Goal: Task Accomplishment & Management: Use online tool/utility

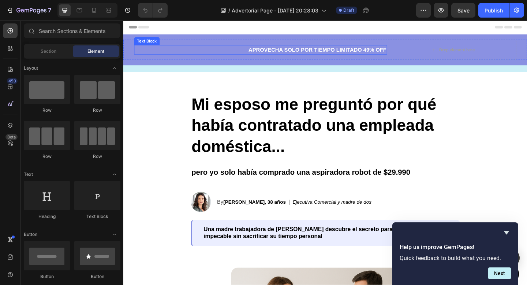
click at [310, 52] on p "APROVECHA SOLO POR TIEMPO LIMITADO 49% OFF" at bounding box center [273, 52] width 274 height 9
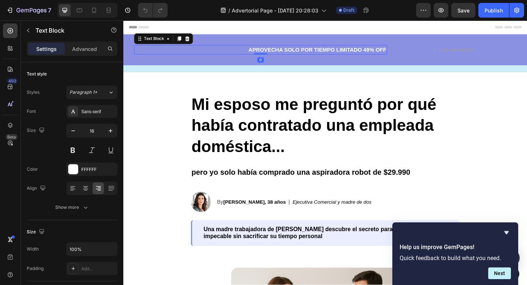
click at [310, 52] on p "APROVECHA SOLO POR TIEMPO LIMITADO 49% OFF" at bounding box center [273, 52] width 274 height 9
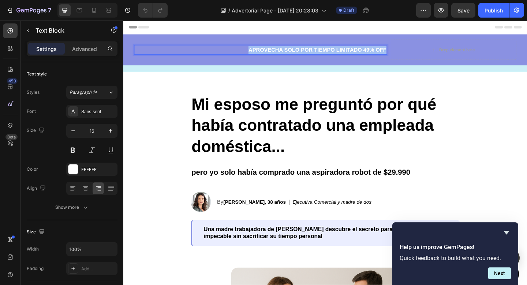
click at [310, 52] on p "APROVECHA SOLO POR TIEMPO LIMITADO 49% OFF" at bounding box center [273, 52] width 274 height 9
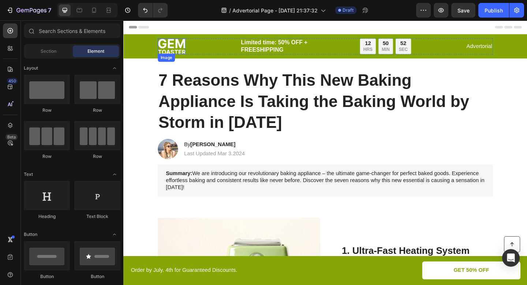
click at [186, 47] on img at bounding box center [176, 48] width 30 height 17
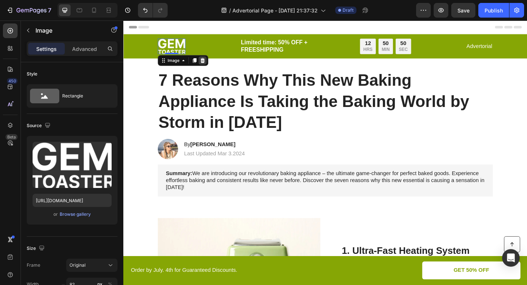
click at [209, 64] on icon at bounding box center [209, 63] width 5 height 5
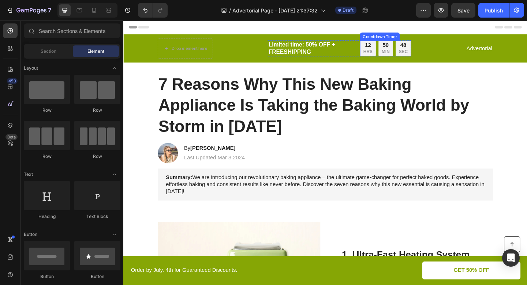
click at [423, 48] on div "48" at bounding box center [428, 48] width 10 height 8
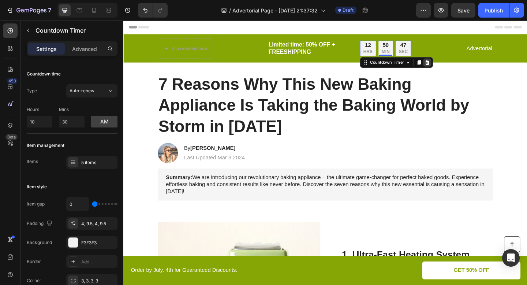
click at [455, 64] on icon at bounding box center [454, 66] width 5 height 5
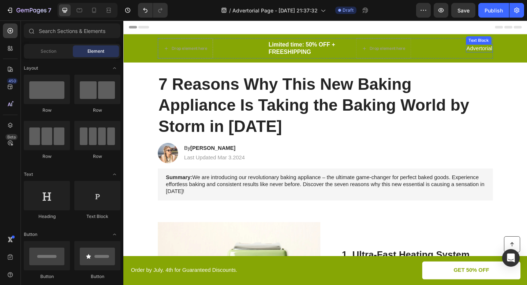
click at [511, 52] on p "Advertorial" at bounding box center [511, 51] width 28 height 8
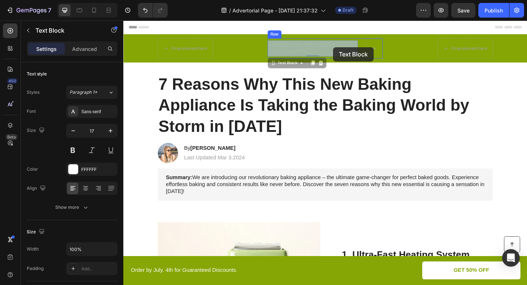
drag, startPoint x: 326, startPoint y: 50, endPoint x: 354, endPoint y: 48, distance: 27.5
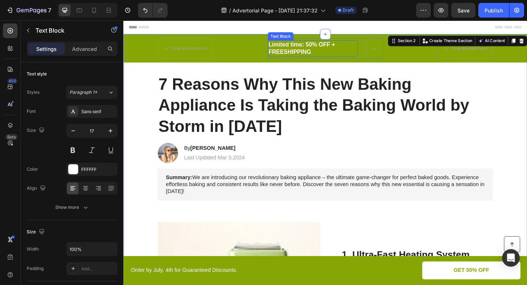
click at [311, 53] on p "Limited time: 50% OFF + FREESHIPPING" at bounding box center [329, 51] width 97 height 16
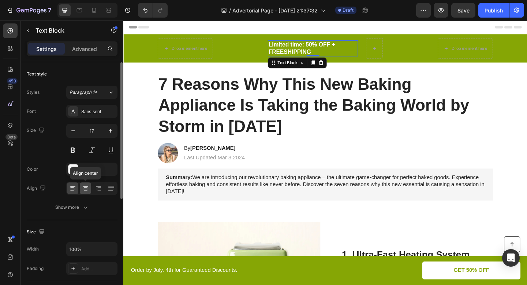
click at [88, 188] on icon at bounding box center [85, 187] width 7 height 7
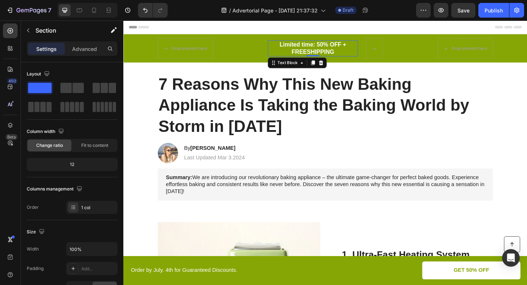
click at [323, 52] on p "Limited time: 50% OFF + FREESHIPPING" at bounding box center [329, 51] width 97 height 16
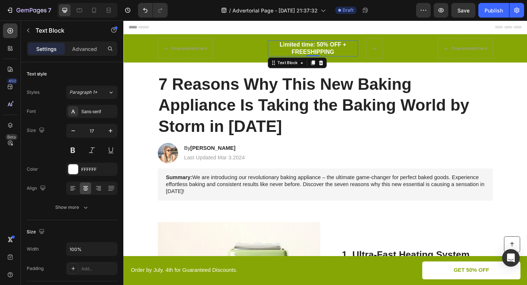
click at [323, 52] on p "Limited time: 50% OFF + FREESHIPPING" at bounding box center [329, 51] width 97 height 16
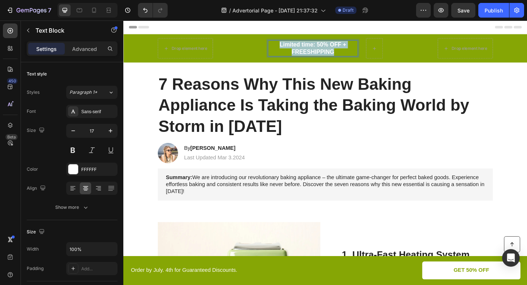
click at [323, 52] on p "Limited time: 50% OFF + FREESHIPPING" at bounding box center [329, 51] width 97 height 16
click at [352, 54] on p "APROVECHA SOLO POR TIEMPO LIMITADO 49% OFF" at bounding box center [329, 51] width 97 height 16
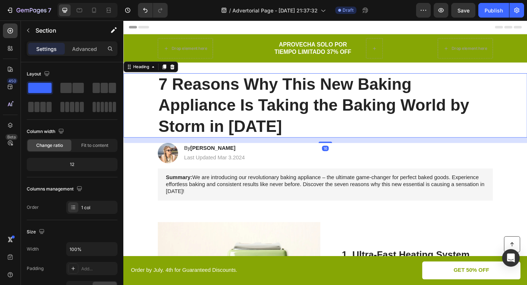
click at [282, 82] on h1 "7 Reasons Why This New Baking Appliance Is Taking the Baking World by Storm in …" at bounding box center [343, 113] width 365 height 70
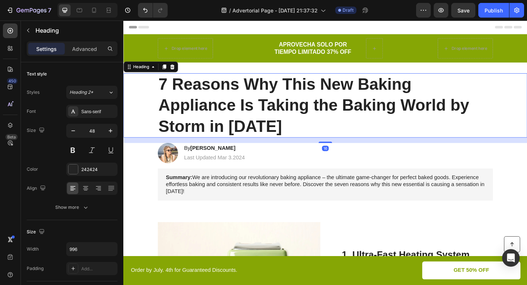
click at [282, 82] on h1 "7 Reasons Why This New Baking Appliance Is Taking the Baking World by Storm in …" at bounding box center [343, 113] width 365 height 70
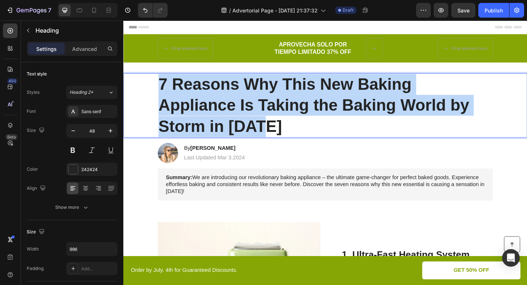
click at [282, 82] on p "7 Reasons Why This New Baking Appliance Is Taking the Baking World by Storm in …" at bounding box center [342, 113] width 363 height 68
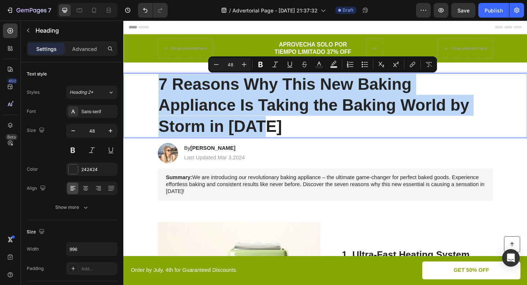
click at [275, 85] on p "7 Reasons Why This New Baking Appliance Is Taking the Baking World by Storm in …" at bounding box center [342, 113] width 363 height 68
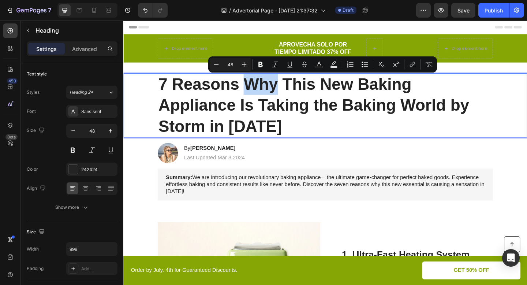
click at [275, 85] on p "7 Reasons Why This New Baking Appliance Is Taking the Baking World by Storm in …" at bounding box center [342, 113] width 363 height 68
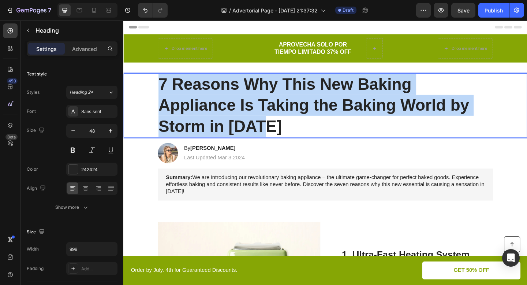
click at [275, 85] on p "7 Reasons Why This New Baking Appliance Is Taking the Baking World by Storm in …" at bounding box center [342, 113] width 363 height 68
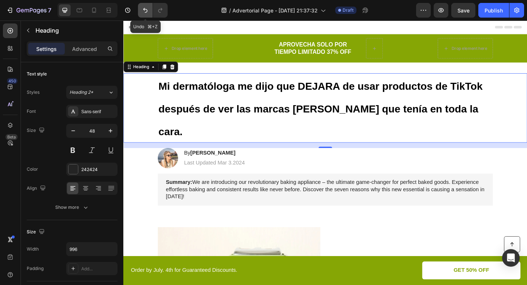
click at [145, 11] on icon "Undo/Redo" at bounding box center [145, 10] width 7 height 7
click at [147, 11] on icon "Undo/Redo" at bounding box center [145, 10] width 7 height 7
click at [143, 8] on icon "Undo/Redo" at bounding box center [145, 10] width 7 height 7
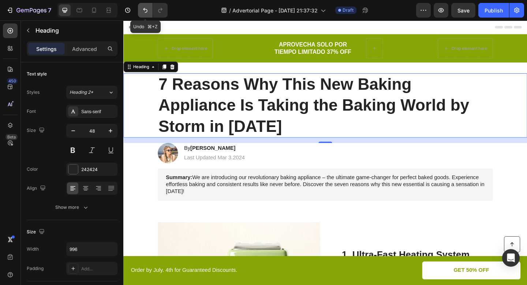
click at [143, 8] on icon "Undo/Redo" at bounding box center [145, 10] width 7 height 7
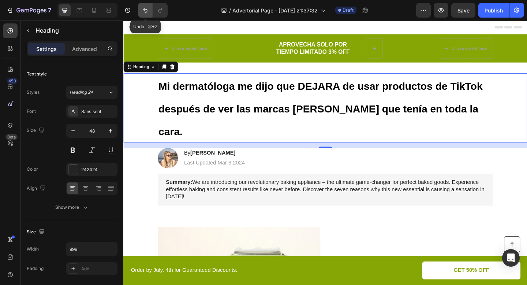
click at [143, 7] on icon "Undo/Redo" at bounding box center [145, 10] width 7 height 7
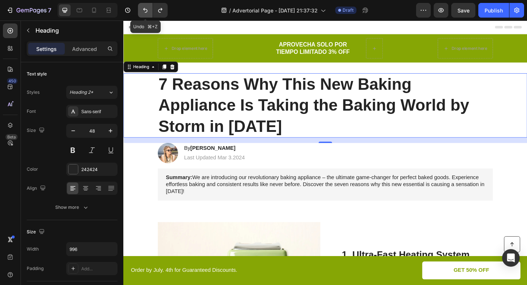
click at [143, 7] on icon "Undo/Redo" at bounding box center [145, 10] width 7 height 7
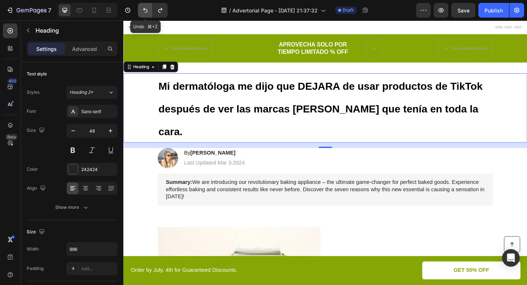
click at [143, 7] on icon "Undo/Redo" at bounding box center [145, 10] width 7 height 7
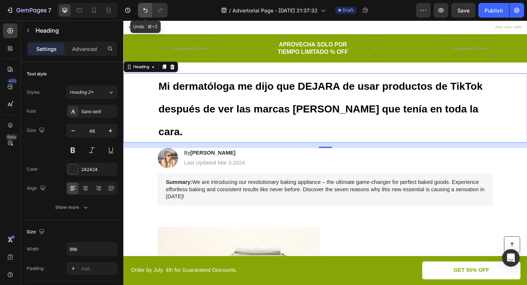
click at [143, 7] on icon "Undo/Redo" at bounding box center [145, 10] width 7 height 7
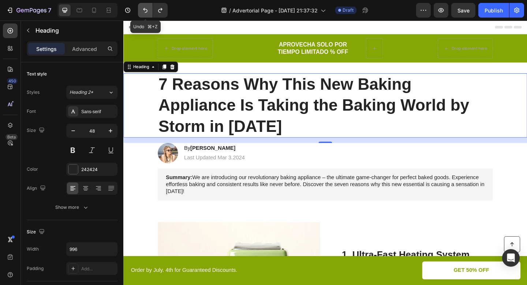
click at [143, 7] on icon "Undo/Redo" at bounding box center [145, 10] width 7 height 7
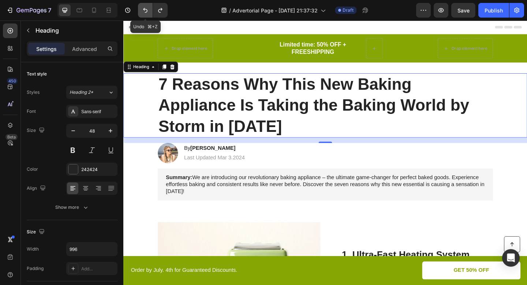
click at [143, 7] on icon "Undo/Redo" at bounding box center [145, 10] width 7 height 7
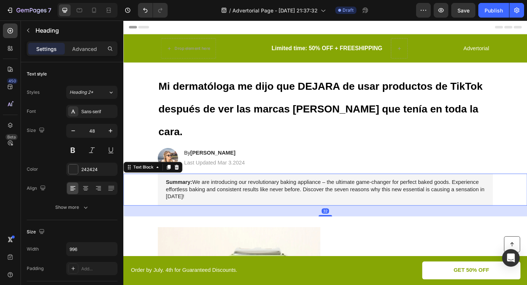
click at [170, 193] on strong "Summary:" at bounding box center [183, 196] width 29 height 6
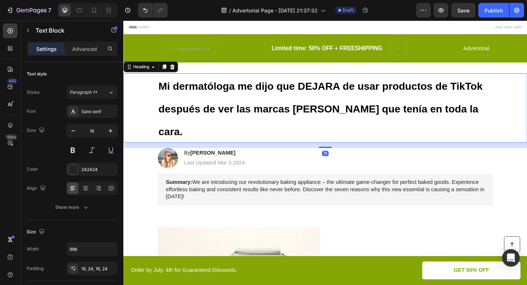
click at [162, 90] on strong "Mi dermatóloga me dijo que DEJARA de usar productos de TikTok después de ver la…" at bounding box center [337, 117] width 353 height 62
click at [141, 8] on button "Undo/Redo" at bounding box center [145, 10] width 15 height 15
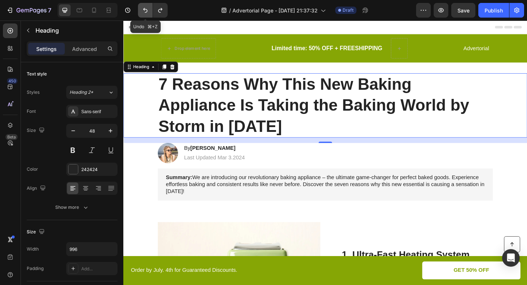
click at [141, 8] on button "Undo/Redo" at bounding box center [145, 10] width 15 height 15
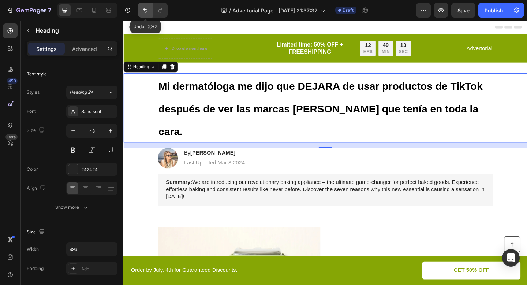
click at [141, 8] on button "Undo/Redo" at bounding box center [145, 10] width 15 height 15
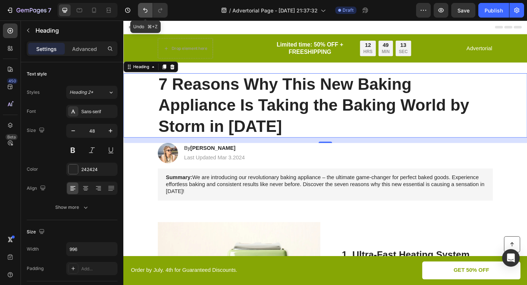
click at [141, 8] on button "Undo/Redo" at bounding box center [145, 10] width 15 height 15
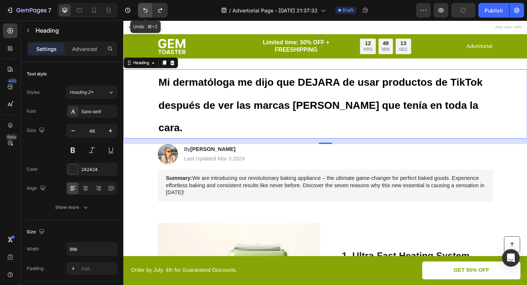
click at [141, 8] on button "Undo/Redo" at bounding box center [145, 10] width 15 height 15
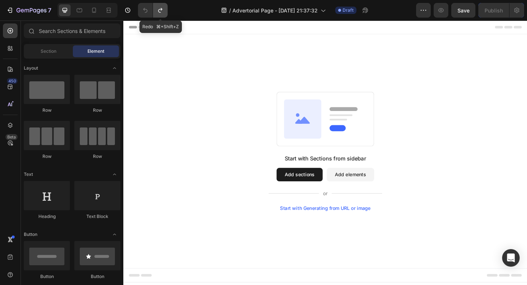
click at [164, 11] on button "Undo/Redo" at bounding box center [160, 10] width 15 height 15
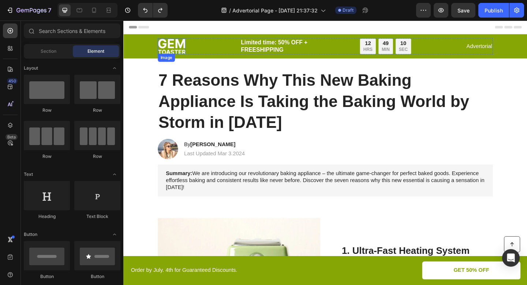
click at [181, 49] on img at bounding box center [176, 48] width 30 height 17
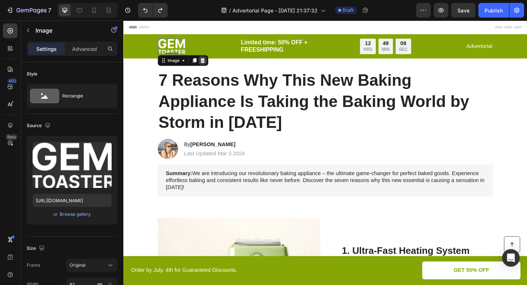
click at [209, 62] on icon at bounding box center [209, 64] width 6 height 6
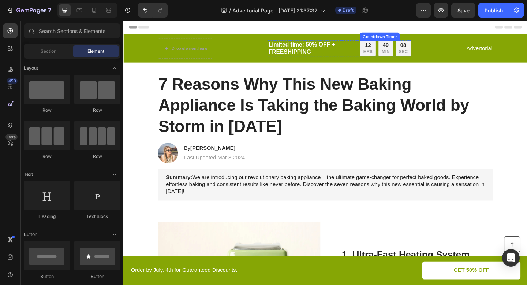
click at [413, 54] on div "49 MIN" at bounding box center [409, 50] width 16 height 17
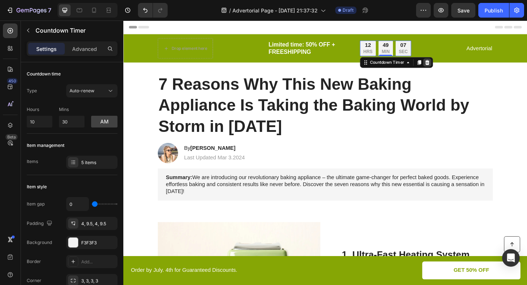
click at [458, 65] on div at bounding box center [453, 66] width 9 height 9
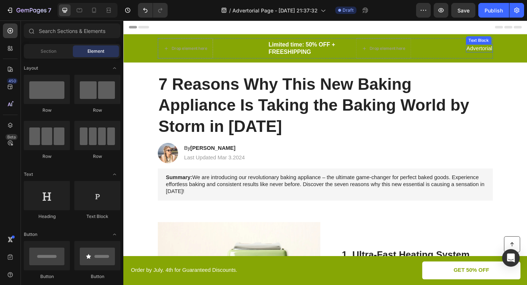
click at [513, 48] on p "Advertorial" at bounding box center [511, 51] width 28 height 8
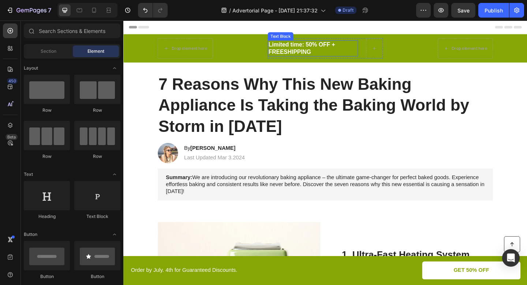
click at [303, 53] on p "Limited time: 50% OFF + FREESHIPPING" at bounding box center [329, 51] width 97 height 16
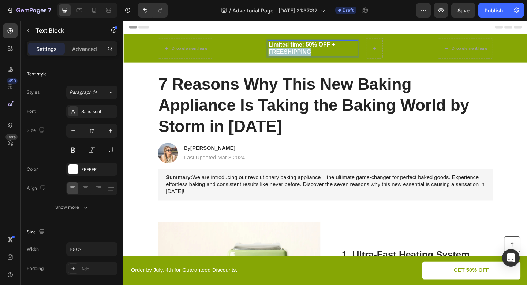
click at [303, 53] on p "Limited time: 50% OFF + FREESHIPPING" at bounding box center [329, 51] width 97 height 16
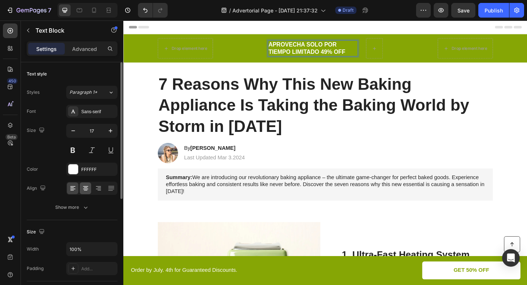
click at [86, 186] on icon at bounding box center [85, 187] width 7 height 7
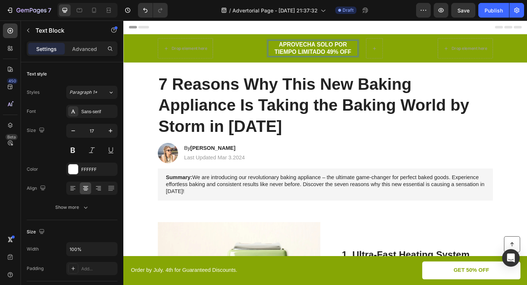
click at [350, 55] on p "APROVECHA SOLO POR TIEMPO LIMITADO 49% OFF" at bounding box center [329, 51] width 97 height 16
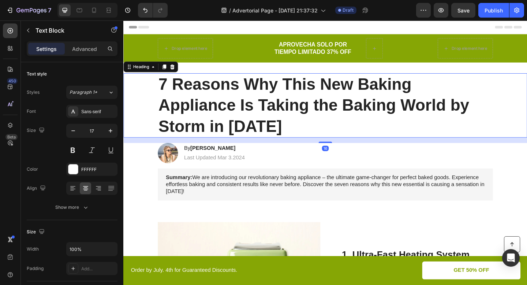
click at [246, 100] on h1 "7 Reasons Why This New Baking Appliance Is Taking the Baking World by Storm in …" at bounding box center [343, 113] width 365 height 70
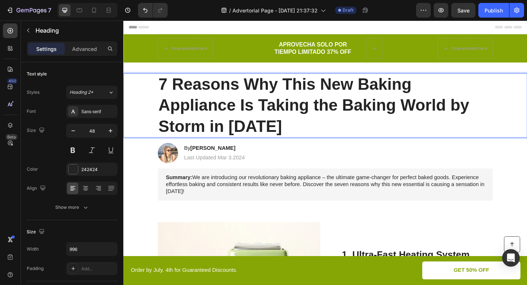
click at [246, 100] on h1 "7 Reasons Why This New Baking Appliance Is Taking the Baking World by Storm in …" at bounding box center [343, 113] width 365 height 70
click at [211, 86] on p "7 Reasons Why This New Baking Appliance Is Taking the Baking World by Storm in …" at bounding box center [342, 113] width 363 height 68
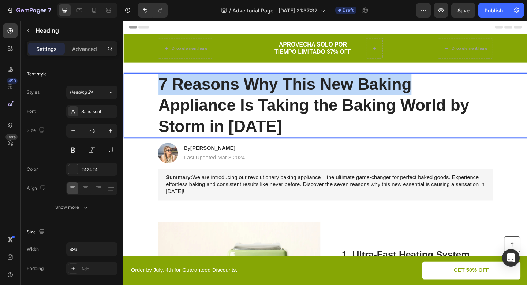
drag, startPoint x: 164, startPoint y: 84, endPoint x: 435, endPoint y: 98, distance: 271.5
click at [435, 98] on p "7 Reasons Why This New Baking Appliance Is Taking the Baking World by Storm in …" at bounding box center [342, 113] width 363 height 68
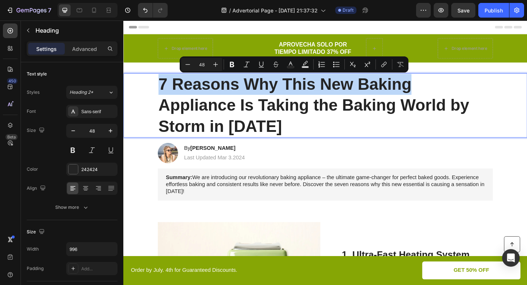
type input "23"
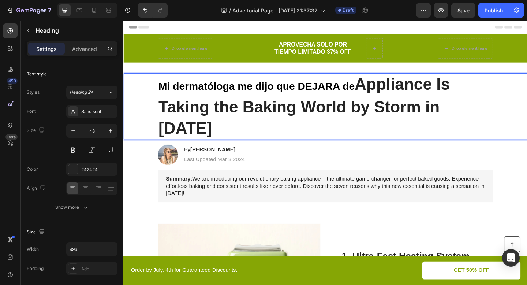
click at [417, 92] on p "Mi dermatóloga me dijo que DEJARA de Appliance Is Taking the Baking World by St…" at bounding box center [342, 114] width 363 height 70
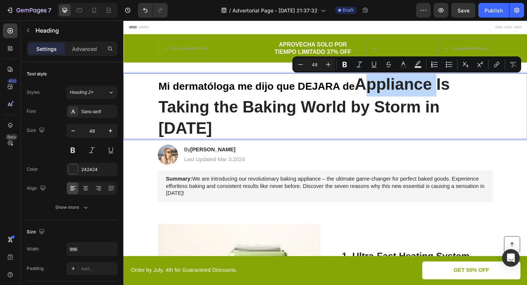
type input "23"
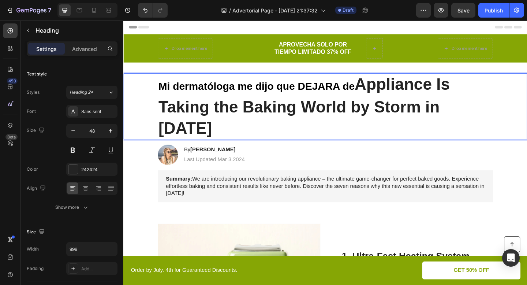
click at [326, 89] on strong "Mi dermatóloga me dijo que DEJARA de" at bounding box center [267, 92] width 213 height 12
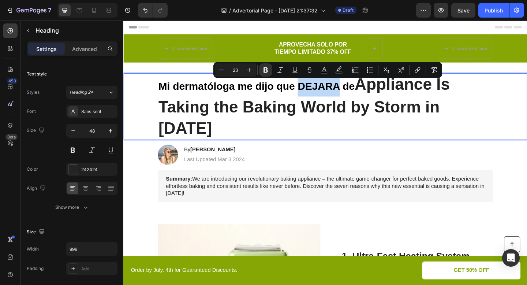
click at [160, 95] on div "Mi dermatóloga me dijo que DEJARA de Appliance Is Taking the Baking World by St…" at bounding box center [343, 114] width 425 height 72
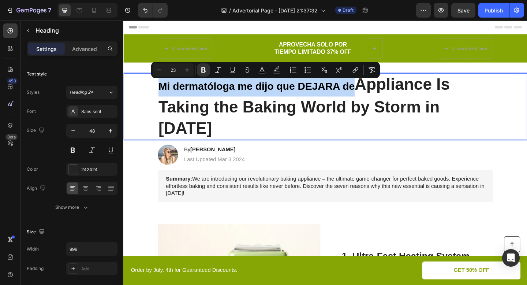
drag, startPoint x: 163, startPoint y: 93, endPoint x: 367, endPoint y: 91, distance: 204.6
click at [367, 92] on strong "Mi dermatóloga me dijo que DEJARA de" at bounding box center [267, 92] width 213 height 12
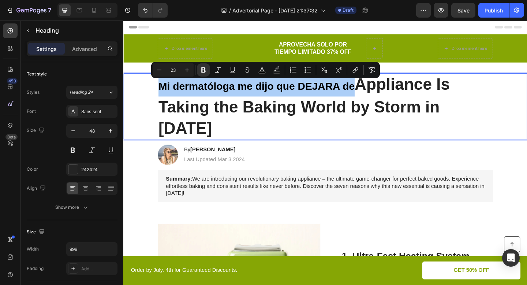
click at [173, 69] on input "23" at bounding box center [173, 70] width 15 height 9
click at [175, 70] on input "23" at bounding box center [173, 70] width 15 height 9
type input "48"
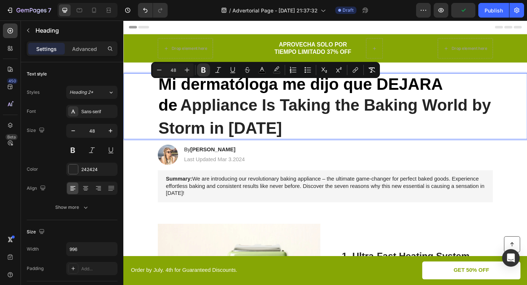
click at [258, 115] on p "Mi dermatóloga me dijo que DEJARA de Appliance Is Taking the Baking World by St…" at bounding box center [342, 114] width 363 height 70
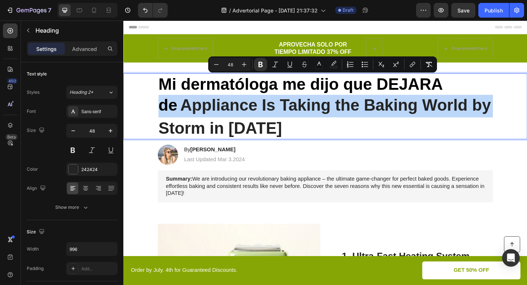
drag, startPoint x: 474, startPoint y: 91, endPoint x: 498, endPoint y: 106, distance: 29.1
click at [498, 106] on p "Mi dermatóloga me dijo que DEJARA de Appliance Is Taking the Baking World by St…" at bounding box center [342, 114] width 363 height 70
type input "23"
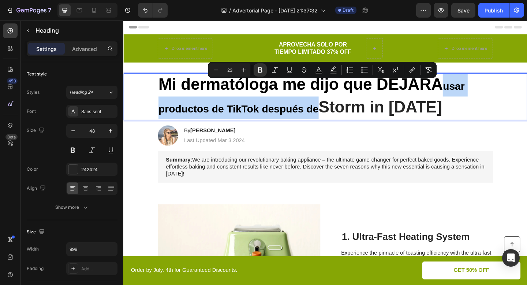
drag, startPoint x: 475, startPoint y: 91, endPoint x: 335, endPoint y: 116, distance: 142.1
click at [335, 116] on p "Mi dermatóloga me dijo que DEJARA usar productos de TikTok después de Storm in …" at bounding box center [342, 103] width 363 height 49
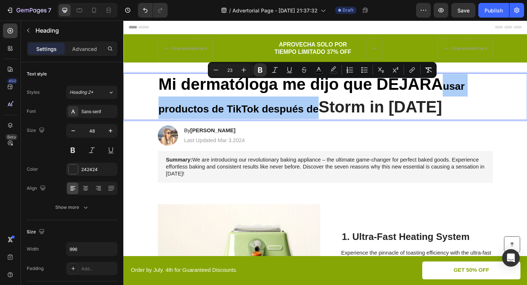
click at [232, 70] on input "23" at bounding box center [230, 70] width 15 height 9
type input "48"
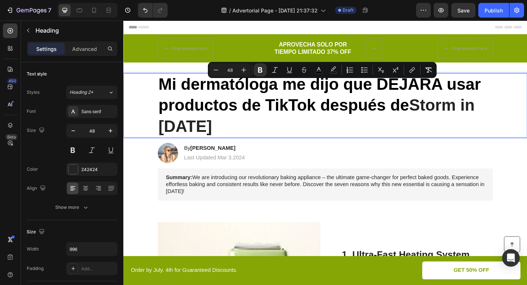
click at [280, 127] on p "Mi dermatóloga me dijo que DEJARA usar productos de TikTok después de Storm in …" at bounding box center [342, 113] width 363 height 68
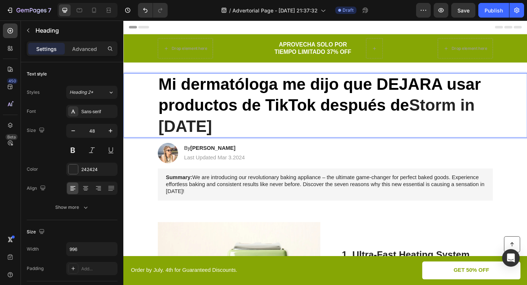
click at [438, 113] on p "Mi dermatóloga me dijo que DEJARA usar productos de TikTok después de Storm in …" at bounding box center [342, 113] width 363 height 68
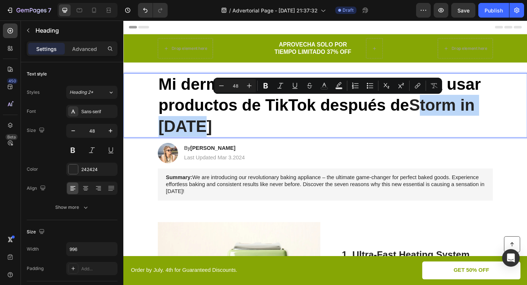
drag, startPoint x: 440, startPoint y: 113, endPoint x: 475, endPoint y: 126, distance: 37.2
click at [475, 126] on p "Mi dermatóloga me dijo que DEJARA usar productos de TikTok después de Storm in …" at bounding box center [342, 113] width 363 height 68
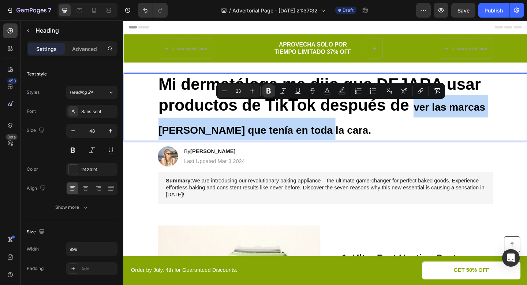
drag, startPoint x: 440, startPoint y: 114, endPoint x: 464, endPoint y: 128, distance: 27.2
click at [464, 128] on p "Mi dermatóloga me dijo que DEJARA usar productos de TikTok después de ver las m…" at bounding box center [342, 115] width 363 height 72
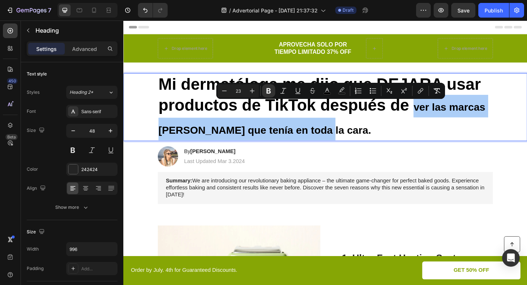
click at [240, 89] on input "23" at bounding box center [238, 90] width 15 height 9
type input "48"
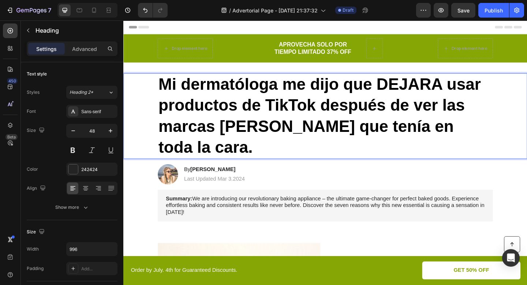
click at [362, 143] on strong "ver las marcas rojas que tenía en toda la cara." at bounding box center [327, 135] width 333 height 65
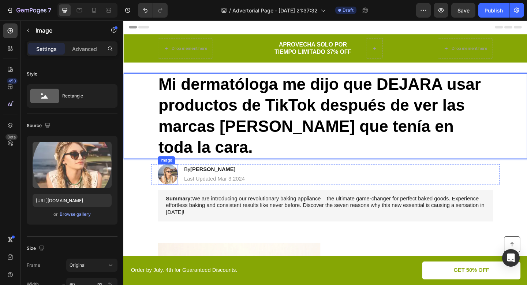
click at [173, 177] on img at bounding box center [172, 188] width 22 height 22
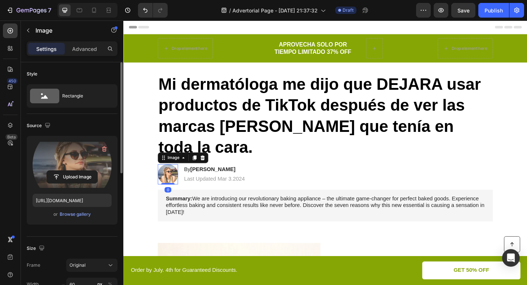
click at [75, 158] on label at bounding box center [72, 165] width 79 height 46
click at [75, 171] on input "file" at bounding box center [72, 177] width 51 height 12
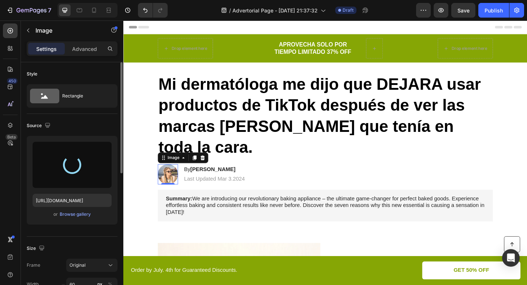
type input "https://cdn.shopify.com/s/files/1/0671/4549/8865/files/gempages_585710647644259…"
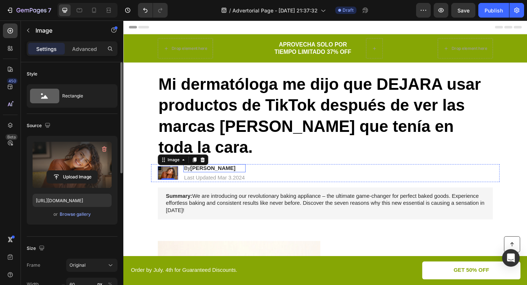
click at [220, 178] on strong "Jessica M." at bounding box center [220, 181] width 49 height 6
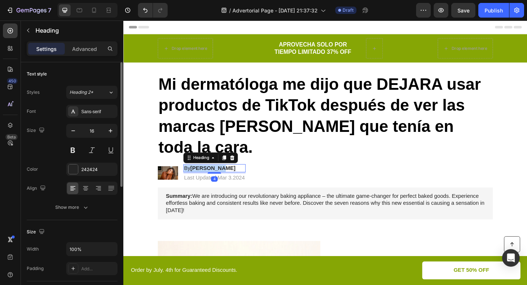
click at [220, 178] on strong "Jessica M." at bounding box center [220, 181] width 49 height 6
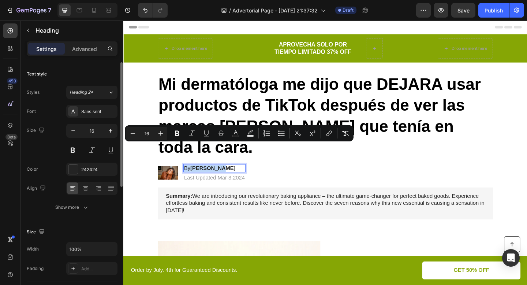
click at [201, 178] on strong "Jessica M." at bounding box center [220, 181] width 49 height 6
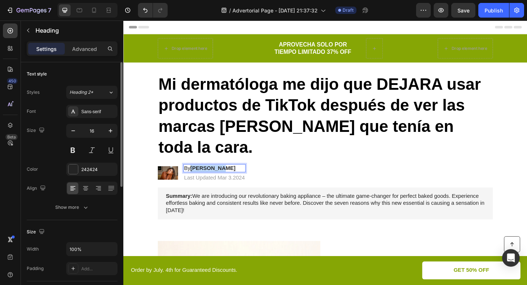
drag, startPoint x: 198, startPoint y: 158, endPoint x: 233, endPoint y: 158, distance: 34.4
click at [233, 177] on p "By Jessica M." at bounding box center [222, 181] width 66 height 8
drag, startPoint x: 198, startPoint y: 157, endPoint x: 273, endPoint y: 157, distance: 74.3
click at [262, 178] on icon "María José Hernández, 38 años" at bounding box center [229, 181] width 66 height 6
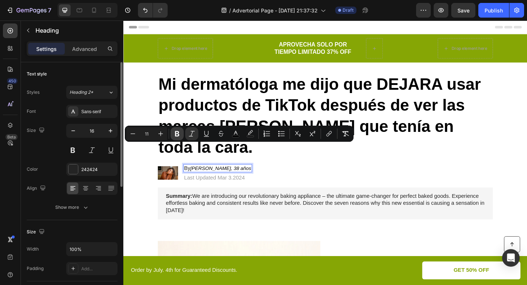
click at [176, 131] on icon "Editor contextual toolbar" at bounding box center [177, 133] width 4 height 5
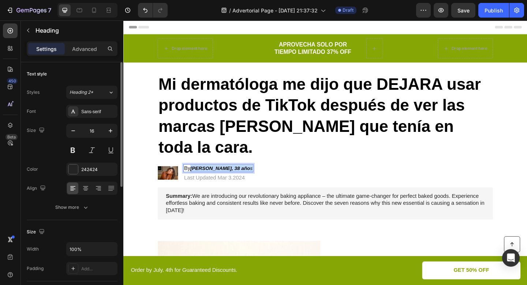
drag, startPoint x: 198, startPoint y: 158, endPoint x: 277, endPoint y: 158, distance: 78.7
click at [265, 177] on h2 "By María José Hernández, 38 año s" at bounding box center [226, 181] width 76 height 9
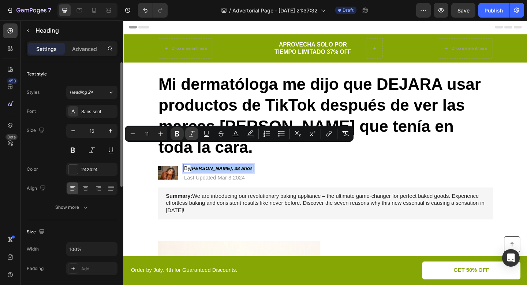
click at [192, 133] on icon "Editor contextual toolbar" at bounding box center [191, 133] width 7 height 7
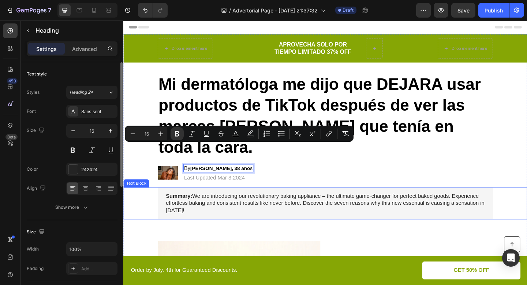
click at [302, 208] on p "Summary: We are introducing our revolutionary baking appliance – the ultimate g…" at bounding box center [342, 219] width 347 height 23
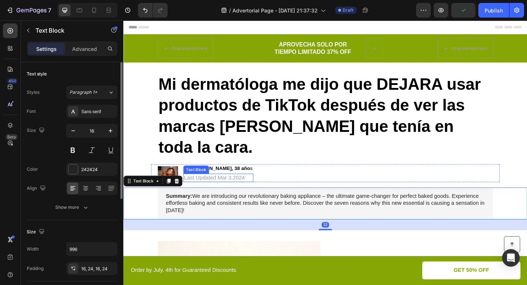
click at [242, 188] on p "Last Updated Mar 3.2024" at bounding box center [226, 192] width 75 height 8
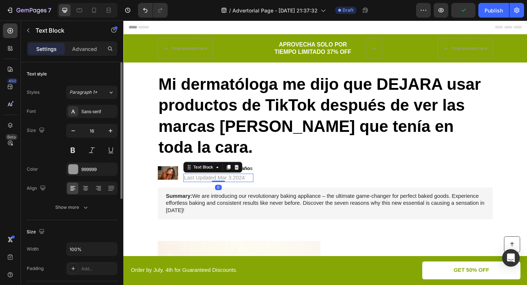
click at [242, 188] on p "Last Updated Mar 3.2024" at bounding box center [226, 192] width 75 height 8
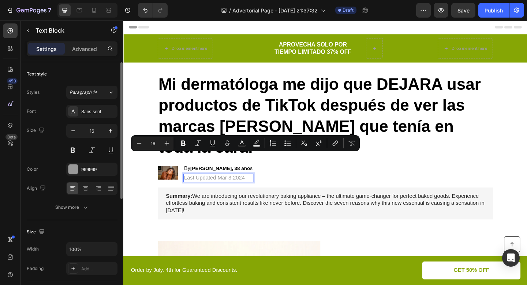
click at [226, 188] on p "Last Updated Mar 3.2024" at bounding box center [226, 192] width 75 height 8
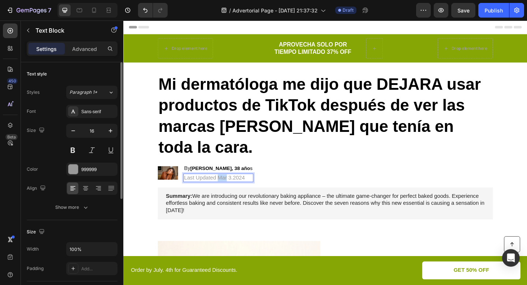
click at [226, 188] on p "Last Updated Mar 3.2024" at bounding box center [226, 192] width 75 height 8
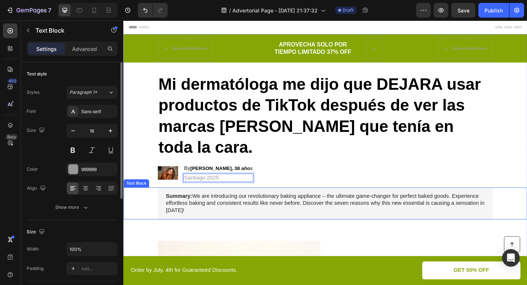
click at [238, 208] on p "Summary: We are introducing our revolutionary baking appliance – the ultimate g…" at bounding box center [342, 219] width 347 height 23
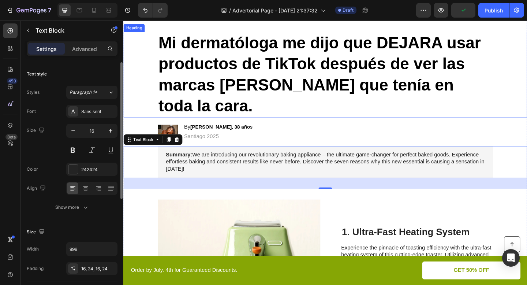
scroll to position [45, 0]
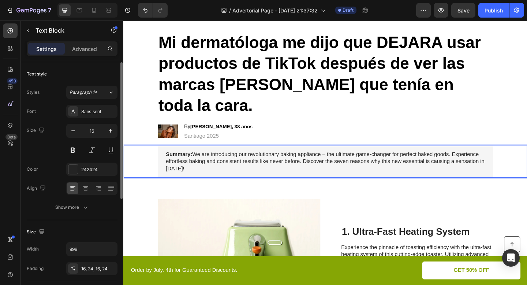
click at [493, 162] on p "Summary: We are introducing our revolutionary baking appliance – the ultimate g…" at bounding box center [342, 173] width 347 height 23
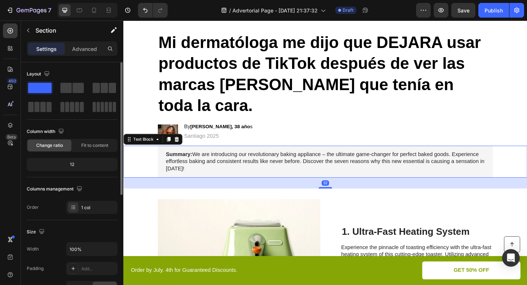
click at [445, 162] on p "Summary: We are introducing our revolutionary baking appliance – the ultimate g…" at bounding box center [342, 173] width 347 height 23
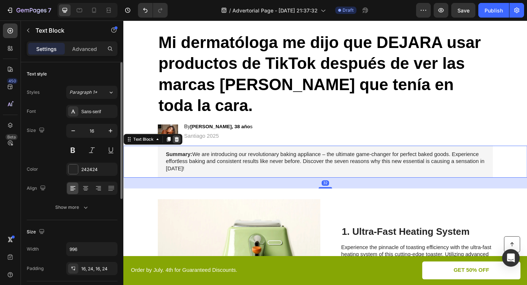
click at [185, 145] on div at bounding box center [181, 149] width 9 height 9
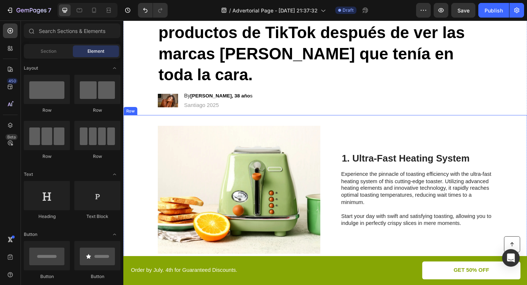
scroll to position [81, 0]
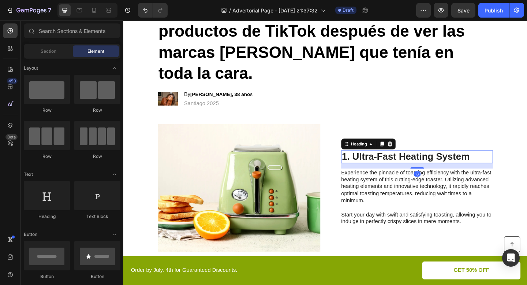
click at [394, 162] on h2 "1. Ultra-Fast Heating System" at bounding box center [442, 169] width 165 height 14
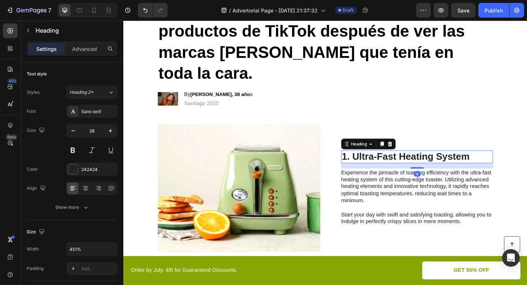
click at [394, 162] on h2 "1. Ultra-Fast Heating System" at bounding box center [442, 169] width 165 height 14
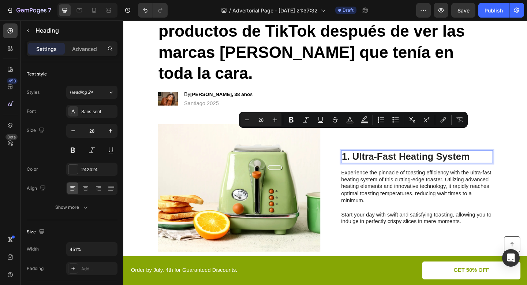
click at [389, 162] on p "1. Ultra-Fast Heating System" at bounding box center [443, 168] width 164 height 12
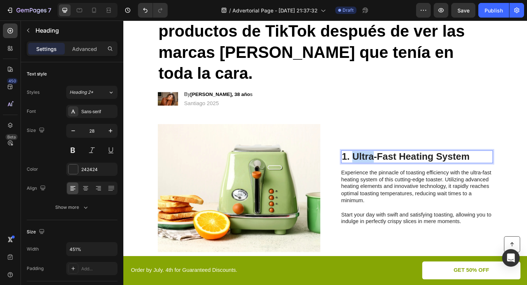
click at [389, 162] on p "1. Ultra-Fast Heating System" at bounding box center [443, 168] width 164 height 12
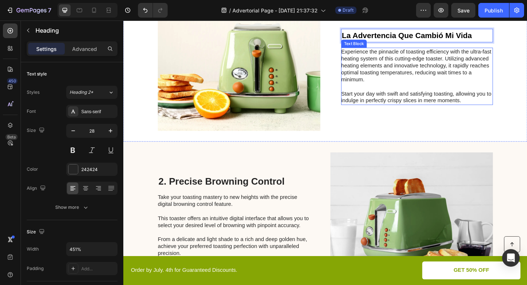
scroll to position [215, 0]
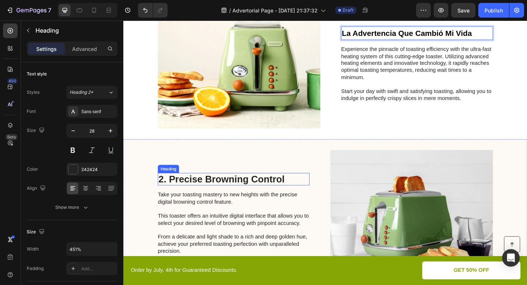
click at [238, 186] on h2 "2. Precise Browning Control" at bounding box center [243, 193] width 165 height 14
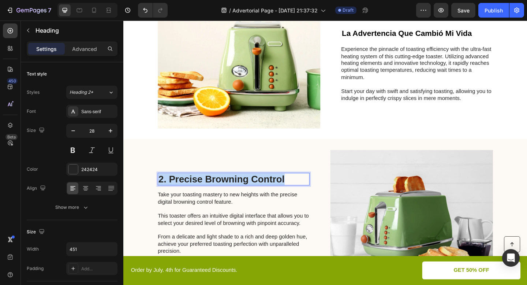
click at [238, 187] on p "2. Precise Browning Control" at bounding box center [243, 193] width 164 height 12
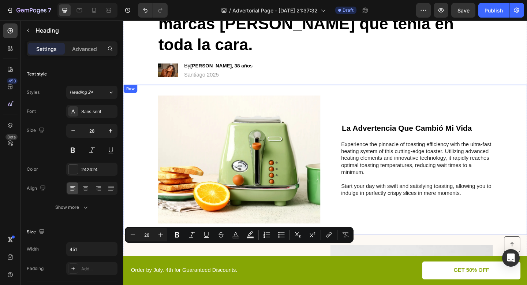
scroll to position [102, 0]
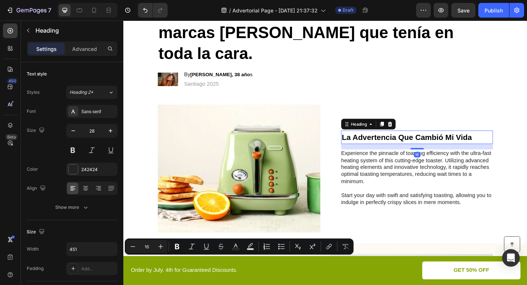
click at [433, 143] on strong "La Advertencia Que Cambió Mi Vida" at bounding box center [432, 148] width 142 height 10
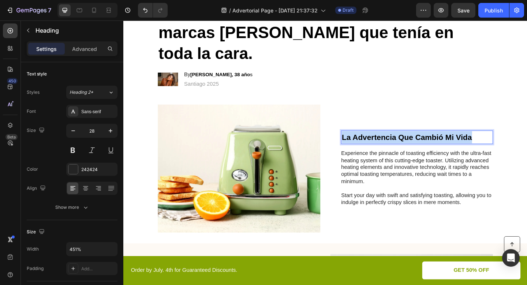
click at [433, 143] on strong "La Advertencia Que Cambió Mi Vida" at bounding box center [432, 148] width 142 height 10
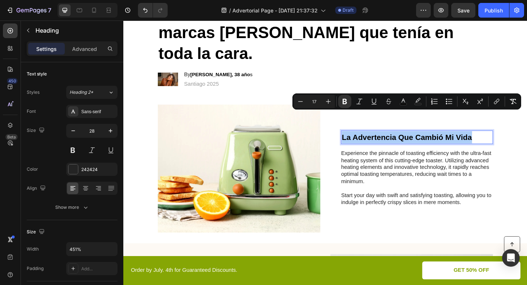
click at [315, 100] on input "17" at bounding box center [314, 101] width 15 height 9
type input "28"
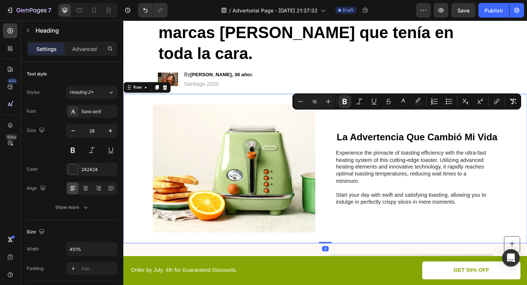
click at [339, 207] on div "Image ⁠⁠⁠⁠⁠⁠⁠ La Advertencia Que Cambió Mi Vida Heading Experience the pinnacle…" at bounding box center [342, 181] width 439 height 162
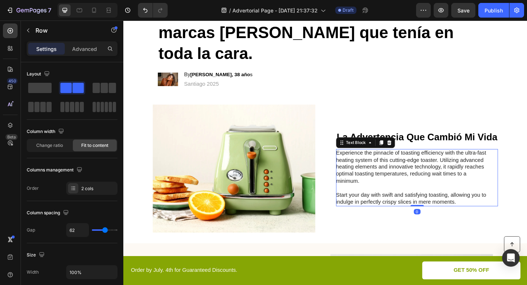
click at [409, 161] on p "Experience the pinnacle of toasting efficiency with the ultra-fast heating syst…" at bounding box center [437, 191] width 164 height 61
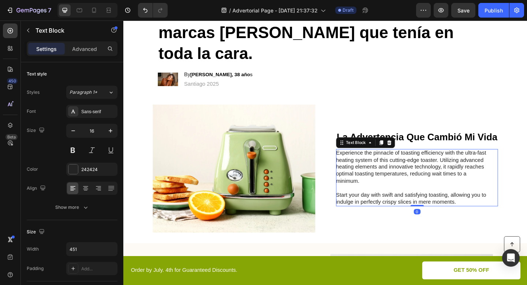
click at [409, 161] on p "Experience the pinnacle of toasting efficiency with the ultra-fast heating syst…" at bounding box center [437, 191] width 164 height 61
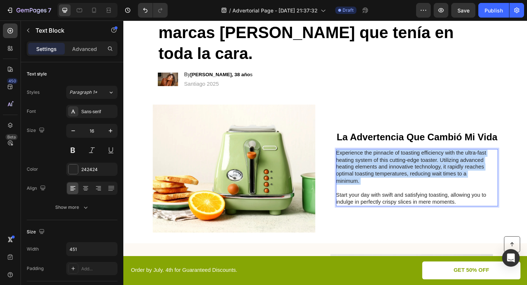
click at [409, 161] on p "Experience the pinnacle of toasting efficiency with the ultra-fast heating syst…" at bounding box center [437, 191] width 164 height 61
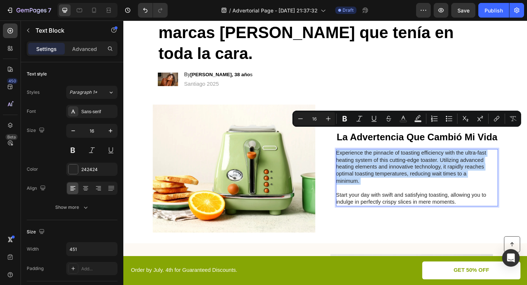
click at [377, 167] on p "Experience the pinnacle of toasting efficiency with the ultra-fast heating syst…" at bounding box center [437, 191] width 164 height 61
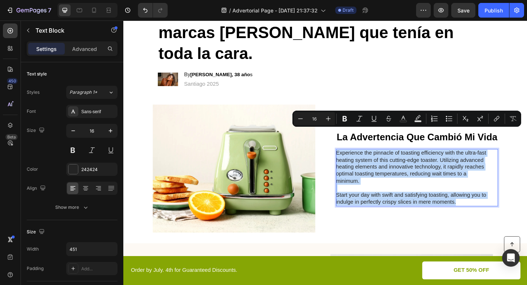
drag, startPoint x: 355, startPoint y: 141, endPoint x: 490, endPoint y: 196, distance: 145.2
click at [490, 196] on p "Experience the pinnacle of toasting efficiency with the ultra-fast heating syst…" at bounding box center [437, 191] width 164 height 61
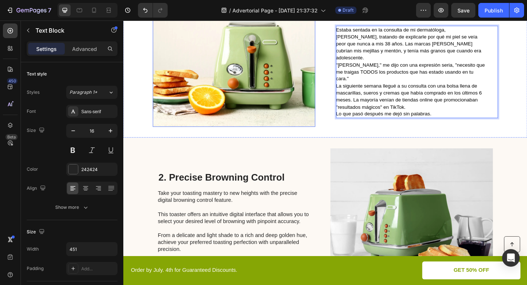
scroll to position [221, 0]
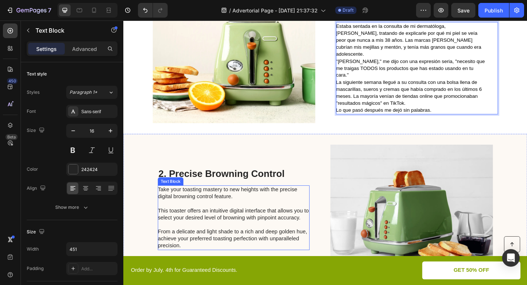
click at [238, 201] on p "Take your toasting mastery to new heights with the precise digital browning con…" at bounding box center [243, 235] width 164 height 68
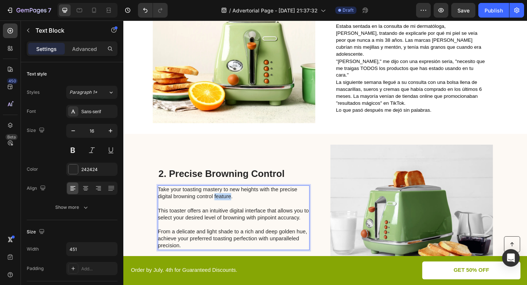
click at [238, 201] on p "Take your toasting mastery to new heights with the precise digital browning con…" at bounding box center [243, 235] width 164 height 68
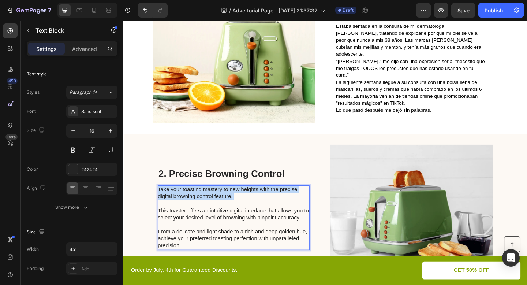
click at [238, 201] on p "Take your toasting mastery to new heights with the precise digital browning con…" at bounding box center [243, 235] width 164 height 68
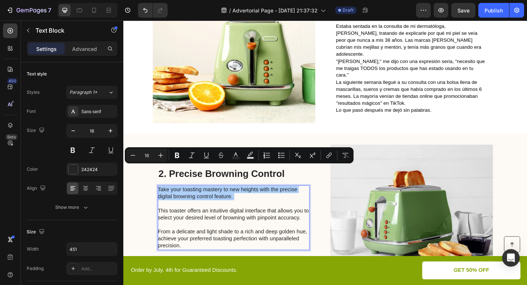
click at [468, 166] on img at bounding box center [436, 225] width 177 height 139
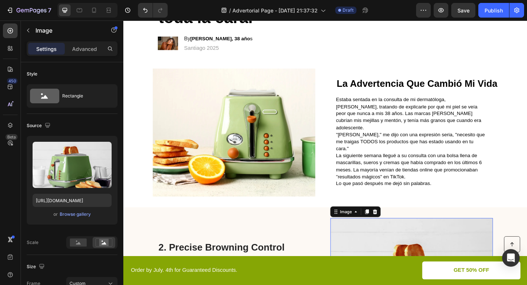
scroll to position [128, 0]
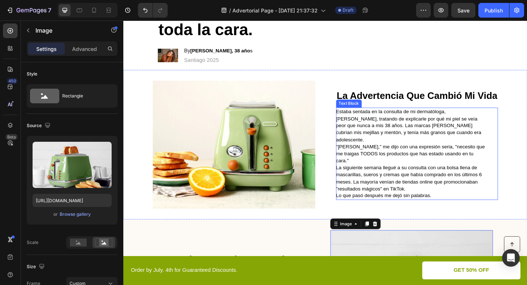
click at [426, 128] on span "Estaba sentada en la consulta de mi dermatóloga, Dr. Patricia Morales, tratando…" at bounding box center [434, 135] width 158 height 36
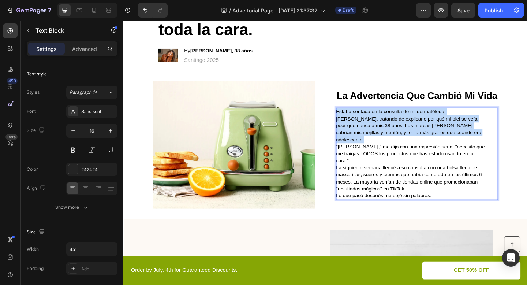
click at [426, 128] on span "Estaba sentada en la consulta de mi dermatóloga, Dr. Patricia Morales, tratando…" at bounding box center [434, 135] width 158 height 36
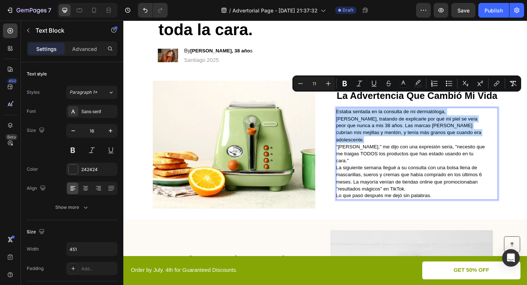
click at [426, 128] on span "Estaba sentada en la consulta de mi dermatóloga, Dr. Patricia Morales, tratando…" at bounding box center [434, 135] width 158 height 36
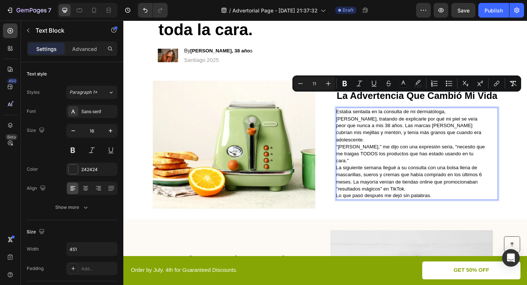
click at [465, 207] on p "Lo que pasó después me dejó sin palabras." at bounding box center [437, 211] width 164 height 8
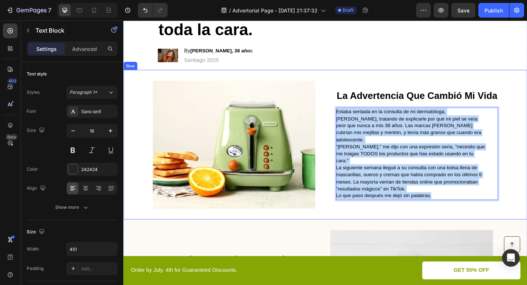
drag, startPoint x: 460, startPoint y: 182, endPoint x: 352, endPoint y: 101, distance: 134.7
click at [352, 101] on div "Image ⁠⁠⁠⁠⁠⁠⁠ La Advertencia Que Cambió Mi Vida Heading Estaba sentada en la co…" at bounding box center [342, 155] width 439 height 162
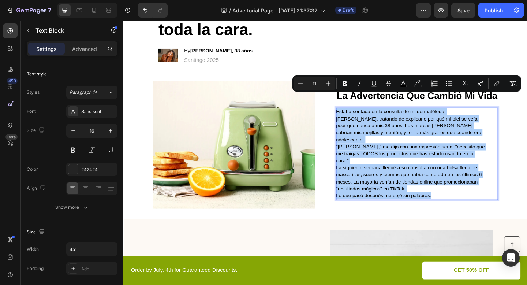
click at [316, 79] on input "11" at bounding box center [314, 83] width 15 height 9
click at [326, 83] on icon "Editor contextual toolbar" at bounding box center [328, 83] width 7 height 7
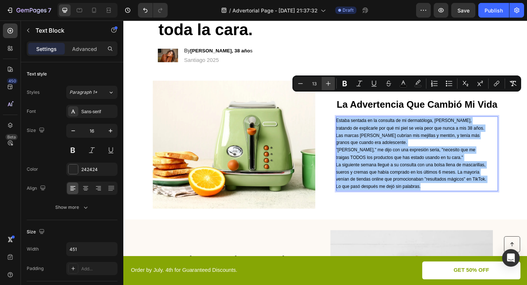
click at [326, 83] on icon "Editor contextual toolbar" at bounding box center [328, 83] width 7 height 7
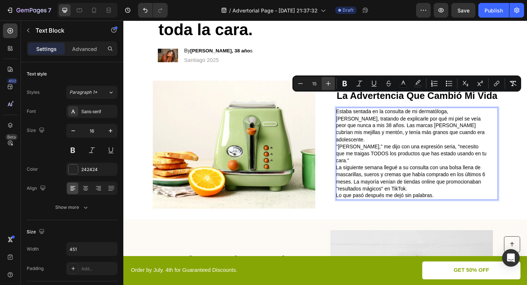
click at [326, 83] on icon "Editor contextual toolbar" at bounding box center [328, 83] width 7 height 7
type input "16"
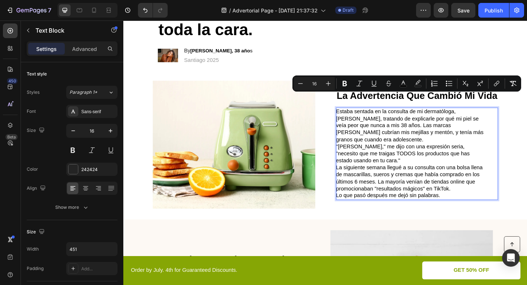
click at [333, 151] on div "Image ⁠⁠⁠⁠⁠⁠⁠ La Advertencia Que Cambió Mi Vida Heading Estaba sentada en la co…" at bounding box center [342, 155] width 439 height 162
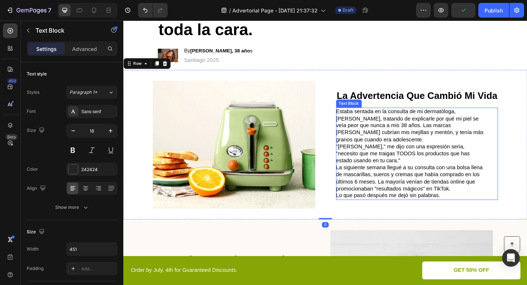
click at [401, 177] on span "La siguiente semana llegué a su consulta con una bolsa llena de mascarillas, su…" at bounding box center [435, 191] width 160 height 29
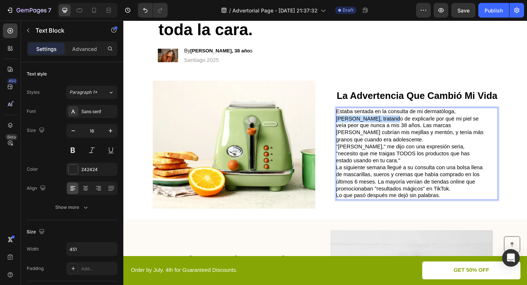
drag, startPoint x: 487, startPoint y: 96, endPoint x: 378, endPoint y: 104, distance: 109.1
click at [378, 116] on span "Estaba sentada en la consulta de mi dermatóloga, Dr. Patricia Morales, tratando…" at bounding box center [435, 134] width 160 height 37
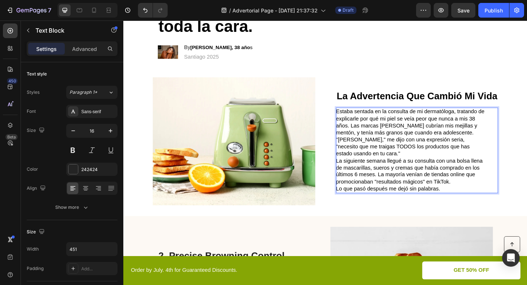
click at [370, 116] on span "Estaba sentada en la consulta de mi dermatóloga, tratando de explicarle por qué…" at bounding box center [435, 130] width 161 height 29
click at [468, 119] on p "Estaba sentada en la consulta de mi dermatóloga, tratando de explicarle por qué…" at bounding box center [437, 131] width 164 height 30
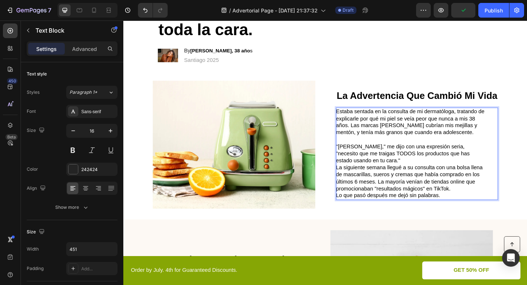
click at [412, 154] on p ""María José," me dijo con una expresión seria, "necesito que me traigas TODOS l…" at bounding box center [437, 165] width 164 height 23
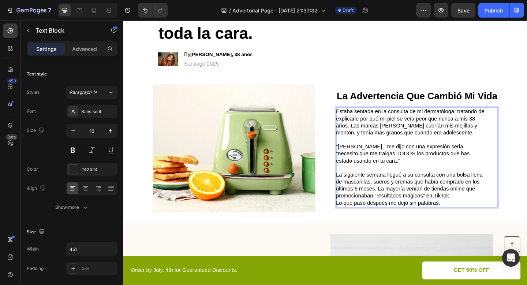
click at [484, 187] on p "La siguiente semana llegué a su consulta con una bolsa llena de mascarillas, su…" at bounding box center [437, 200] width 164 height 30
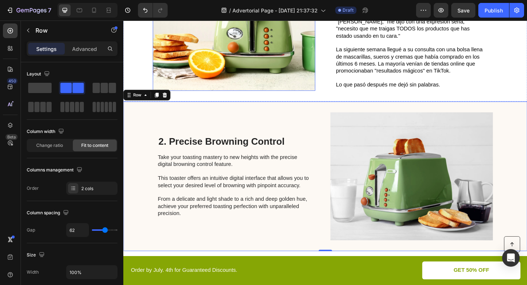
scroll to position [258, 0]
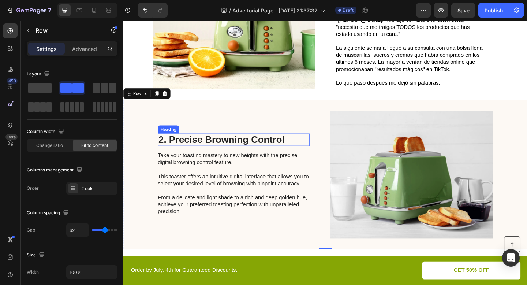
click at [236, 144] on p "2. Precise Browning Control" at bounding box center [243, 150] width 164 height 12
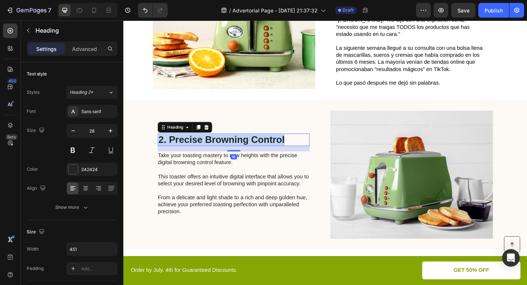
click at [236, 144] on p "2. Precise Browning Control" at bounding box center [243, 150] width 164 height 12
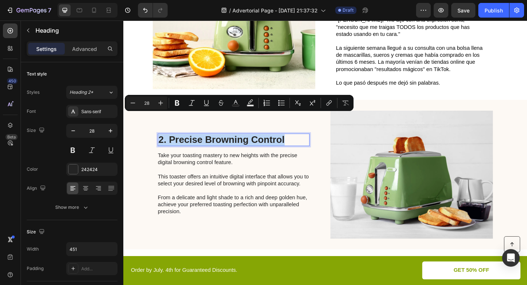
type input "17"
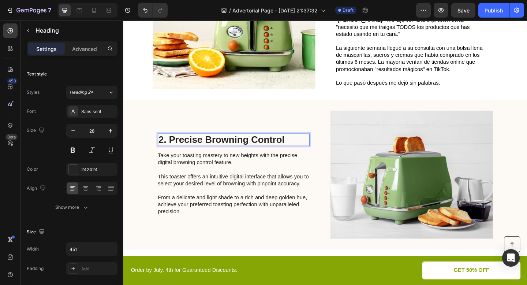
scroll to position [257, 0]
click at [243, 146] on strong "El Momento de la Verdad" at bounding box center [210, 151] width 98 height 10
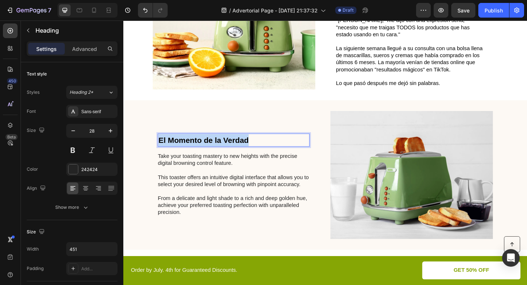
click at [243, 146] on strong "El Momento de la Verdad" at bounding box center [210, 151] width 98 height 10
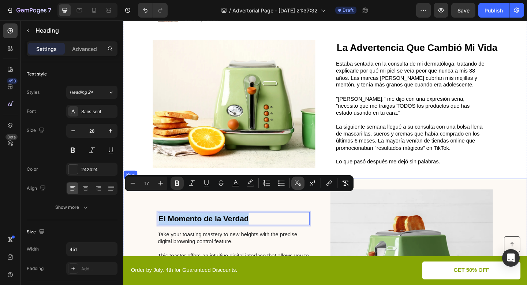
scroll to position [111, 0]
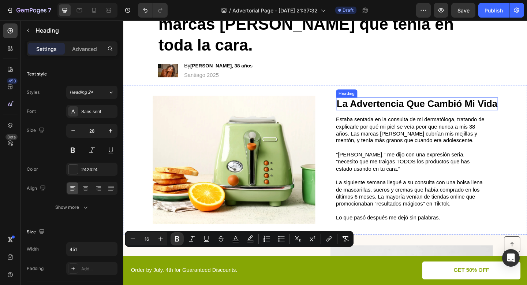
click at [416, 105] on strong "La Advertencia Que Cambió Mi Vida" at bounding box center [442, 110] width 175 height 11
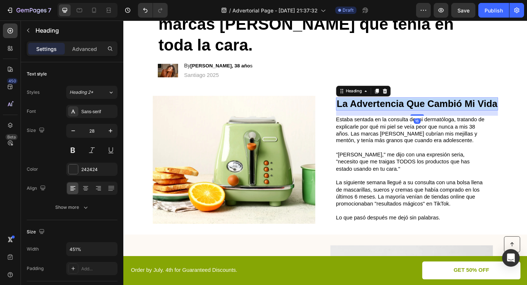
click at [416, 105] on strong "La Advertencia Que Cambió Mi Vida" at bounding box center [442, 110] width 175 height 11
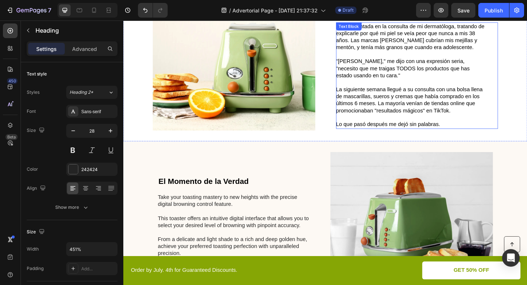
click at [403, 92] on p "La siguiente semana llegué a su consulta con una bolsa llena de mascarillas, su…" at bounding box center [437, 107] width 164 height 30
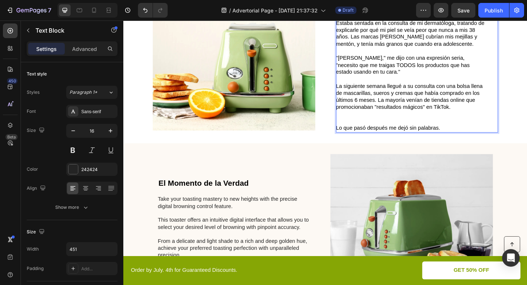
click at [403, 89] on span "La siguiente semana llegué a su consulta con una bolsa llena de mascarillas, su…" at bounding box center [435, 103] width 160 height 29
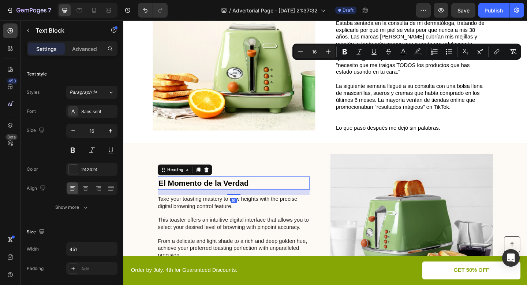
click at [216, 191] on p "⁠⁠⁠⁠⁠⁠⁠ El Momento de la Verdad" at bounding box center [243, 197] width 164 height 13
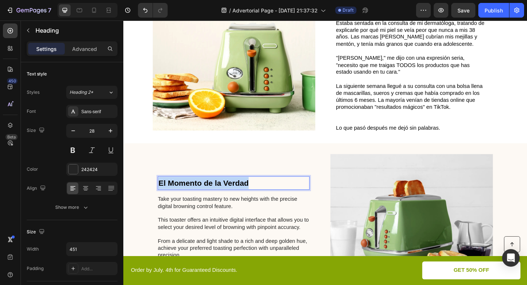
click at [216, 191] on p "El Momento de la Verdad" at bounding box center [243, 197] width 164 height 13
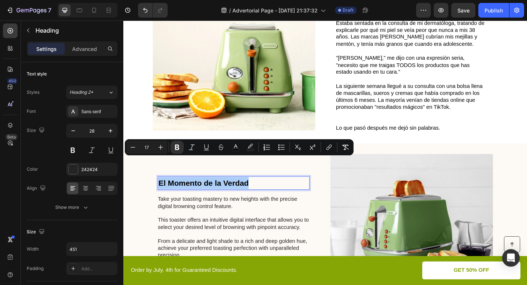
click at [147, 148] on input "17" at bounding box center [146, 147] width 15 height 9
type input "28"
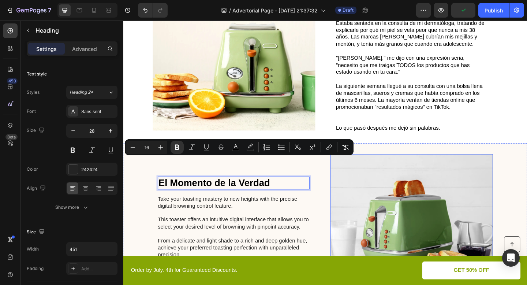
click at [365, 185] on img at bounding box center [436, 235] width 177 height 139
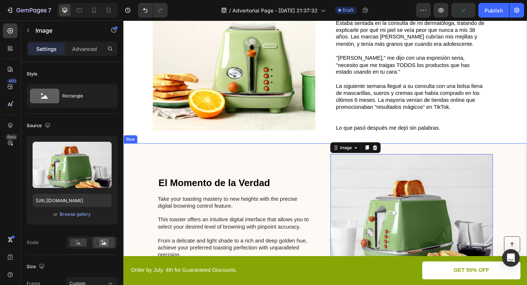
scroll to position [250, 0]
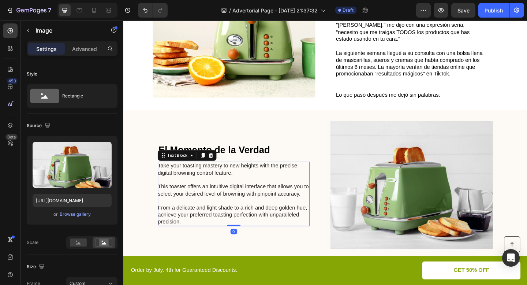
click at [200, 175] on p "Take your toasting mastery to new heights with the precise digital browning con…" at bounding box center [243, 209] width 164 height 68
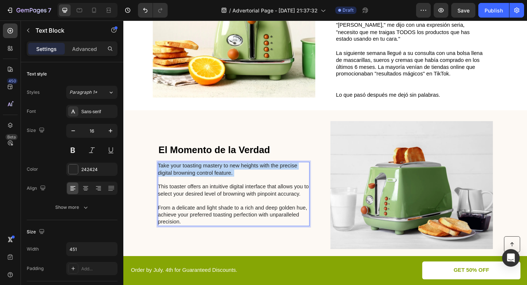
click at [200, 175] on p "Take your toasting mastery to new heights with the precise digital browning con…" at bounding box center [243, 209] width 164 height 68
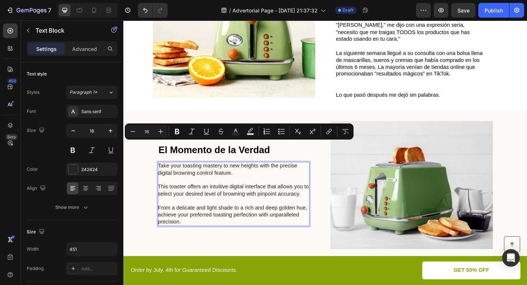
click at [188, 218] on p "Take your toasting mastery to new heights with the precise digital browning con…" at bounding box center [243, 209] width 164 height 68
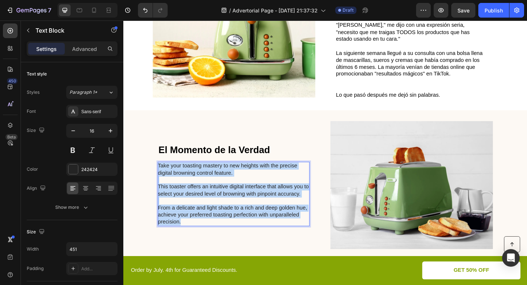
drag, startPoint x: 188, startPoint y: 218, endPoint x: 161, endPoint y: 155, distance: 68.2
click at [161, 175] on p "Take your toasting mastery to new heights with the precise digital browning con…" at bounding box center [243, 209] width 164 height 68
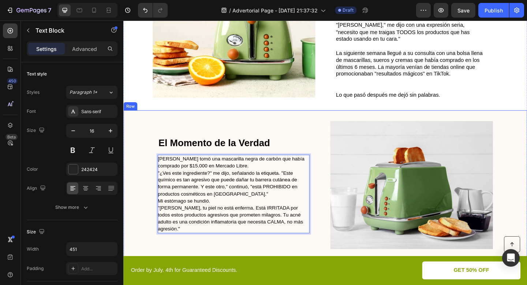
scroll to position [246, 0]
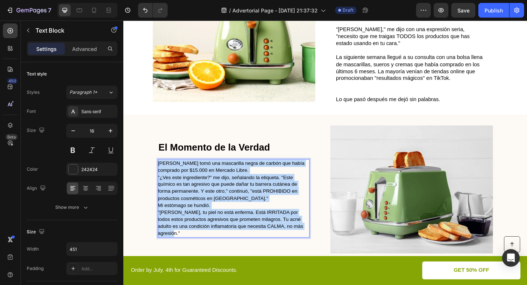
drag, startPoint x: 161, startPoint y: 157, endPoint x: 315, endPoint y: 226, distance: 168.6
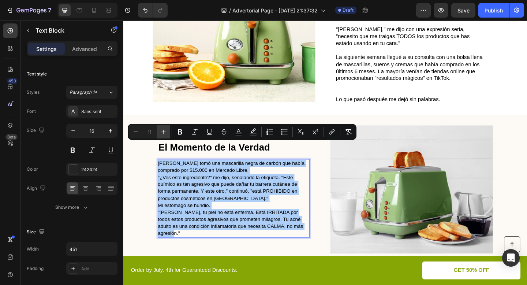
click at [169, 131] on button "Plus" at bounding box center [163, 131] width 13 height 13
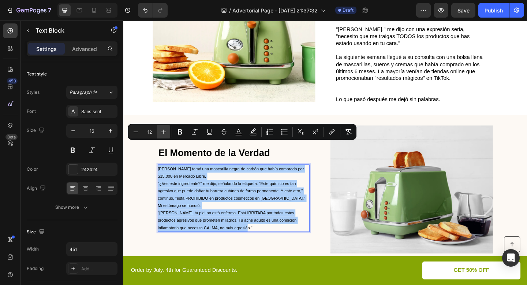
click at [169, 131] on button "Plus" at bounding box center [163, 131] width 13 height 13
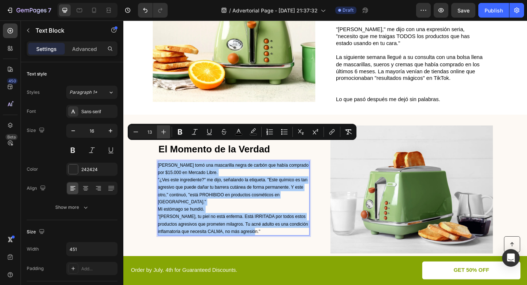
click at [169, 131] on button "Plus" at bounding box center [163, 131] width 13 height 13
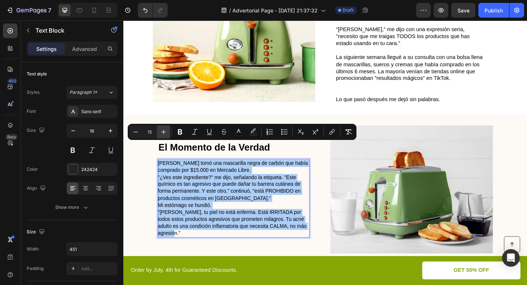
click at [169, 131] on button "Plus" at bounding box center [163, 131] width 13 height 13
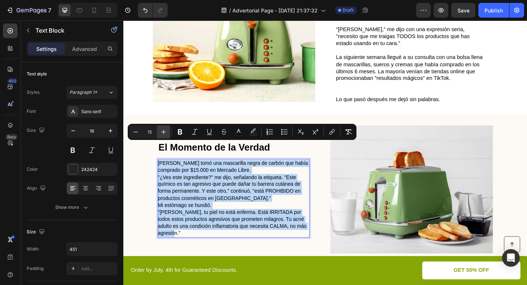
type input "16"
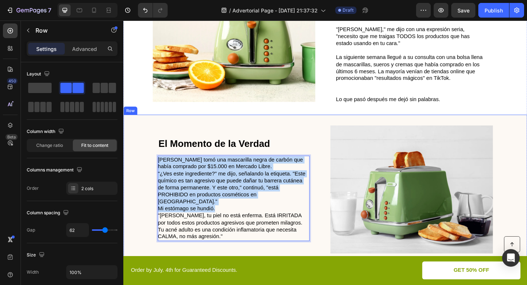
click at [231, 123] on div "⁠⁠⁠⁠⁠⁠⁠ El Momento de la Verdad Heading Dr. Morales tomó una mascarilla negra d…" at bounding box center [342, 204] width 439 height 162
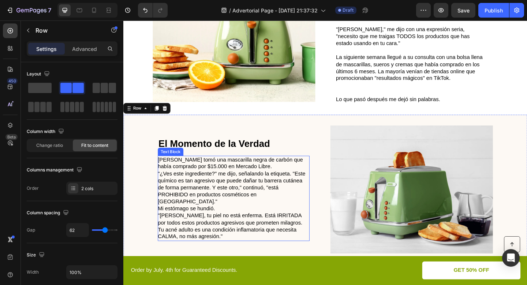
click at [273, 168] on p "Dr. Morales tomó una mascarilla negra de carbón que había comprado por $15.000 …" at bounding box center [243, 175] width 164 height 15
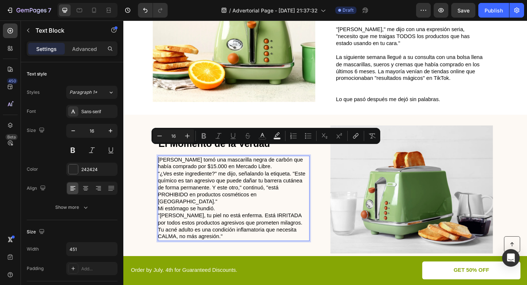
click at [275, 168] on p "Dr. Morales tomó una mascarilla negra de carbón que había comprado por $15.000 …" at bounding box center [243, 175] width 164 height 15
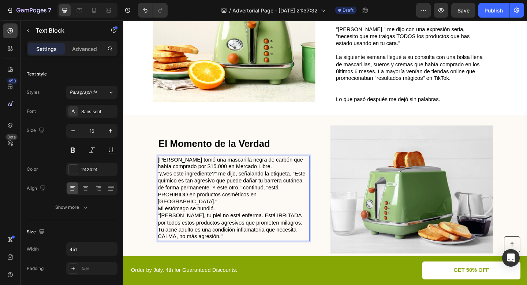
scroll to position [242, 0]
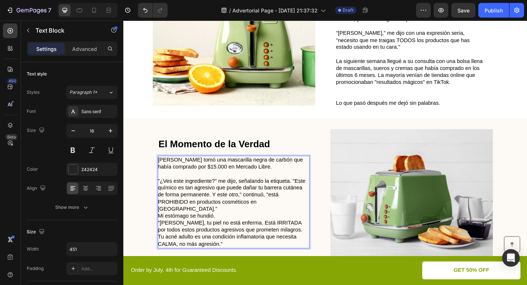
click at [298, 195] on p ""¿Ves este ingrediente?" me dijo, señalando la etiqueta. "Este químico es tan a…" at bounding box center [243, 210] width 164 height 38
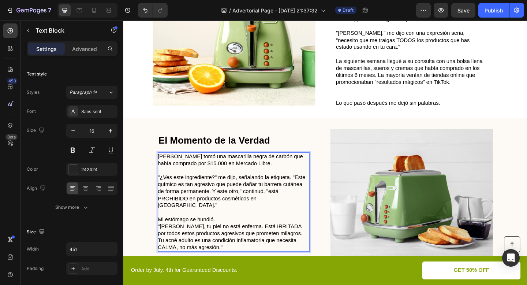
scroll to position [238, 0]
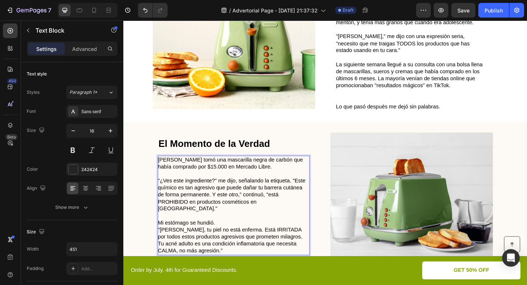
click at [243, 237] on p "Mi estómago se hundió." at bounding box center [243, 241] width 164 height 8
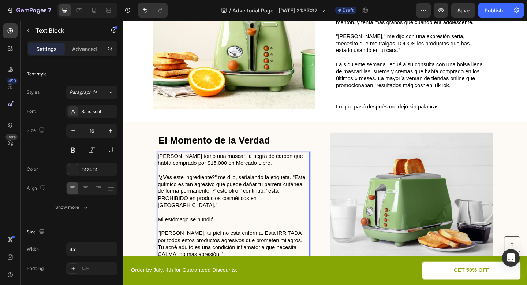
scroll to position [234, 0]
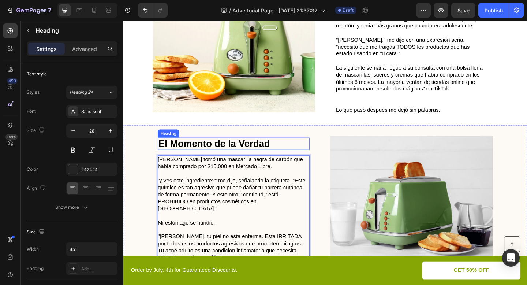
click at [311, 149] on p "⁠⁠⁠⁠⁠⁠⁠ El Momento de la Verdad" at bounding box center [243, 155] width 164 height 12
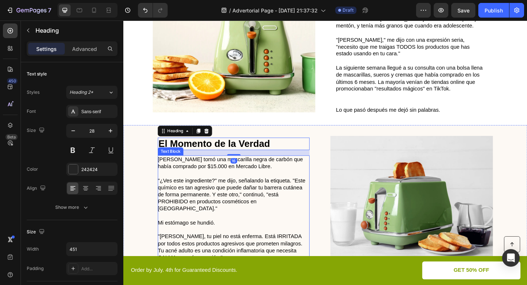
click at [182, 168] on p "Dr. Morales tomó una mascarilla negra de carbón que había comprado por $15.000 …" at bounding box center [243, 175] width 164 height 15
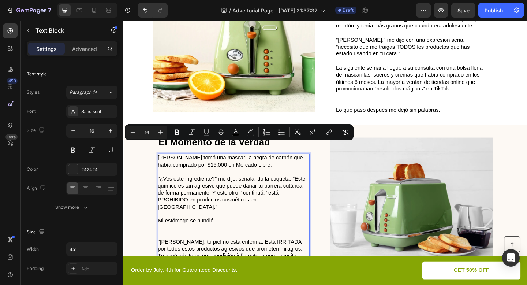
click at [184, 167] on span "Dr. Morales tomó una mascarilla negra de carbón que había comprado por $15.000 …" at bounding box center [240, 174] width 158 height 14
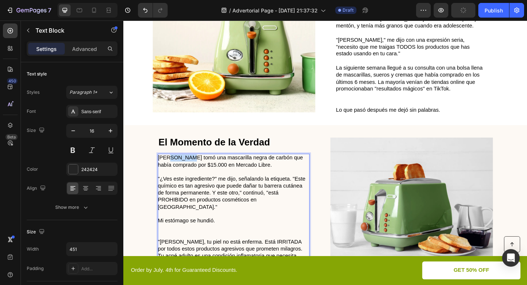
drag, startPoint x: 191, startPoint y: 150, endPoint x: 169, endPoint y: 149, distance: 21.6
click at [169, 167] on span "Dr. Morales tomó una mascarilla negra de carbón que había comprado por $15.000 …" at bounding box center [240, 174] width 158 height 14
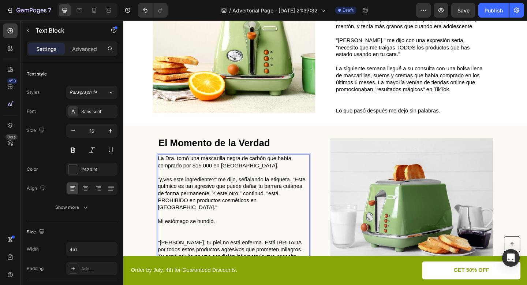
scroll to position [235, 0]
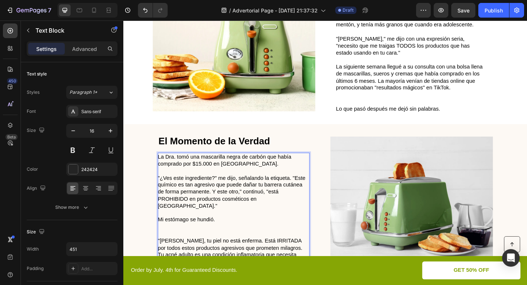
click at [208, 241] on p "Rich Text Editor. Editing area: main" at bounding box center [243, 248] width 164 height 15
click at [202, 241] on p "⁠⁠⁠⁠⁠⁠⁠" at bounding box center [243, 248] width 164 height 15
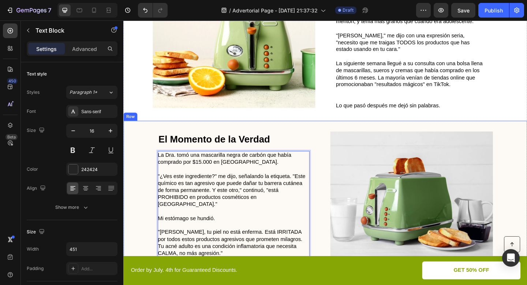
click at [299, 130] on div "⁠⁠⁠⁠⁠⁠⁠ El Momento de la Verdad Heading La Dra. tomó una mascarilla negra de ca…" at bounding box center [342, 211] width 439 height 162
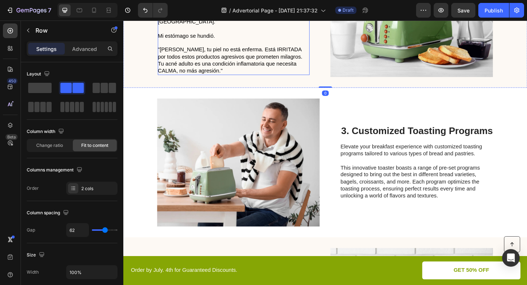
scroll to position [443, 0]
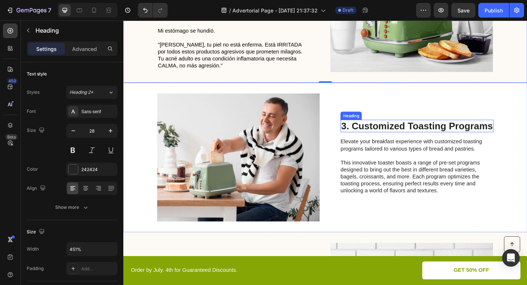
click at [394, 128] on h2 "3. Customized Toasting Programs" at bounding box center [442, 135] width 167 height 14
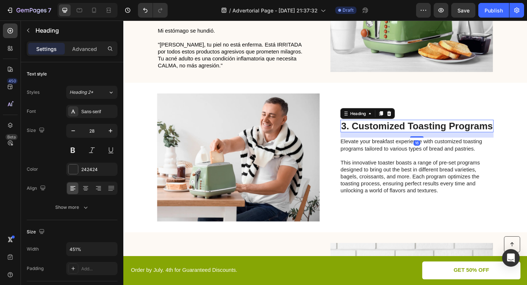
click at [394, 128] on h2 "3. Customized Toasting Programs" at bounding box center [442, 135] width 167 height 14
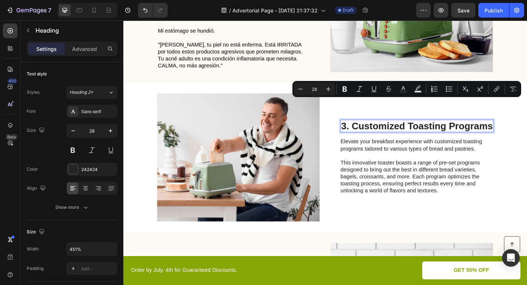
type input "17"
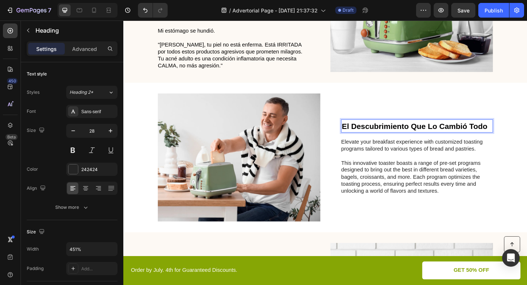
click at [416, 131] on strong "El Descubrimiento Que Lo Cambió Todo" at bounding box center [440, 136] width 158 height 10
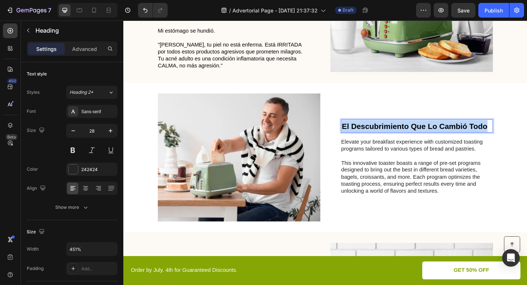
click at [416, 131] on strong "El Descubrimiento Que Lo Cambió Todo" at bounding box center [440, 136] width 158 height 10
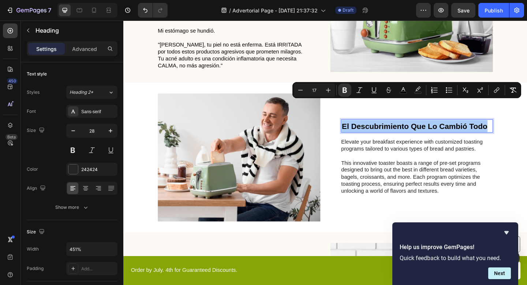
click at [316, 89] on input "17" at bounding box center [314, 90] width 15 height 9
type input "28"
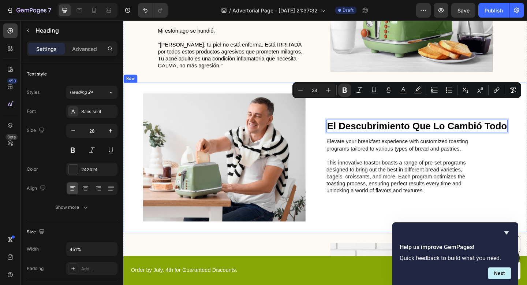
click at [333, 62] on div "⁠⁠⁠⁠⁠⁠⁠ El Momento de la Verdad Heading La Dra. tomó una mascarilla negra de ca…" at bounding box center [342, 7] width 439 height 162
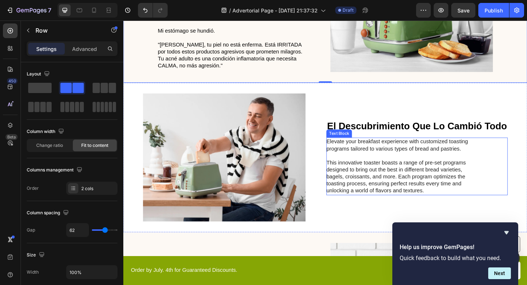
click at [373, 149] on p "Elevate your breakfast experience with customized toasting programs tailored to…" at bounding box center [426, 156] width 164 height 15
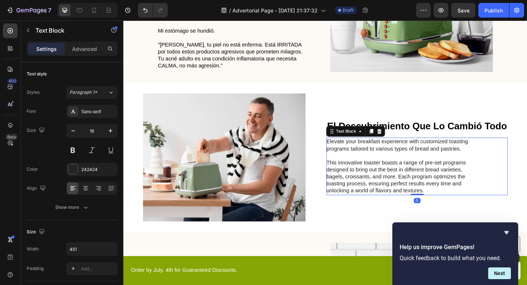
click at [373, 149] on p "Elevate your breakfast experience with customized toasting programs tailored to…" at bounding box center [426, 156] width 164 height 15
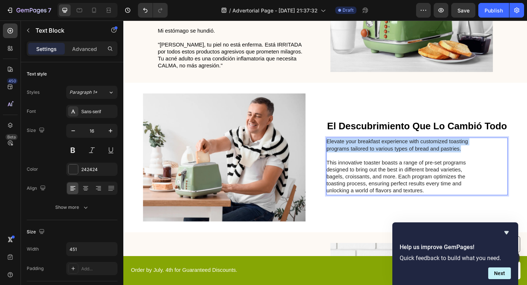
click at [373, 149] on p "Elevate your breakfast experience with customized toasting programs tailored to…" at bounding box center [426, 156] width 164 height 15
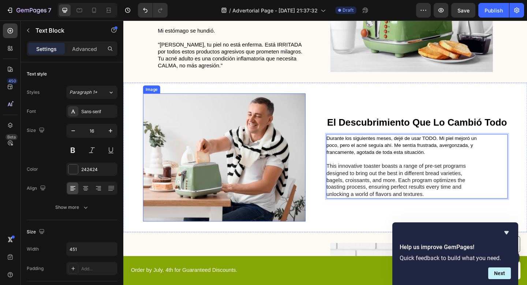
scroll to position [438, 0]
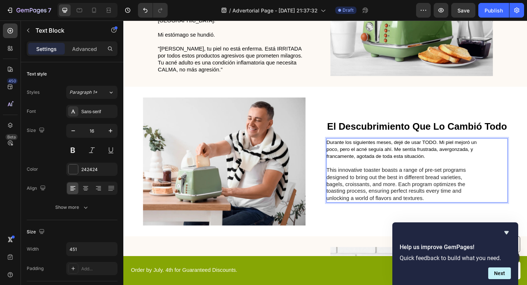
click at [352, 180] on p "This innovative toaster boasts a range of pre-set programs designed to bring ou…" at bounding box center [426, 199] width 164 height 38
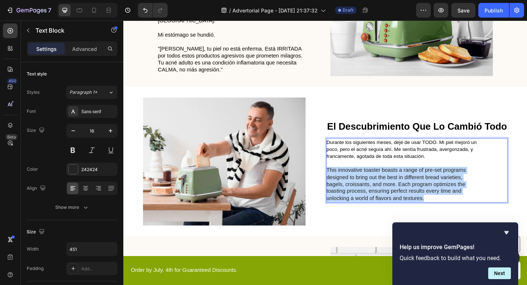
click at [352, 180] on p "This innovative toaster boasts a range of pre-set programs designed to bring ou…" at bounding box center [426, 199] width 164 height 38
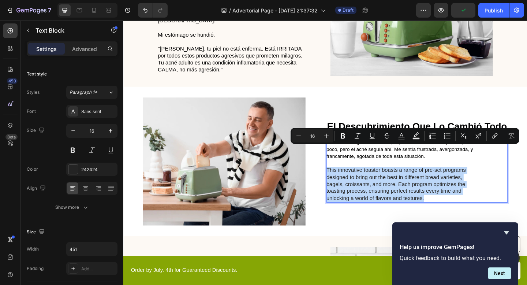
type input "11"
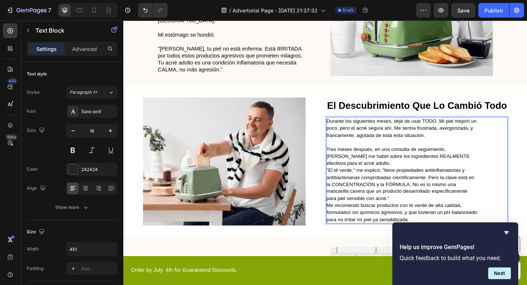
click at [447, 126] on p "Durante los siguientes meses, dejé de usar TODO. Mi piel mejoró un poco, pero e…" at bounding box center [426, 137] width 164 height 23
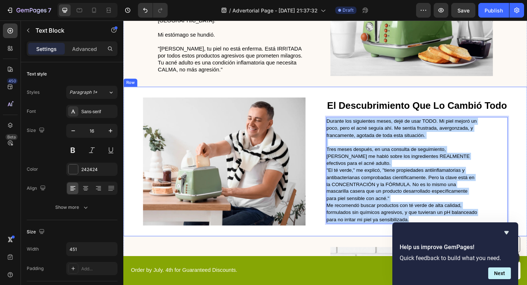
drag, startPoint x: 446, startPoint y: 215, endPoint x: 340, endPoint y: 104, distance: 154.0
click at [340, 104] on div "Image ⁠⁠⁠⁠⁠⁠⁠ El Descubrimiento Que Lo Cambió Todo Heading Durante los siguient…" at bounding box center [342, 174] width 439 height 162
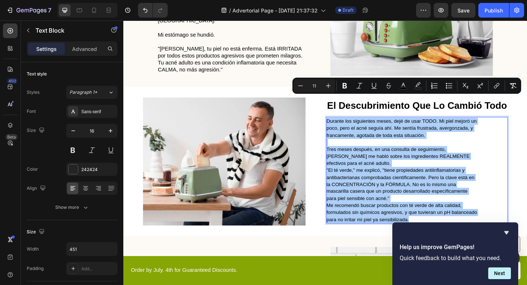
click at [336, 87] on span "Editor contextual toolbar" at bounding box center [336, 86] width 0 height 10
click at [329, 84] on icon "Editor contextual toolbar" at bounding box center [328, 85] width 7 height 7
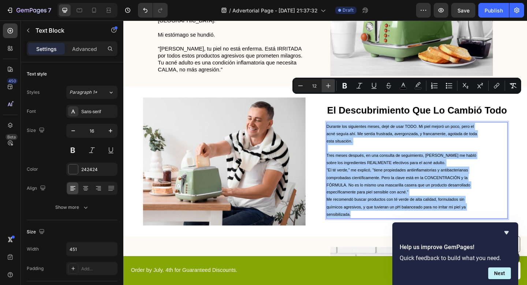
click at [329, 84] on icon "Editor contextual toolbar" at bounding box center [328, 85] width 7 height 7
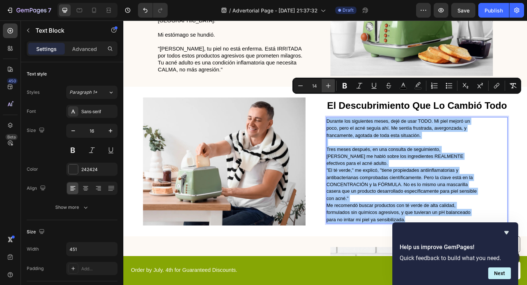
click at [329, 84] on icon "Editor contextual toolbar" at bounding box center [328, 85] width 7 height 7
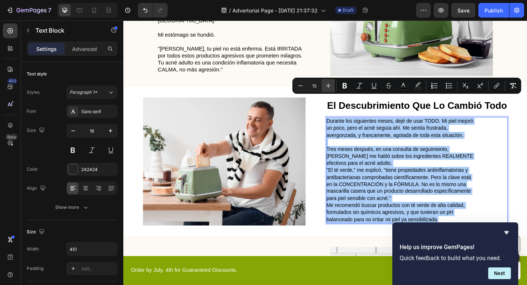
click at [329, 84] on icon "Editor contextual toolbar" at bounding box center [328, 85] width 7 height 7
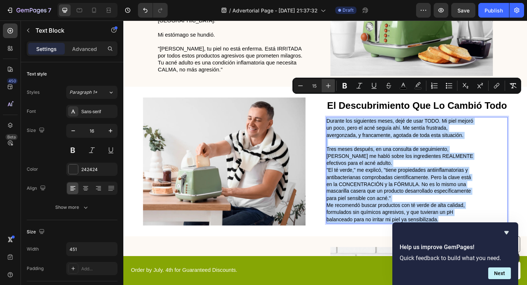
type input "16"
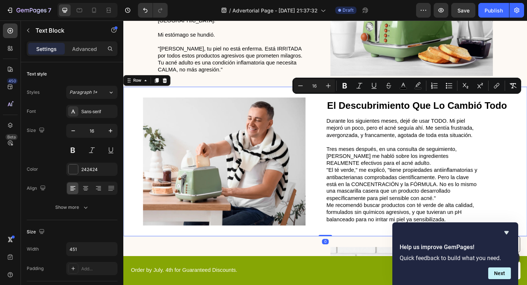
click at [331, 93] on div "Image ⁠⁠⁠⁠⁠⁠⁠ El Descubrimiento Que Lo Cambió Todo Heading Durante los siguient…" at bounding box center [342, 174] width 439 height 162
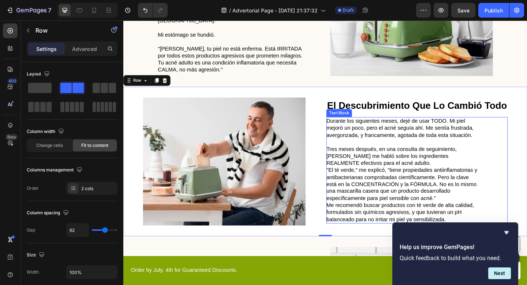
click at [433, 157] on span "Tres meses después, en una consulta de seguimiento, Dr. Morales me habló sobre …" at bounding box center [415, 168] width 142 height 22
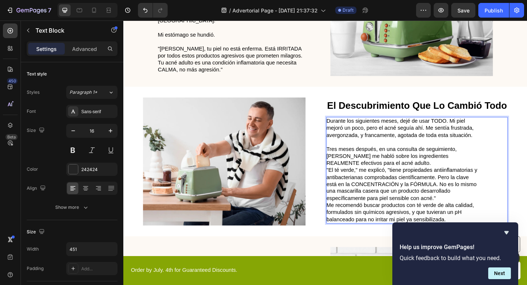
click at [486, 157] on span "Tres meses después, en una consulta de seguimiento, Dr. Morales me habló sobre …" at bounding box center [415, 168] width 142 height 22
click at [492, 157] on span "Tres meses después, en una consulta de seguimiento, la Dr. Morales me habló sob…" at bounding box center [418, 168] width 148 height 22
click at [363, 157] on span "Tres meses después, en una consulta de seguimiento, la Dra. Morales me habló so…" at bounding box center [424, 168] width 161 height 22
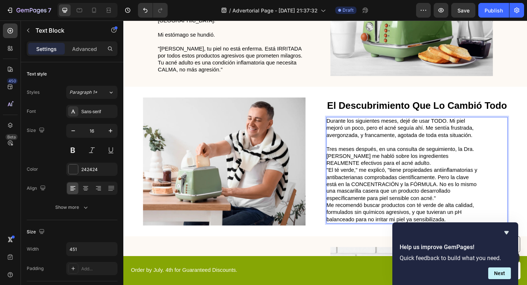
click at [363, 157] on span "Tres meses después, en una consulta de seguimiento, la Dra. Morales me habló so…" at bounding box center [424, 168] width 161 height 22
click at [360, 157] on span "Tres meses después, en una consulta de seguimiento, la Dra. Morales me habló so…" at bounding box center [424, 168] width 161 height 22
click at [393, 157] on p "Tres meses después, en una consulta de seguimiento, la Dra. me habló sobre los …" at bounding box center [426, 168] width 164 height 23
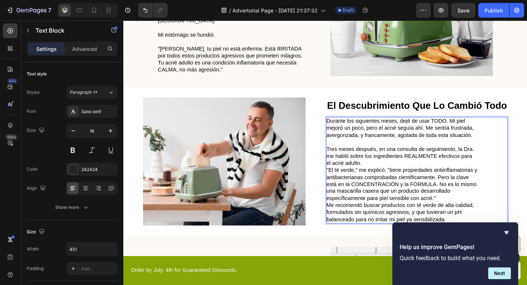
scroll to position [437, 0]
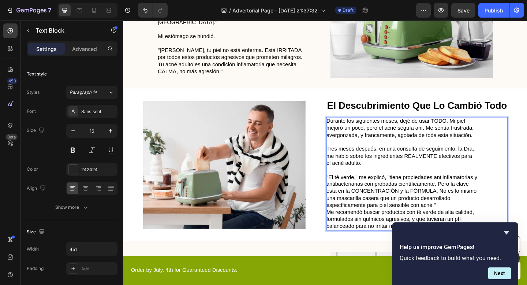
click at [475, 196] on p ""El té verde," me explicó, "tiene propiedades antiinflamatorias y antibacterian…" at bounding box center [426, 206] width 164 height 38
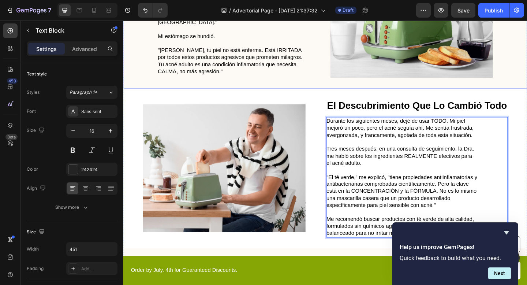
click at [331, 65] on div "⁠⁠⁠⁠⁠⁠⁠ El Momento de la Verdad Heading La Dra. tomó una mascarilla negra de ca…" at bounding box center [342, 13] width 439 height 162
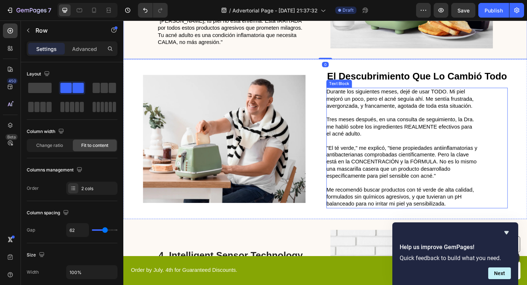
scroll to position [472, 0]
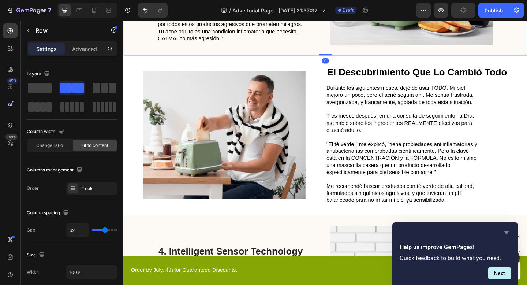
click at [507, 232] on icon "Hide survey" at bounding box center [506, 232] width 4 height 3
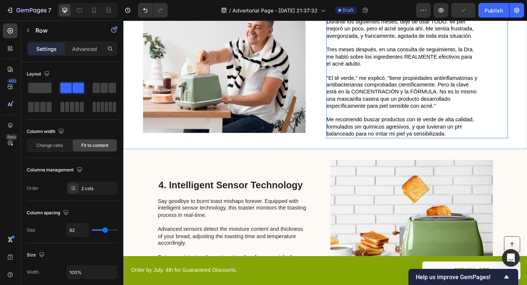
scroll to position [597, 0]
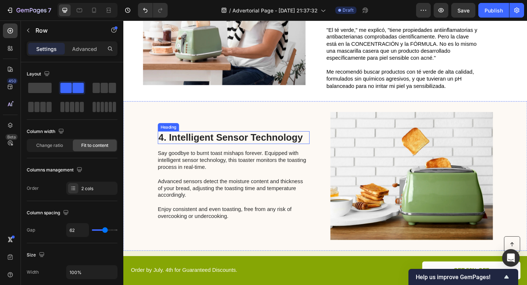
click at [288, 141] on h2 "4. Intelligent Sensor Technology" at bounding box center [243, 148] width 165 height 14
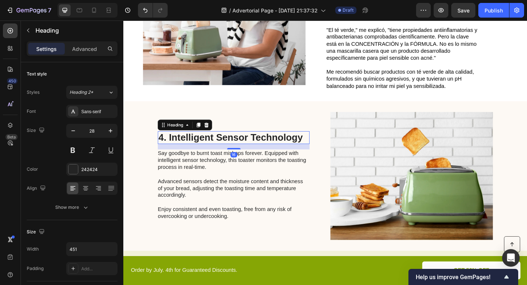
click at [288, 141] on h2 "4. Intelligent Sensor Technology" at bounding box center [243, 148] width 165 height 14
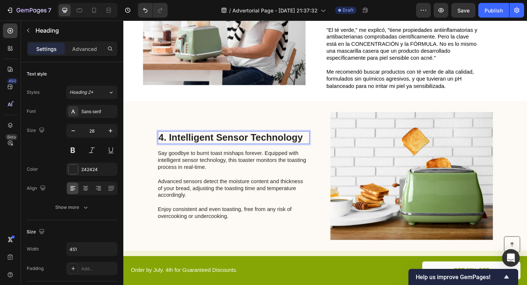
click at [288, 142] on p "4. Intelligent Sensor Technology" at bounding box center [243, 148] width 164 height 12
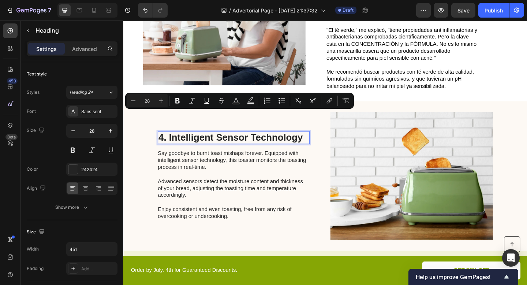
type input "17"
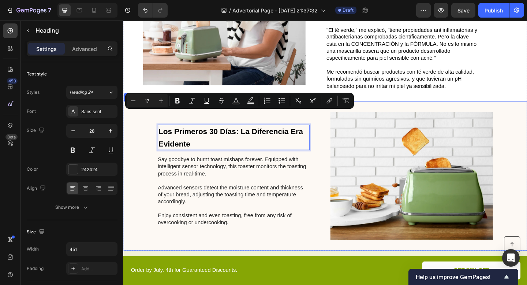
scroll to position [590, 0]
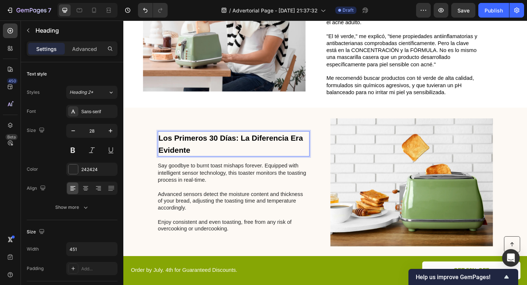
click at [283, 142] on p "Los Primeros 30 Días: La Diferencia Era Evidente" at bounding box center [243, 155] width 164 height 26
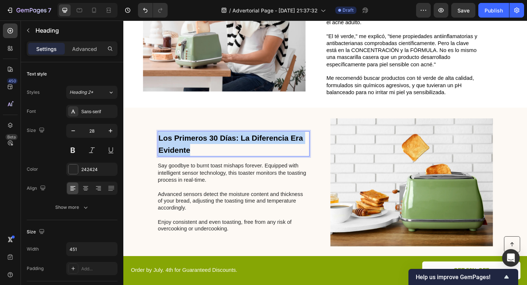
click at [283, 142] on p "Los Primeros 30 Días: La Diferencia Era Evidente" at bounding box center [243, 155] width 164 height 26
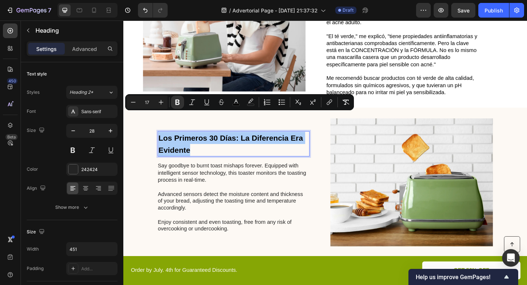
click at [148, 101] on input "17" at bounding box center [147, 102] width 15 height 9
type input "28"
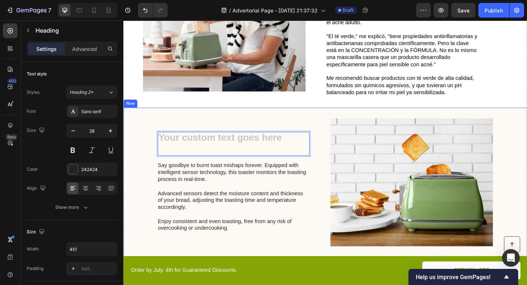
click at [217, 127] on div "Heading 16 Say goodbye to burnt toast mishaps forever. Equipped with intelligen…" at bounding box center [243, 196] width 165 height 139
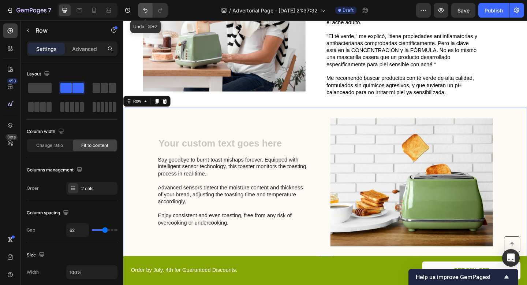
click at [146, 6] on button "Undo/Redo" at bounding box center [145, 10] width 15 height 15
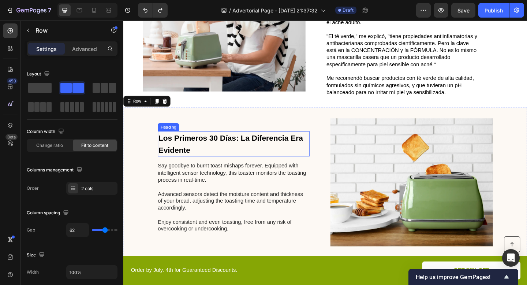
click at [194, 143] on strong "Los Primeros 30 Días: La Diferencia Era Evidente" at bounding box center [239, 154] width 157 height 23
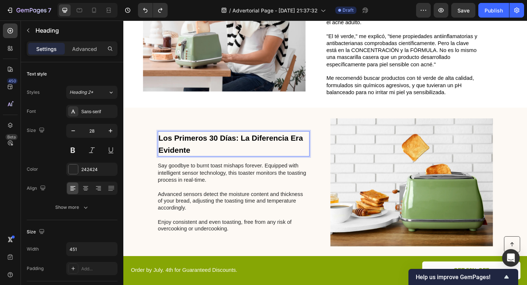
click at [194, 143] on strong "Los Primeros 30 Días: La Diferencia Era Evidente" at bounding box center [239, 154] width 157 height 23
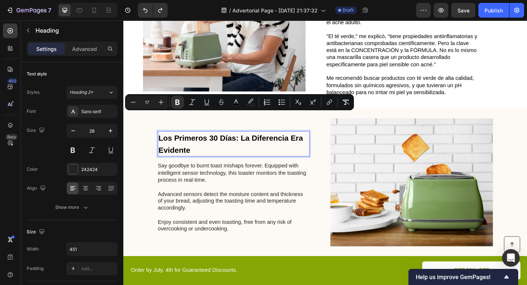
click at [152, 103] on input "17" at bounding box center [147, 102] width 15 height 9
type input "28"
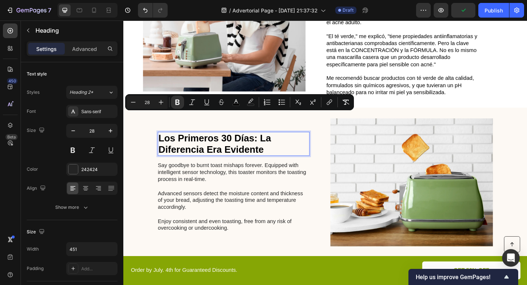
click at [279, 218] on p "Say goodbye to burnt toast mishaps forever. Equipped with intelligent sensor te…" at bounding box center [243, 212] width 164 height 76
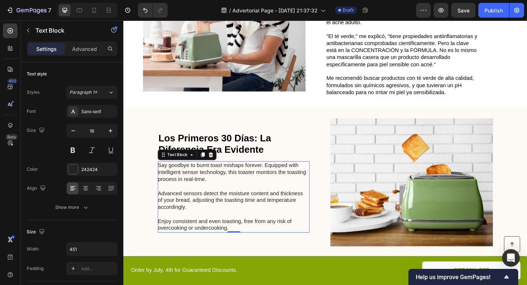
click at [233, 174] on p "Say goodbye to burnt toast mishaps forever. Equipped with intelligent sensor te…" at bounding box center [243, 212] width 164 height 76
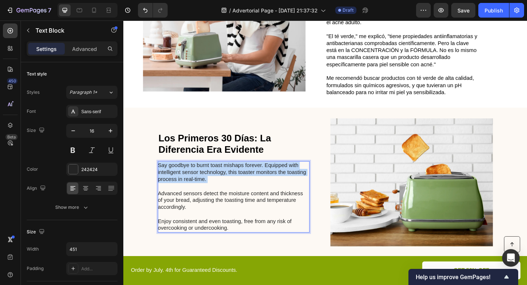
click at [233, 174] on p "Say goodbye to burnt toast mishaps forever. Equipped with intelligent sensor te…" at bounding box center [243, 212] width 164 height 76
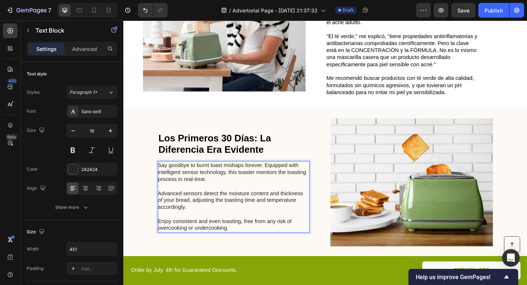
scroll to position [593, 0]
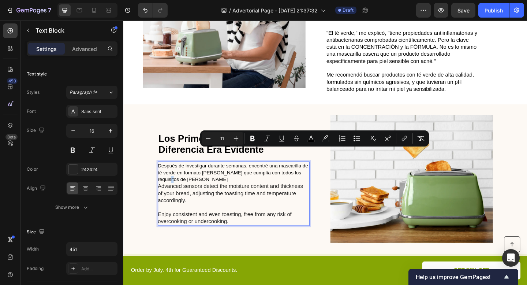
drag, startPoint x: 319, startPoint y: 162, endPoint x: 324, endPoint y: 167, distance: 6.2
click at [324, 175] on p "Después de investigar durante semanas, encontré una mascarilla de té verde en f…" at bounding box center [243, 209] width 164 height 68
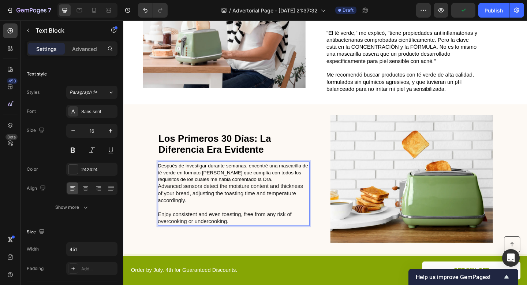
scroll to position [589, 0]
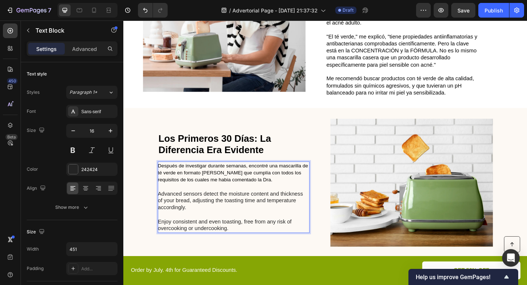
click at [216, 198] on p "⁠⁠⁠⁠⁠⁠⁠ Advanced sensors detect the moisture content and thickness of your brea…" at bounding box center [243, 224] width 164 height 53
click at [216, 198] on p "Advanced sensors detect the moisture content and thickness of your bread, adjus…" at bounding box center [243, 224] width 164 height 53
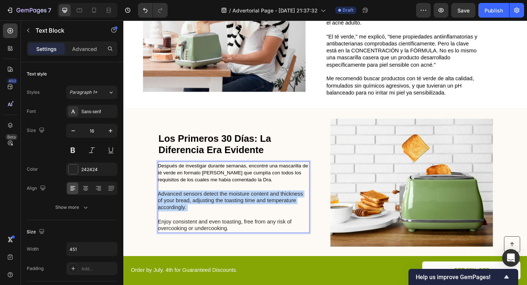
click at [216, 198] on p "Advanced sensors detect the moisture content and thickness of your bread, adjus…" at bounding box center [243, 224] width 164 height 53
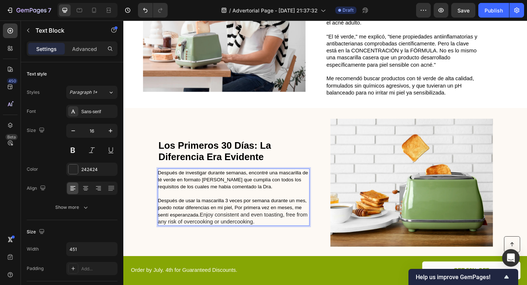
click at [247, 213] on span "Después de usar la mascarilla 3 veces por semana durante un mes, puedo notar di…" at bounding box center [242, 223] width 162 height 21
click at [206, 210] on p "Después de usar la mascarilla 3 veces por semana durante un mes, puedo notar di…" at bounding box center [243, 224] width 164 height 38
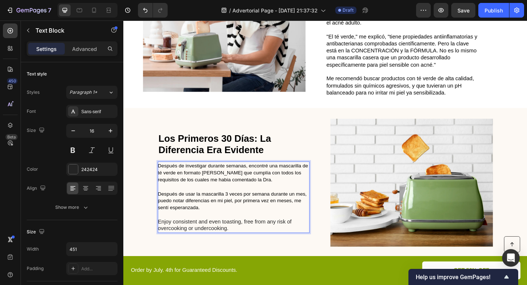
click at [202, 236] on p "⁠⁠⁠⁠⁠⁠⁠ Enjoy consistent and even toasting, free from any risk of overcooking o…" at bounding box center [243, 243] width 164 height 15
click at [202, 236] on p "Enjoy consistent and even toasting, free from any risk of overcooking or underc…" at bounding box center [243, 243] width 164 height 15
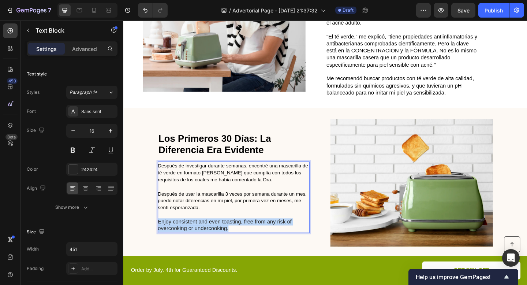
click at [202, 236] on p "Enjoy consistent and even toasting, free from any risk of overcooking or underc…" at bounding box center [243, 243] width 164 height 15
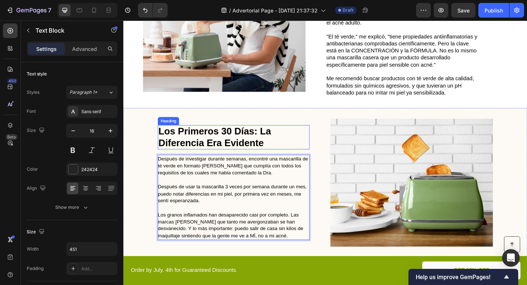
click at [244, 135] on strong "Los Primeros 30 Días: La Diferencia Era Evidente" at bounding box center [222, 147] width 123 height 24
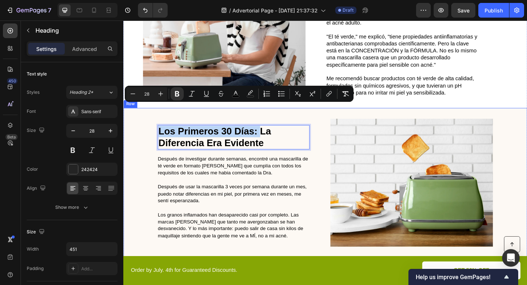
drag, startPoint x: 272, startPoint y: 116, endPoint x: 156, endPoint y: 113, distance: 116.0
click at [156, 116] on div "Los Primeros 30 Días: La Diferencia Era Evidente Heading 16 Después de investig…" at bounding box center [342, 197] width 439 height 162
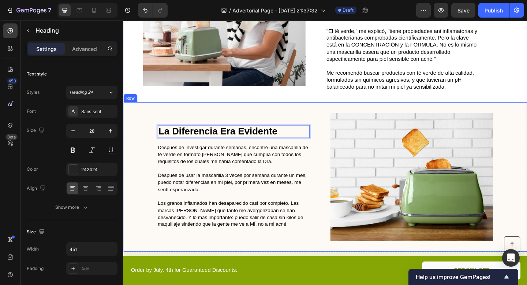
click at [298, 121] on div "La Diferencia Era Evidente Heading 16 Después de investigar durante semanas, en…" at bounding box center [243, 190] width 165 height 139
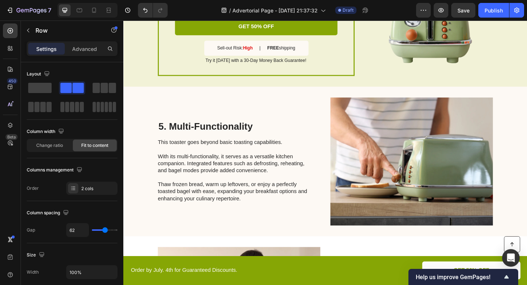
scroll to position [930, 0]
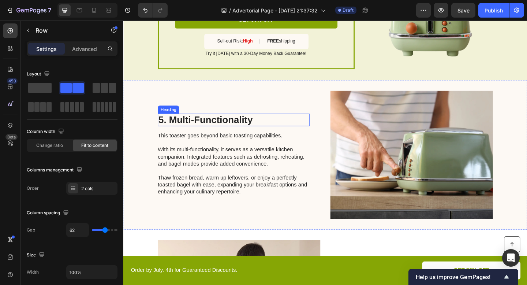
click at [209, 127] on h2 "5. Multi-Functionality" at bounding box center [243, 129] width 165 height 14
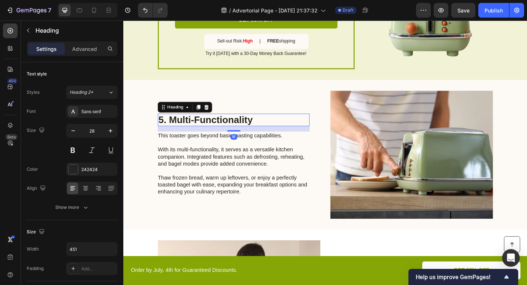
click at [209, 127] on h2 "5. Multi-Functionality" at bounding box center [243, 129] width 165 height 14
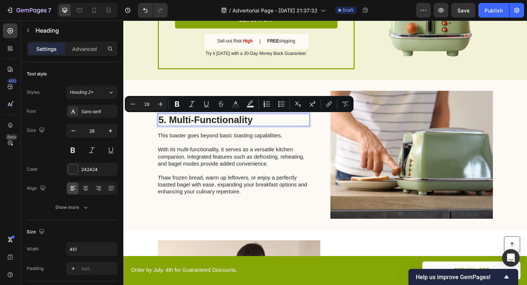
type input "17"
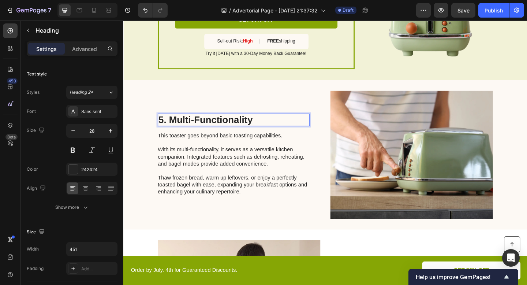
scroll to position [930, 0]
click at [212, 126] on strong "Por Qué Esta Mascarilla Es Diferente" at bounding box center [233, 129] width 145 height 10
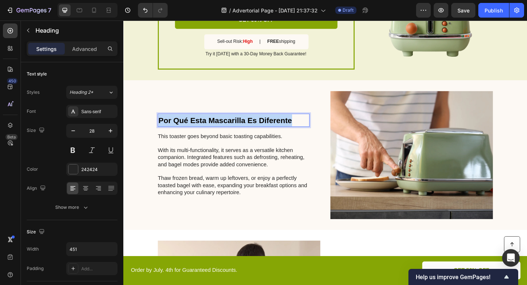
click at [212, 126] on strong "Por Qué Esta Mascarilla Es Diferente" at bounding box center [233, 129] width 145 height 10
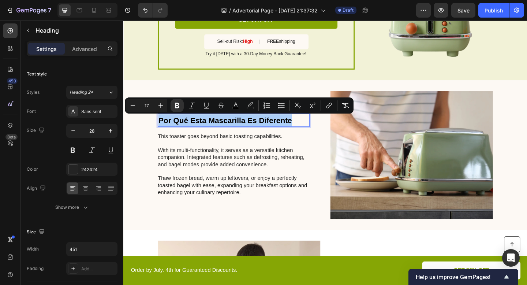
click at [151, 105] on input "17" at bounding box center [146, 105] width 15 height 9
type input "28"
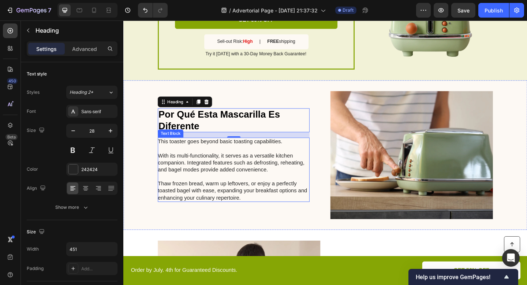
click at [216, 160] on p "This toaster goes beyond basic toasting capabilities. With its multi-functional…" at bounding box center [243, 183] width 164 height 68
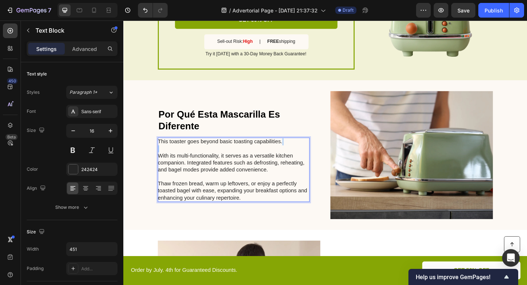
click at [216, 160] on p "This toaster goes beyond basic toasting capabilities. With its multi-functional…" at bounding box center [243, 183] width 164 height 68
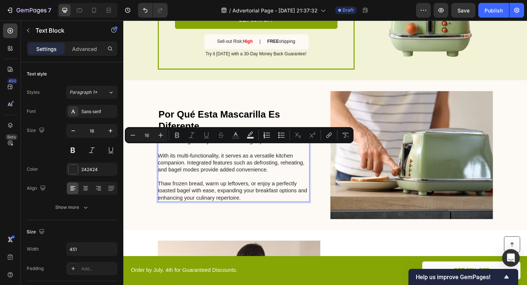
click at [218, 156] on p "This toaster goes beyond basic toasting capabilities. With its multi-functional…" at bounding box center [243, 183] width 164 height 68
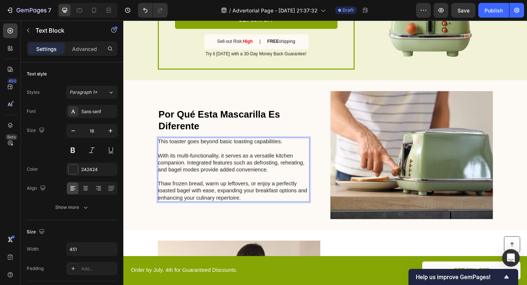
click at [214, 150] on p "This toaster goes beyond basic toasting capabilities. With its multi-functional…" at bounding box center [243, 183] width 164 height 68
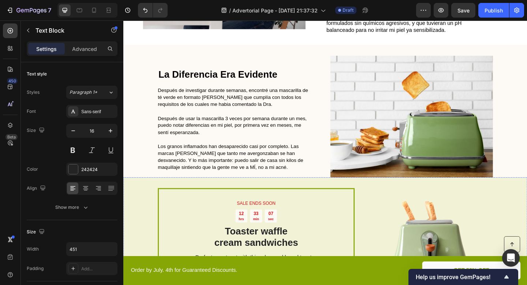
scroll to position [653, 0]
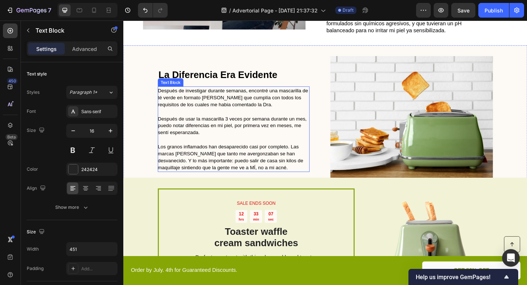
click at [226, 94] on span "Después de investigar durante semanas, encontré una mascarilla de té verde en f…" at bounding box center [242, 104] width 163 height 21
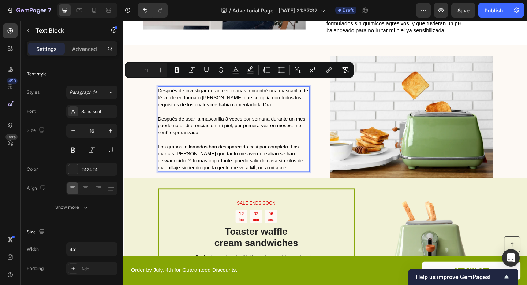
click at [262, 160] on p "Los granos inflamados han desaparecido casi por completo. Las marcas rojas que …" at bounding box center [243, 169] width 164 height 30
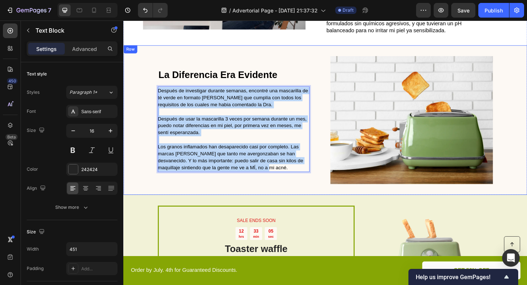
drag, startPoint x: 262, startPoint y: 160, endPoint x: 153, endPoint y: 75, distance: 138.4
click at [153, 75] on div "La Diferencia Era Evidente Heading Después de investigar durante semanas, encon…" at bounding box center [342, 129] width 439 height 162
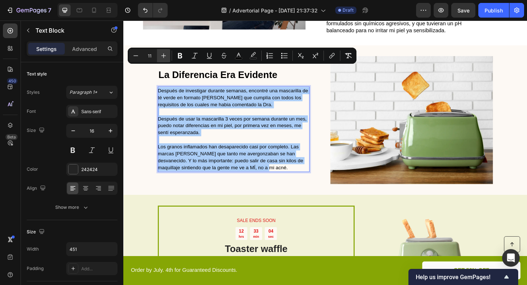
click at [162, 53] on icon "Editor contextual toolbar" at bounding box center [163, 55] width 7 height 7
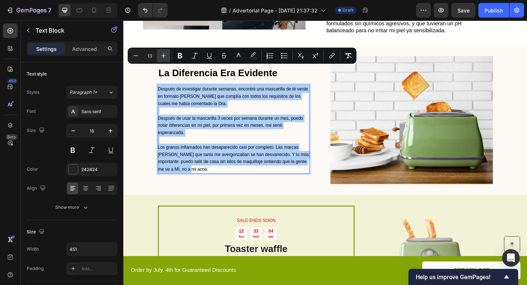
click at [162, 53] on icon "Editor contextual toolbar" at bounding box center [163, 55] width 7 height 7
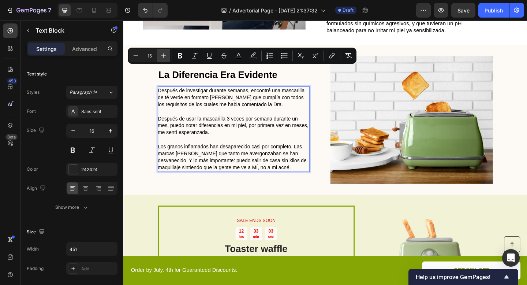
click at [162, 53] on icon "Editor contextual toolbar" at bounding box center [163, 55] width 7 height 7
type input "16"
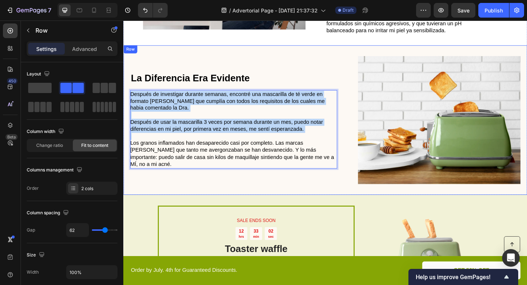
click at [225, 48] on div "La Diferencia Era Evidente Heading Después de investigar durante semanas, encon…" at bounding box center [342, 129] width 439 height 162
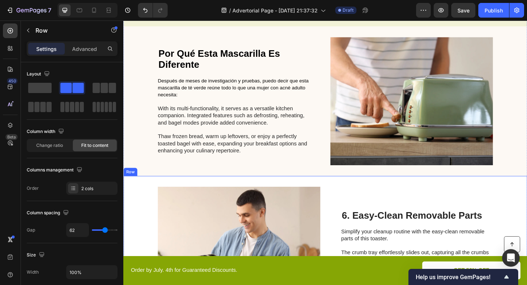
scroll to position [979, 0]
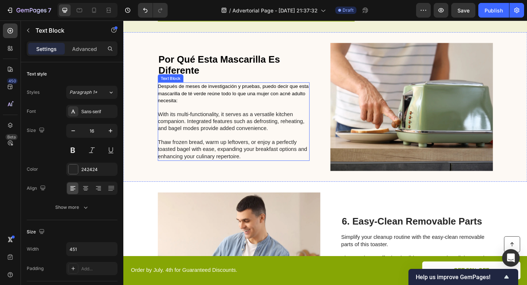
click at [169, 128] on p "With its multi-functionality, it serves as a versatile kitchen companion. Integ…" at bounding box center [243, 141] width 164 height 61
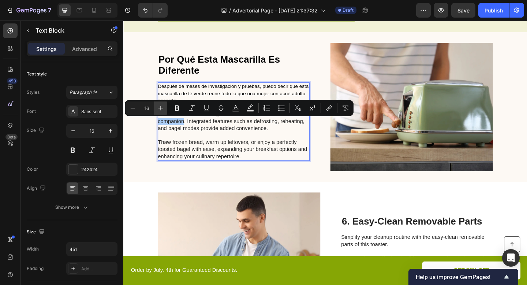
click at [164, 111] on button "Plus" at bounding box center [160, 107] width 13 height 13
click at [135, 109] on icon "Editor contextual toolbar" at bounding box center [132, 107] width 7 height 7
type input "16"
click at [225, 148] on p "With its multi-functionality, it serves as a versatile kitchen companion . Inte…" at bounding box center [243, 141] width 164 height 61
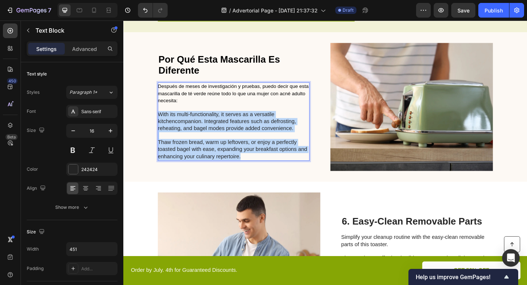
drag, startPoint x: 254, startPoint y: 168, endPoint x: 161, endPoint y: 123, distance: 103.8
click at [161, 123] on p "With its multi-functionality, it serves as a versatile kitchen companion . Inte…" at bounding box center [243, 141] width 164 height 61
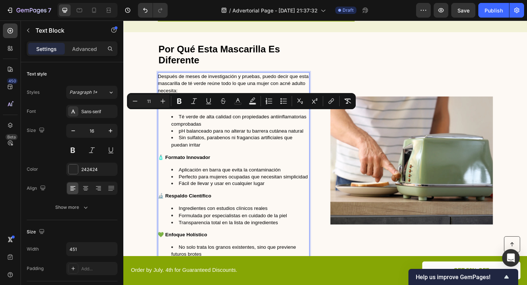
scroll to position [975, 0]
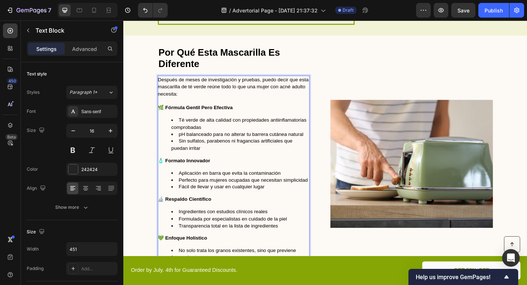
click at [223, 149] on li "Sin sulfatos, parabenos ni fragancias artificiales que puedan irritar" at bounding box center [250, 155] width 150 height 15
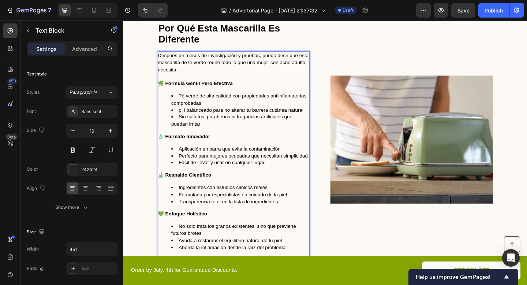
scroll to position [1002, 0]
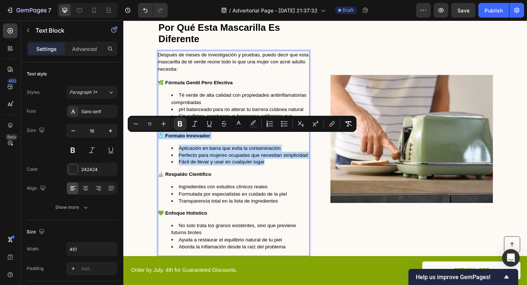
drag, startPoint x: 279, startPoint y: 175, endPoint x: 173, endPoint y: 142, distance: 111.3
click at [173, 142] on div "Después de meses de investigación y pruebas, puedo decir que esta mascarilla de…" at bounding box center [243, 164] width 165 height 223
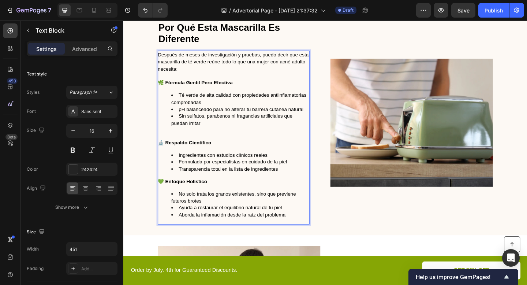
click at [183, 143] on div "Después de meses de investigación y pruebas, puedo decir que esta mascarilla de…" at bounding box center [243, 147] width 165 height 189
click at [178, 146] on p "Rich Text Editor. Editing area: main" at bounding box center [243, 146] width 164 height 8
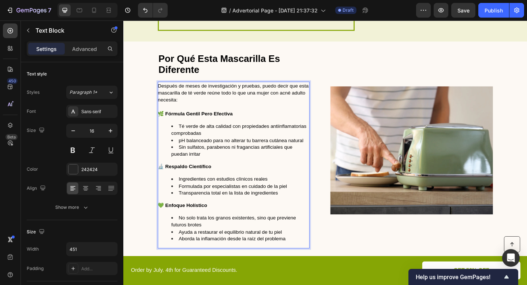
scroll to position [968, 0]
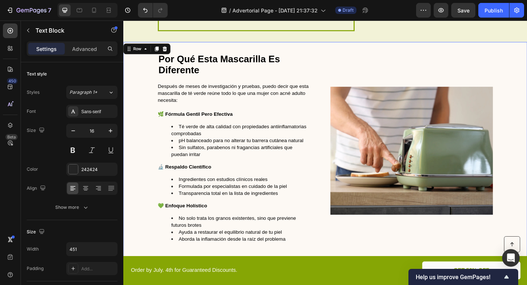
click at [331, 85] on div "Por Qué Esta Mascarilla Es Diferente Heading Después de meses de investigación …" at bounding box center [342, 162] width 439 height 236
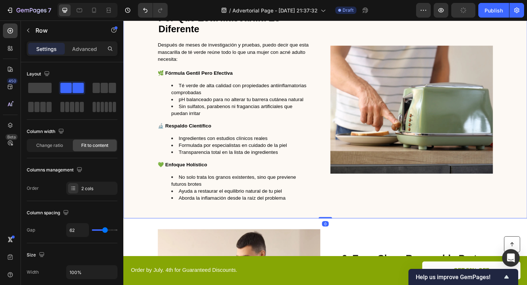
scroll to position [1012, 0]
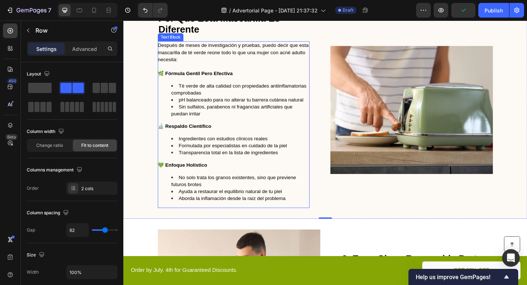
click at [225, 113] on span "Sin sulfatos, parabenos ni fragancias artificiales que puedan irritar" at bounding box center [241, 118] width 132 height 14
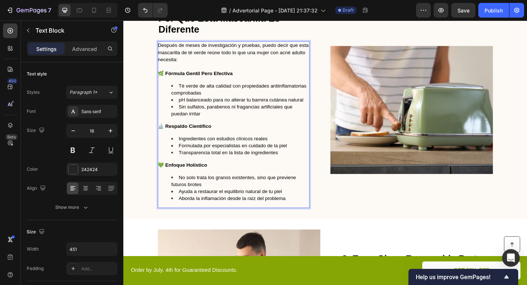
click at [303, 215] on li "Aborda la inflamación desde la raíz del problema" at bounding box center [250, 214] width 150 height 8
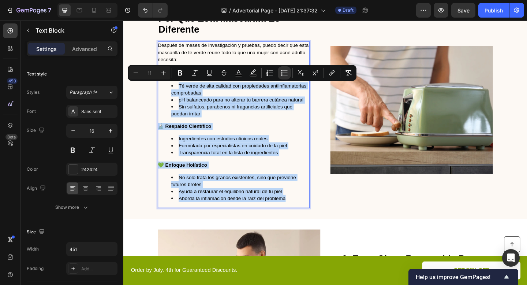
drag, startPoint x: 303, startPoint y: 215, endPoint x: 175, endPoint y: 89, distance: 179.9
click at [175, 89] on div "Después de meses de investigación y pruebas, puedo decir que esta mascarilla de…" at bounding box center [243, 133] width 165 height 181
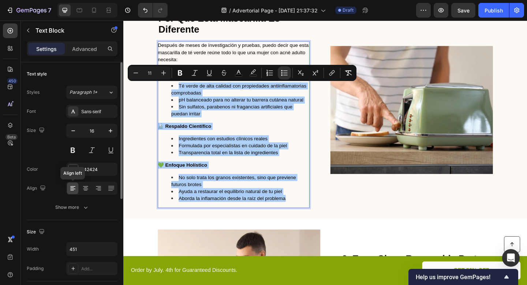
click at [72, 188] on icon at bounding box center [72, 187] width 7 height 7
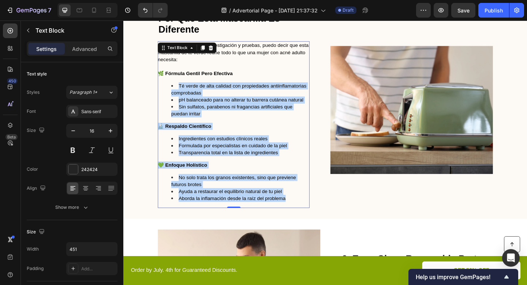
click at [199, 157] on span "Formulada por especialistas en cuidado de la piel" at bounding box center [242, 157] width 118 height 6
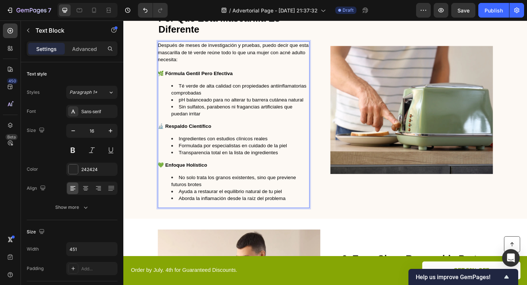
click at [280, 129] on div "Después de meses de investigación y pruebas, puedo decir que esta mascarilla de…" at bounding box center [243, 133] width 165 height 181
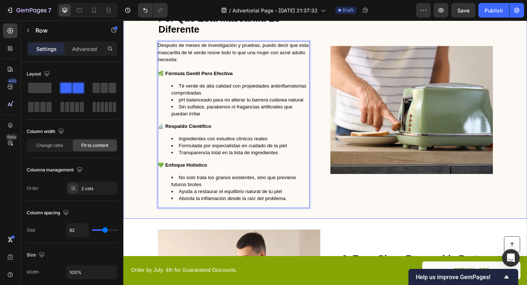
click at [343, 202] on div "Por Qué Esta Mascarilla Es Diferente Heading Después de meses de investigación …" at bounding box center [342, 118] width 439 height 236
click at [293, 193] on span "No solo trata los granos existentes, sino que previene futuros brotes" at bounding box center [243, 195] width 136 height 14
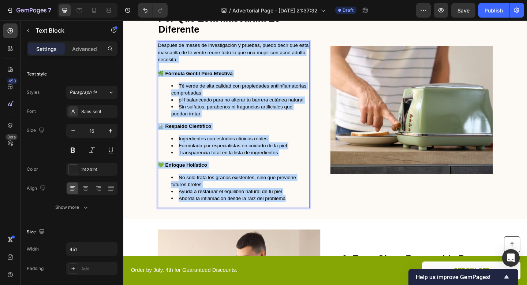
drag, startPoint x: 307, startPoint y: 218, endPoint x: 161, endPoint y: 46, distance: 225.2
click at [161, 46] on div "Después de meses de investigación y pruebas, puedo decir que esta mascarilla de…" at bounding box center [243, 133] width 165 height 181
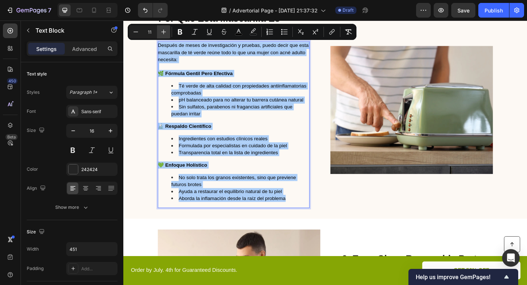
click at [164, 30] on icon "Editor contextual toolbar" at bounding box center [163, 32] width 5 height 5
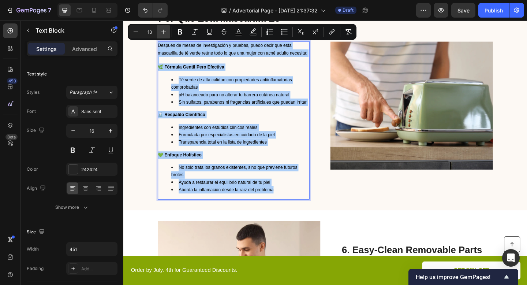
click at [164, 30] on icon "Editor contextual toolbar" at bounding box center [163, 32] width 5 height 5
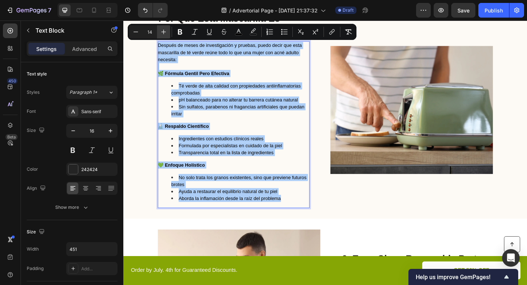
click at [164, 30] on icon "Editor contextual toolbar" at bounding box center [163, 32] width 5 height 5
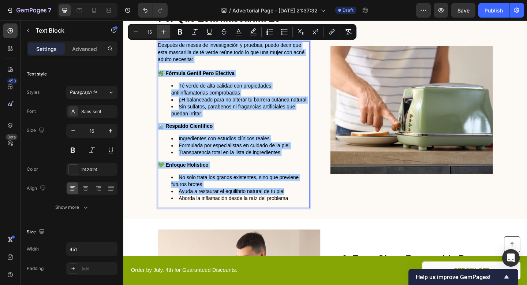
click at [164, 30] on icon "Editor contextual toolbar" at bounding box center [163, 32] width 5 height 5
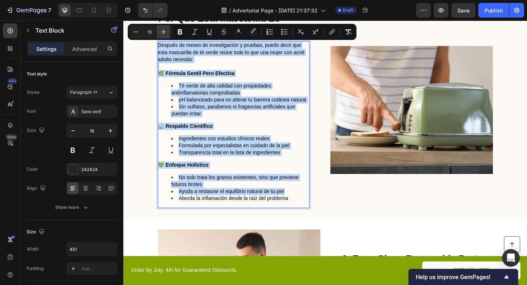
type input "16"
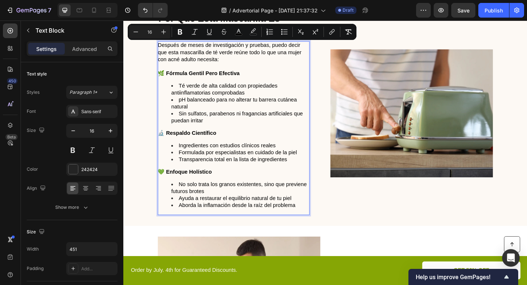
click at [149, 74] on div "Por Qué Esta Mascarilla Es Diferente Heading Después de meses de investigación …" at bounding box center [342, 122] width 439 height 244
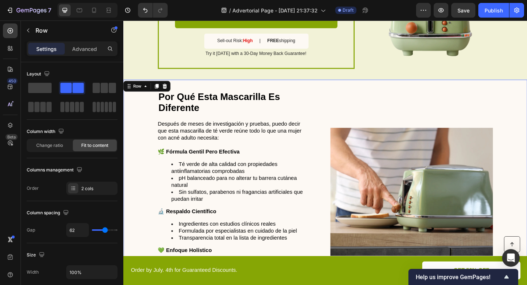
click at [332, 104] on div "Por Qué Esta Mascarilla Es Diferente Heading Después de meses de investigación …" at bounding box center [342, 207] width 439 height 244
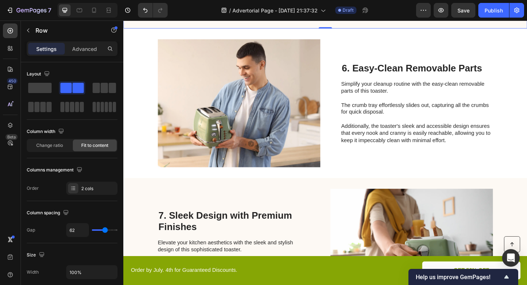
scroll to position [1185, 0]
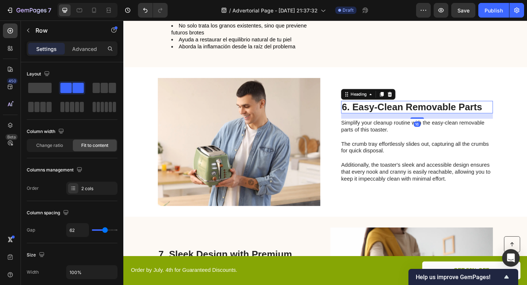
click at [393, 114] on h2 "6. Easy-Clean Removable Parts" at bounding box center [442, 115] width 165 height 14
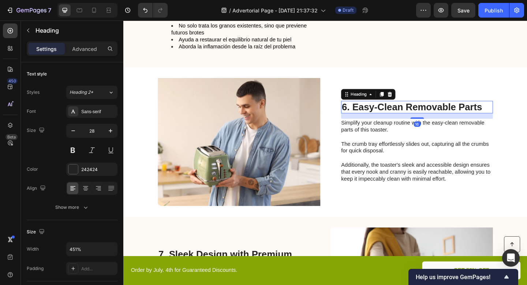
click at [393, 114] on h2 "6. Easy-Clean Removable Parts" at bounding box center [442, 115] width 165 height 14
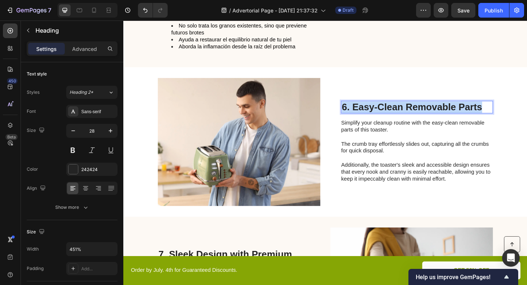
click at [393, 114] on p "6. Easy-Clean Removable Parts" at bounding box center [443, 115] width 164 height 12
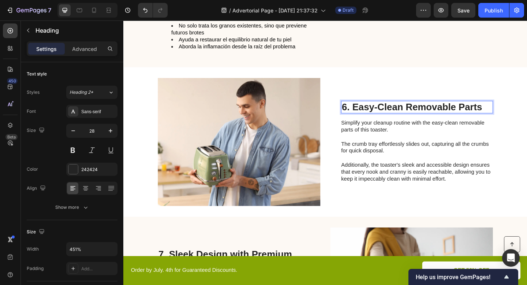
scroll to position [1184, 0]
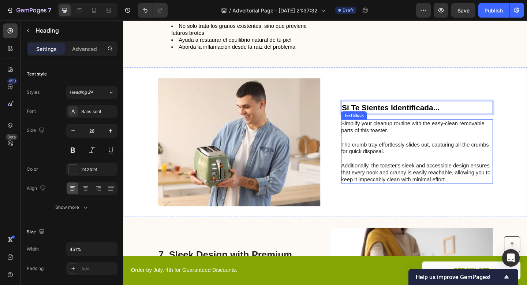
click at [403, 134] on p "Simplify your cleanup routine with the easy-clean removable parts of this toast…" at bounding box center [442, 163] width 164 height 68
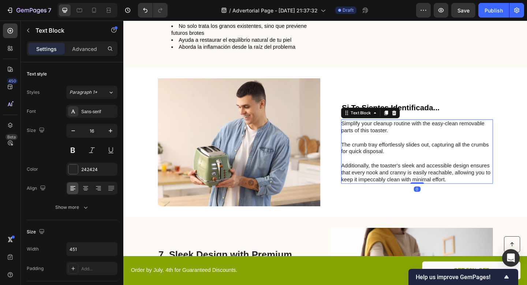
click at [403, 134] on p "Simplify your cleanup routine with the easy-clean removable parts of this toast…" at bounding box center [442, 163] width 164 height 68
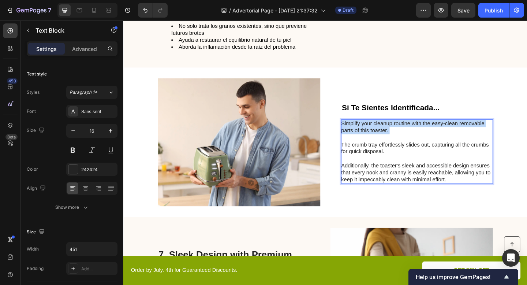
click at [403, 134] on p "Simplify your cleanup routine with the easy-clean removable parts of this toast…" at bounding box center [442, 163] width 164 height 68
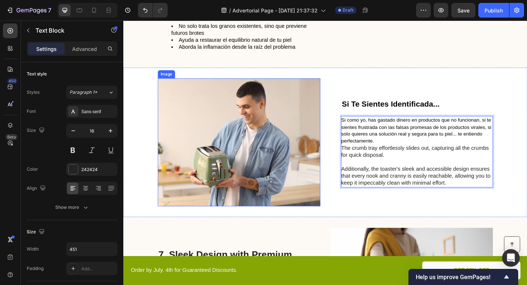
scroll to position [1180, 0]
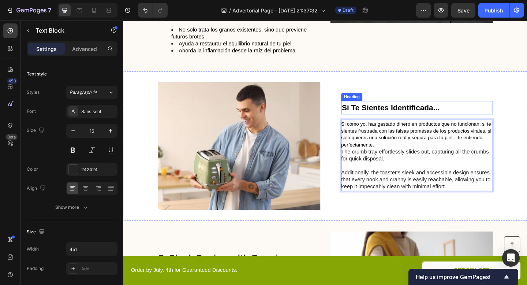
click at [411, 113] on strong "Si Te Sientes Identificada..." at bounding box center [414, 116] width 106 height 10
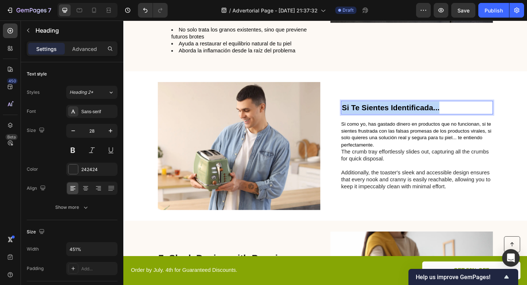
click at [411, 113] on strong "Si Te Sientes Identificada..." at bounding box center [414, 116] width 106 height 10
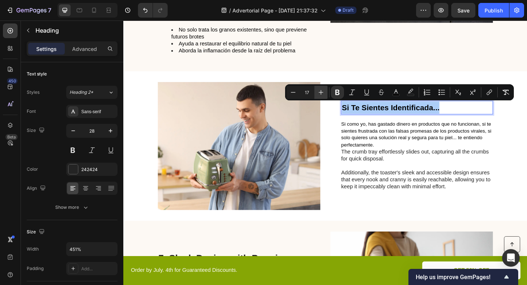
click at [322, 92] on icon "Editor contextual toolbar" at bounding box center [320, 92] width 7 height 7
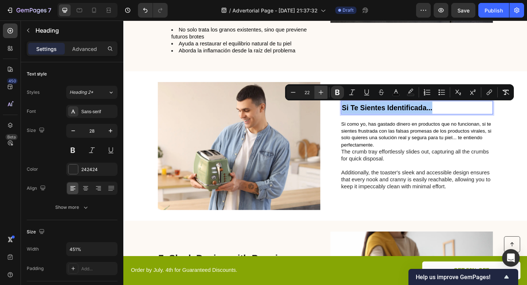
click at [322, 92] on icon "Editor contextual toolbar" at bounding box center [320, 92] width 7 height 7
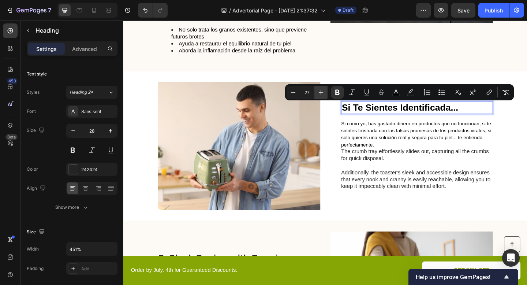
click at [322, 92] on icon "Editor contextual toolbar" at bounding box center [320, 92] width 7 height 7
type input "28"
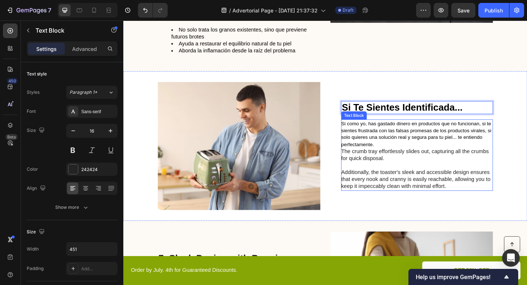
click at [383, 173] on p "Si como yo, has gastado dinero en productos que no funcionan, si te sientes fru…" at bounding box center [442, 167] width 164 height 76
click at [362, 163] on p "Si como yo, has gastado dinero en productos que no funcionan, si te sientes fru…" at bounding box center [442, 167] width 164 height 76
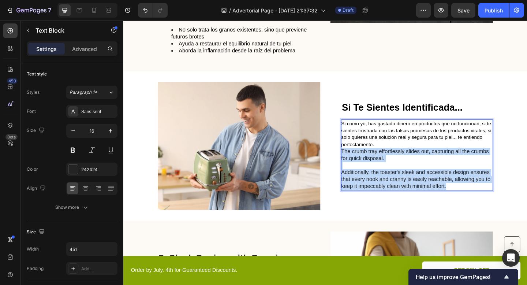
drag, startPoint x: 362, startPoint y: 163, endPoint x: 478, endPoint y: 202, distance: 122.4
click at [478, 202] on p "Si como yo, has gastado dinero en productos que no funcionan, si te sientes fru…" at bounding box center [442, 167] width 164 height 76
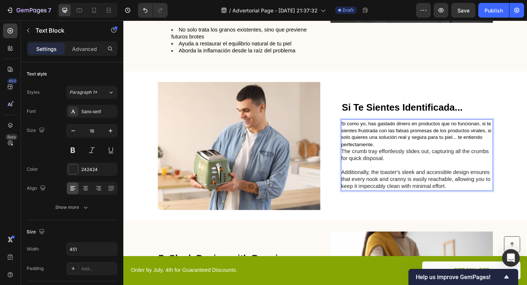
scroll to position [1159, 0]
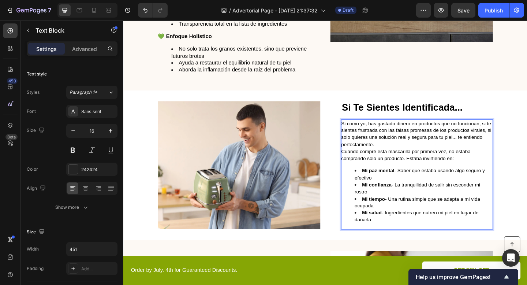
click at [415, 157] on p "Si como yo, has gastado dinero en productos que no funcionan, si te sientes fru…" at bounding box center [442, 152] width 164 height 46
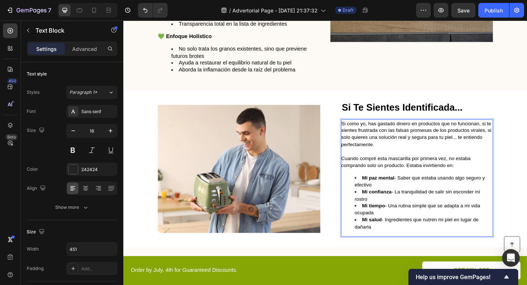
click at [396, 247] on li "Mi salud - Ingredientes que nutren mi piel en lugar de dañarla" at bounding box center [450, 240] width 150 height 15
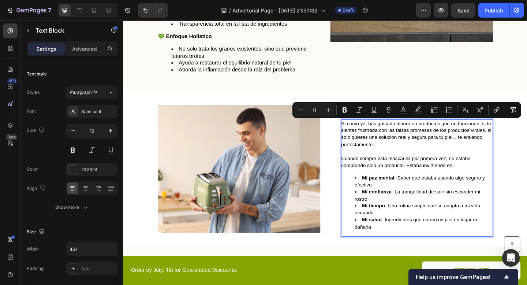
drag, startPoint x: 396, startPoint y: 247, endPoint x: 360, endPoint y: 135, distance: 117.8
click at [360, 135] on div "Si como yo, has gastado dinero en productos que no funcionan, si te sientes fru…" at bounding box center [442, 191] width 165 height 127
click at [329, 106] on icon "Editor contextual toolbar" at bounding box center [328, 109] width 7 height 7
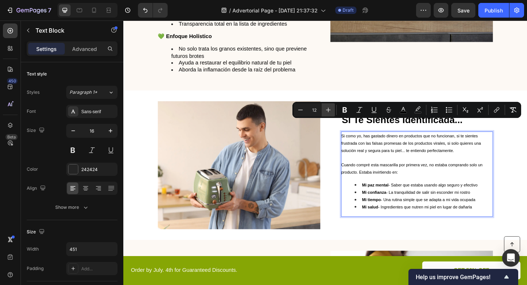
click at [329, 106] on icon "Editor contextual toolbar" at bounding box center [328, 109] width 7 height 7
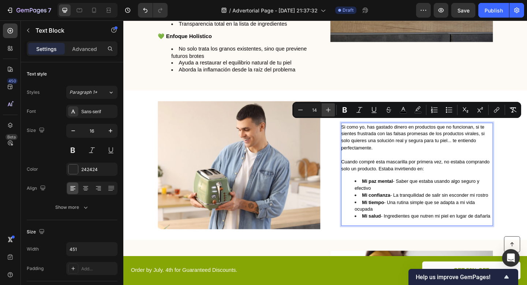
click at [329, 106] on icon "Editor contextual toolbar" at bounding box center [328, 109] width 7 height 7
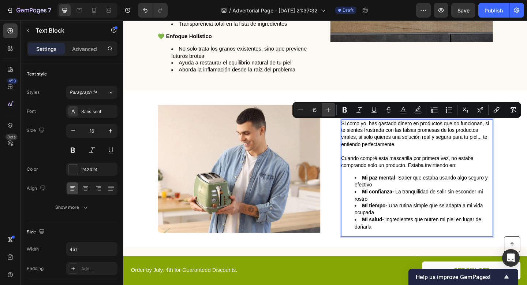
click at [329, 106] on icon "Editor contextual toolbar" at bounding box center [328, 109] width 7 height 7
type input "16"
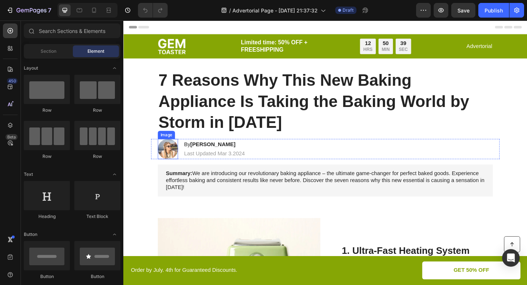
click at [173, 157] on img at bounding box center [172, 160] width 22 height 22
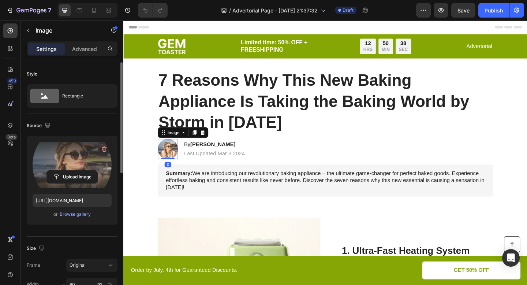
click at [73, 164] on label at bounding box center [72, 165] width 79 height 46
click at [73, 171] on input "file" at bounding box center [72, 177] width 51 height 12
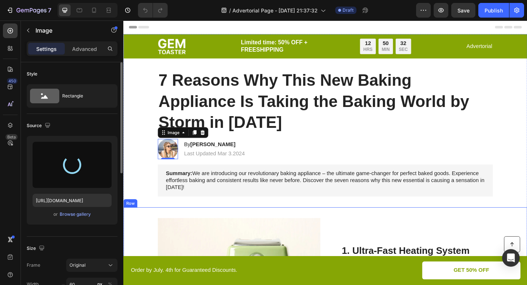
type input "[URL][DOMAIN_NAME]"
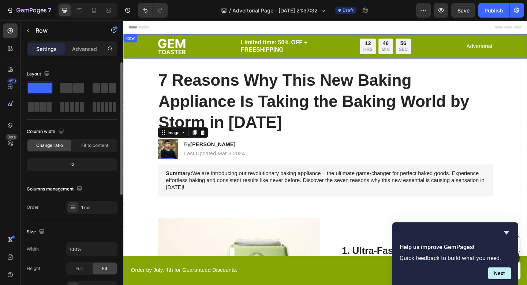
click at [189, 37] on div "Image Limited time: 50% OFF + FREESHIPPING Text Block 12 HRS 46 MIN 56 SEC Coun…" at bounding box center [342, 48] width 439 height 26
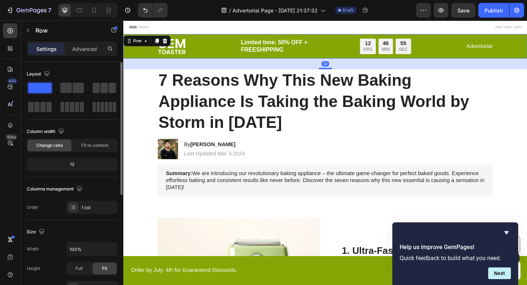
click at [182, 49] on img at bounding box center [176, 48] width 30 height 17
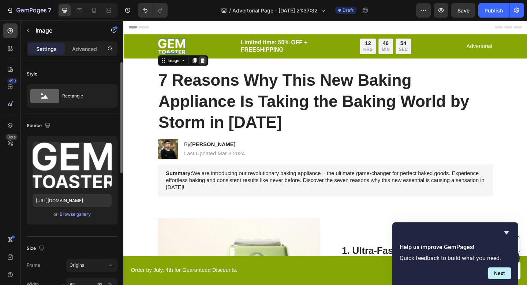
click at [207, 63] on icon at bounding box center [209, 64] width 6 height 6
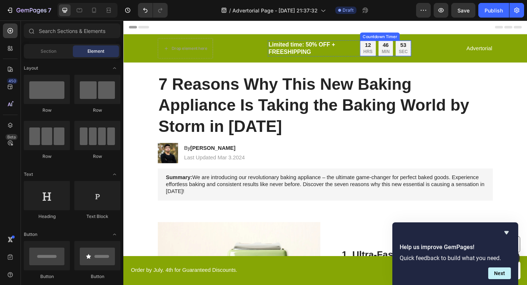
click at [414, 45] on div "46 MIN" at bounding box center [409, 50] width 16 height 17
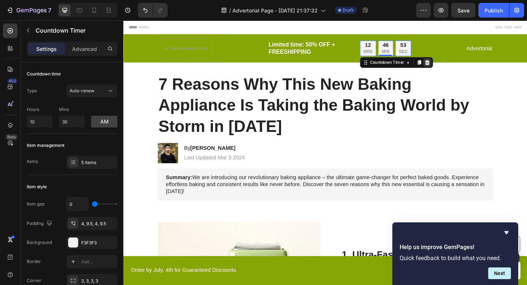
click at [457, 64] on div at bounding box center [453, 66] width 9 height 9
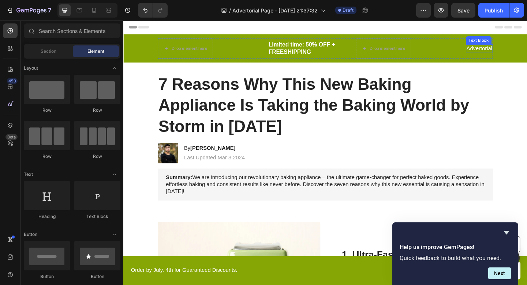
click at [503, 50] on p "Advertorial" at bounding box center [511, 51] width 28 height 8
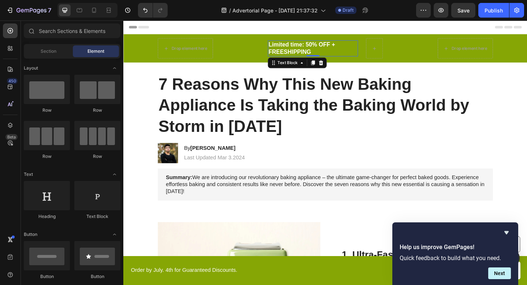
click at [321, 52] on p "Limited time: 50% OFF + FREESHIPPING" at bounding box center [329, 51] width 97 height 16
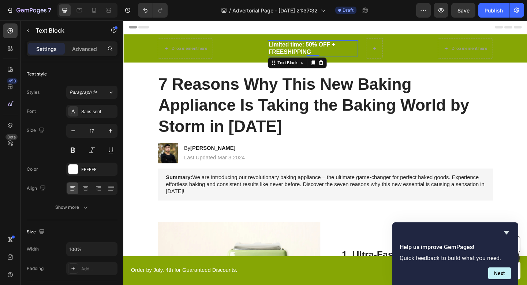
click at [321, 52] on p "Limited time: 50% OFF + FREESHIPPING" at bounding box center [329, 51] width 97 height 16
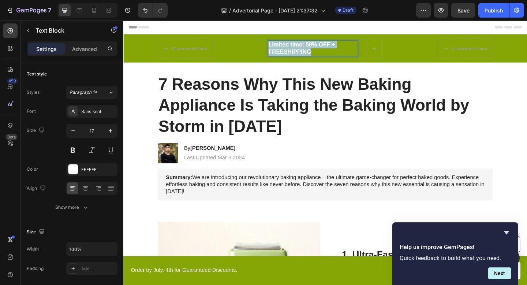
click at [321, 52] on p "Limited time: 50% OFF + FREESHIPPING" at bounding box center [329, 51] width 97 height 16
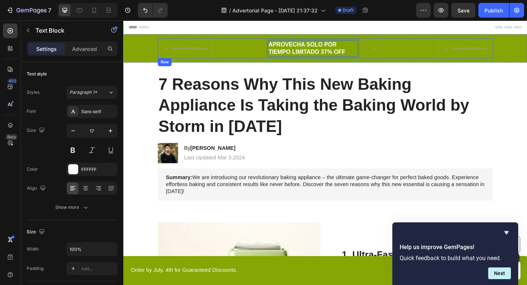
click at [258, 48] on div "Drop element here APROVECHA SOLO POR TIEMPO LIMITADO 37% OFF Text Block 0 Row D…" at bounding box center [343, 51] width 365 height 22
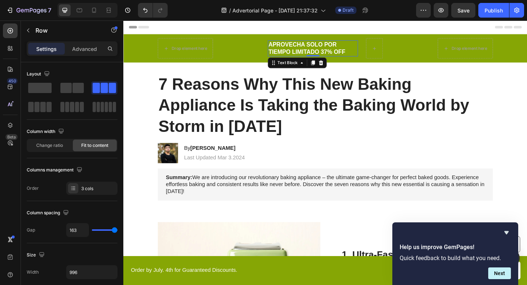
click at [303, 50] on p "APROVECHA SOLO POR TIEMPO LIMITADO 37% OFF" at bounding box center [329, 51] width 97 height 16
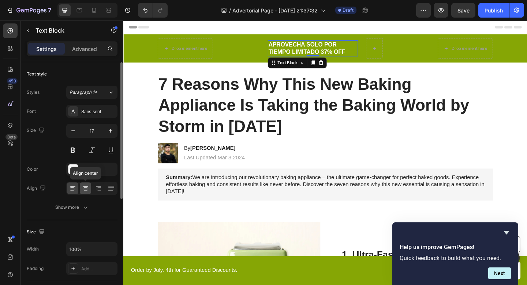
click at [88, 186] on icon at bounding box center [85, 187] width 7 height 7
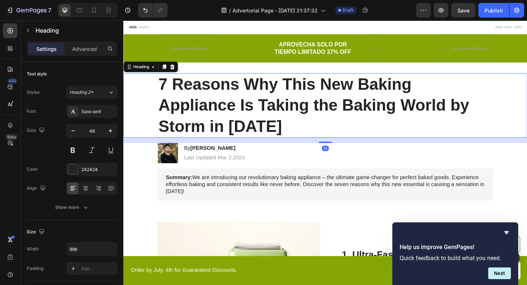
click at [162, 97] on h1 "7 Reasons Why This New Baking Appliance Is Taking the Baking World by Storm in …" at bounding box center [343, 113] width 365 height 70
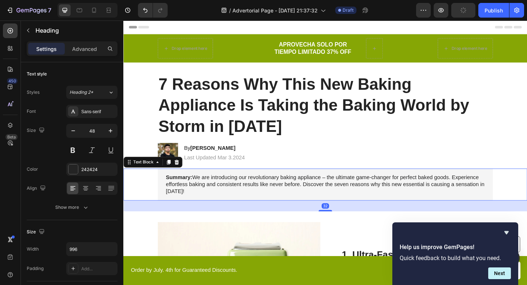
click at [144, 183] on div "Summary: We are introducing our revolutionary baking appliance – the ultimate g…" at bounding box center [343, 199] width 425 height 34
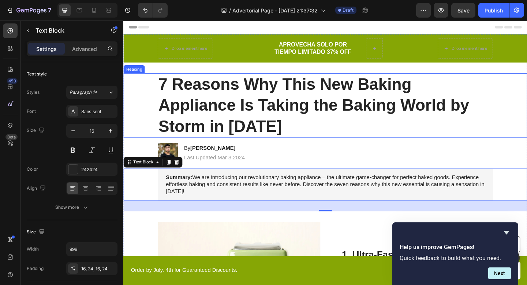
click at [292, 87] on h1 "7 Reasons Why This New Baking Appliance Is Taking the Baking World by Storm in …" at bounding box center [343, 113] width 365 height 70
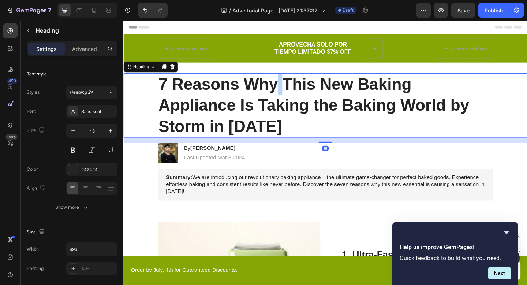
click at [292, 87] on h1 "7 Reasons Why This New Baking Appliance Is Taking the Baking World by Storm in …" at bounding box center [343, 113] width 365 height 70
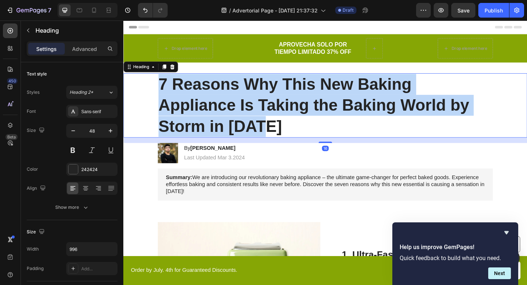
click at [292, 87] on p "7 Reasons Why This New Baking Appliance Is Taking the Baking World by Storm in …" at bounding box center [342, 113] width 363 height 68
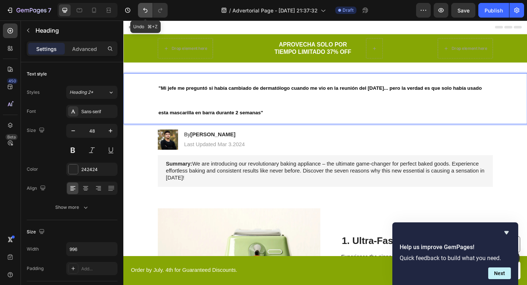
click at [146, 11] on icon "Undo/Redo" at bounding box center [145, 10] width 7 height 7
click at [183, 101] on h1 ""Mi jefe me preguntó si había cambiado de dermatólogo cuando me vio en la reuni…" at bounding box center [343, 105] width 365 height 55
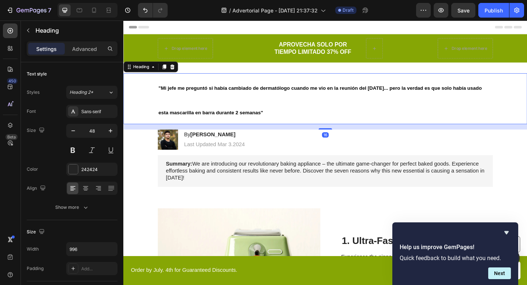
click at [170, 116] on p "⁠⁠⁠⁠⁠⁠⁠ "Mi jefe me preguntó si había cambiado de dermatólogo cuando me vio en …" at bounding box center [342, 106] width 363 height 54
click at [147, 10] on icon "Undo/Redo" at bounding box center [145, 10] width 4 height 5
click at [142, 8] on icon "Undo/Redo" at bounding box center [145, 10] width 7 height 7
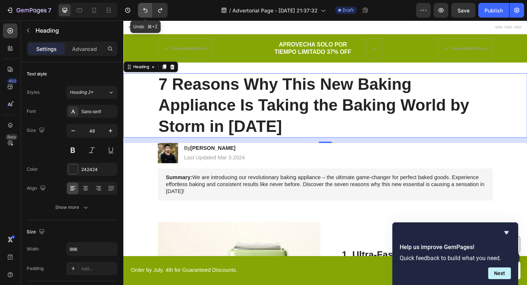
click at [142, 8] on icon "Undo/Redo" at bounding box center [145, 10] width 7 height 7
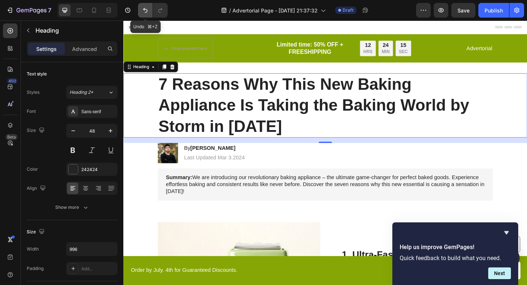
click at [142, 8] on icon "Undo/Redo" at bounding box center [145, 10] width 7 height 7
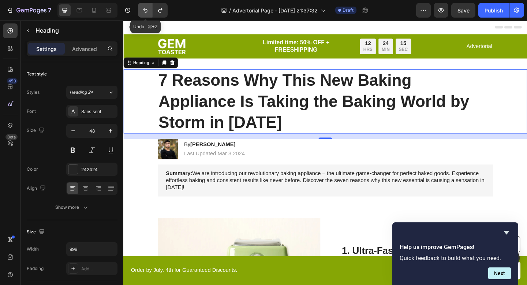
click at [142, 8] on icon "Undo/Redo" at bounding box center [145, 10] width 7 height 7
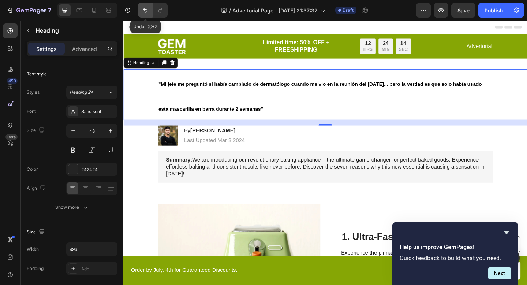
click at [144, 7] on icon "Undo/Redo" at bounding box center [145, 10] width 7 height 7
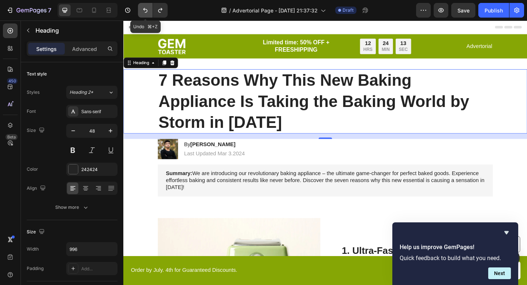
click at [144, 7] on icon "Undo/Redo" at bounding box center [145, 10] width 7 height 7
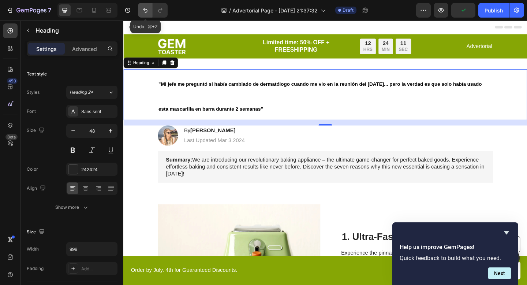
click at [150, 13] on button "Undo/Redo" at bounding box center [145, 10] width 15 height 15
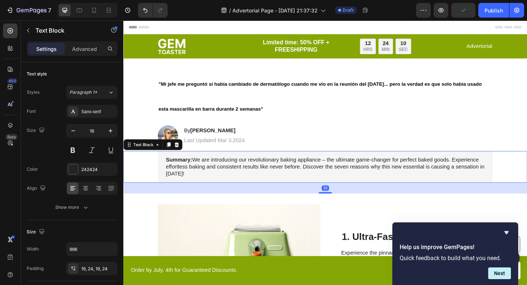
click at [193, 169] on strong "Summary:" at bounding box center [183, 172] width 29 height 6
click at [146, 7] on icon "Undo/Redo" at bounding box center [145, 10] width 7 height 7
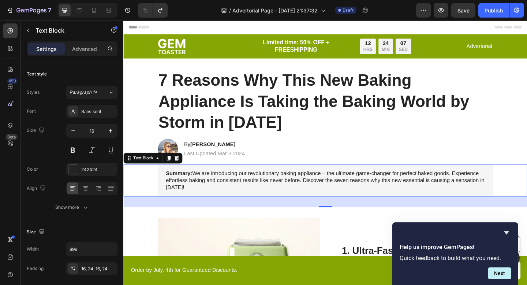
click at [209, 29] on div "Header" at bounding box center [342, 27] width 427 height 15
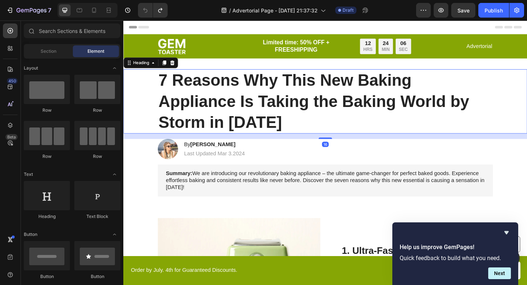
click at [209, 89] on h1 "7 Reasons Why This New Baking Appliance Is Taking the Baking World by Storm in …" at bounding box center [343, 109] width 365 height 70
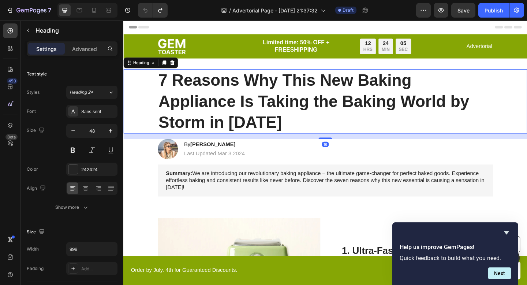
click at [210, 86] on h1 "7 Reasons Why This New Baking Appliance Is Taking the Baking World by Storm in …" at bounding box center [343, 109] width 365 height 70
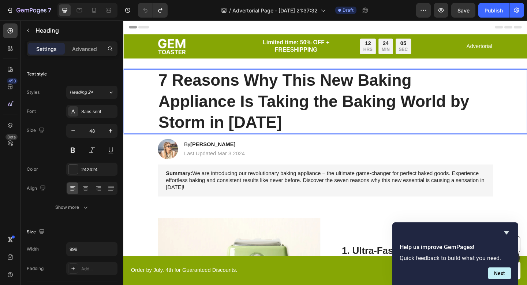
click at [210, 86] on p "7 Reasons Why This New Baking Appliance Is Taking the Baking World by Storm in …" at bounding box center [342, 108] width 363 height 68
click at [166, 83] on p "7 Reasons Why This New Baking Appliance Is Taking the Baking World by Storm in …" at bounding box center [342, 108] width 363 height 68
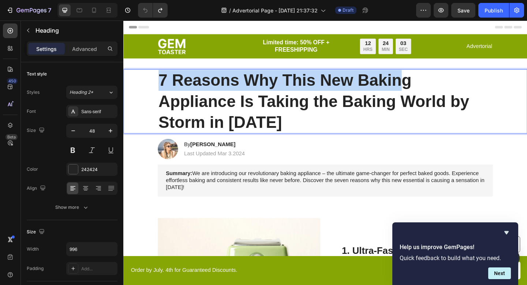
drag, startPoint x: 163, startPoint y: 83, endPoint x: 430, endPoint y: 89, distance: 266.9
click at [430, 89] on p "7 Reasons Why This New Baking Appliance Is Taking the Baking World by Storm in …" at bounding box center [342, 108] width 363 height 68
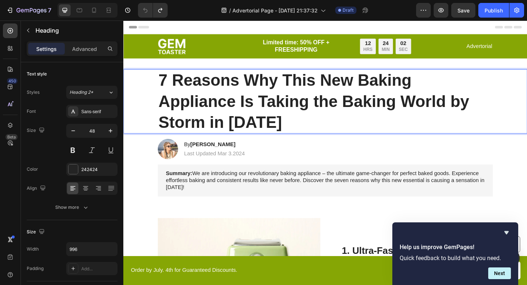
click at [440, 89] on p "7 Reasons Why This New Baking Appliance Is Taking the Baking World by Storm in …" at bounding box center [342, 108] width 363 height 68
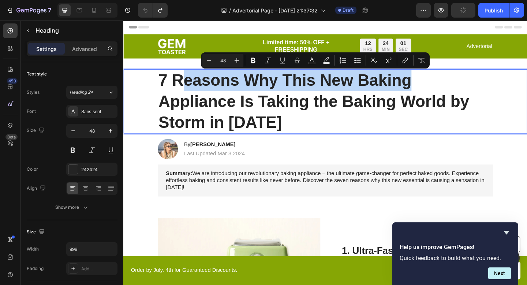
drag, startPoint x: 437, startPoint y: 87, endPoint x: 185, endPoint y: 92, distance: 252.2
click at [185, 92] on p "7 Reasons Why This New Baking Appliance Is Taking the Baking World by Storm in …" at bounding box center [342, 108] width 363 height 68
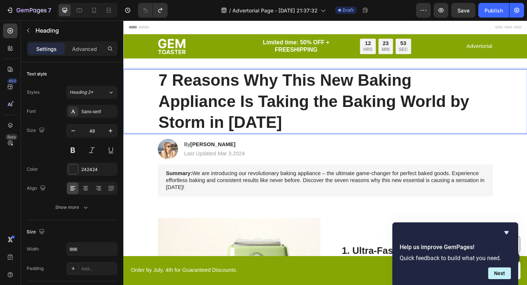
click at [218, 100] on p "7 Reasons Why This New Baking Appliance Is Taking the Baking World by Storm in …" at bounding box center [342, 108] width 363 height 68
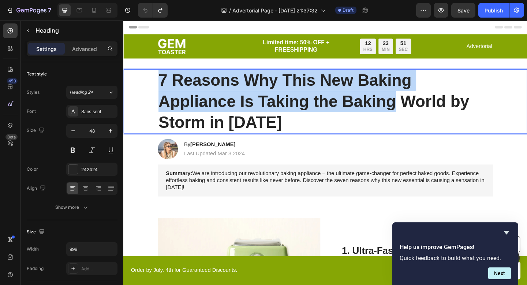
drag, startPoint x: 165, startPoint y: 86, endPoint x: 418, endPoint y: 105, distance: 252.9
click at [418, 105] on p "7 Reasons Why This New Baking Appliance Is Taking the Baking World by Storm in …" at bounding box center [342, 108] width 363 height 68
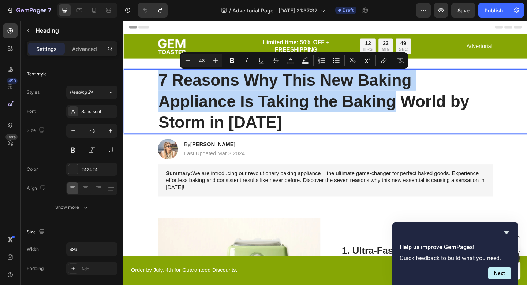
type input "11"
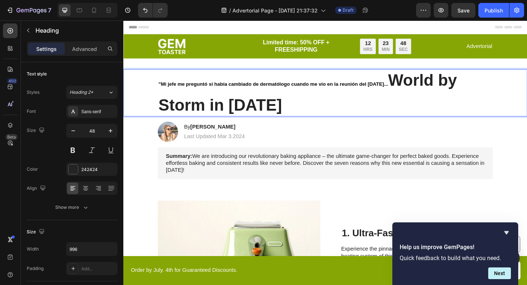
click at [452, 79] on p ""Mi jefe me preguntó si había cambiado de dermatólogo cuando me vio en la reuni…" at bounding box center [342, 99] width 363 height 50
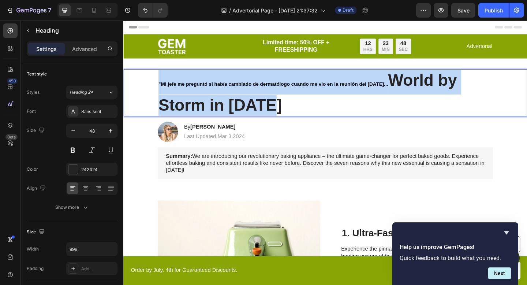
click at [452, 79] on p ""Mi jefe me preguntó si había cambiado de dermatólogo cuando me vio en la reuni…" at bounding box center [342, 99] width 363 height 50
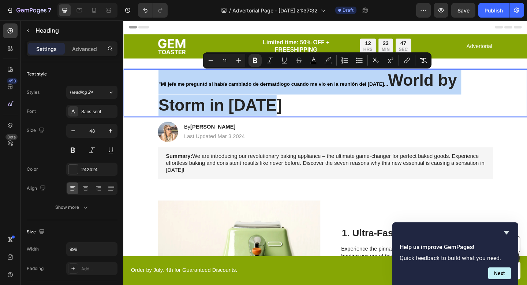
click at [451, 79] on p ""Mi jefe me preguntó si había cambiado de dermatólogo cuando me vio en la reuni…" at bounding box center [342, 99] width 363 height 50
click at [279, 105] on p ""Mi jefe me preguntó si había cambiado de dermatólogo cuando me vio en la reuni…" at bounding box center [342, 99] width 363 height 50
type input "48"
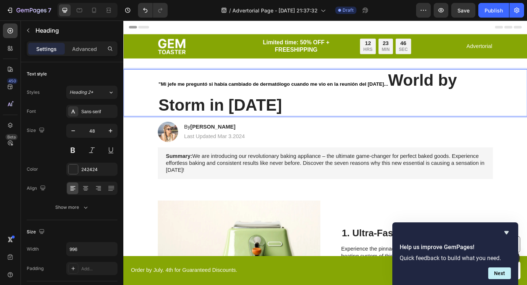
click at [254, 117] on p ""Mi jefe me preguntó si había cambiado de dermatólogo cuando me vio en la reuni…" at bounding box center [342, 99] width 363 height 50
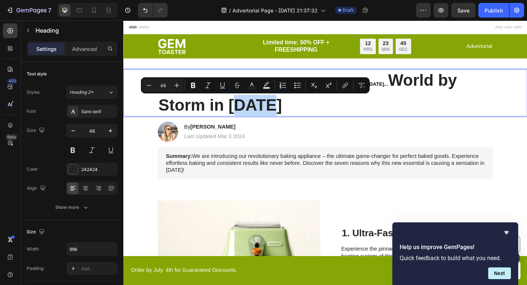
click at [254, 117] on p ""Mi jefe me preguntó si había cambiado de dermatólogo cuando me vio en la reuni…" at bounding box center [342, 99] width 363 height 50
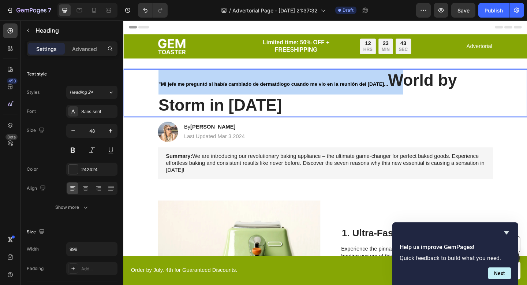
drag, startPoint x: 161, startPoint y: 87, endPoint x: 411, endPoint y: 86, distance: 249.2
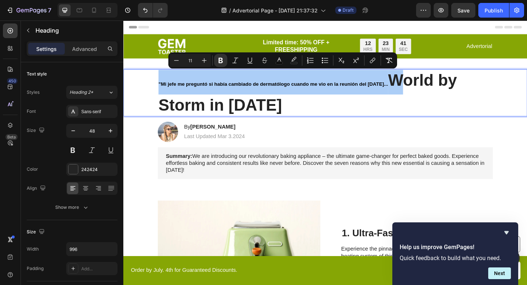
click at [190, 59] on input "11" at bounding box center [190, 60] width 15 height 9
type input "48"
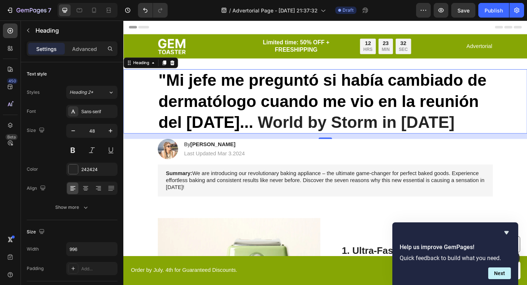
click at [259, 132] on p ""Mi jefe me preguntó si había cambiado de dermatólogo cuando me vio en la reuni…" at bounding box center [342, 108] width 363 height 68
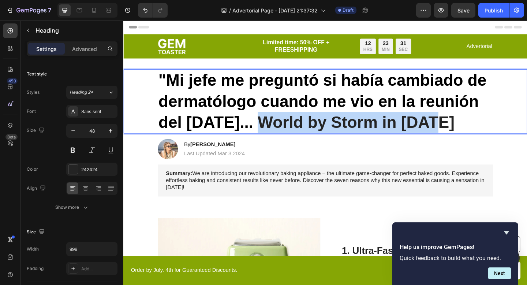
drag, startPoint x: 259, startPoint y: 132, endPoint x: 462, endPoint y: 132, distance: 203.5
click at [462, 133] on p ""Mi jefe me preguntó si había cambiado de dermatólogo cuando me vio en la reuni…" at bounding box center [342, 108] width 363 height 68
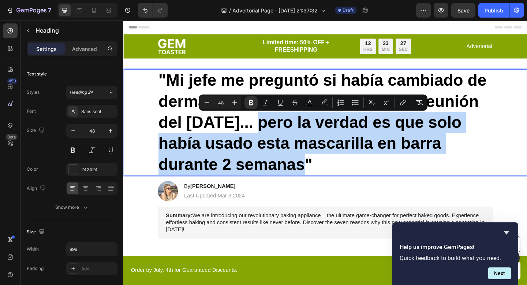
drag, startPoint x: 259, startPoint y: 131, endPoint x: 324, endPoint y: 173, distance: 77.5
click at [324, 174] on strong "pero la verdad es que solo había usado esta mascarilla en barra durante 2 seman…" at bounding box center [326, 154] width 330 height 65
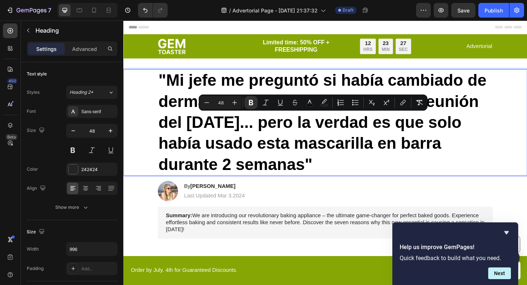
click at [340, 174] on p ""Mi jefe me preguntó si había cambiado de dermatólogo cuando me vio en la reuni…" at bounding box center [342, 131] width 363 height 114
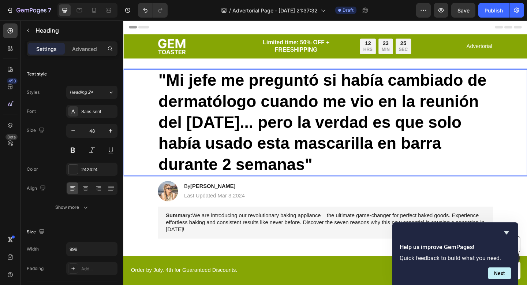
click at [258, 129] on strong "pero la verdad es que solo había usado esta mascarilla en barra durante 2 seman…" at bounding box center [326, 154] width 330 height 65
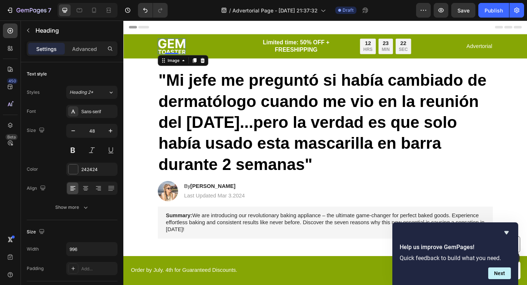
click at [186, 41] on img at bounding box center [176, 48] width 30 height 17
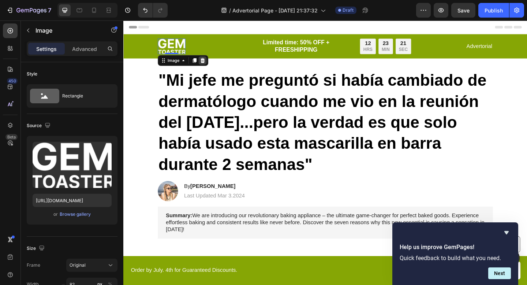
click at [208, 61] on icon at bounding box center [209, 64] width 6 height 6
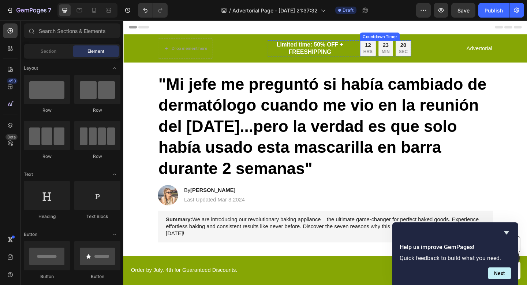
click at [428, 49] on div "20" at bounding box center [428, 48] width 10 height 8
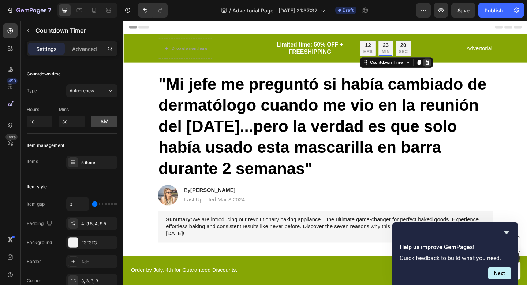
click at [456, 66] on icon at bounding box center [454, 66] width 5 height 5
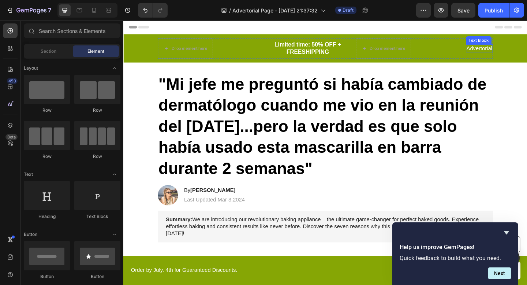
click at [510, 53] on p "Advertorial" at bounding box center [511, 51] width 28 height 8
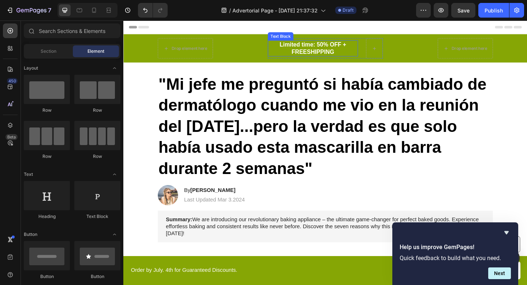
click at [316, 50] on p "Limited time: 50% OFF + FREESHIPPING" at bounding box center [329, 51] width 97 height 16
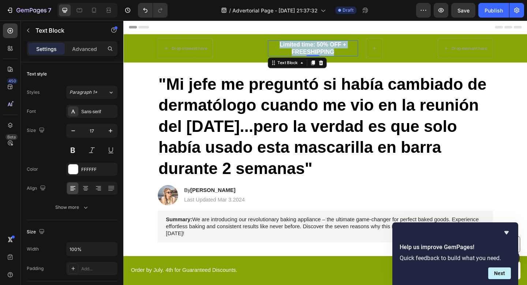
click at [316, 50] on p "Limited time: 50% OFF + FREESHIPPING" at bounding box center [329, 51] width 97 height 16
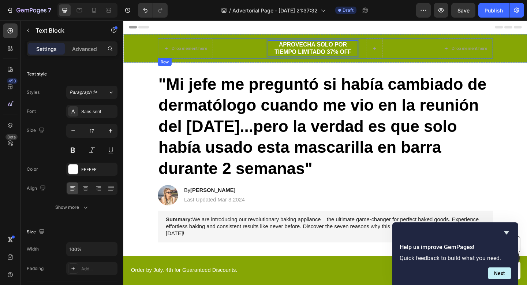
click at [251, 56] on div "Drop element here APROVECHA SOLO POR TIEMPO LIMITADO 37% OFF Text Block 0 Row D…" at bounding box center [343, 51] width 365 height 22
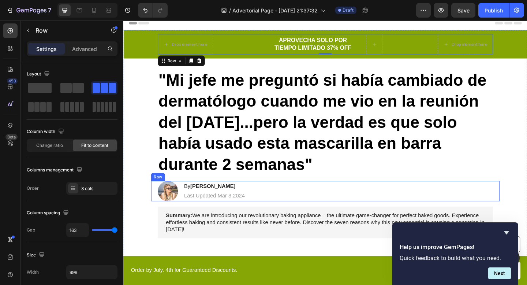
scroll to position [8, 0]
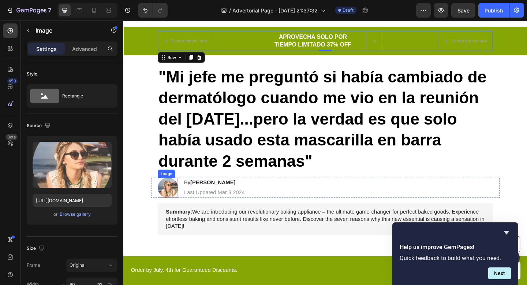
click at [169, 201] on img at bounding box center [172, 202] width 22 height 22
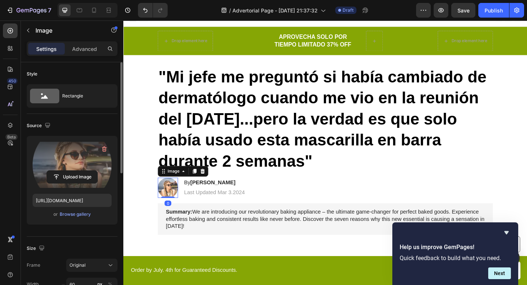
click at [56, 164] on label at bounding box center [72, 165] width 79 height 46
click at [56, 171] on input "file" at bounding box center [72, 177] width 51 height 12
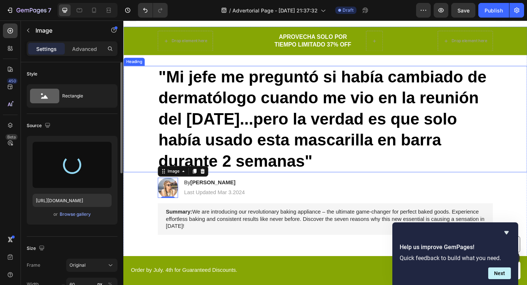
type input "https://cdn.shopify.com/s/files/1/0671/4549/8865/files/gempages_585710647644259…"
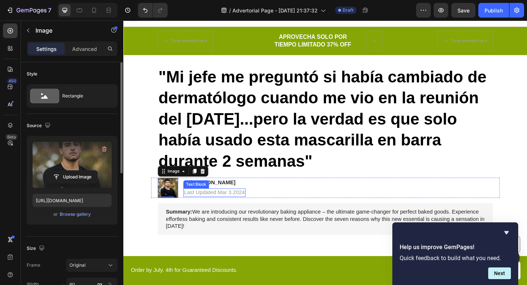
click at [212, 198] on div "Text Block" at bounding box center [202, 198] width 25 height 7
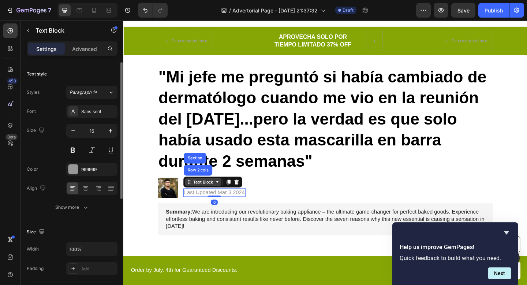
click at [212, 198] on div "Text Block" at bounding box center [210, 196] width 25 height 7
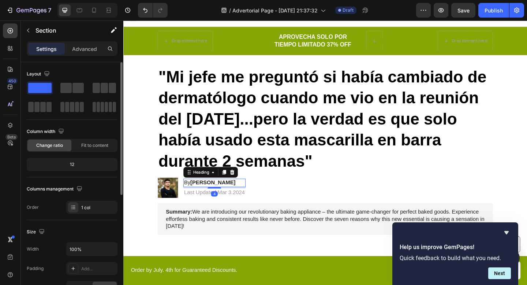
click at [205, 198] on strong "Jessica M." at bounding box center [220, 197] width 49 height 6
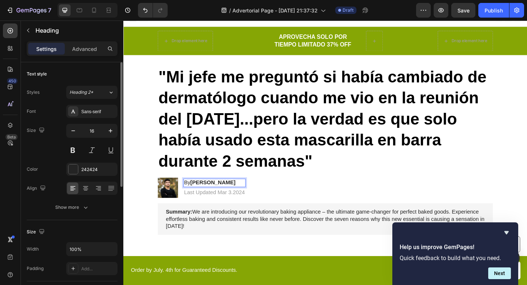
click at [202, 197] on strong "Jessica M." at bounding box center [220, 197] width 49 height 6
drag, startPoint x: 199, startPoint y: 197, endPoint x: 246, endPoint y: 196, distance: 46.9
click at [246, 196] on p "By Jessica M." at bounding box center [222, 197] width 66 height 8
click at [252, 210] on p "Last Updated Mar 3.2024" at bounding box center [222, 208] width 66 height 8
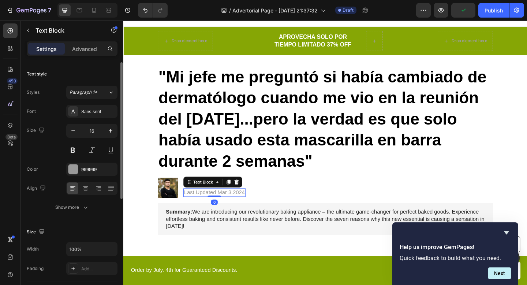
click at [238, 209] on p "Last Updated Mar 3.2024" at bounding box center [222, 208] width 66 height 8
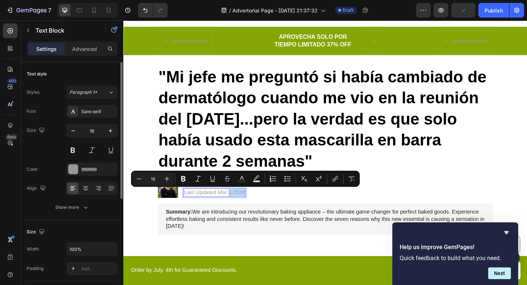
click at [238, 209] on p "Last Updated Mar 3.2024" at bounding box center [222, 208] width 66 height 8
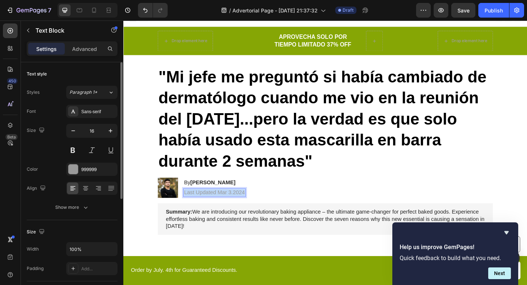
click at [238, 209] on p "Last Updated Mar 3.2024" at bounding box center [222, 208] width 66 height 8
click at [242, 196] on strong "Matias Gonzalez" at bounding box center [220, 197] width 49 height 6
click at [243, 198] on h2 "By Matias Gonzalez" at bounding box center [216, 197] width 57 height 9
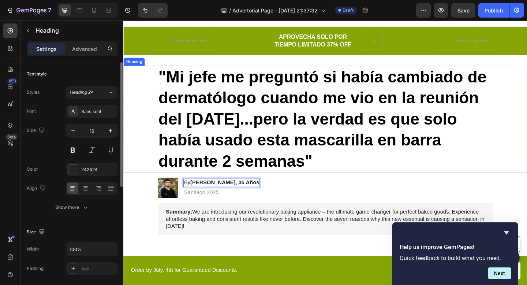
click at [315, 141] on strong ""Mi jefe me preguntó si había cambiado de dermatólogo cuando me vio en la reuni…" at bounding box center [339, 127] width 357 height 111
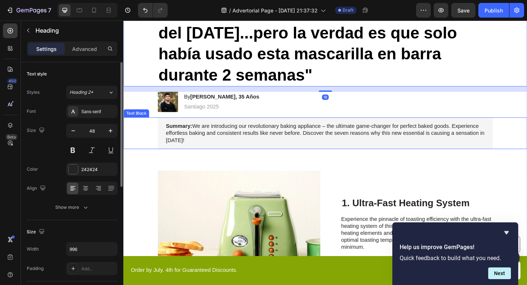
scroll to position [109, 0]
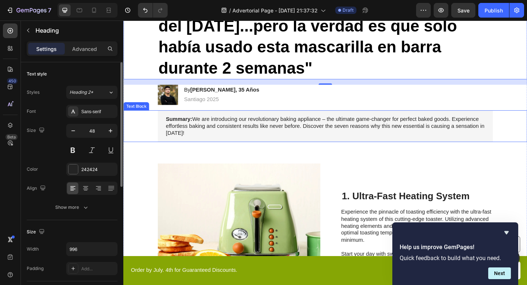
click at [287, 137] on p "Summary: We are introducing our revolutionary baking appliance – the ultimate g…" at bounding box center [342, 135] width 347 height 23
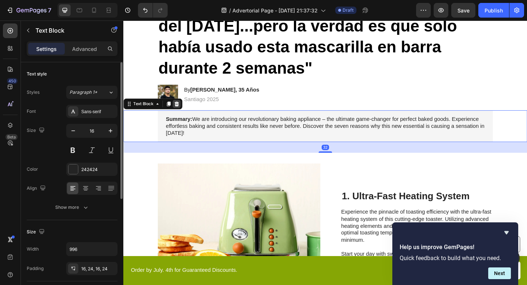
click at [182, 114] on div at bounding box center [181, 111] width 9 height 9
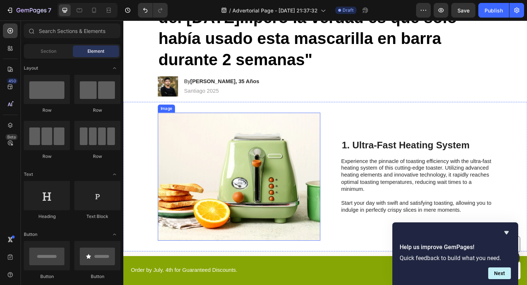
scroll to position [132, 0]
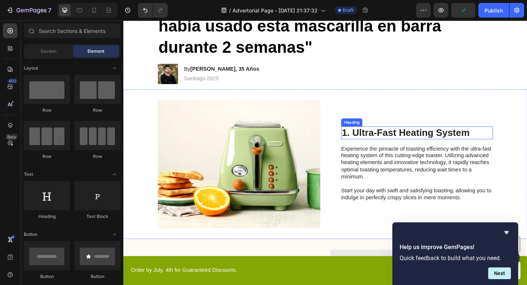
click at [403, 146] on h2 "1. Ultra-Fast Heating System" at bounding box center [442, 143] width 165 height 14
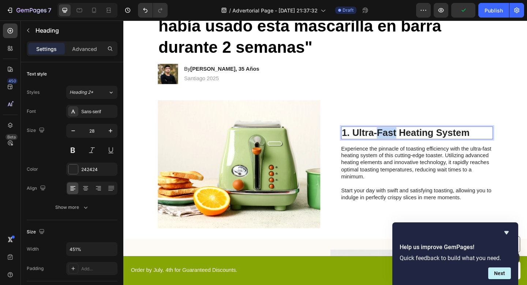
click at [403, 146] on h2 "1. Ultra-Fast Heating System" at bounding box center [442, 143] width 165 height 14
click at [403, 146] on p "1. Ultra-Fast Heating System" at bounding box center [443, 143] width 164 height 12
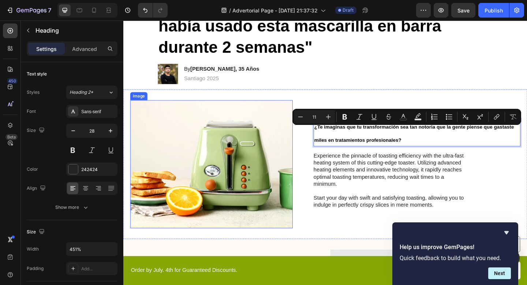
scroll to position [124, 0]
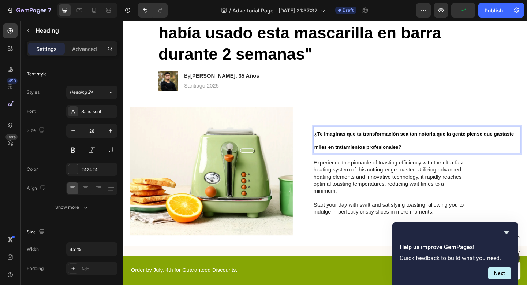
click at [376, 147] on p "¿Te imaginas que tu transformación sea tan notoria que la gente piense que gast…" at bounding box center [443, 150] width 224 height 28
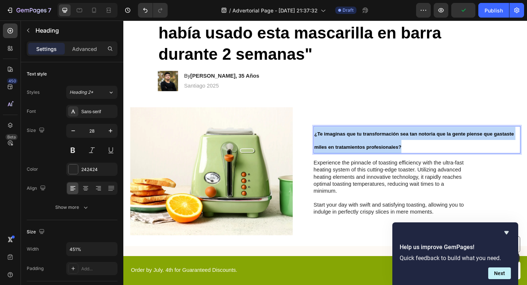
click at [376, 147] on p "¿Te imaginas que tu transformación sea tan notoria que la gente piense que gast…" at bounding box center [443, 150] width 224 height 28
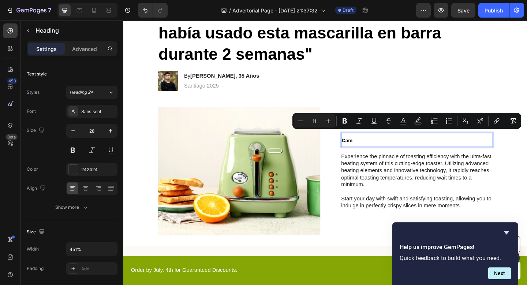
scroll to position [131, 0]
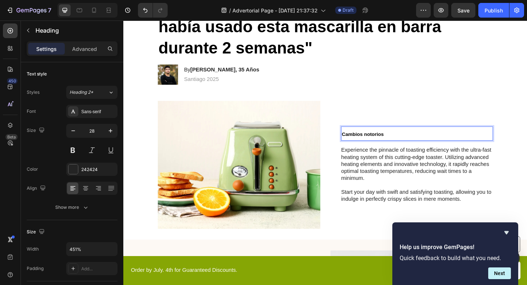
click at [389, 141] on span "Cambios notorios" at bounding box center [384, 144] width 46 height 6
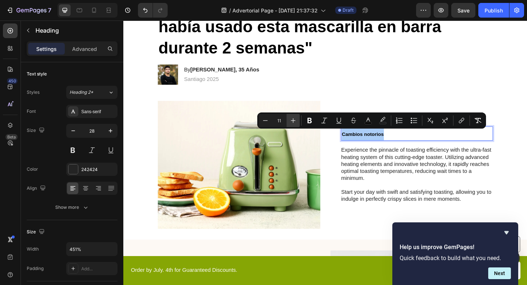
click at [291, 119] on icon "Editor contextual toolbar" at bounding box center [292, 120] width 7 height 7
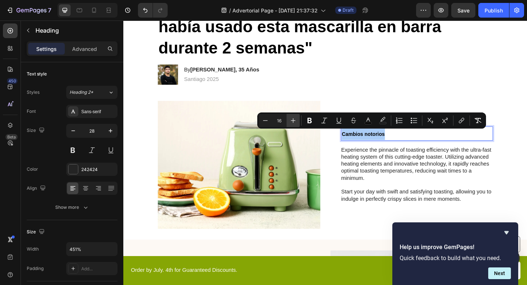
click at [291, 119] on icon "Editor contextual toolbar" at bounding box center [292, 120] width 7 height 7
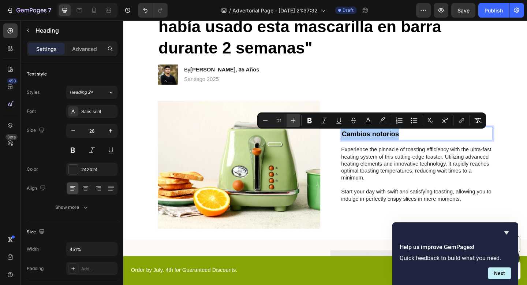
click at [291, 119] on icon "Editor contextual toolbar" at bounding box center [292, 120] width 7 height 7
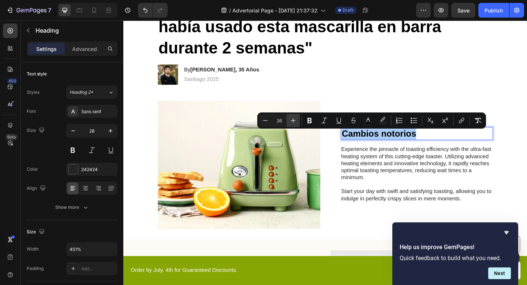
click at [291, 119] on icon "Editor contextual toolbar" at bounding box center [292, 120] width 7 height 7
type input "29"
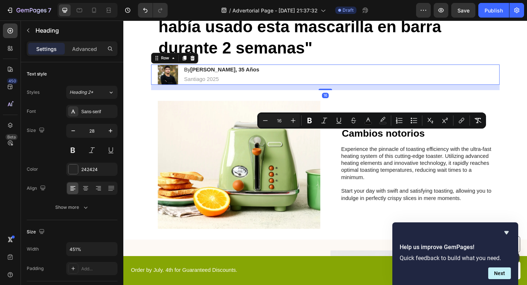
click at [384, 70] on div "Image By Matias Gonzalez, 35 Años Heading Santiago 2025 Text Block Row 16" at bounding box center [342, 79] width 379 height 22
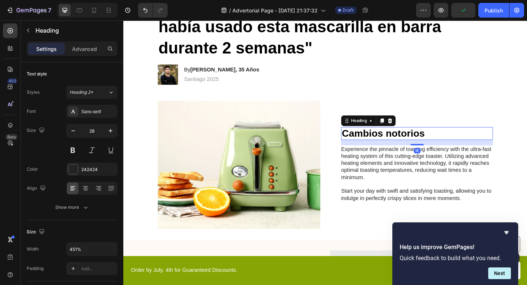
click at [376, 141] on span "Cambios notorios" at bounding box center [406, 143] width 90 height 12
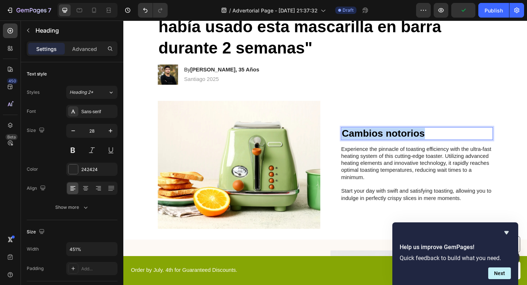
click at [376, 141] on span "Cambios notorios" at bounding box center [406, 143] width 90 height 12
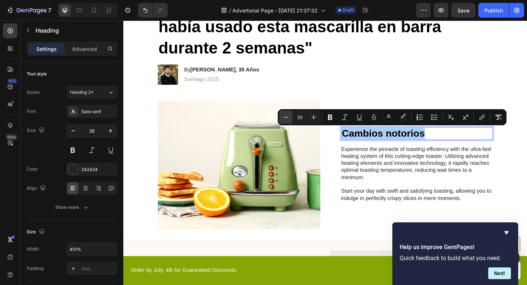
click at [290, 116] on button "Minus" at bounding box center [285, 117] width 13 height 13
type input "28"
click at [359, 88] on div "Image By Matias Gonzalez, 35 Años Heading Santiago 2025 Text Block Row" at bounding box center [342, 79] width 379 height 22
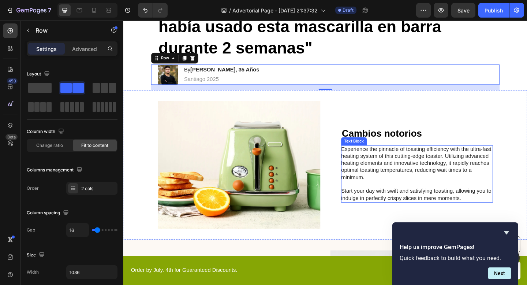
click at [375, 164] on p "Experience the pinnacle of toasting efficiency with the ultra-fast heating syst…" at bounding box center [442, 187] width 164 height 61
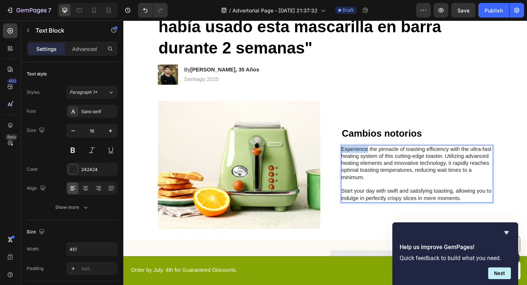
click at [375, 164] on p "Experience the pinnacle of toasting efficiency with the ultra-fast heating syst…" at bounding box center [442, 187] width 164 height 61
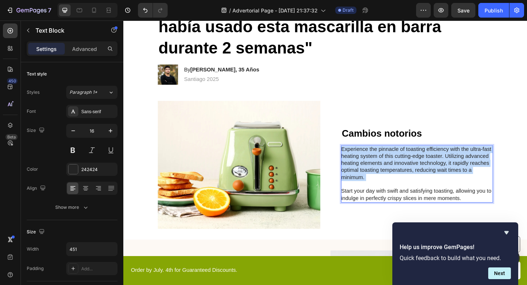
click at [375, 164] on p "Experience the pinnacle of toasting efficiency with the ultra-fast heating syst…" at bounding box center [442, 187] width 164 height 61
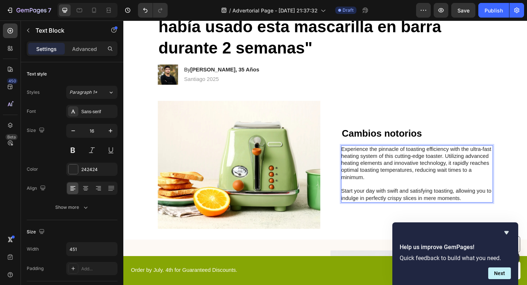
click at [457, 209] on p "Experience the pinnacle of toasting efficiency with the ultra-fast heating syst…" at bounding box center [442, 187] width 164 height 61
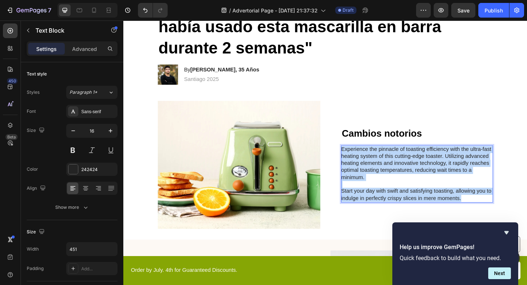
drag, startPoint x: 496, startPoint y: 213, endPoint x: 362, endPoint y: 158, distance: 145.1
click at [362, 158] on p "Experience the pinnacle of toasting efficiency with the ultra-fast heating syst…" at bounding box center [442, 187] width 164 height 61
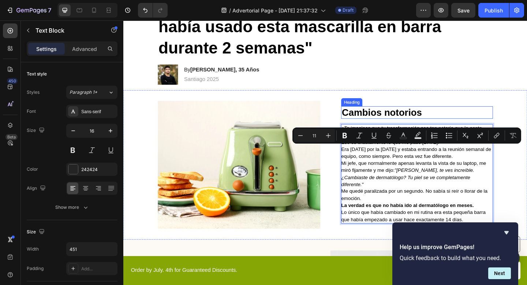
scroll to position [111, 0]
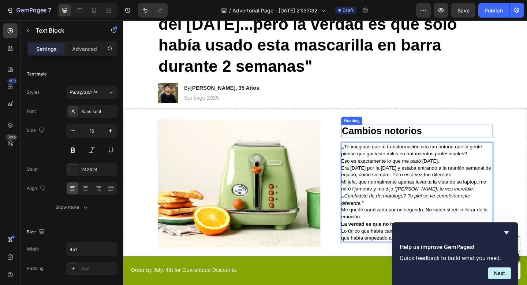
click at [317, 188] on img at bounding box center [249, 197] width 177 height 139
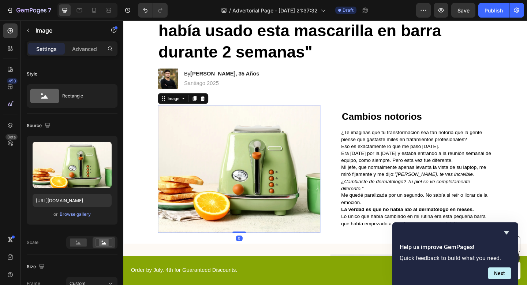
scroll to position [128, 0]
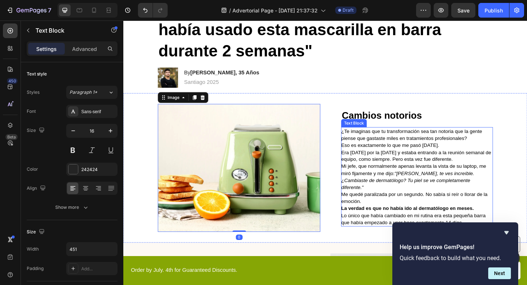
click at [415, 183] on span "Mi jefe, que normalmente apenas levanta la vista de su laptop, me miró fijament…" at bounding box center [439, 190] width 158 height 29
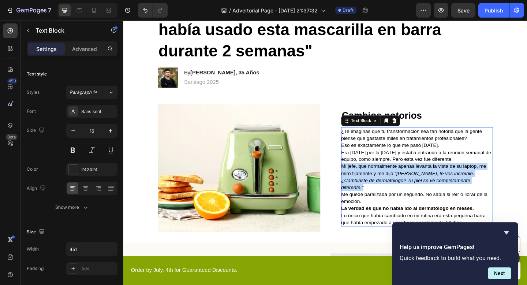
click at [415, 183] on span "Mi jefe, que normalmente apenas levanta la vista de su laptop, me miró fijament…" at bounding box center [439, 190] width 158 height 29
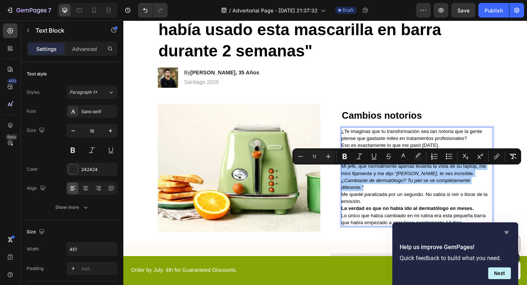
click at [507, 231] on icon "Hide survey" at bounding box center [506, 232] width 4 height 3
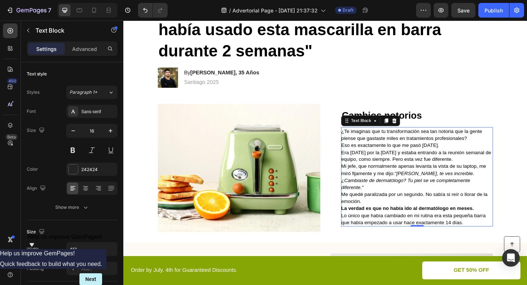
click at [500, 235] on p "Lo único que había cambiado en mi rutina era esta pequeña barra que había empez…" at bounding box center [442, 236] width 164 height 15
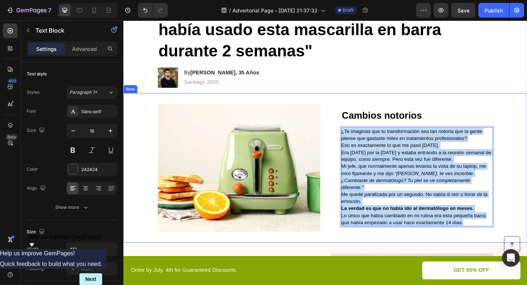
drag, startPoint x: 497, startPoint y: 236, endPoint x: 353, endPoint y: 140, distance: 172.6
click at [353, 140] on div "Image ⁠⁠⁠⁠⁠⁠⁠ Cambios notorios Heading ¿Te imaginas que tu transformación sea t…" at bounding box center [342, 181] width 439 height 162
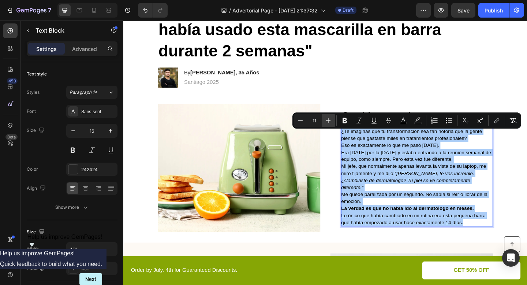
click at [334, 119] on button "Plus" at bounding box center [328, 120] width 13 height 13
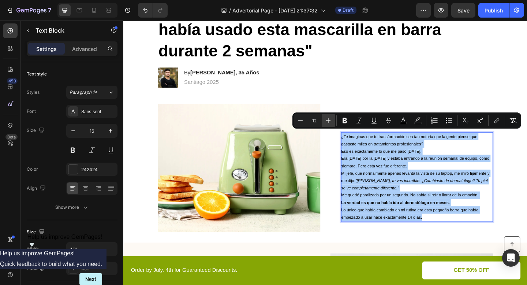
click at [334, 119] on button "Plus" at bounding box center [328, 120] width 13 height 13
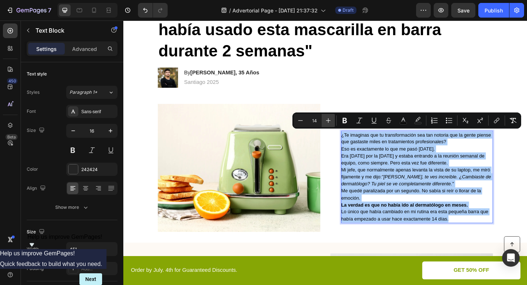
click at [334, 119] on button "Plus" at bounding box center [328, 120] width 13 height 13
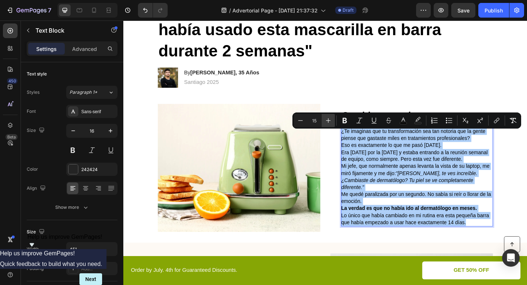
click at [334, 119] on button "Plus" at bounding box center [328, 120] width 13 height 13
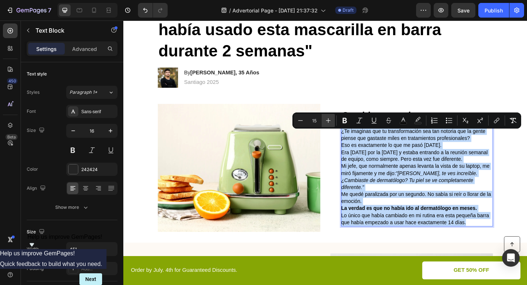
type input "16"
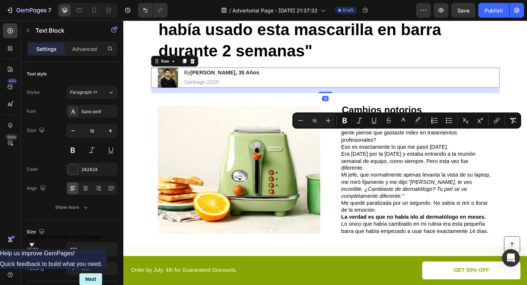
click at [373, 80] on div "Image By Matias Gonzalez, 35 Años Heading Santiago 2025 Text Block Row 16" at bounding box center [342, 83] width 379 height 22
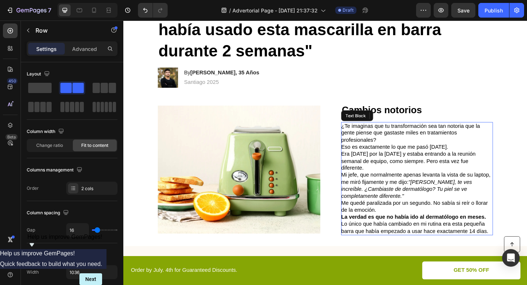
click at [416, 154] on p "¿Te imaginas que tu transformación sea tan notoria que la gente piense que gast…" at bounding box center [442, 143] width 164 height 23
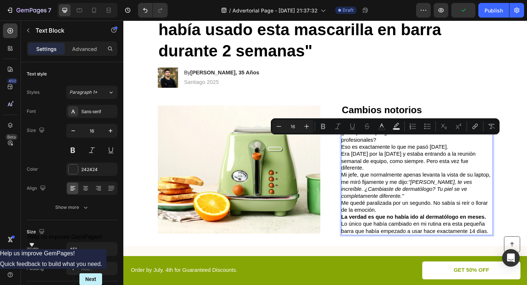
click at [411, 152] on p "¿Te imaginas que tu transformación sea tan notoria que la gente piense que gast…" at bounding box center [442, 143] width 164 height 23
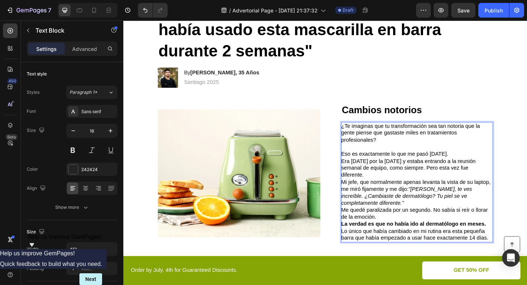
click at [389, 190] on p "Era lunes por la mañana y estaba entrando a la reunión semanal de equipo, como …" at bounding box center [442, 181] width 164 height 23
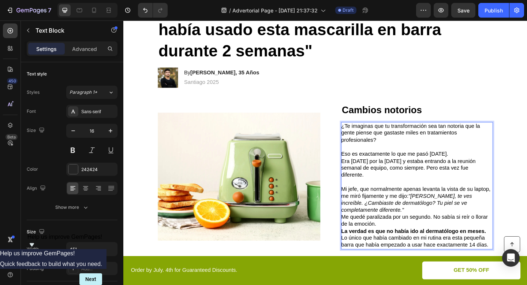
click at [393, 226] on p "Mi jefe, que normalmente apenas levanta la vista de su laptop, me miró fijament…" at bounding box center [442, 215] width 164 height 30
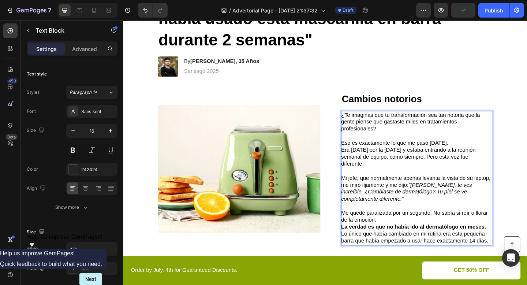
scroll to position [140, 0]
click at [407, 242] on strong "La verdad es que no había ido al dermatólogo en meses." at bounding box center [438, 244] width 157 height 6
click at [407, 240] on p "Me quedé paralizada por un segundo. No sabía si reír o llorar de la emoción." at bounding box center [442, 233] width 164 height 15
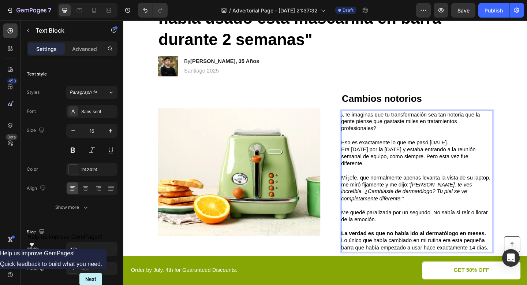
click at [519, 252] on p "La verdad es que no había ido al dermatólogo en meses." at bounding box center [442, 252] width 164 height 8
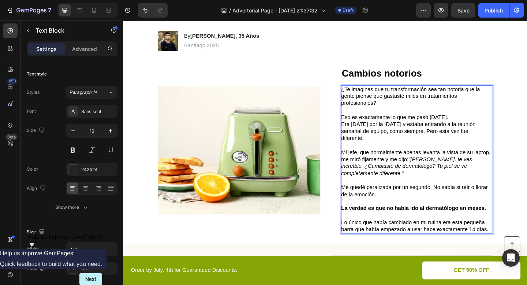
scroll to position [171, 0]
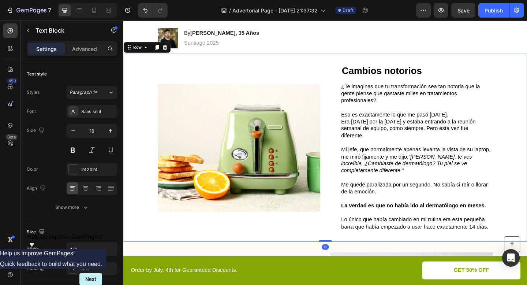
click at [338, 123] on div "Image ⁠⁠⁠⁠⁠⁠⁠ Cambios notorios Heading ¿Te imaginas que tu transformación sea t…" at bounding box center [342, 159] width 439 height 204
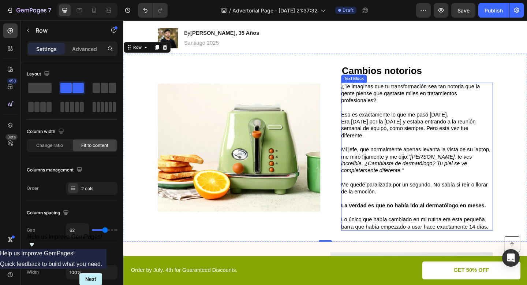
click at [514, 158] on span "Mi jefe, que normalmente apenas levanta la vista de su laptop, me miró fijament…" at bounding box center [441, 172] width 162 height 29
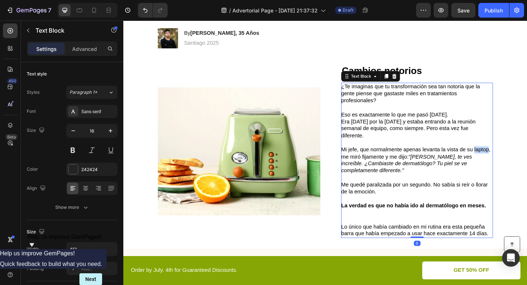
click at [512, 161] on span "Mi jefe, que normalmente apenas levanta la vista de su laptop, me miró fijament…" at bounding box center [441, 172] width 162 height 29
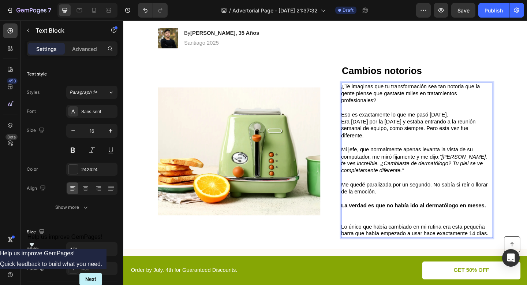
click at [479, 168] on icon ""María, te ves increíble. ¿Cambiaste de dermatólogo? Tu piel se ve completament…" at bounding box center [439, 176] width 159 height 22
click at [414, 198] on span "Me quedé paralizada por un segundo. No sabía si reír o llorar de la emoción." at bounding box center [440, 203] width 160 height 14
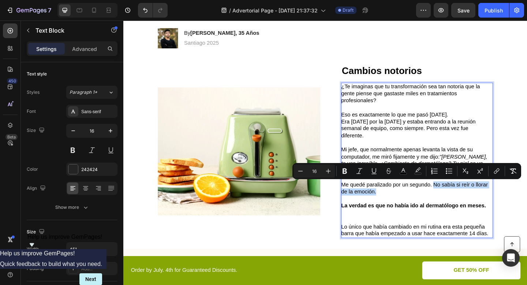
drag, startPoint x: 461, startPoint y: 198, endPoint x: 466, endPoint y: 203, distance: 7.0
click at [466, 203] on p "Me quedé paralizado por un segundo. No sabía si reír o llorar de la emoción." at bounding box center [442, 202] width 164 height 15
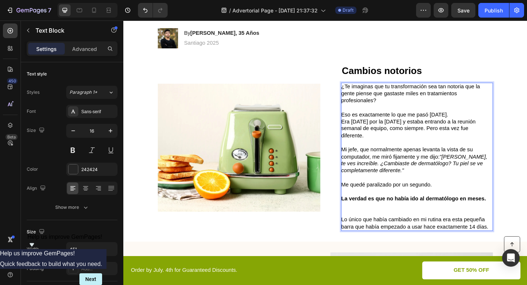
click at [360, 215] on strong "La verdad es que no había ido al dermatólogo en meses." at bounding box center [438, 214] width 157 height 6
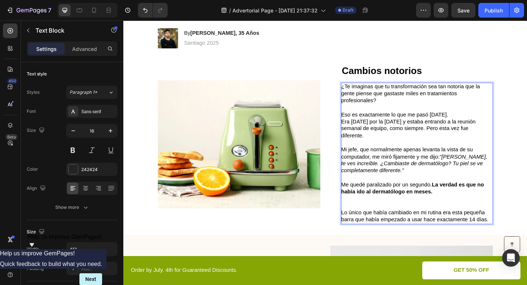
click at [462, 199] on strong "La verdad es que no había ido al dermatólogo en meses." at bounding box center [437, 203] width 155 height 14
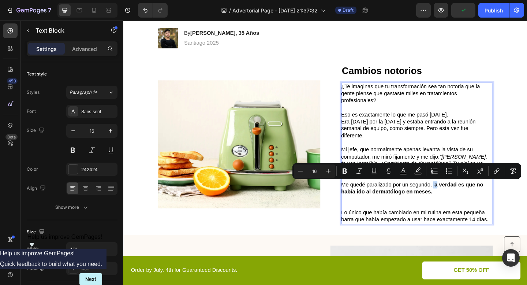
drag, startPoint x: 460, startPoint y: 198, endPoint x: 465, endPoint y: 198, distance: 4.8
click at [465, 198] on span "Me quedé paralizado por un segundo, l a verdad es que no había ido al dermatólo…" at bounding box center [437, 203] width 154 height 14
click at [344, 171] on icon "Editor contextual toolbar" at bounding box center [345, 170] width 4 height 5
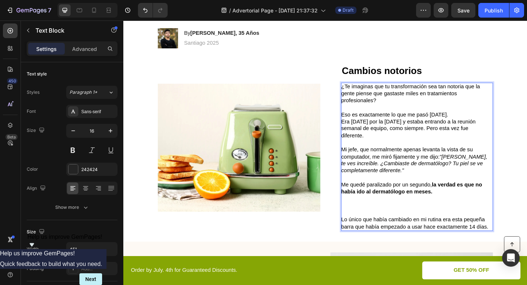
click at [421, 222] on p "Rich Text Editor. Editing area: main" at bounding box center [442, 221] width 164 height 23
click at [399, 233] on p "⁠⁠⁠⁠⁠⁠⁠" at bounding box center [442, 221] width 164 height 23
click at [400, 229] on p "Rich Text Editor. Editing area: main" at bounding box center [442, 221] width 164 height 23
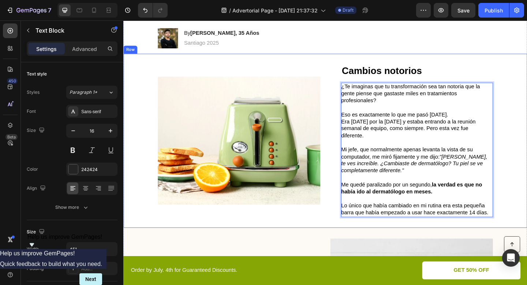
click at [341, 156] on div "Image ⁠⁠⁠⁠⁠⁠⁠ Cambios notorios Heading ¿Te imaginas que tu transformación sea t…" at bounding box center [342, 151] width 439 height 189
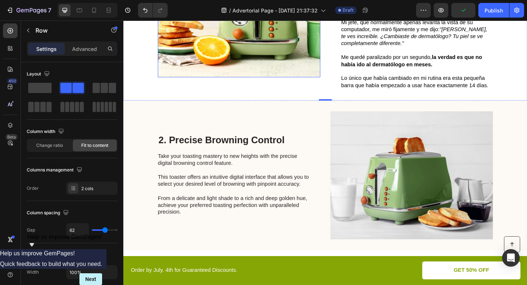
scroll to position [310, 0]
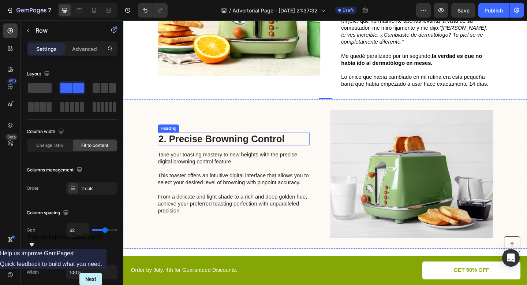
click at [238, 147] on h2 "2. Precise Browning Control" at bounding box center [243, 149] width 165 height 14
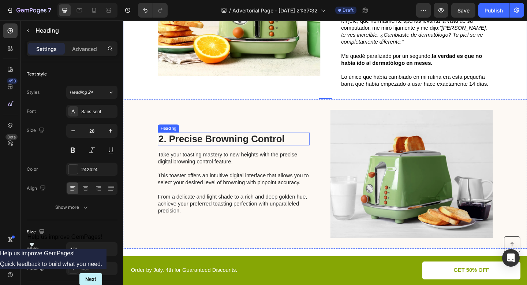
click at [238, 147] on h2 "2. Precise Browning Control" at bounding box center [243, 149] width 165 height 14
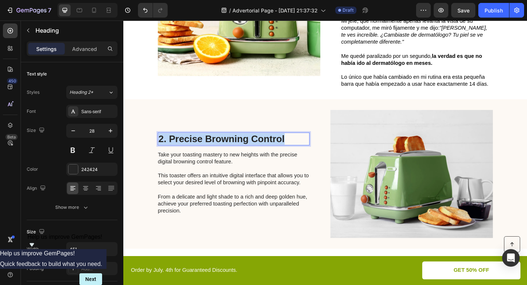
click at [238, 147] on p "2. Precise Browning Control" at bounding box center [243, 149] width 164 height 12
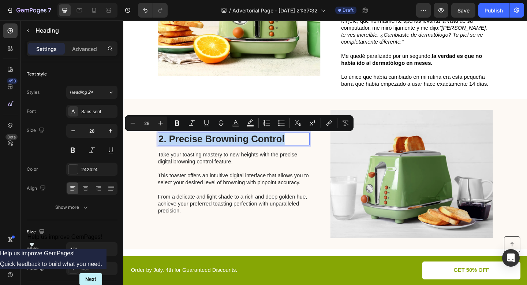
type input "11"
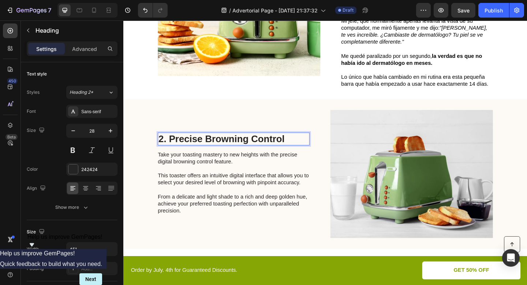
scroll to position [303, 0]
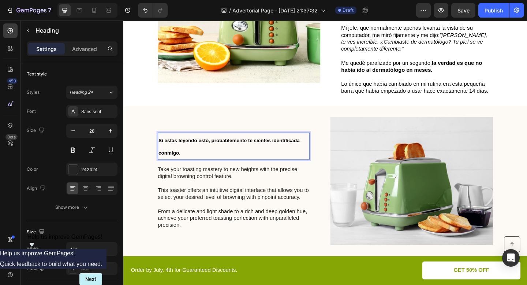
click at [245, 150] on strong "Si estás leyendo esto, probablemente te sientes identificada conmigo." at bounding box center [237, 158] width 153 height 20
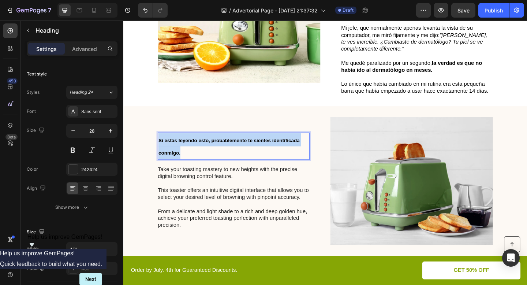
click at [245, 150] on strong "Si estás leyendo esto, probablemente te sientes identificada conmigo." at bounding box center [237, 158] width 153 height 20
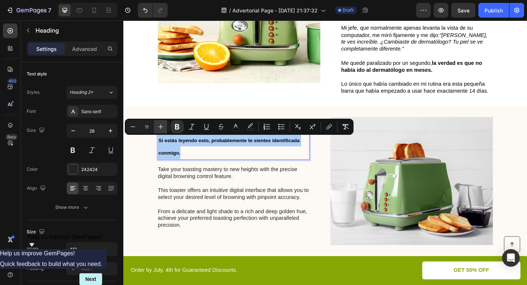
click at [159, 126] on icon "Editor contextual toolbar" at bounding box center [160, 126] width 7 height 7
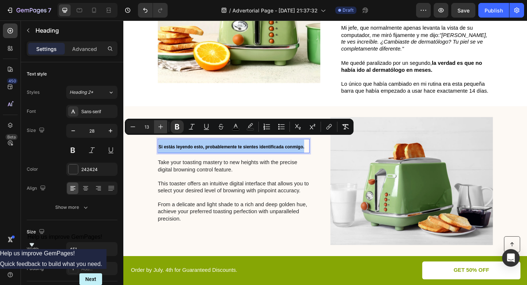
click at [159, 126] on icon "Editor contextual toolbar" at bounding box center [160, 126] width 7 height 7
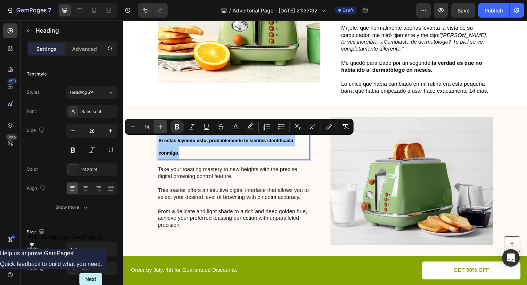
click at [159, 126] on icon "Editor contextual toolbar" at bounding box center [160, 126] width 7 height 7
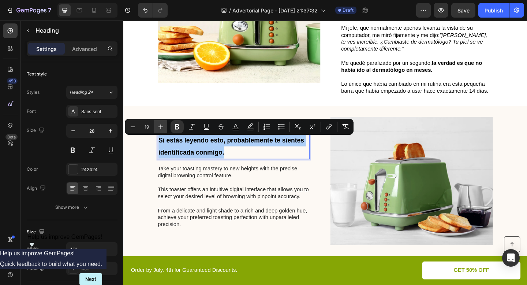
click at [159, 126] on icon "Editor contextual toolbar" at bounding box center [160, 126] width 7 height 7
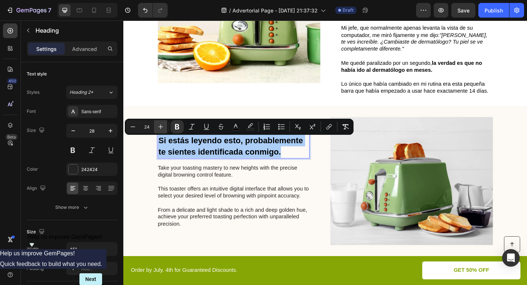
click at [159, 126] on icon "Editor contextual toolbar" at bounding box center [160, 126] width 7 height 7
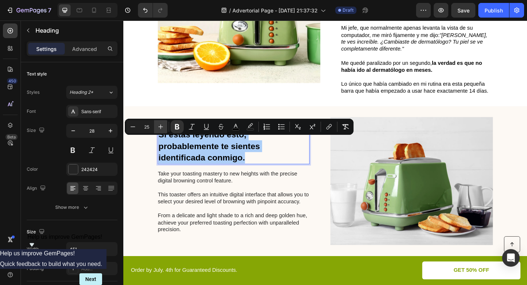
click at [159, 126] on icon "Editor contextual toolbar" at bounding box center [160, 126] width 7 height 7
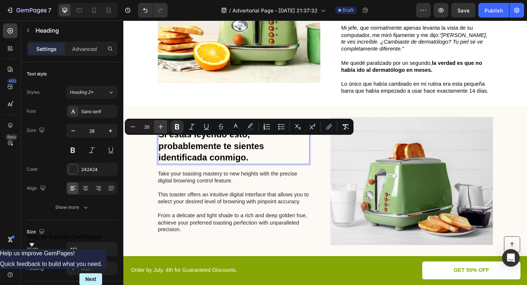
click at [159, 126] on icon "Editor contextual toolbar" at bounding box center [160, 126] width 7 height 7
type input "28"
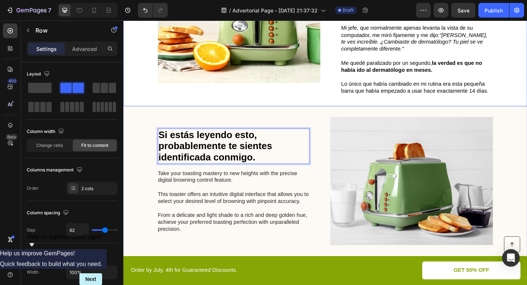
click at [193, 103] on div "Image ⁠⁠⁠⁠⁠⁠⁠ Cambios notorios Heading ¿Te imaginas que tu transformación sea t…" at bounding box center [342, 19] width 439 height 189
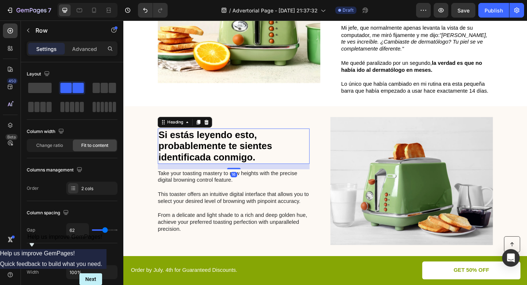
click at [212, 171] on strong "Si estás leyendo esto, probablemente te sientes identificada conmigo." at bounding box center [223, 157] width 124 height 36
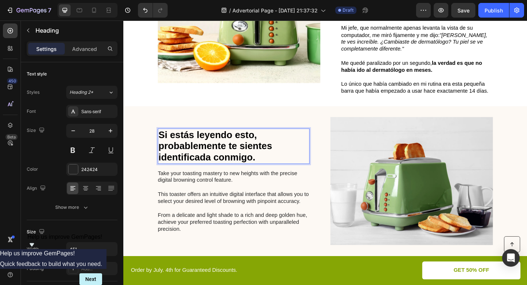
click at [218, 171] on strong "Si estás leyendo esto, probablemente te sientes identificada conmigo." at bounding box center [223, 157] width 124 height 36
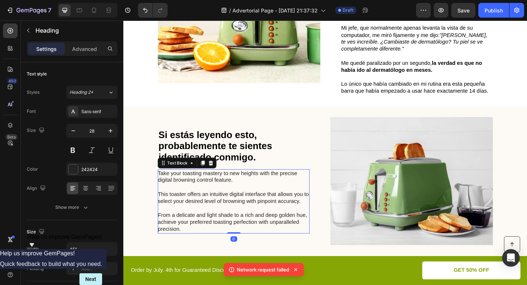
click at [203, 198] on p "Take your toasting mastery to new heights with the precise digital browning con…" at bounding box center [243, 217] width 164 height 68
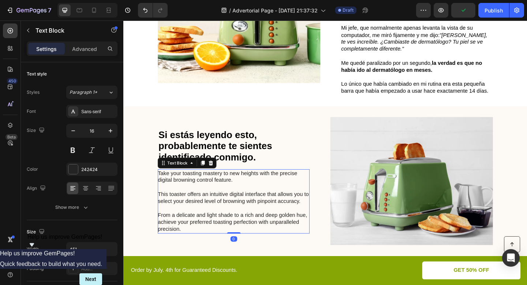
click at [194, 223] on p "Take your toasting mastery to new heights with the precise digital browning con…" at bounding box center [243, 217] width 164 height 68
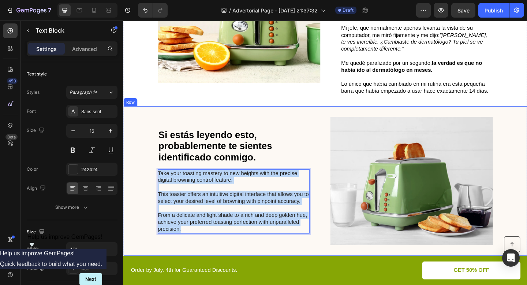
drag, startPoint x: 189, startPoint y: 247, endPoint x: 160, endPoint y: 179, distance: 73.8
click at [160, 179] on div "⁠⁠⁠⁠⁠⁠⁠ Si estás leyendo esto, probablemente te sientes identificado conmigo. H…" at bounding box center [342, 195] width 439 height 162
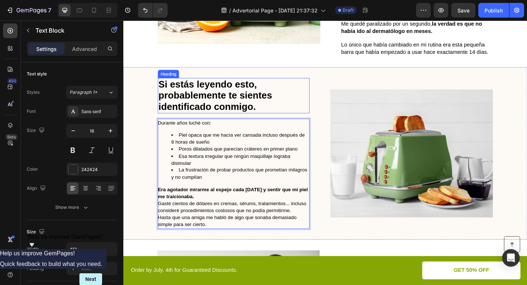
scroll to position [346, 0]
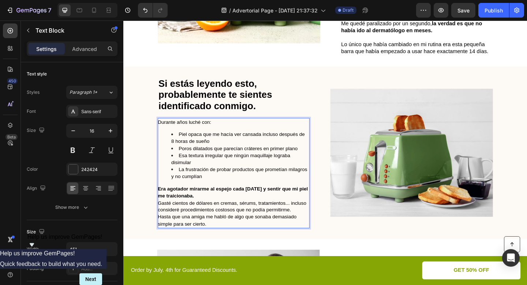
click at [198, 137] on div "Durante años luché con: Piel opaca que me hacía ver cansada incluso después de …" at bounding box center [243, 187] width 165 height 120
click at [219, 210] on p "Era agotador mirarme al espejo cada mañana y sentir que mi piel me traicionaba." at bounding box center [243, 207] width 164 height 15
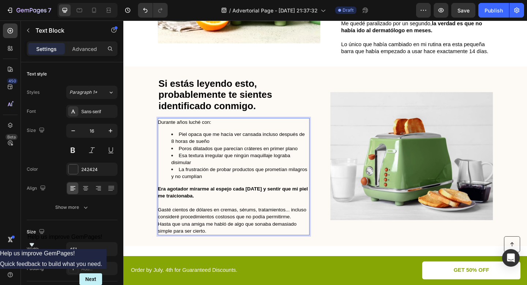
click at [218, 253] on p "Hasta que una amiga me habló de algo que sonaba demasiado simple para ser ciert…" at bounding box center [243, 245] width 164 height 15
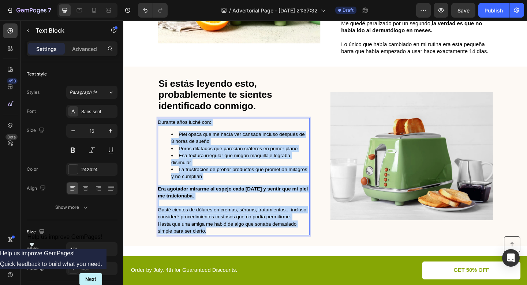
drag, startPoint x: 218, startPoint y: 254, endPoint x: 161, endPoint y: 133, distance: 133.9
click at [161, 133] on div "Durante años luché con: Piel opaca que me hacía ver cansada incluso después de …" at bounding box center [243, 190] width 165 height 127
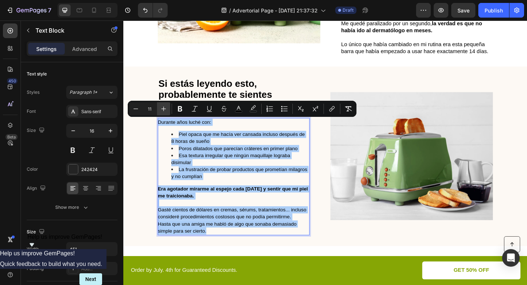
click at [162, 110] on icon "Editor contextual toolbar" at bounding box center [163, 108] width 7 height 7
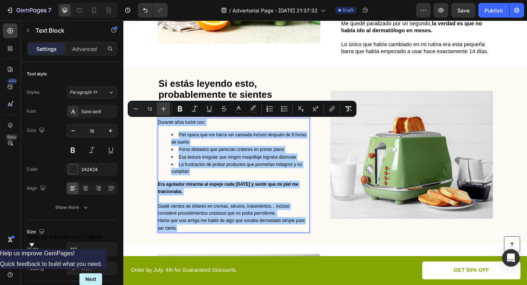
click at [162, 110] on icon "Editor contextual toolbar" at bounding box center [163, 108] width 7 height 7
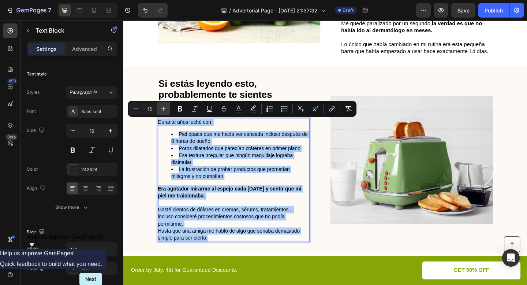
click at [162, 110] on icon "Editor contextual toolbar" at bounding box center [163, 108] width 7 height 7
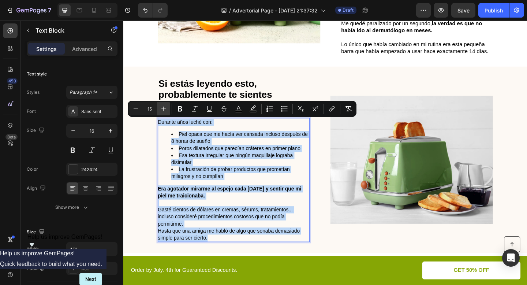
type input "16"
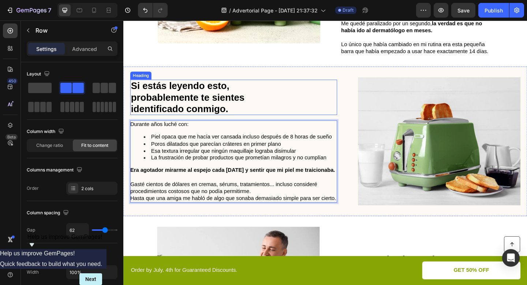
click at [226, 81] on div "⁠⁠⁠⁠⁠⁠⁠ Si estás leyendo esto, probablemente te sientes identificado conmigo. H…" at bounding box center [342, 152] width 439 height 162
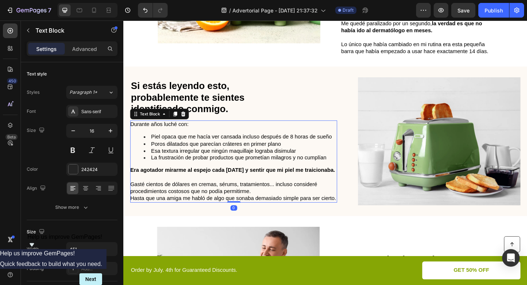
click at [227, 145] on span "Piel opaca que me hacía ver cansada incluso después de 8 horas de sueño" at bounding box center [251, 147] width 197 height 6
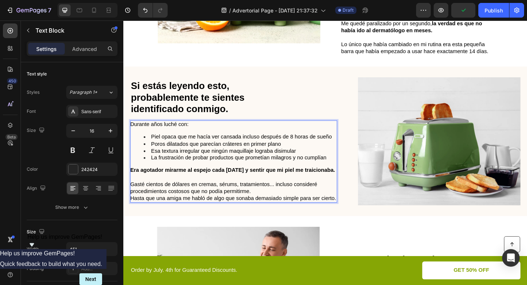
click at [246, 145] on span "Piel opaca que me hacía ver cansada incluso después de 8 horas de sueño" at bounding box center [251, 147] width 197 height 6
click at [250, 145] on span "Piel opaca que me hacía ver cansada incluso después de 8 horas de sueño" at bounding box center [251, 147] width 197 height 6
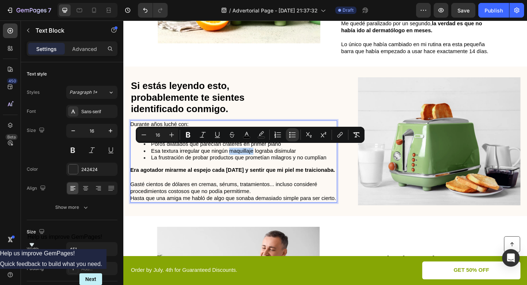
drag, startPoint x: 239, startPoint y: 160, endPoint x: 263, endPoint y: 158, distance: 23.8
click at [263, 159] on span "Esa textura irregular que ningún maquillaje lograba disimular" at bounding box center [231, 162] width 157 height 6
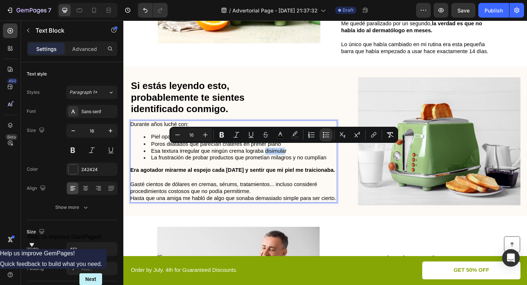
drag, startPoint x: 279, startPoint y: 160, endPoint x: 297, endPoint y: 158, distance: 18.7
click at [298, 159] on span "Esa textura irregular que ningún crema lograba disimular" at bounding box center [226, 162] width 147 height 6
click at [300, 160] on span "Esa textura irregular que ningún crema lograba disimular" at bounding box center [226, 162] width 147 height 6
drag, startPoint x: 300, startPoint y: 160, endPoint x: 281, endPoint y: 160, distance: 18.7
click at [281, 160] on span "Esa textura irregular que ningún crema lograba disimular" at bounding box center [226, 162] width 147 height 6
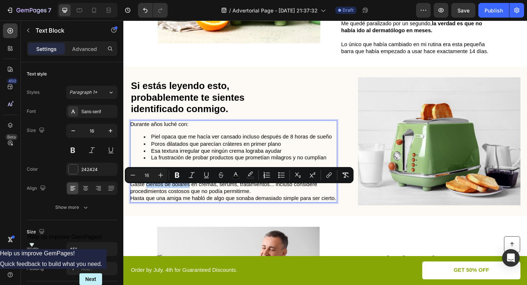
drag, startPoint x: 147, startPoint y: 202, endPoint x: 195, endPoint y: 201, distance: 47.2
click at [195, 201] on span "Gasté cientos de dólares en cremas, sérums, tratamientos... incluso consideré p…" at bounding box center [232, 202] width 203 height 14
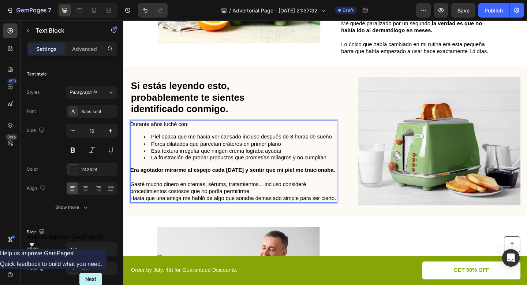
click at [266, 210] on p "Gasté mucho dinero en cremas, sérums, tratamientos... incluso consideré procedi…" at bounding box center [243, 202] width 224 height 15
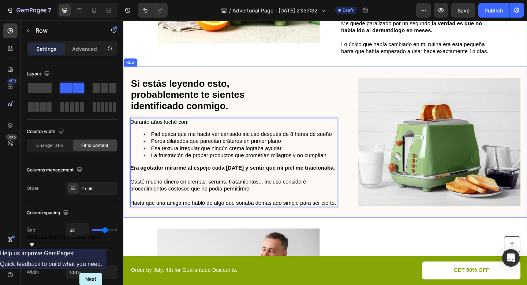
click at [311, 76] on div "⁠⁠⁠⁠⁠⁠⁠ Si estás leyendo esto, probablemente te sientes identificado conmigo. H…" at bounding box center [342, 153] width 439 height 165
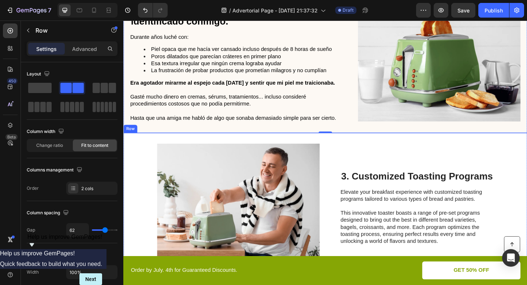
scroll to position [441, 0]
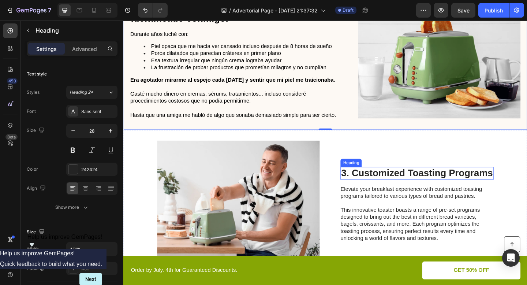
click at [388, 193] on h2 "3. Customized Toasting Programs" at bounding box center [442, 187] width 167 height 14
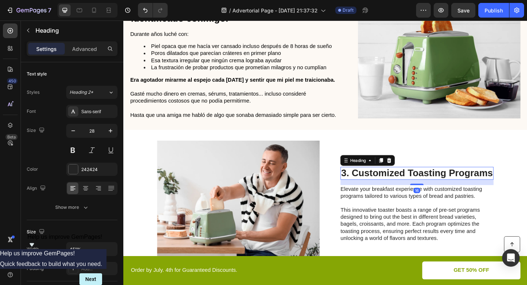
click at [388, 193] on h2 "3. Customized Toasting Programs" at bounding box center [442, 187] width 167 height 14
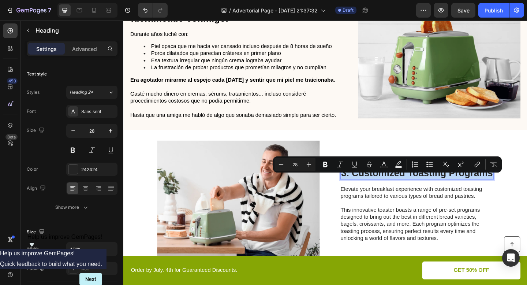
click at [388, 193] on p "3. Customized Toasting Programs" at bounding box center [442, 186] width 165 height 12
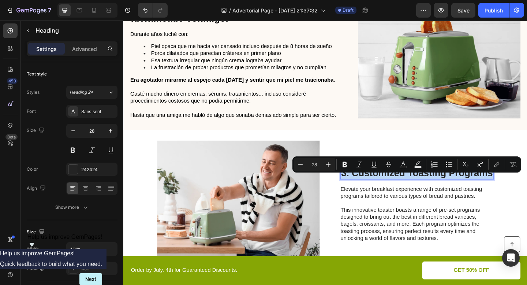
click at [388, 193] on p "3. Customized Toasting Programs" at bounding box center [442, 186] width 165 height 12
type input "11"
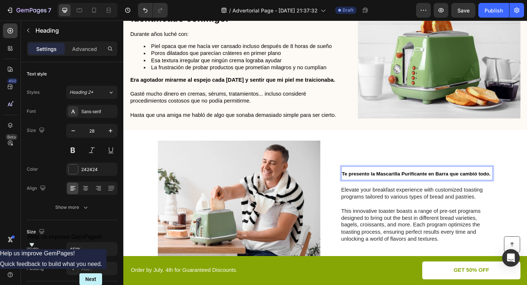
scroll to position [441, 0]
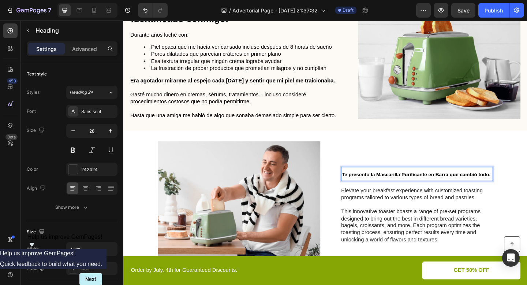
click at [416, 191] on strong "Te presento la Mascarilla Purificante en Barra que cambió todo." at bounding box center [442, 188] width 162 height 6
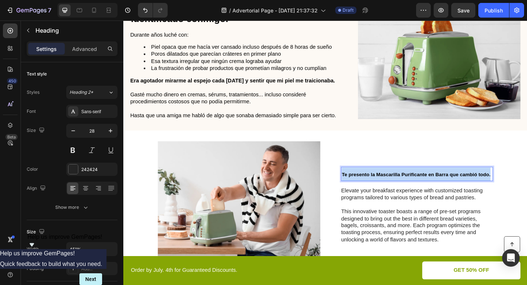
click at [416, 191] on strong "Te presento la Mascarilla Purificante en Barra que cambió todo." at bounding box center [442, 188] width 162 height 6
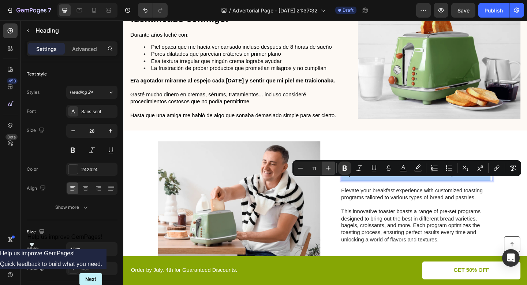
click at [330, 168] on icon "Editor contextual toolbar" at bounding box center [328, 167] width 7 height 7
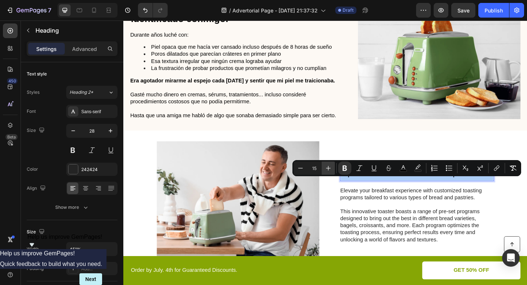
click at [330, 168] on icon "Editor contextual toolbar" at bounding box center [328, 167] width 7 height 7
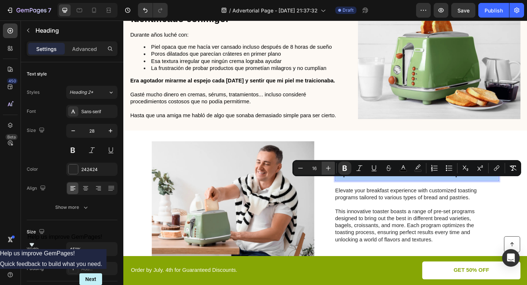
click at [330, 168] on icon "Editor contextual toolbar" at bounding box center [328, 167] width 7 height 7
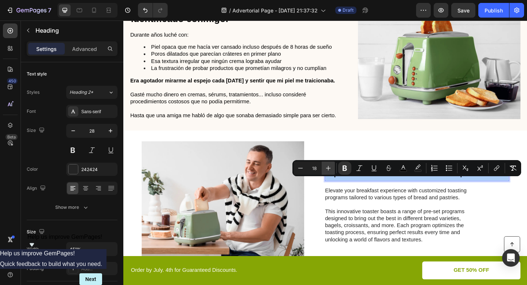
click at [330, 168] on icon "Editor contextual toolbar" at bounding box center [328, 167] width 7 height 7
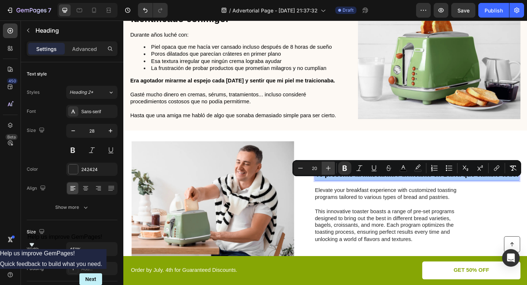
click at [330, 168] on icon "Editor contextual toolbar" at bounding box center [328, 167] width 7 height 7
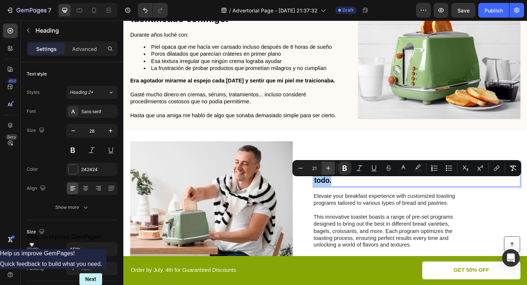
click at [330, 168] on icon "Editor contextual toolbar" at bounding box center [328, 167] width 7 height 7
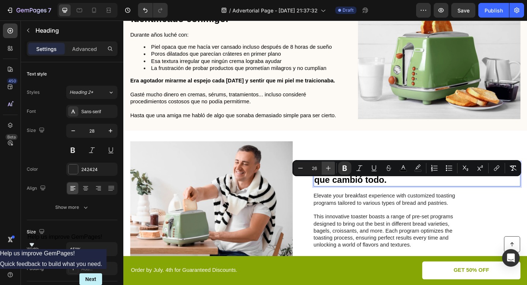
click at [330, 168] on icon "Editor contextual toolbar" at bounding box center [328, 167] width 7 height 7
type input "28"
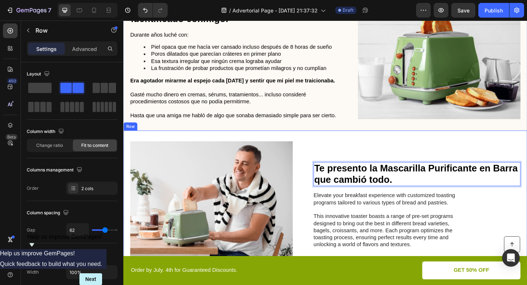
click at [371, 152] on div "Image Te presento la Mascarilla Purificante en Barra que cambió todo. Heading 1…" at bounding box center [342, 221] width 439 height 162
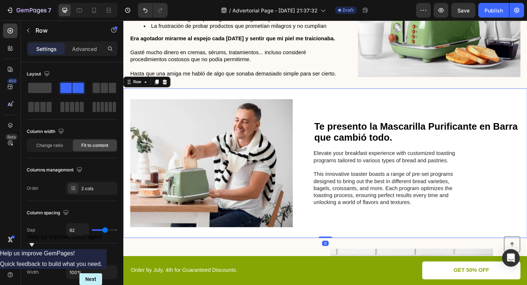
scroll to position [488, 0]
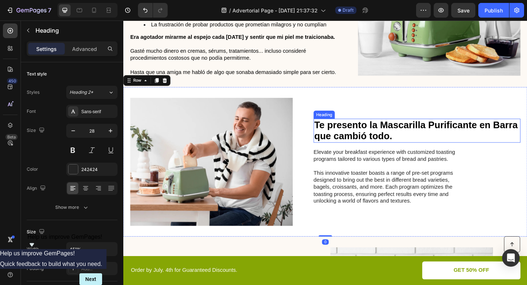
click at [483, 153] on p "⁠⁠⁠⁠⁠⁠⁠ Te presento la Mascarilla Purificante en Barra que cambió todo." at bounding box center [443, 140] width 224 height 25
click at [526, 146] on strong "Te presento la Mascarilla Purificante en Barra que cambió todo." at bounding box center [441, 140] width 221 height 24
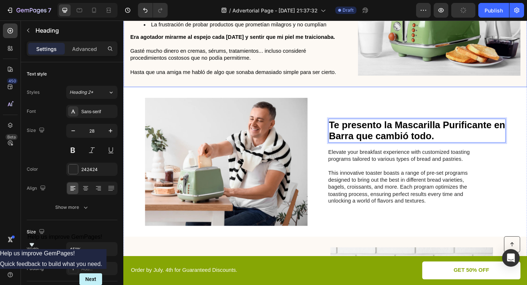
click at [421, 93] on div "⁠⁠⁠⁠⁠⁠⁠ Si estás leyendo esto, probablemente te sientes identificado conmigo. H…" at bounding box center [342, 11] width 439 height 165
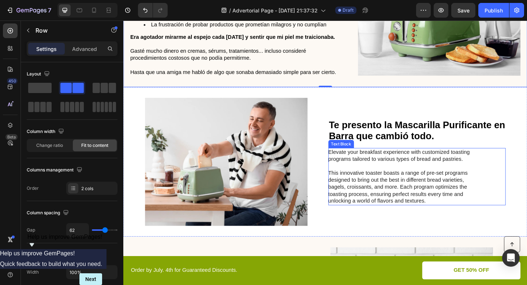
click at [368, 172] on p "Elevate your breakfast experience with customized toasting programs tailored to…" at bounding box center [428, 167] width 164 height 15
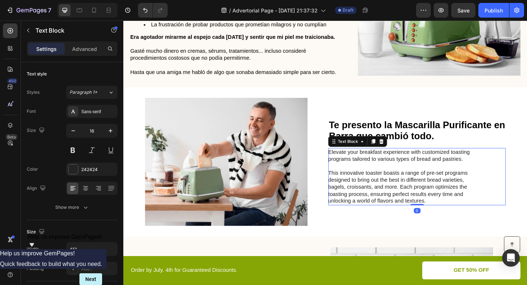
click at [368, 172] on p "Elevate your breakfast experience with customized toasting programs tailored to…" at bounding box center [428, 167] width 164 height 15
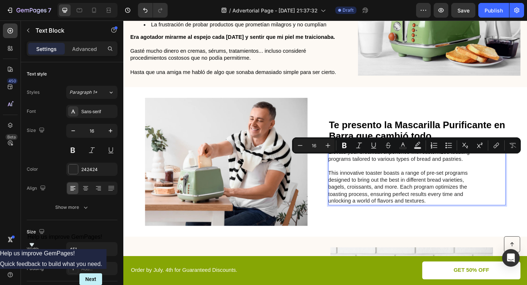
click at [422, 213] on p "This innovative toaster boasts a range of pre-set programs designed to bring ou…" at bounding box center [428, 202] width 164 height 38
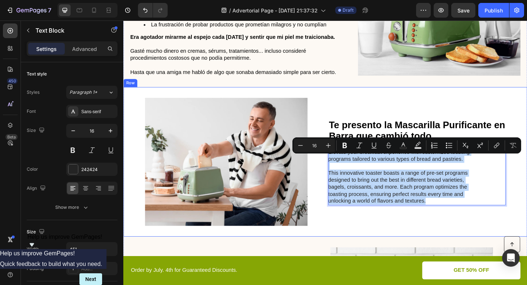
drag, startPoint x: 457, startPoint y: 224, endPoint x: 345, endPoint y: 164, distance: 127.6
click at [346, 164] on div "⁠⁠⁠⁠⁠⁠⁠ Te presento la Mascarilla Purificante en Barra que cambió todo. Heading…" at bounding box center [442, 174] width 193 height 139
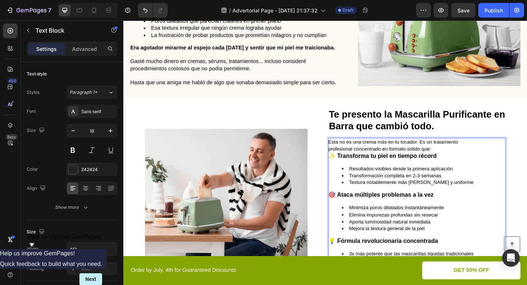
scroll to position [477, 0]
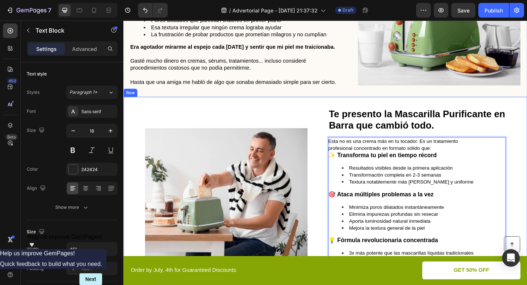
click at [322, 120] on div "Image ⁠⁠⁠⁠⁠⁠⁠ Te presento la Mascarilla Purificante en Barra que cambió todo. H…" at bounding box center [342, 207] width 439 height 207
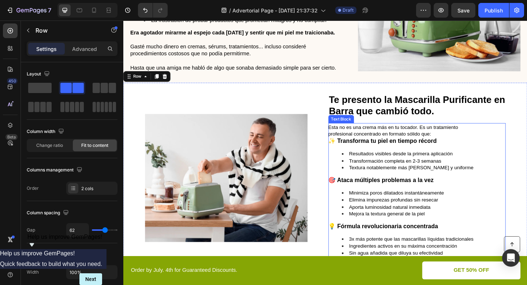
scroll to position [494, 0]
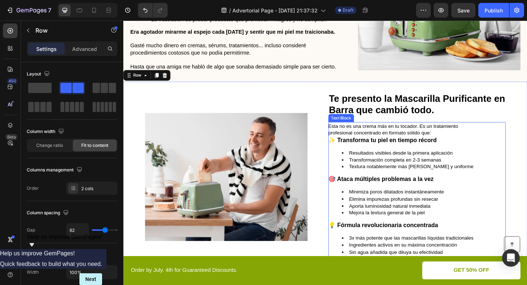
click at [443, 154] on strong "✨ Transforma tu piel en tiempo récord" at bounding box center [405, 150] width 118 height 7
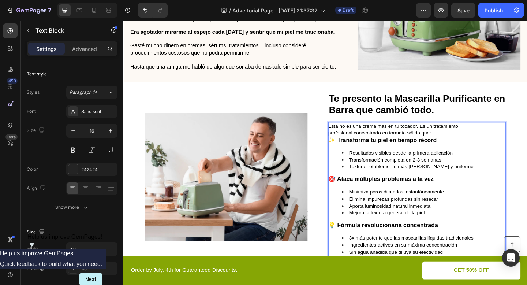
click at [458, 147] on p "Esta no es una crema más en tu tocador. Es un tratamiento profesional concentra…" at bounding box center [428, 139] width 164 height 15
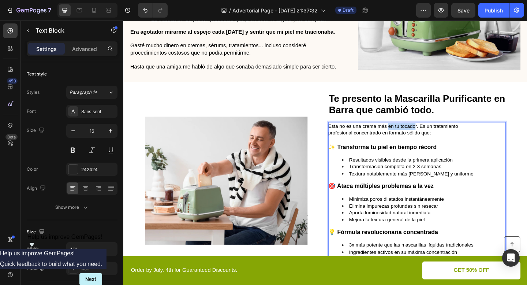
drag, startPoint x: 409, startPoint y: 143, endPoint x: 440, endPoint y: 144, distance: 31.1
click at [440, 144] on span "Esta no es una crema más en tu tocador. Es un tratamiento profesional concentra…" at bounding box center [416, 139] width 141 height 14
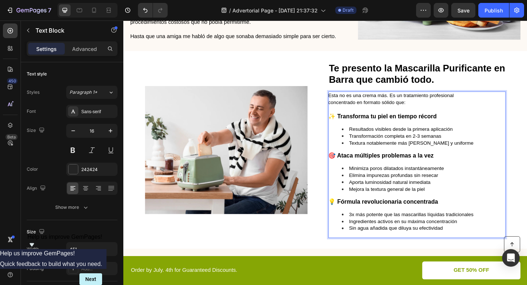
scroll to position [530, 0]
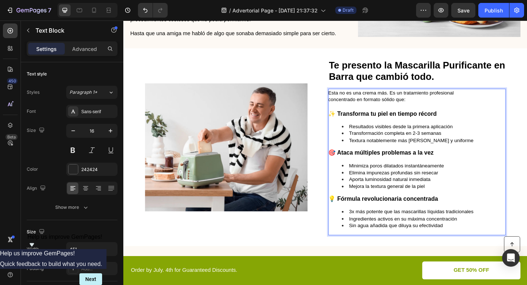
click at [479, 247] on li "Sin agua añadida que diluya su efectividad" at bounding box center [436, 244] width 150 height 8
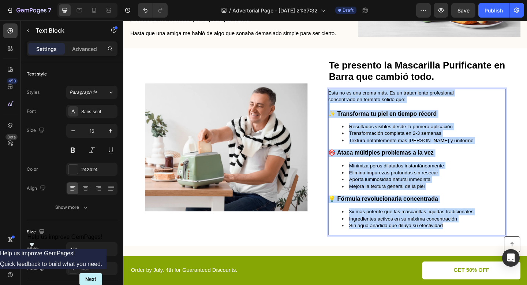
drag, startPoint x: 474, startPoint y: 255, endPoint x: 345, endPoint y: 105, distance: 197.8
click at [346, 105] on div "Esta no es una crema más. Es un tratamiento profesional concentrado en formato …" at bounding box center [428, 175] width 165 height 160
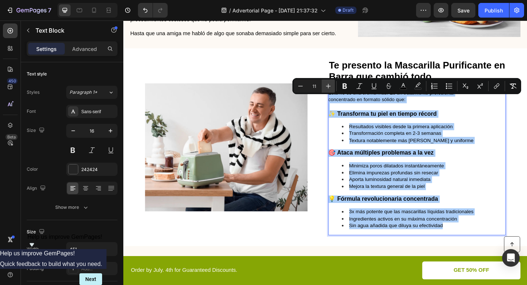
click at [327, 88] on icon "Editor contextual toolbar" at bounding box center [328, 85] width 7 height 7
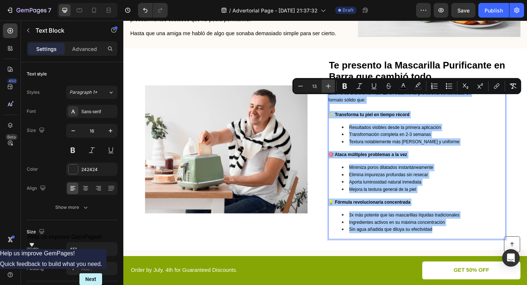
click at [327, 88] on icon "Editor contextual toolbar" at bounding box center [328, 85] width 7 height 7
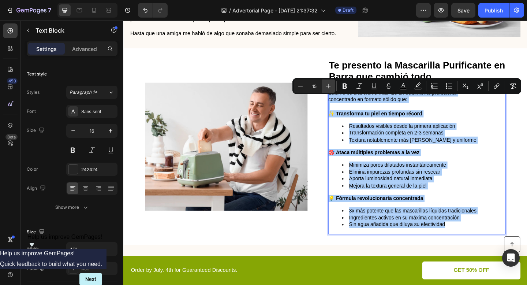
click at [327, 88] on icon "Editor contextual toolbar" at bounding box center [328, 85] width 7 height 7
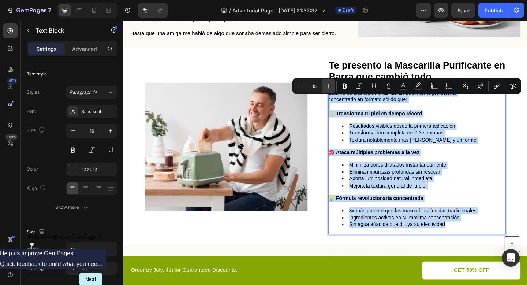
type input "16"
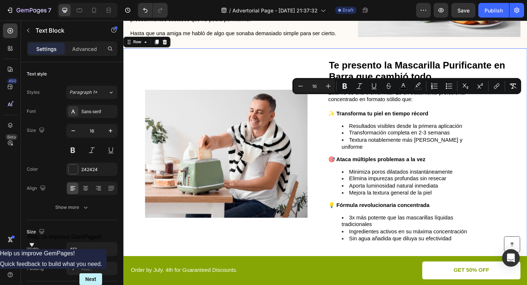
click at [319, 69] on div "Image ⁠⁠⁠⁠⁠⁠⁠ Te presento la Mascarilla Purificante en Barra que cambió todo. H…" at bounding box center [342, 165] width 439 height 229
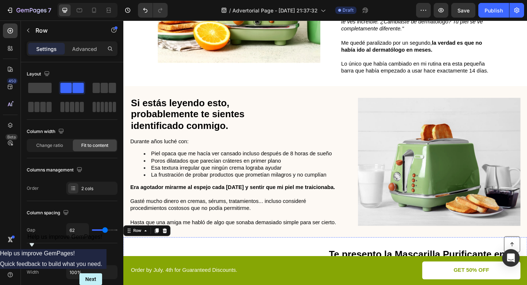
scroll to position [325, 0]
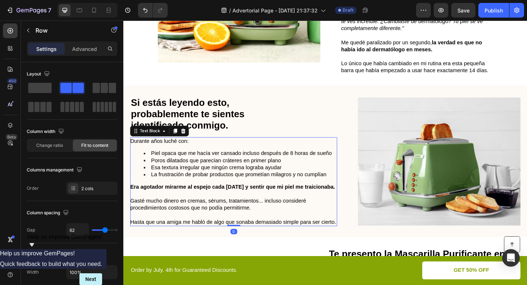
click at [208, 169] on span "Poros dilatados que parecían cráteres en primer plano" at bounding box center [223, 172] width 141 height 6
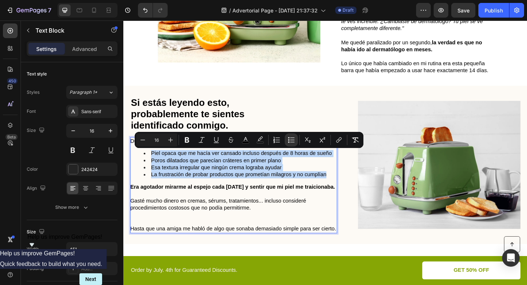
drag, startPoint x: 152, startPoint y: 165, endPoint x: 344, endPoint y: 190, distance: 194.2
click at [344, 190] on ul "Piel opaca que me hacía ver cansado incluso después de 8 horas de sueño Poros d…" at bounding box center [243, 176] width 224 height 30
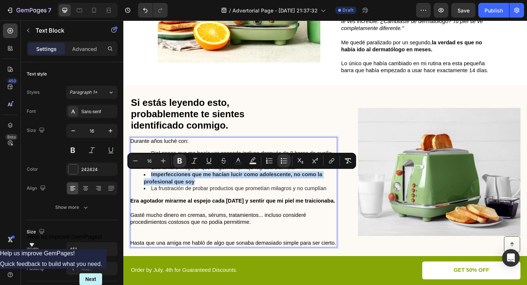
drag, startPoint x: 150, startPoint y: 187, endPoint x: 206, endPoint y: 193, distance: 55.9
click at [206, 193] on li "Imperfecciones que me hacían lucir como adolescente, no como la profesional que…" at bounding box center [250, 191] width 210 height 15
click at [180, 160] on icon "Editor contextual toolbar" at bounding box center [179, 160] width 7 height 7
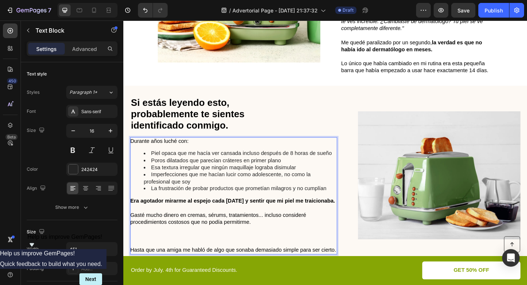
click at [232, 197] on li "Imperfecciones que me hacían lucir como adolescente, no como la profesional que…" at bounding box center [250, 191] width 210 height 15
click at [326, 187] on li "Imperfecciones que me hacían lucir como adolescente, no como la profesional que…" at bounding box center [250, 191] width 210 height 15
click at [324, 187] on li "Imperfecciones que me hacían lucir como adolescente, no como profesional que soy" at bounding box center [250, 191] width 210 height 15
click at [319, 188] on li "Imperfecciones que me hacían lucir como adolescente, no como profesional que soy" at bounding box center [250, 191] width 210 height 15
click at [214, 195] on li "Imperfecciones que me hacían lucir como adolescente, no como profesional que soy" at bounding box center [250, 191] width 210 height 15
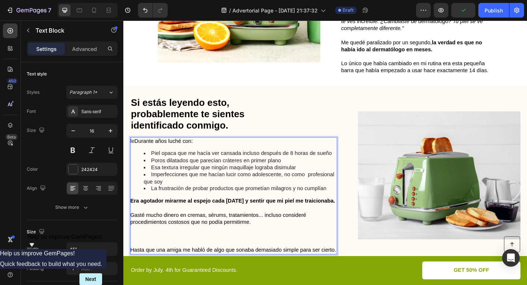
click at [270, 186] on li "Imperfecciones que me hacían lucir como adolescente, no como profesional que soy" at bounding box center [250, 191] width 210 height 15
click at [320, 187] on li "Imperfecciones que me hacían lucir como adolescente, no como profesional que soy" at bounding box center [250, 191] width 210 height 15
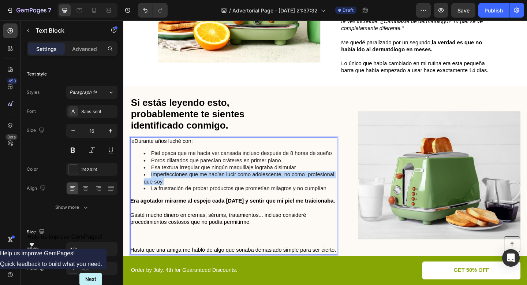
click at [321, 187] on li "Imperfecciones que me hacían lucir como adolescente, no como profesional que soy" at bounding box center [250, 191] width 210 height 15
click at [321, 188] on li "Imperfecciones que me hacían lucir como adolescente, no como profesional que soy" at bounding box center [250, 191] width 210 height 15
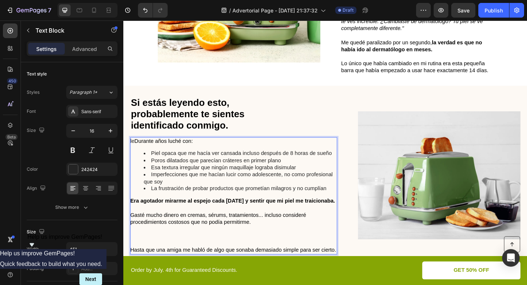
click at [325, 188] on li "Imperfecciones que me hacían lucir como adolescente, no como profesional que soy" at bounding box center [250, 191] width 210 height 15
click at [322, 188] on li "Imperfecciones que me hacían lucir como adolescente, no como profesional que soy" at bounding box center [250, 191] width 210 height 15
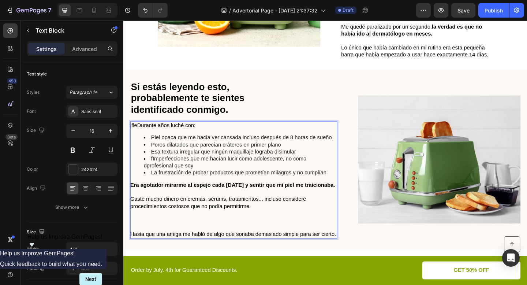
scroll to position [350, 0]
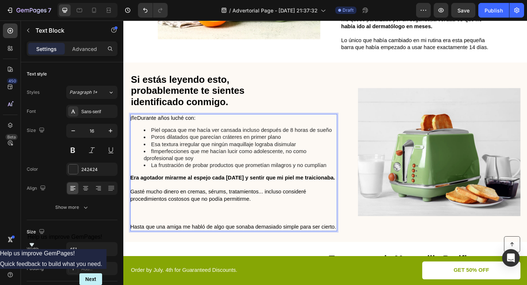
click at [135, 126] on p "jfle Durante años luché con:" at bounding box center [243, 127] width 224 height 8
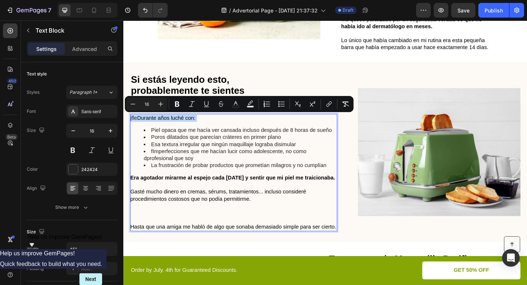
click at [135, 126] on p "jfle Durante años luché con:" at bounding box center [243, 127] width 224 height 8
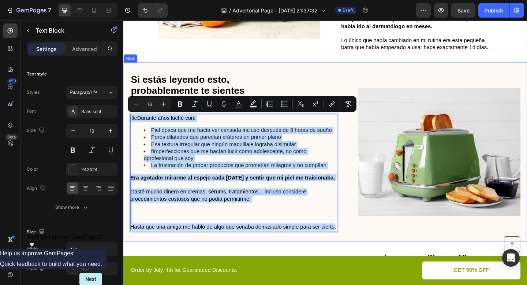
drag, startPoint x: 353, startPoint y: 252, endPoint x: 129, endPoint y: 126, distance: 256.8
click at [129, 126] on div "⁠⁠⁠⁠⁠⁠⁠ Si estás leyendo esto, probablemente te sientes identificado conmigo. H…" at bounding box center [342, 163] width 439 height 195
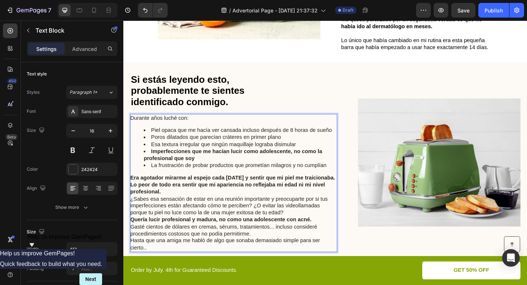
click at [200, 160] on strong "Imperfecciones que me hacían lucir como adolescente, no como la profesional que…" at bounding box center [242, 167] width 194 height 14
click at [186, 165] on strong "Imperfecciones que me hacían lucir como adolescente, no como la profesional que…" at bounding box center [242, 167] width 194 height 14
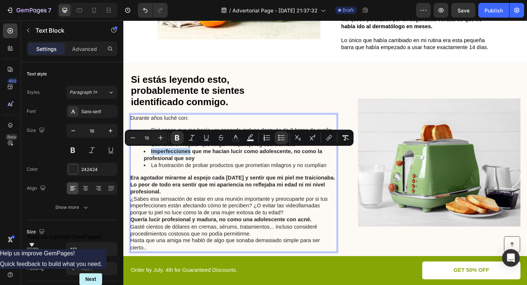
click at [186, 165] on strong "Imperfecciones que me hacían lucir como adolescente, no como la profesional que…" at bounding box center [242, 167] width 194 height 14
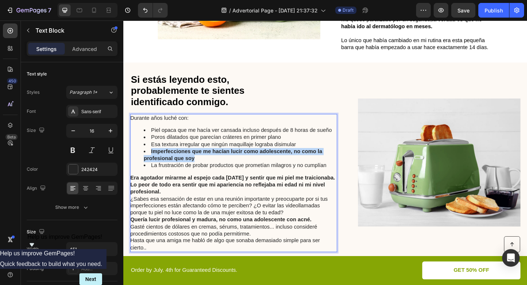
drag, startPoint x: 151, startPoint y: 161, endPoint x: 204, endPoint y: 167, distance: 53.4
click at [205, 168] on li "Imperfecciones que me hacían lucir como adolescente, no como la profesional que…" at bounding box center [250, 166] width 210 height 15
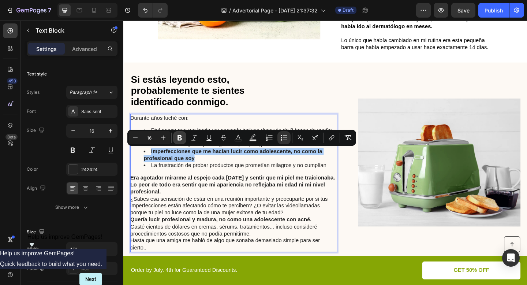
click at [180, 137] on icon "Editor contextual toolbar" at bounding box center [179, 137] width 7 height 7
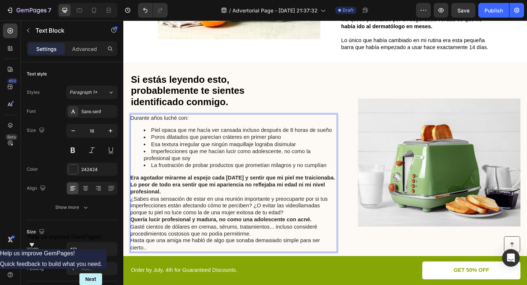
click at [256, 164] on li "Imperfecciones que me hacían lucir como adolescente, no como la profesional que…" at bounding box center [250, 166] width 210 height 15
click at [326, 162] on li "Imperfecciones que me hacían lucir como adolescente, no como la profesional que…" at bounding box center [250, 166] width 210 height 15
click at [277, 164] on li "Imperfecciones que me hacían lucir como adolescente, no como profesional que soy" at bounding box center [250, 166] width 210 height 15
click at [322, 177] on li "La frustración de probar productos que prometían milagros y no cumplían" at bounding box center [250, 178] width 210 height 8
click at [318, 177] on li "La frustración de probar productos que prometían milagros y no cumplían" at bounding box center [250, 178] width 210 height 8
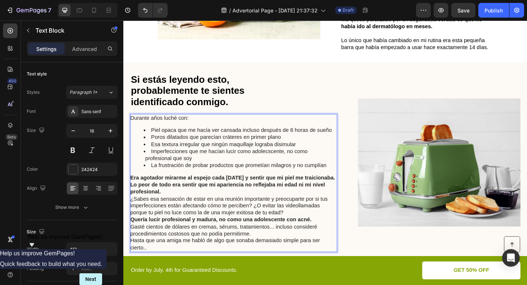
click at [318, 177] on li "La frustración de probar productos que prometían milagros y no cumplían" at bounding box center [250, 178] width 210 height 8
click at [321, 177] on li "La frustración de probar productos que prometían milagros y nov cumplían" at bounding box center [250, 178] width 210 height 8
drag, startPoint x: 326, startPoint y: 177, endPoint x: 344, endPoint y: 176, distance: 17.9
click at [344, 176] on li "La frustración de probar productos que prometían milagros y no cumplían" at bounding box center [250, 178] width 210 height 8
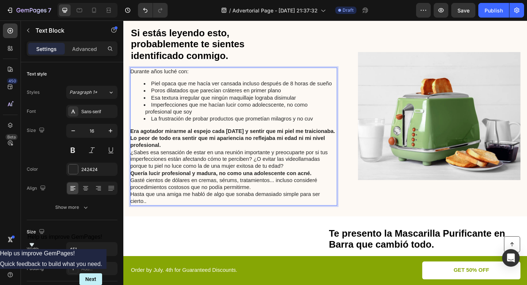
scroll to position [410, 0]
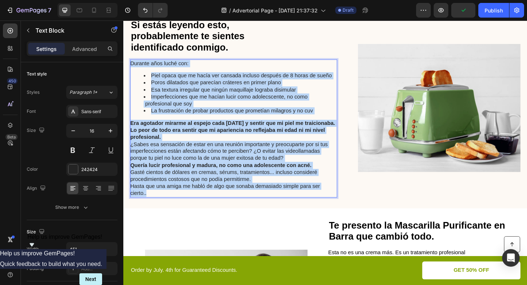
drag, startPoint x: 191, startPoint y: 214, endPoint x: 130, endPoint y: 67, distance: 159.8
click at [130, 67] on div "⁠⁠⁠⁠⁠⁠⁠ Si estás leyendo esto, probablemente te sientes identificado conmigo. H…" at bounding box center [342, 116] width 439 height 218
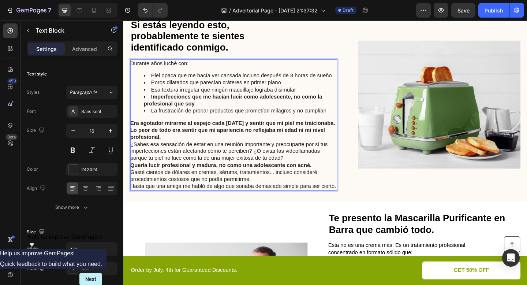
click at [243, 115] on li "La frustración de probar productos que prometían milagros y no cumplían" at bounding box center [250, 119] width 210 height 8
click at [335, 103] on strong "Imperfecciones que me hacían lucir como adolescente, no como la profesional que…" at bounding box center [242, 107] width 194 height 14
click at [337, 103] on strong "lImperfecciones que me hacían lucir como adolescente, no como e profesional que…" at bounding box center [242, 107] width 194 height 14
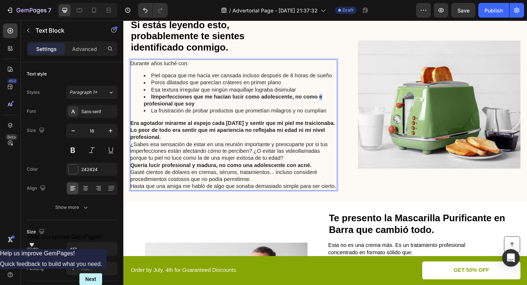
click at [337, 103] on strong "lImperfecciones que me hacían lucir como adolescente, no como e profesional que…" at bounding box center [242, 107] width 194 height 14
click at [155, 103] on strong "lImperfecciones que me hacían lucir como adolescente, no como el profesional qu…" at bounding box center [243, 107] width 196 height 14
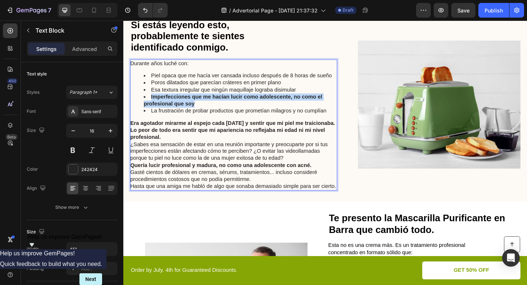
drag, startPoint x: 151, startPoint y: 102, endPoint x: 207, endPoint y: 109, distance: 56.5
click at [207, 110] on li "Imperfecciones que me hacían lucir como adolescente, no como el profesional que…" at bounding box center [250, 107] width 210 height 15
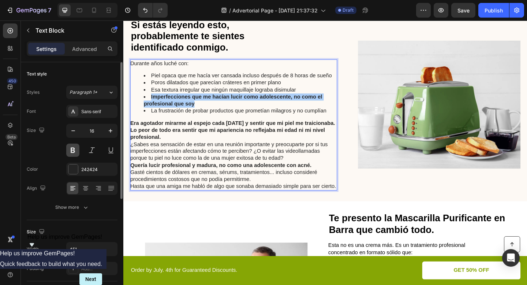
click at [76, 148] on button at bounding box center [72, 149] width 13 height 13
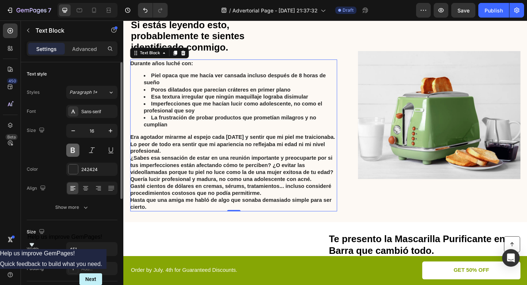
click at [75, 149] on button at bounding box center [72, 149] width 13 height 13
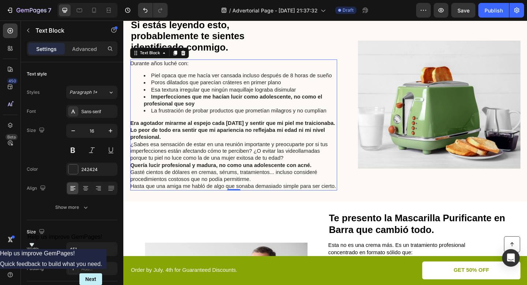
click at [187, 123] on div "Durante años luché con: Piel opaca que me hacía ver cansada incluso después de …" at bounding box center [243, 134] width 225 height 143
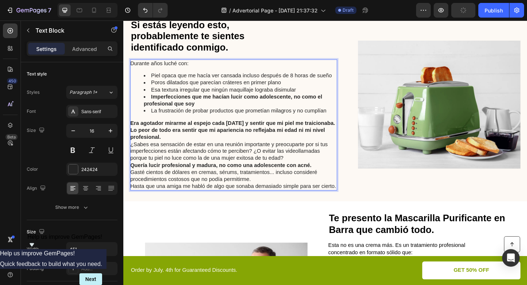
drag, startPoint x: 153, startPoint y: 104, endPoint x: 202, endPoint y: 108, distance: 50.0
click at [202, 108] on li "Imperfecciones que me hacían lucir como adolescente, no como el profesional que…" at bounding box center [250, 107] width 210 height 15
click at [156, 101] on strong "Imperfecciones que me hacían lucir como adolescente, no como el profesional que…" at bounding box center [242, 107] width 194 height 14
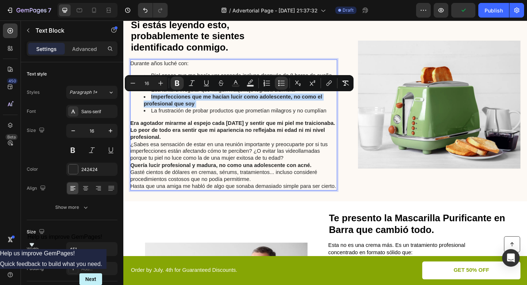
click at [156, 101] on strong "Imperfecciones que me hacían lucir como adolescente, no como el profesional que…" at bounding box center [242, 107] width 194 height 14
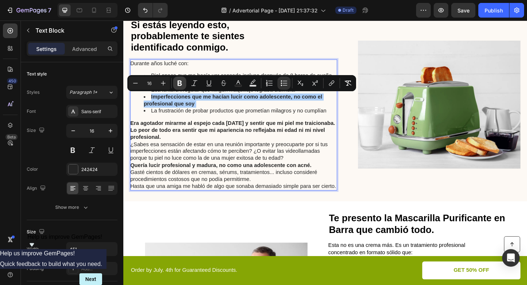
click at [176, 81] on icon "Editor contextual toolbar" at bounding box center [179, 82] width 7 height 7
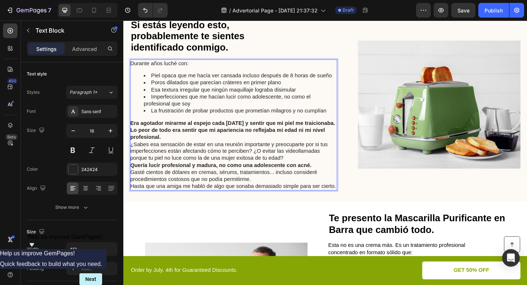
click at [215, 114] on li "Imperfecciones que me hacían lucir como adolescente, no como el profesional que…" at bounding box center [250, 107] width 210 height 15
click at [172, 136] on p "Era agotador mirarme al espejo cada mañana y sentir que mi piel me traicionaba." at bounding box center [243, 132] width 224 height 8
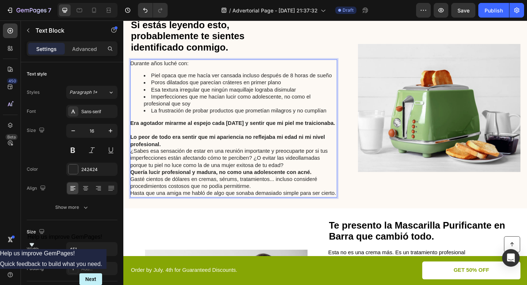
click at [172, 159] on p "Lo peor de todo era sentir que mi apariencia no reflejaba mi edad ni mi nivel p…" at bounding box center [243, 151] width 224 height 15
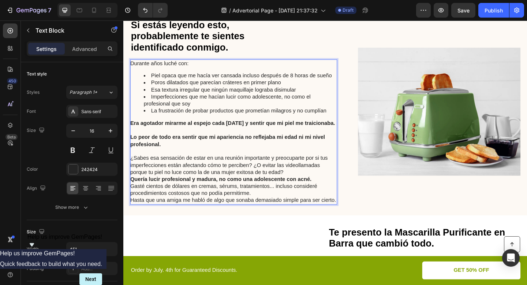
click at [133, 155] on strong "Lo peor de todo era sentir que mi apariencia no reflejaba mi edad ni mi nivel p…" at bounding box center [237, 151] width 212 height 14
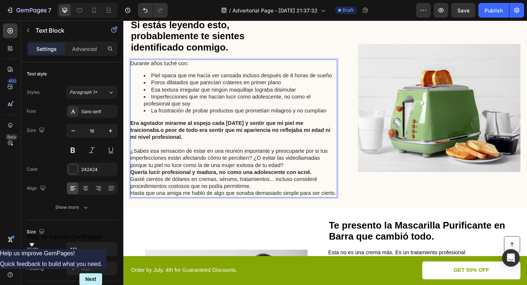
click at [164, 141] on strong "Era agotador mirarme al espejo cada mañana y sentir que mi piel me traicionaba.…" at bounding box center [240, 140] width 218 height 22
click at [162, 141] on strong "Era agotador mirarme al espejo cada mañana y sentir que mi piel me traicionaba.…" at bounding box center [241, 140] width 221 height 22
click at [164, 141] on strong "Era agotador mirarme al espejo cada mañana y sentir que mi piel me traicionaba.…" at bounding box center [241, 140] width 221 height 22
click at [302, 177] on p "¿Sabes esa sensación de estar en una reunión importante y preocuparte por si tu…" at bounding box center [243, 170] width 224 height 23
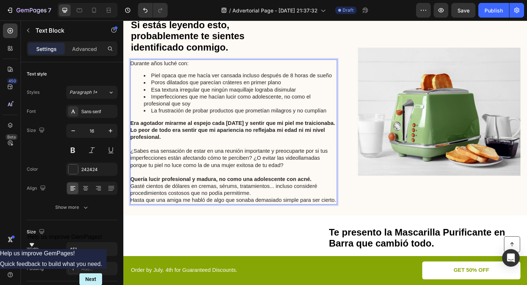
click at [206, 178] on p "¿Sabes esa sensación de estar en una reunión importante y preocuparte por si tu…" at bounding box center [243, 170] width 224 height 23
click at [223, 180] on p "¿Sabes esa sensación de estar en una reunión importante y preocuparte por si tu…" at bounding box center [243, 170] width 224 height 23
click at [227, 179] on p "¿Sabes esa sensación de estar en una reunión importante y preocuparte por si tu…" at bounding box center [243, 170] width 224 height 23
click at [233, 177] on p "¿Sabes esa sensación de estar en una reunión importante y preocuparte por si tu…" at bounding box center [243, 170] width 224 height 23
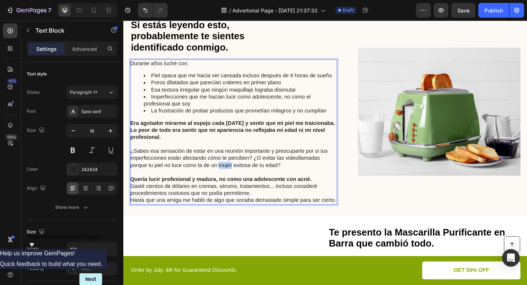
click at [233, 177] on p "¿Sabes esa sensación de estar en una reunión importante y preocuparte por si tu…" at bounding box center [243, 170] width 224 height 23
click at [228, 175] on p "¿Sabes esa sensación de estar en una reunión importante y preocuparte por si tu…" at bounding box center [243, 170] width 224 height 23
click at [229, 177] on p "¿Sabes esa sensación de estar en una reunión importante y preocuparte por si tu…" at bounding box center [243, 170] width 224 height 23
click at [233, 176] on p "¿Sabes esa sensación de estar en una reunión importante y preocuparte por si tu…" at bounding box center [243, 170] width 224 height 23
click at [237, 178] on p "¿Sabes esa sensación de estar en una reunión importante y preocuparte por si tu…" at bounding box center [243, 170] width 224 height 23
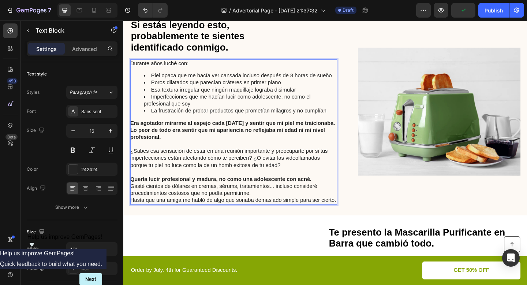
click at [241, 178] on p "¿Sabes esa sensación de estar en una reunión importante y preocuparte por si tu…" at bounding box center [243, 170] width 224 height 23
click at [243, 179] on p "¿Sabes esa sensación de estar en una reunión importante y preocuparte por si tu…" at bounding box center [243, 170] width 224 height 23
click at [265, 177] on p "¿Sabes esa sensación de estar en una reunión importante y preocuparte por si tu…" at bounding box center [243, 170] width 224 height 23
click at [268, 177] on p "¿Sabes esa sensación de estar en una reunión importante y preocuparte por si tu…" at bounding box center [243, 170] width 224 height 23
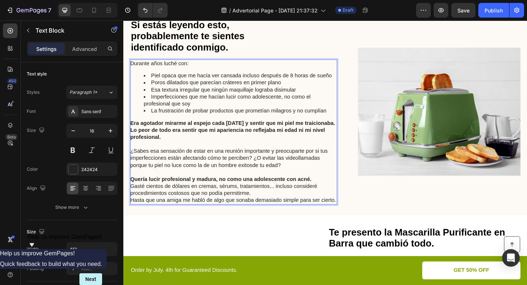
click at [262, 179] on p "¿Sabes esa sensación de estar en una reunión importante y preocuparte por si tu…" at bounding box center [243, 170] width 224 height 23
click at [266, 178] on p "¿Sabes esa sensación de estar en una reunión importante y preocuparte por si tu…" at bounding box center [243, 170] width 224 height 23
click at [263, 194] on strong "Quería lucir profesional y madura, no como una adolescente con acné." at bounding box center [229, 193] width 197 height 6
click at [223, 193] on strong "Quería lucir profesional y madura, no como un adolescente con acné." at bounding box center [228, 193] width 194 height 6
click at [220, 191] on strong "Quería lucir profesional y madur, no como un adolescente con acné." at bounding box center [226, 193] width 190 height 6
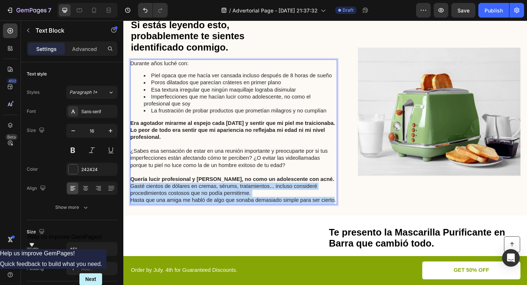
drag, startPoint x: 132, startPoint y: 200, endPoint x: 353, endPoint y: 215, distance: 221.2
click at [353, 215] on div "Durante años luché con: Piel opaca que me hacía ver cansada incluso después de …" at bounding box center [243, 142] width 225 height 158
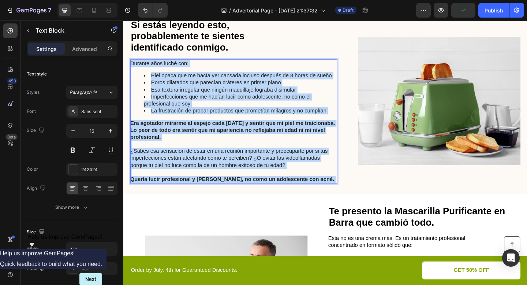
drag, startPoint x: 338, startPoint y: 191, endPoint x: 132, endPoint y: 67, distance: 240.9
click at [132, 67] on div "Durante años luché con: Piel opaca que me hacía ver cansada incluso después de …" at bounding box center [243, 130] width 225 height 135
click at [188, 81] on li "Piel opaca que me hacía ver cansada incluso después de 8 horas de sueño" at bounding box center [250, 81] width 210 height 8
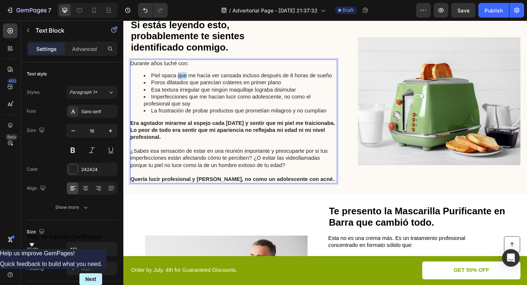
click at [188, 81] on li "Piel opaca que me hacía ver cansada incluso después de 8 horas de sueño" at bounding box center [250, 81] width 210 height 8
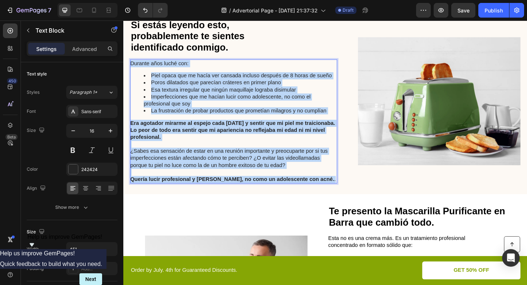
drag, startPoint x: 132, startPoint y: 66, endPoint x: 333, endPoint y: 193, distance: 238.1
click at [333, 193] on div "Durante años luché con: Piel opaca que me hacía ver cansada incluso después de …" at bounding box center [243, 130] width 225 height 135
click at [321, 193] on strong "Quería lucir profesional y maduro, no como un adolescente con acné." at bounding box center [242, 193] width 222 height 6
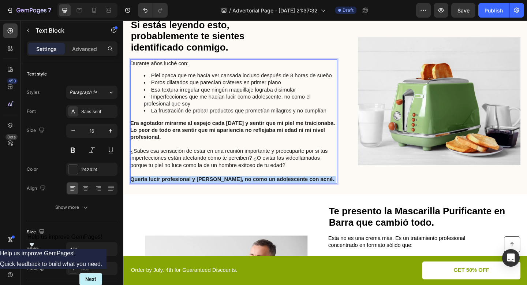
click at [321, 193] on strong "Quería lucir profesional y maduro, no como un adolescente con acné." at bounding box center [242, 193] width 222 height 6
click at [333, 194] on p "Quería lucir profesional y maduro, no como un adolescente con acné. ." at bounding box center [243, 194] width 224 height 8
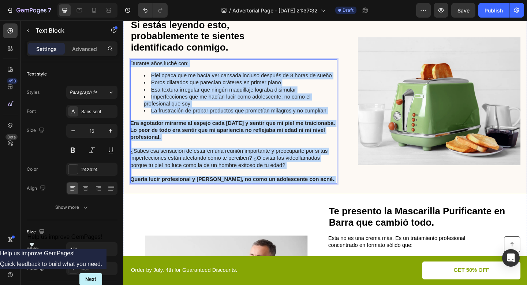
drag, startPoint x: 333, startPoint y: 194, endPoint x: 126, endPoint y: 67, distance: 242.8
click at [126, 67] on div "⁠⁠⁠⁠⁠⁠⁠ Si estás leyendo esto, probablemente te sientes identificado conmigo. H…" at bounding box center [342, 108] width 439 height 203
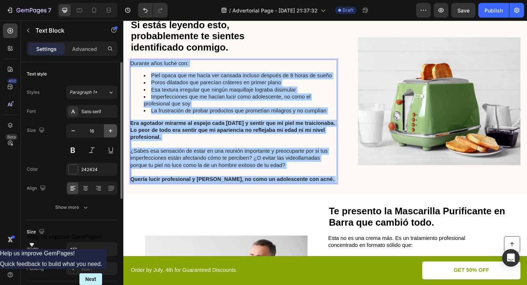
click at [110, 134] on icon "button" at bounding box center [110, 130] width 7 height 7
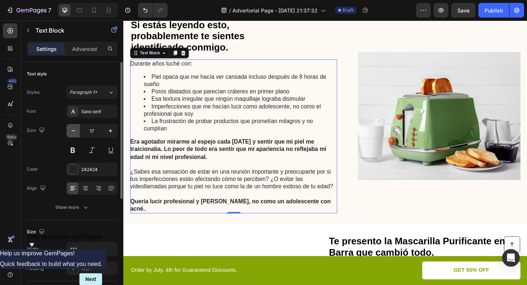
click at [71, 135] on button "button" at bounding box center [73, 130] width 13 height 13
type input "16"
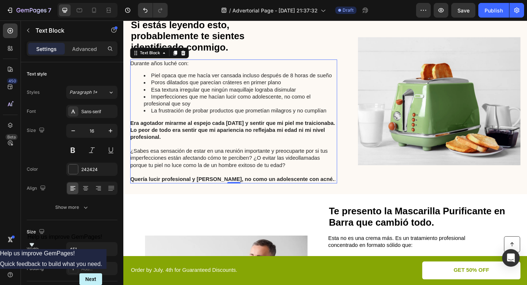
click at [213, 135] on p "Era agotador mirarme al espejo cada mañana y sentir que mi piel me traicionaba.…" at bounding box center [243, 139] width 224 height 23
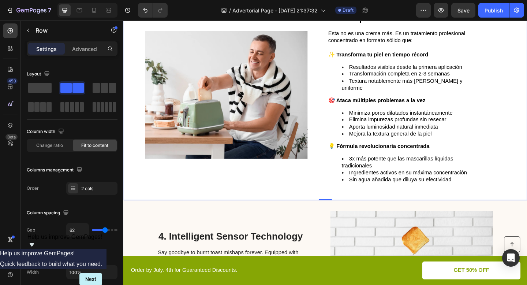
scroll to position [619, 0]
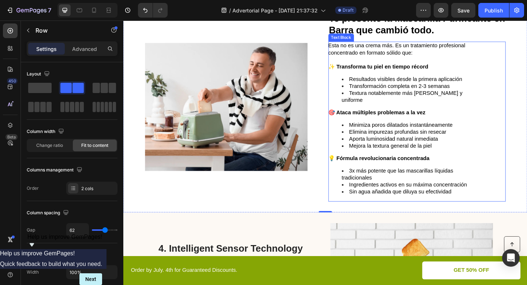
click at [466, 99] on span "Textura notablemente más lisa y uniforme" at bounding box center [426, 103] width 131 height 14
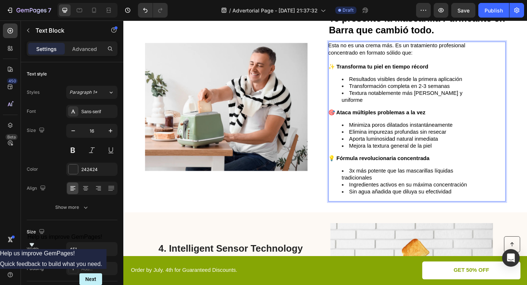
click at [478, 98] on li "Textura notablemente más lisa y uniforme" at bounding box center [436, 103] width 150 height 15
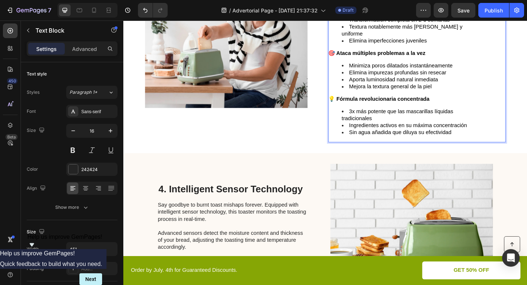
scroll to position [747, 0]
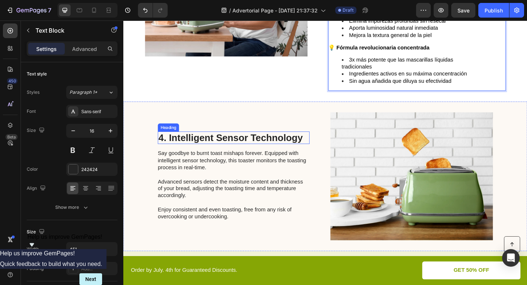
click at [260, 141] on h2 "4. Intelligent Sensor Technology" at bounding box center [243, 148] width 165 height 14
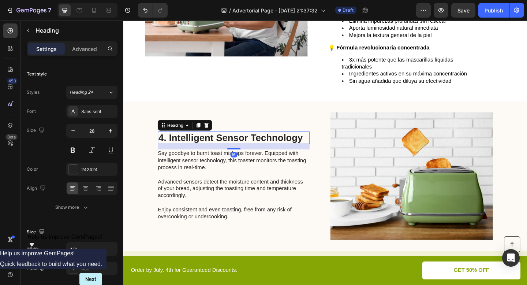
click at [260, 141] on h2 "4. Intelligent Sensor Technology" at bounding box center [243, 148] width 165 height 14
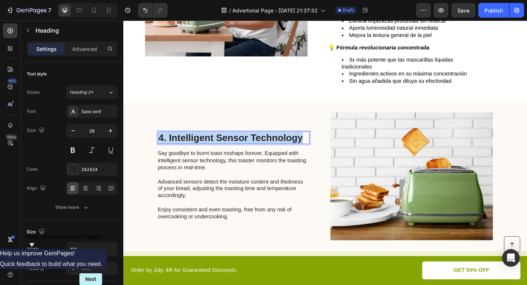
click at [260, 142] on p "4. Intelligent Sensor Technology" at bounding box center [243, 148] width 164 height 12
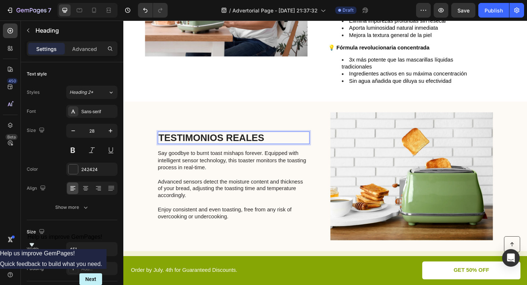
click at [238, 142] on p "TESTIMONIOS REALES" at bounding box center [243, 148] width 164 height 12
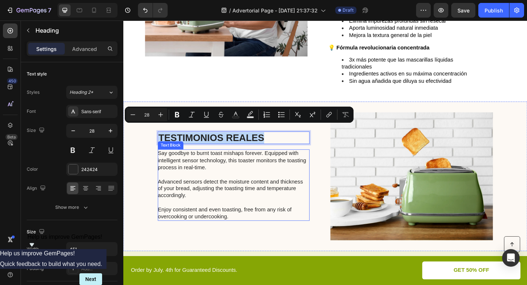
click at [213, 161] on p "Say goodbye to burnt toast mishaps forever. Equipped with intelligent sensor te…" at bounding box center [243, 199] width 164 height 76
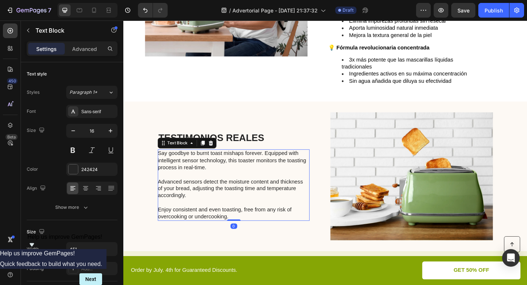
click at [213, 161] on p "Say goodbye to burnt toast mishaps forever. Equipped with intelligent sensor te…" at bounding box center [243, 199] width 164 height 76
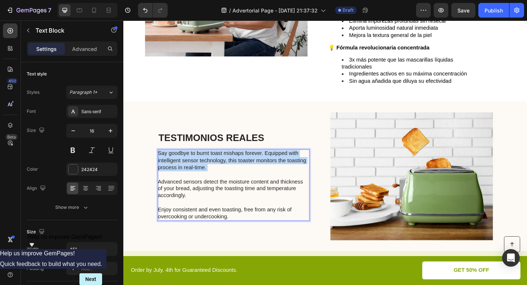
click at [213, 161] on p "Say goodbye to burnt toast mishaps forever. Equipped with intelligent sensor te…" at bounding box center [243, 199] width 164 height 76
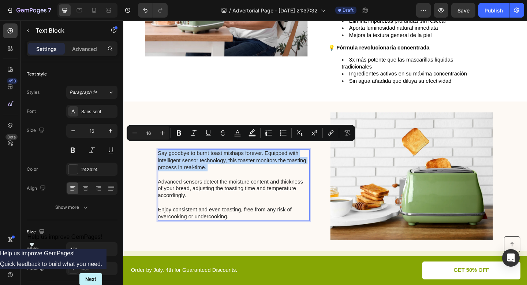
click at [235, 232] on div "TESTIMONIOS REALES Heading Say goodbye to burnt toast mishaps forever. Equipped…" at bounding box center [243, 189] width 165 height 139
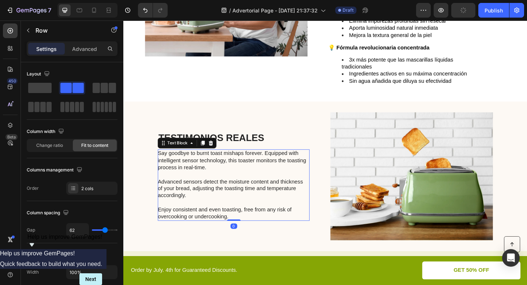
click at [243, 225] on p "Say goodbye to burnt toast mishaps forever. Equipped with intelligent sensor te…" at bounding box center [243, 199] width 164 height 76
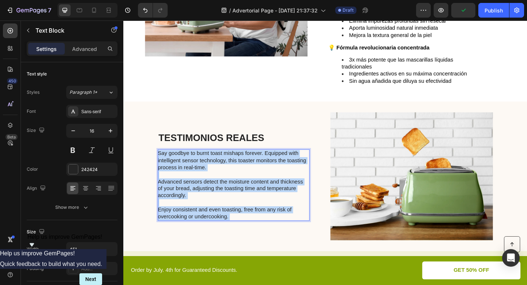
drag, startPoint x: 243, startPoint y: 225, endPoint x: 168, endPoint y: 166, distance: 96.0
click at [168, 166] on p "Say goodbye to burnt toast mishaps forever. Equipped with intelligent sensor te…" at bounding box center [243, 199] width 164 height 76
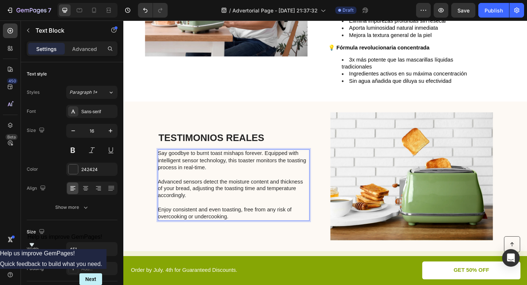
click at [248, 227] on p "Say goodbye to burnt toast mishaps forever. Equipped with intelligent sensor te…" at bounding box center [243, 199] width 164 height 76
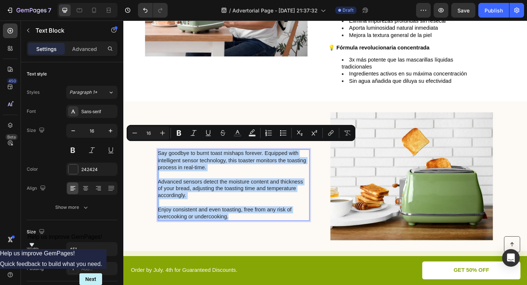
drag, startPoint x: 248, startPoint y: 227, endPoint x: 161, endPoint y: 159, distance: 110.3
click at [161, 161] on p "Say goodbye to burnt toast mishaps forever. Equipped with intelligent sensor te…" at bounding box center [243, 199] width 164 height 76
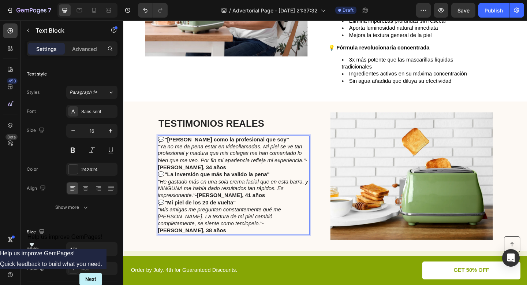
scroll to position [736, 0]
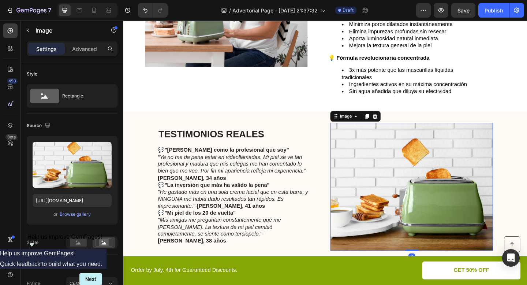
click at [412, 185] on img at bounding box center [436, 201] width 177 height 139
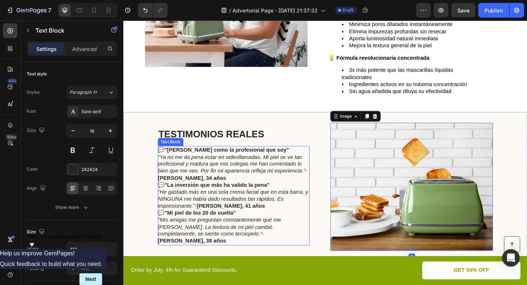
click at [268, 171] on icon ""Ya no me da pena estar en videollamadas. Mi piel se ve tan profesional y madur…" at bounding box center [241, 177] width 161 height 22
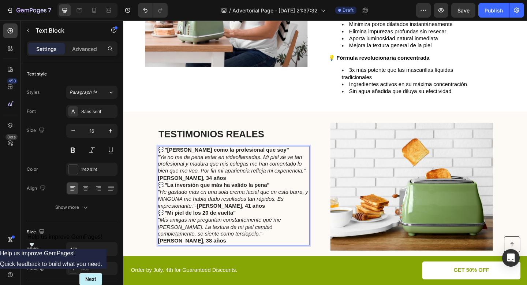
click at [252, 187] on p ""Ya no me da pena estar en videollamadas. Mi piel se ve tan profesional y madur…" at bounding box center [243, 180] width 164 height 30
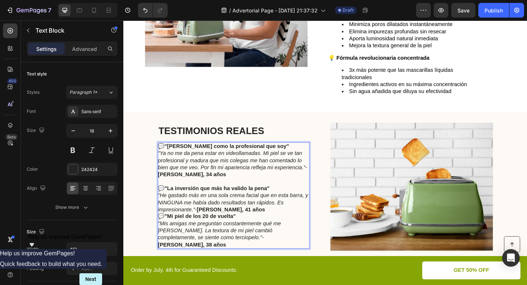
scroll to position [732, 0]
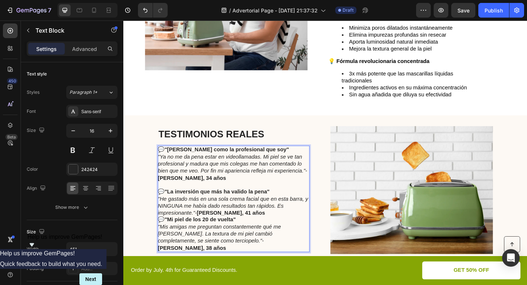
click at [256, 227] on p ""He gastado más en una sola crema facial que en esta barra, y NINGUNA me había …" at bounding box center [243, 222] width 164 height 23
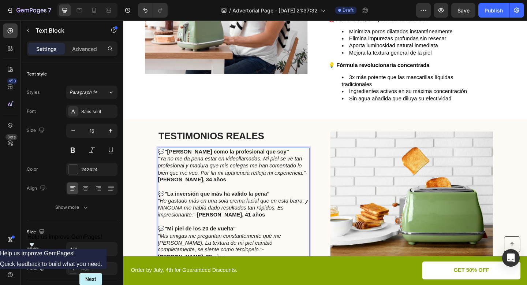
click at [243, 263] on p ""Mis amigas me preguntan constantemente qué me hice. La textura de mi piel camb…" at bounding box center [243, 266] width 164 height 30
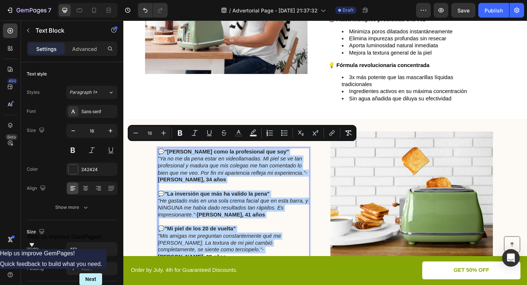
drag, startPoint x: 243, startPoint y: 263, endPoint x: 161, endPoint y: 156, distance: 134.4
click at [161, 159] on div "💬 "Ahora luzco como la profesional que soy" "Ya no me da pena estar en videolla…" at bounding box center [243, 220] width 165 height 123
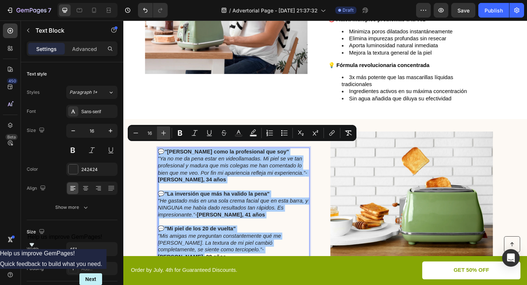
click at [162, 130] on icon "Editor contextual toolbar" at bounding box center [163, 132] width 7 height 7
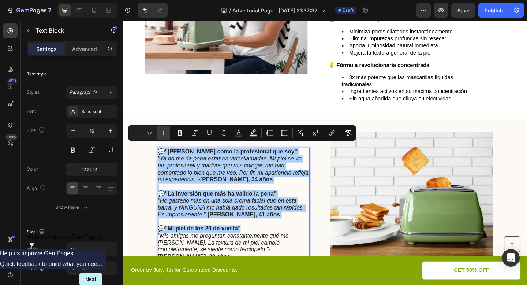
click at [162, 130] on icon "Editor contextual toolbar" at bounding box center [163, 132] width 7 height 7
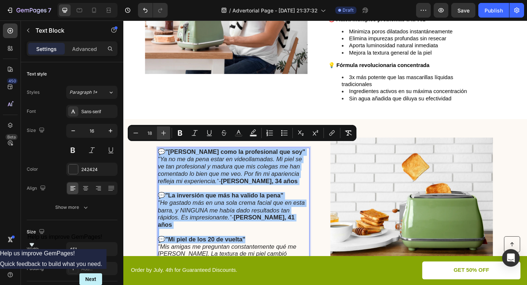
click at [162, 130] on icon "Editor contextual toolbar" at bounding box center [163, 132] width 7 height 7
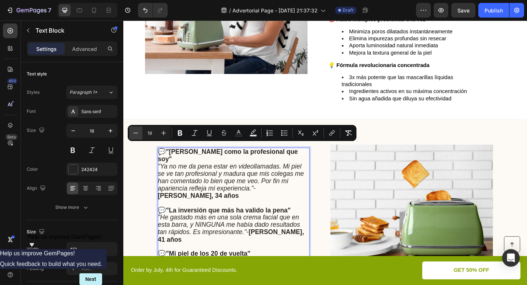
click at [134, 133] on icon "Editor contextual toolbar" at bounding box center [136, 132] width 5 height 0
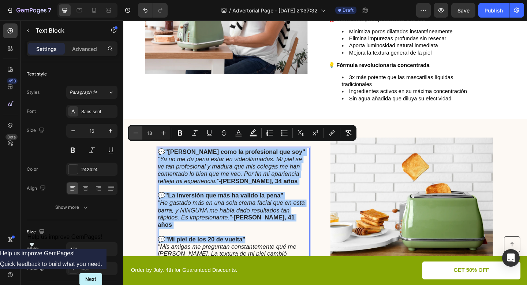
click at [134, 133] on icon "Editor contextual toolbar" at bounding box center [136, 132] width 5 height 0
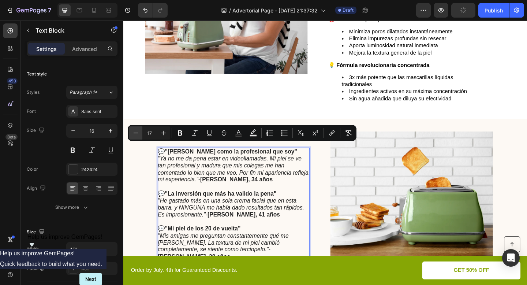
click at [134, 133] on icon "Editor contextual toolbar" at bounding box center [136, 132] width 5 height 0
type input "16"
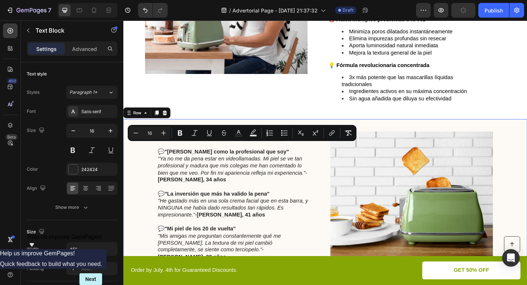
click at [183, 128] on div "TESTIMONIOS REALES Heading 💬 "Ahora luzco como la profesional que soy" "Ya no m…" at bounding box center [342, 211] width 439 height 166
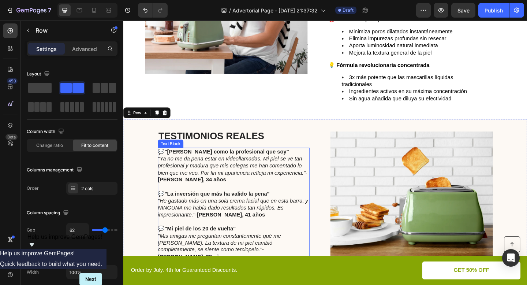
click at [206, 168] on icon ""Ya no me da pena estar en videollamadas. Mi piel se ve tan profesional y madur…" at bounding box center [241, 179] width 161 height 22
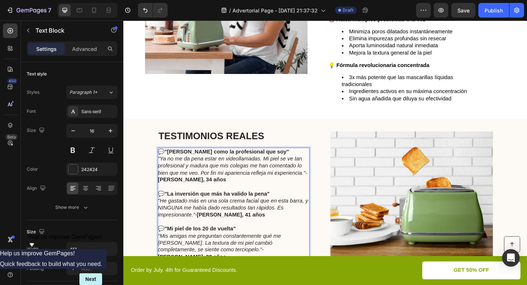
click at [227, 160] on strong ""Ahora luzco como la profesional que soy"" at bounding box center [235, 163] width 135 height 6
click at [170, 190] on strong "Carmen, 34 años" at bounding box center [198, 193] width 74 height 6
click at [214, 228] on strong "Sofía, 41 años" at bounding box center [240, 231] width 74 height 6
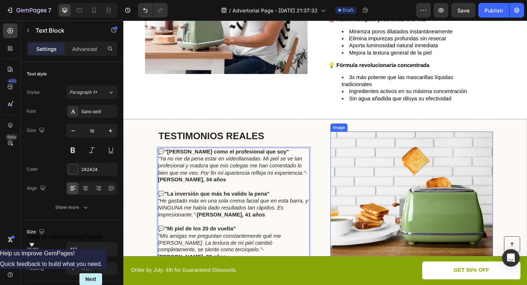
click at [361, 172] on img at bounding box center [436, 210] width 177 height 139
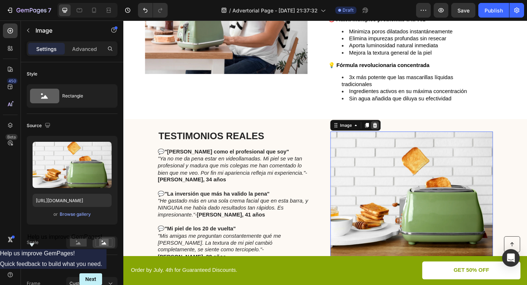
click at [397, 132] on icon at bounding box center [397, 134] width 5 height 5
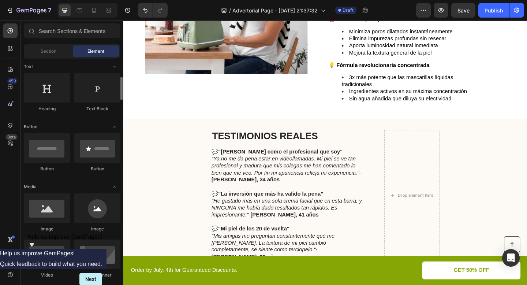
scroll to position [114, 0]
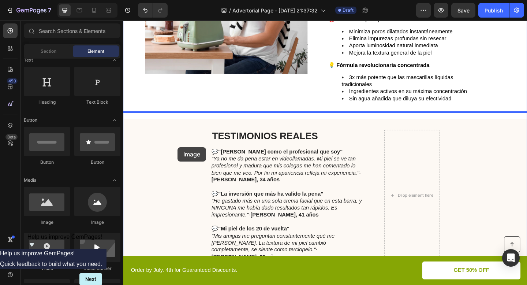
drag, startPoint x: 222, startPoint y: 223, endPoint x: 183, endPoint y: 158, distance: 75.8
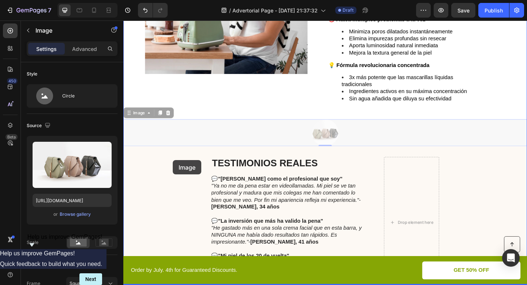
drag, startPoint x: 350, startPoint y: 131, endPoint x: 178, endPoint y: 172, distance: 176.5
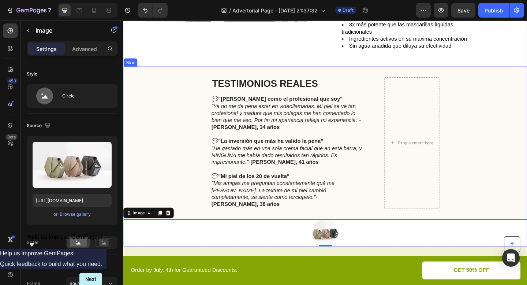
scroll to position [796, 0]
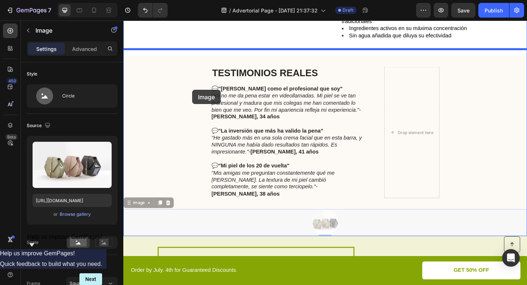
drag, startPoint x: 335, startPoint y: 227, endPoint x: 198, endPoint y: 95, distance: 190.2
click at [198, 95] on div "Header Button Order by July. 4th for Guaranteed Discounts. Text Block GET 50% O…" at bounding box center [342, 289] width 439 height 2130
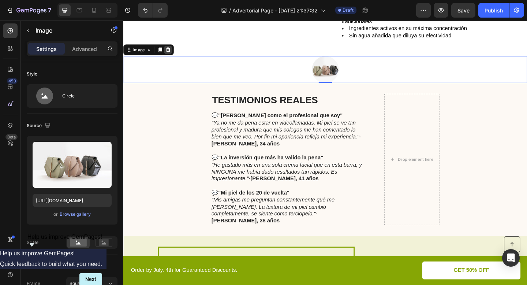
click at [172, 50] on icon at bounding box center [172, 52] width 5 height 5
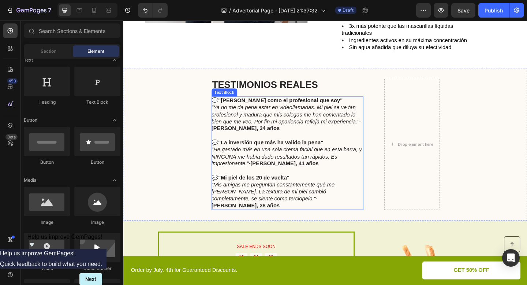
scroll to position [785, 0]
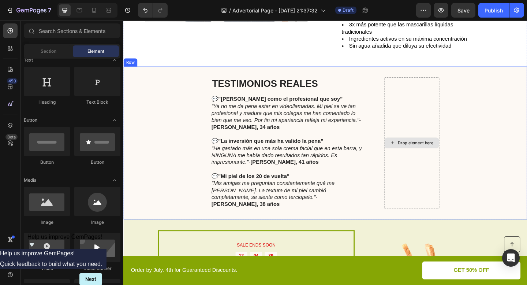
click at [434, 120] on div "Drop element here" at bounding box center [437, 153] width 60 height 143
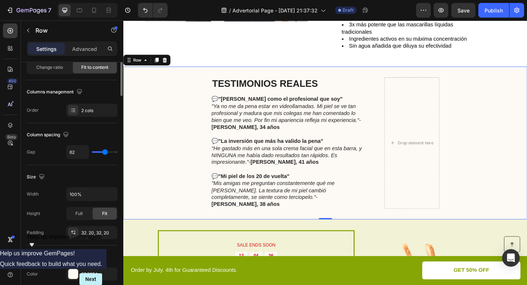
scroll to position [0, 0]
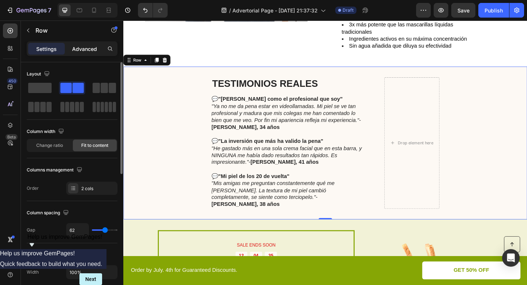
click at [84, 45] on p "Advanced" at bounding box center [84, 49] width 25 height 8
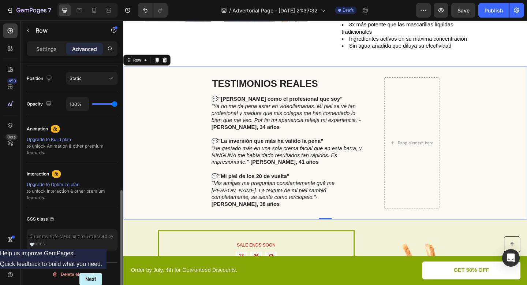
scroll to position [265, 0]
click at [437, 133] on div "Drop element here" at bounding box center [437, 153] width 60 height 143
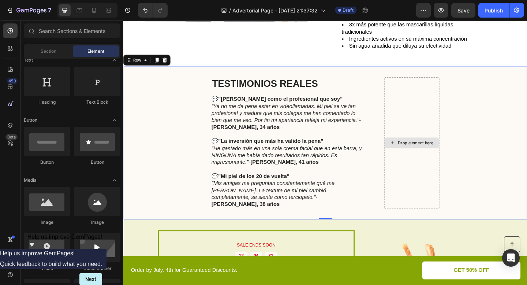
click at [437, 151] on div "Drop element here" at bounding box center [441, 154] width 39 height 6
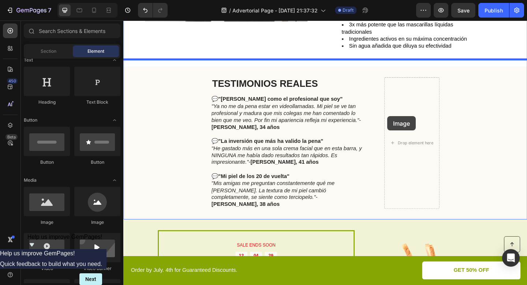
drag, startPoint x: 220, startPoint y: 225, endPoint x: 413, endPoint y: 119, distance: 220.3
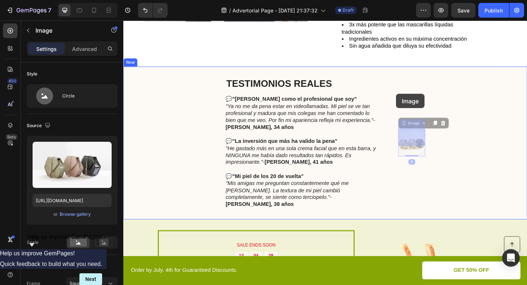
drag, startPoint x: 436, startPoint y: 142, endPoint x: 420, endPoint y: 100, distance: 44.4
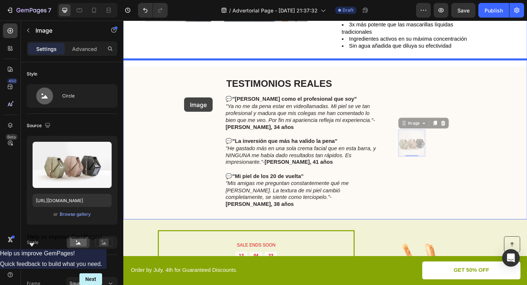
drag, startPoint x: 429, startPoint y: 146, endPoint x: 191, endPoint y: 104, distance: 241.2
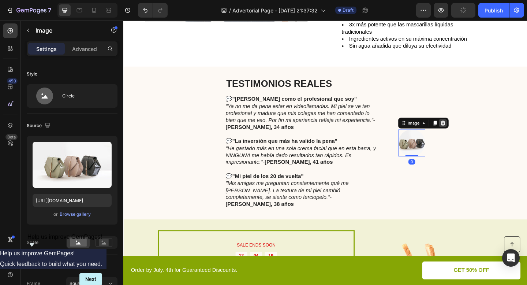
click at [473, 129] on icon at bounding box center [471, 132] width 6 height 6
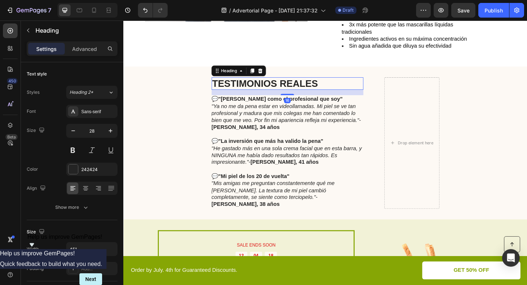
click at [299, 85] on p "TESTIMONIOS REALES" at bounding box center [302, 89] width 164 height 12
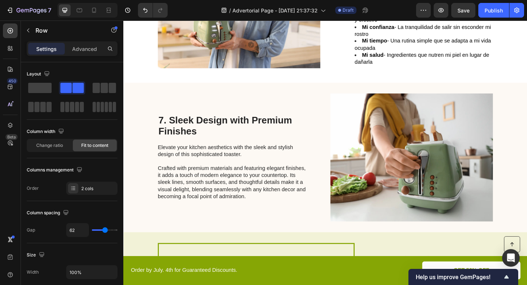
scroll to position [1335, 0]
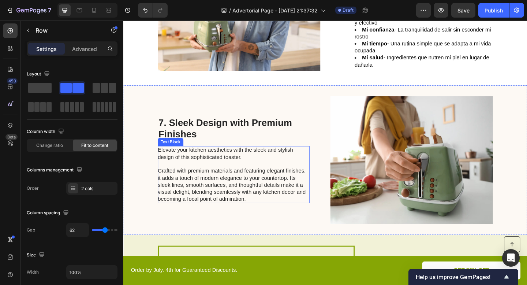
click at [229, 161] on p "Elevate your kitchen aesthetics with the sleek and stylish design of this sophi…" at bounding box center [243, 188] width 164 height 61
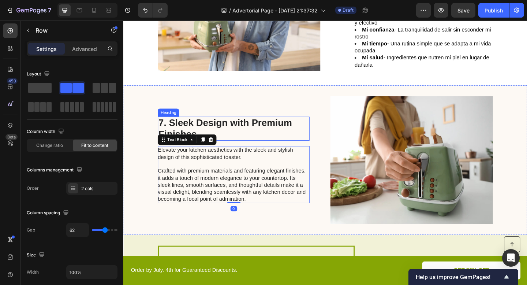
click at [276, 123] on div "7. Sleek Design with Premium Finishes Heading Elevate your kitchen aesthetics w…" at bounding box center [243, 172] width 165 height 139
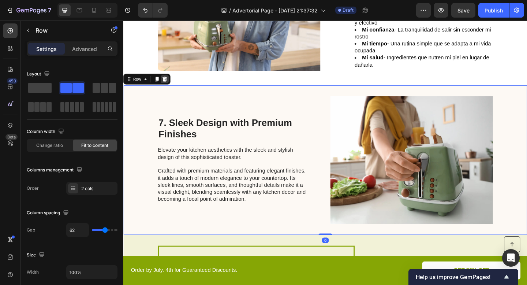
click at [167, 85] on icon at bounding box center [168, 83] width 5 height 5
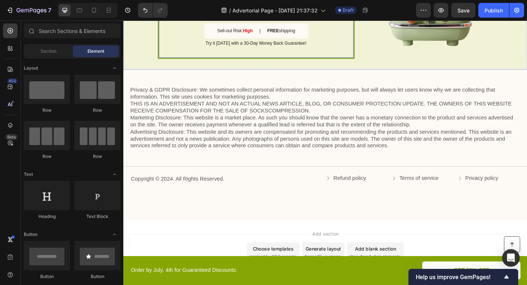
scroll to position [1522, 0]
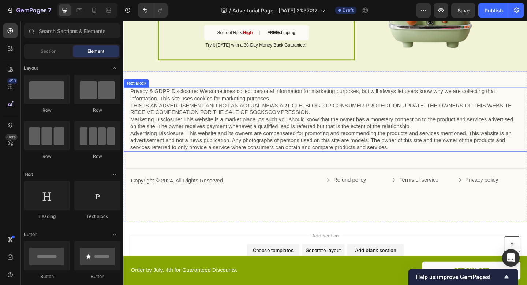
click at [273, 126] on p "Privacy & GDPR Disclosure: We sometimes collect personal information for market…" at bounding box center [343, 128] width 425 height 68
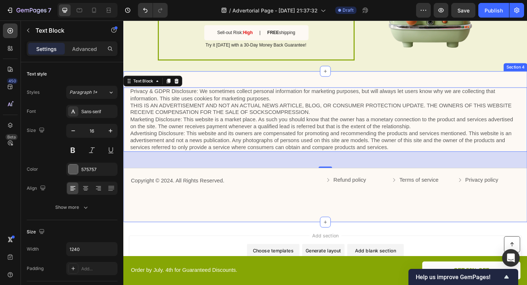
click at [264, 220] on div "Privacy & GDPR Disclosure: We sometimes collect personal information for market…" at bounding box center [342, 158] width 439 height 164
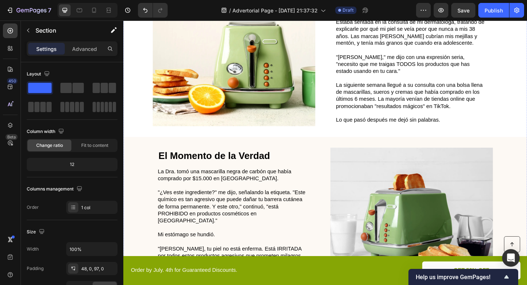
scroll to position [0, 0]
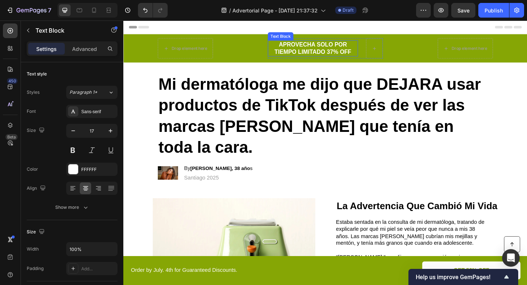
click at [312, 46] on p "APROVECHA SOLO POR TIEMPO LIMITADO 37% OFF" at bounding box center [329, 51] width 97 height 16
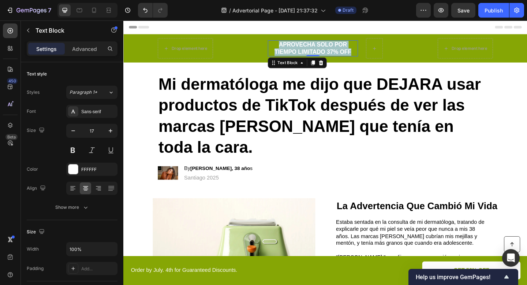
click at [312, 46] on p "APROVECHA SOLO POR TIEMPO LIMITADO 37% OFF" at bounding box center [329, 51] width 97 height 16
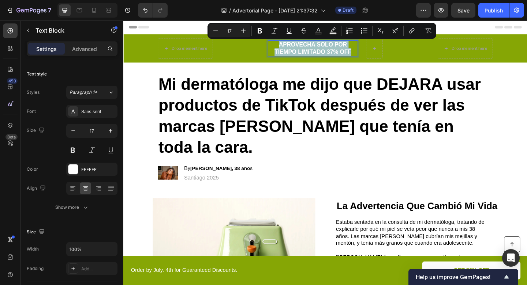
copy p "APROVECHA SOLO POR TIEMPO LIMITADO 37% OFF"
click at [261, 178] on strong "María José Hernández, 38 año" at bounding box center [228, 181] width 65 height 6
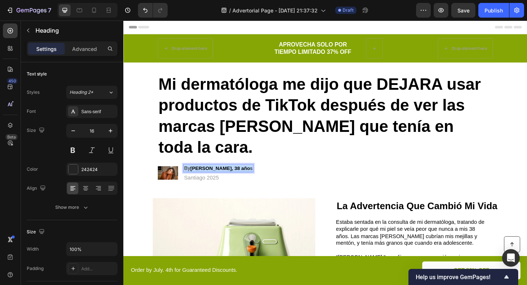
click at [261, 178] on strong "María José Hernández, 38 año" at bounding box center [228, 181] width 65 height 6
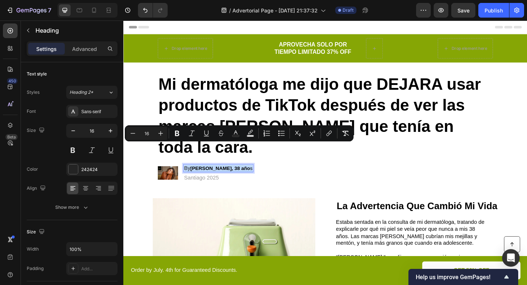
click at [259, 178] on strong "María José Hernández, 38 año" at bounding box center [228, 181] width 65 height 6
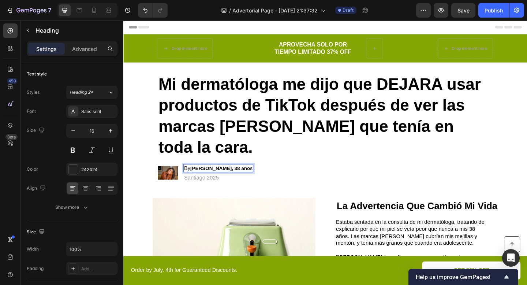
drag, startPoint x: 265, startPoint y: 160, endPoint x: 277, endPoint y: 160, distance: 12.8
click at [265, 177] on h2 "By María José Hernández, 38 año s" at bounding box center [226, 181] width 76 height 9
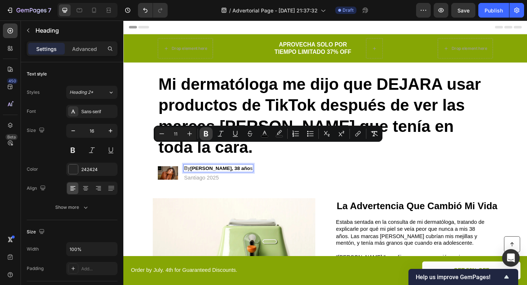
click at [204, 130] on icon "Editor contextual toolbar" at bounding box center [205, 133] width 7 height 7
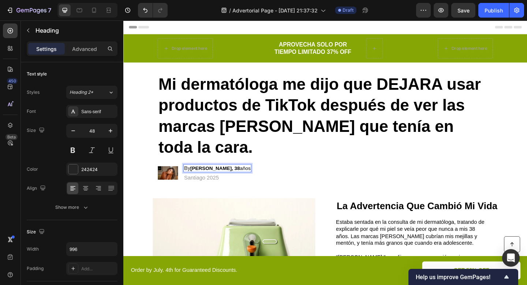
click at [211, 139] on strong "ver las marcas rojas que tenía en toda la cara." at bounding box center [327, 135] width 333 height 65
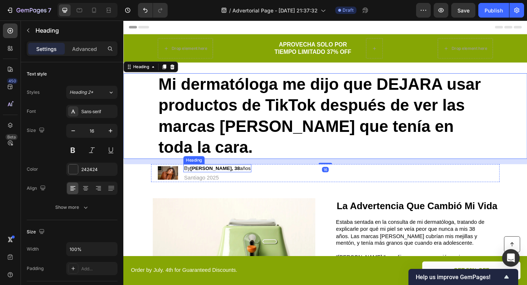
click at [262, 178] on span "María José Hernández, 38 años" at bounding box center [229, 181] width 66 height 6
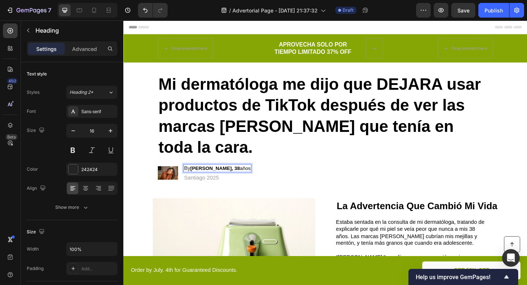
click at [262, 178] on span "María José Hernández, 38 años" at bounding box center [229, 181] width 66 height 6
drag, startPoint x: 266, startPoint y: 159, endPoint x: 273, endPoint y: 159, distance: 6.6
click at [262, 178] on span "María José Hernández, 38 años" at bounding box center [229, 181] width 66 height 6
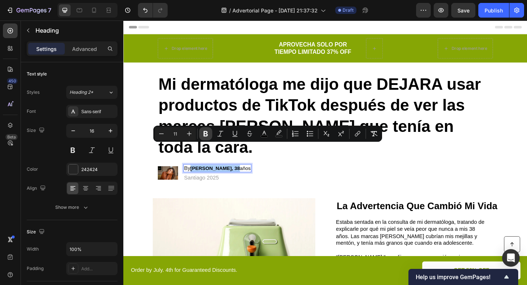
click at [201, 131] on button "Bold" at bounding box center [205, 133] width 13 height 13
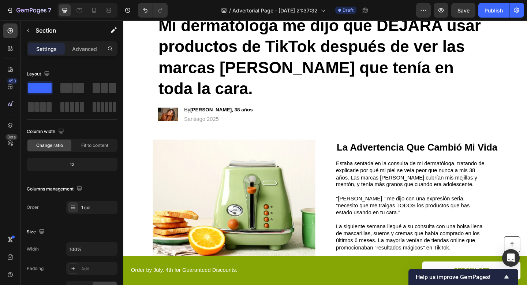
scroll to position [64, 0]
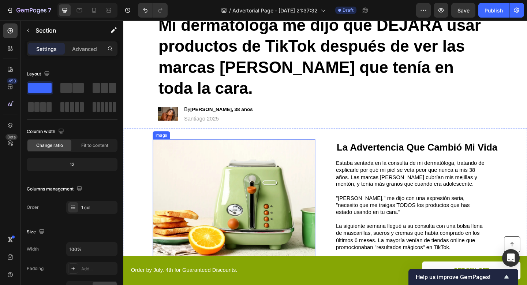
click at [243, 167] on img at bounding box center [243, 219] width 177 height 139
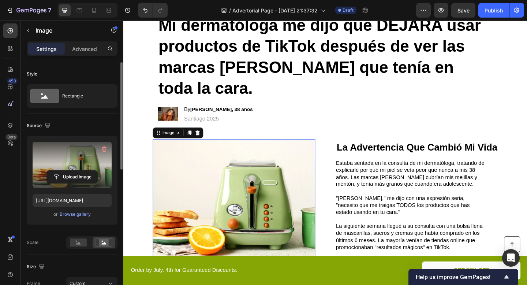
click at [81, 157] on label at bounding box center [72, 165] width 79 height 46
click at [81, 171] on input "file" at bounding box center [72, 177] width 51 height 12
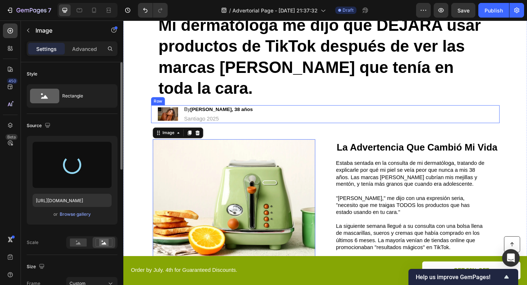
type input "https://cdn.shopify.com/s/files/1/0671/4549/8865/files/gempages_585710647644259…"
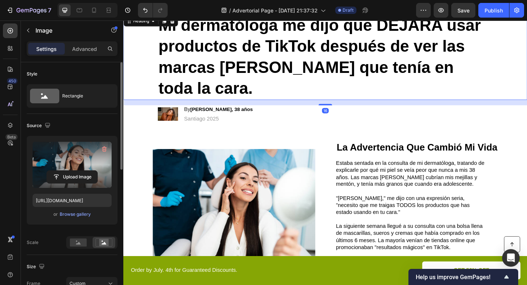
click at [527, 78] on div "Mi dermatóloga me dijo que DEJARA usar productos de TikTok después de ver las m…" at bounding box center [342, 60] width 439 height 93
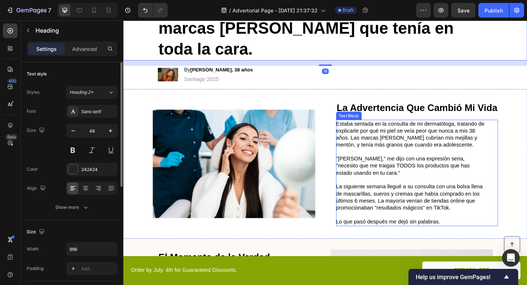
scroll to position [106, 0]
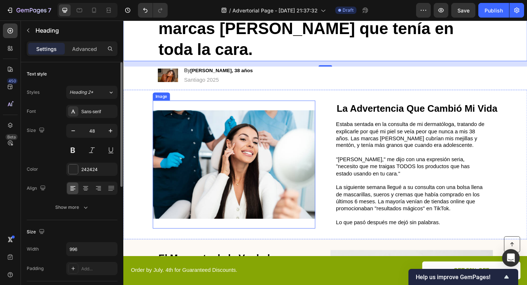
click at [262, 116] on img at bounding box center [243, 177] width 177 height 139
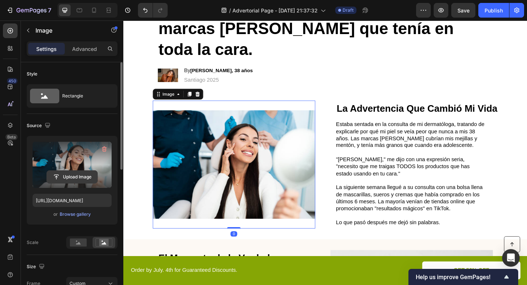
click at [68, 176] on input "file" at bounding box center [72, 177] width 51 height 12
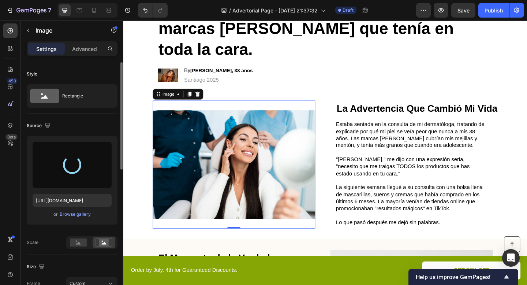
type input "https://cdn.shopify.com/s/files/1/0671/4549/8865/files/gempages_585710647644259…"
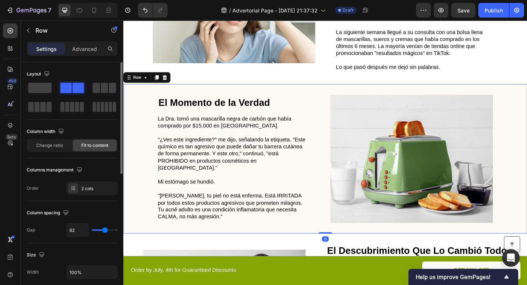
scroll to position [276, 0]
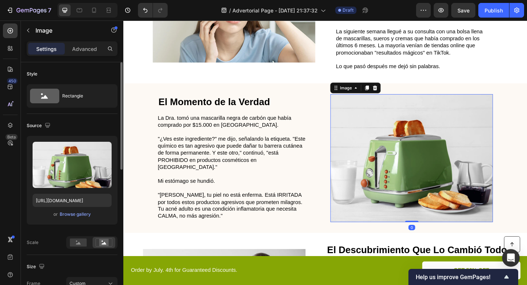
click at [430, 159] on img at bounding box center [436, 170] width 177 height 139
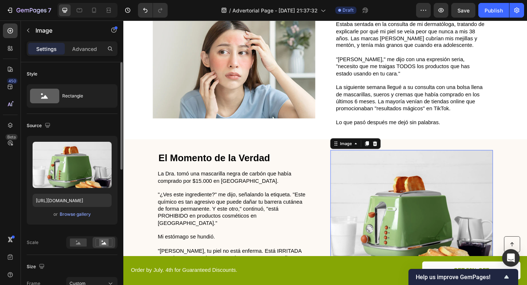
scroll to position [222, 0]
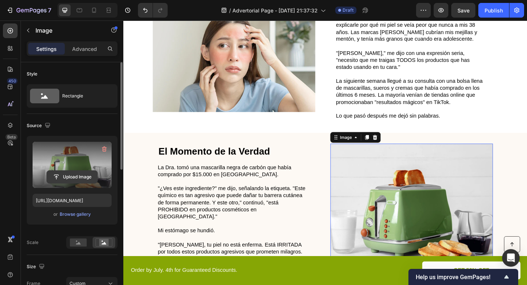
click at [70, 173] on input "file" at bounding box center [72, 177] width 51 height 12
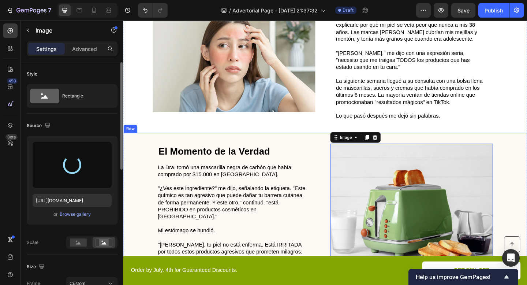
type input "https://cdn.shopify.com/s/files/1/0671/4549/8865/files/gempages_585710647644259…"
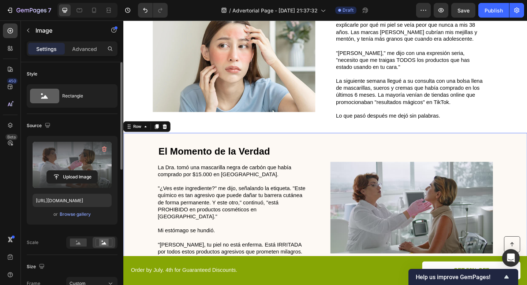
click at [309, 143] on div "El Momento de la Verdad Heading La Dra. tomó una mascarilla negra de carbón que…" at bounding box center [342, 224] width 439 height 162
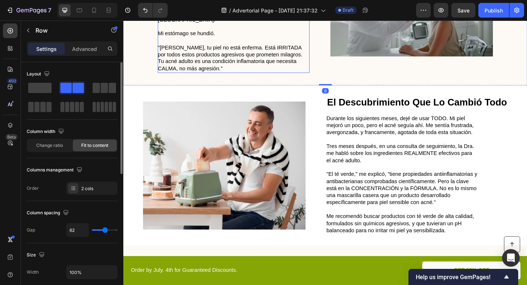
scroll to position [437, 0]
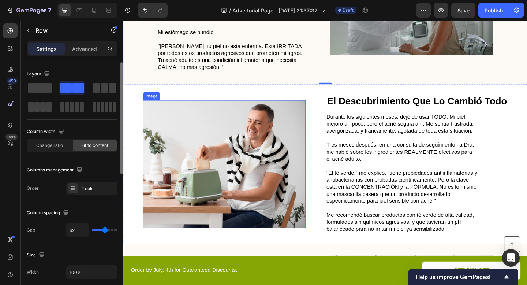
click at [232, 143] on img at bounding box center [233, 176] width 177 height 139
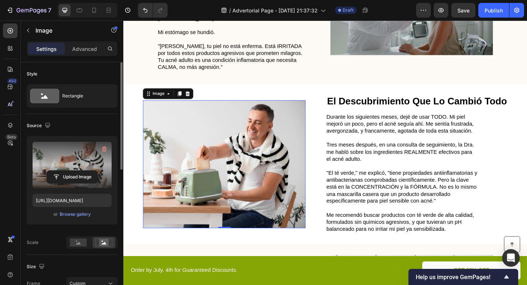
click at [84, 158] on label at bounding box center [72, 165] width 79 height 46
click at [84, 171] on input "file" at bounding box center [72, 177] width 51 height 12
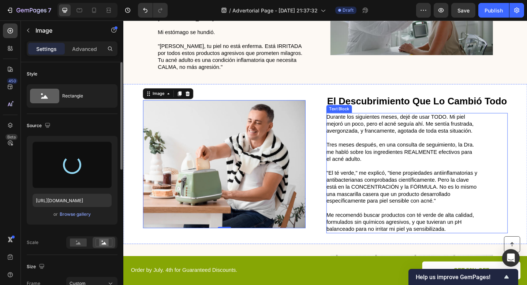
type input "https://cdn.shopify.com/s/files/1/0671/4549/8865/files/gempages_585710647644259…"
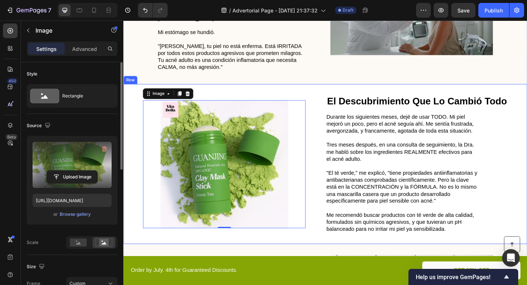
click at [319, 229] on div "Image 0" at bounding box center [233, 176] width 177 height 150
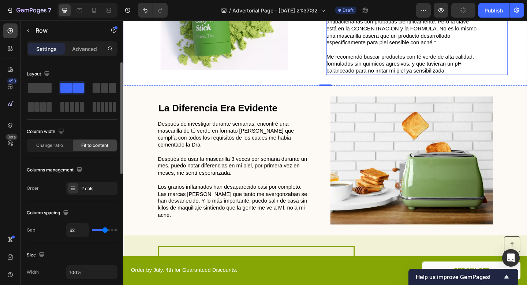
scroll to position [610, 0]
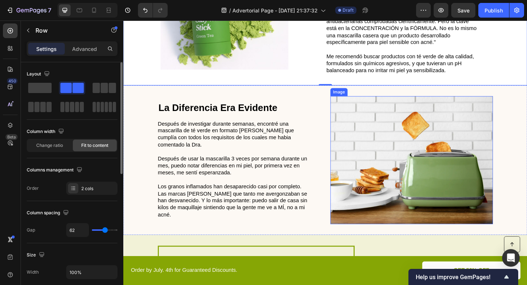
click at [379, 166] on img at bounding box center [436, 172] width 177 height 139
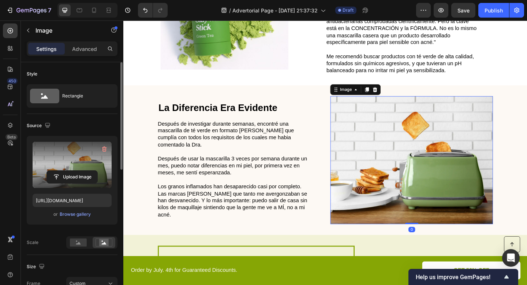
click at [79, 159] on label at bounding box center [72, 165] width 79 height 46
click at [79, 171] on input "file" at bounding box center [72, 177] width 51 height 12
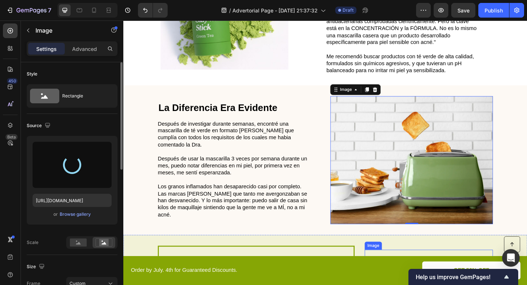
type input "https://cdn.shopify.com/s/files/1/0671/4549/8865/files/gempages_585710647644259…"
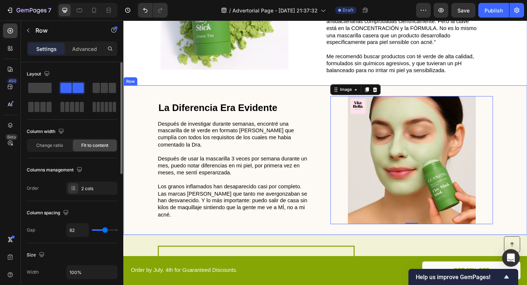
click at [527, 170] on div "La Diferencia Era Evidente Heading Después de investigar durante semanas, encon…" at bounding box center [342, 172] width 439 height 162
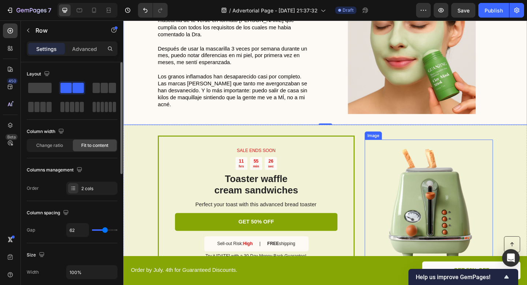
scroll to position [741, 0]
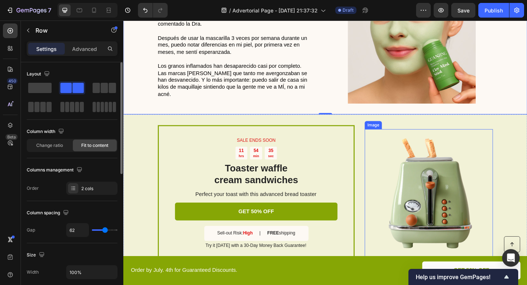
click at [471, 202] on img at bounding box center [455, 208] width 139 height 139
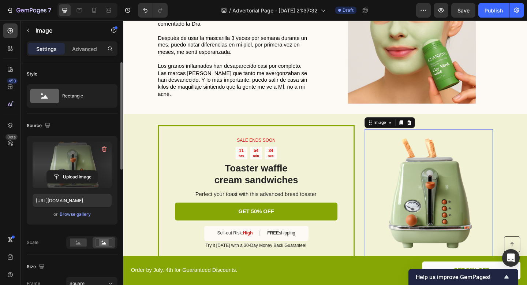
click at [82, 164] on label at bounding box center [72, 165] width 79 height 46
click at [82, 171] on input "file" at bounding box center [72, 177] width 51 height 12
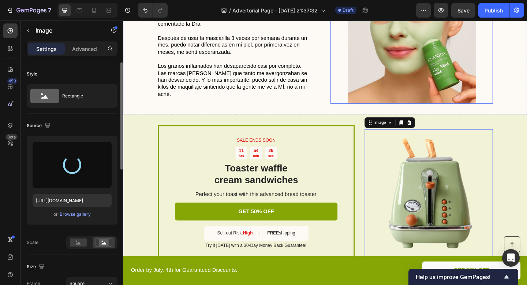
type input "https://cdn.shopify.com/s/files/1/0671/4549/8865/files/gempages_585710647644259…"
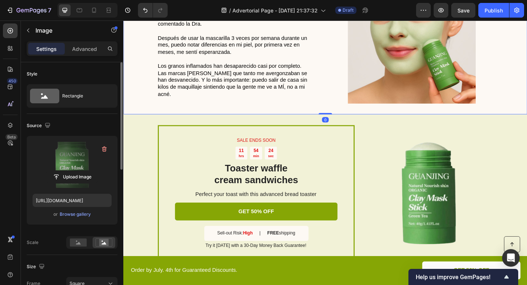
click at [329, 88] on div "La Diferencia Era Evidente Heading Después de investigar durante semanas, encon…" at bounding box center [342, 41] width 439 height 162
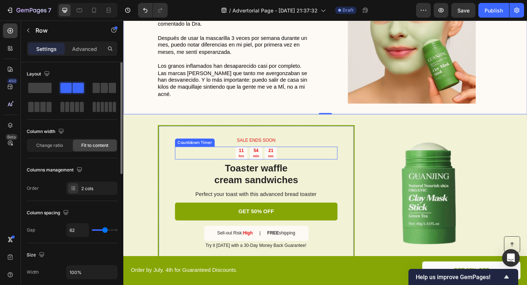
click at [276, 158] on div "11 hrs 54 min 21 sec" at bounding box center [267, 165] width 45 height 14
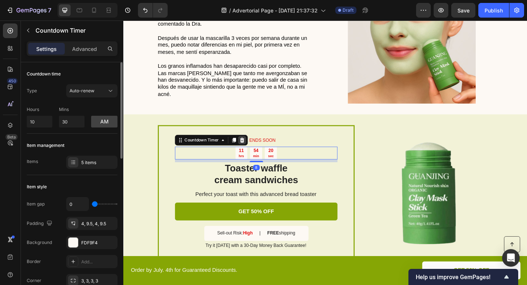
click at [252, 148] on icon at bounding box center [252, 150] width 5 height 5
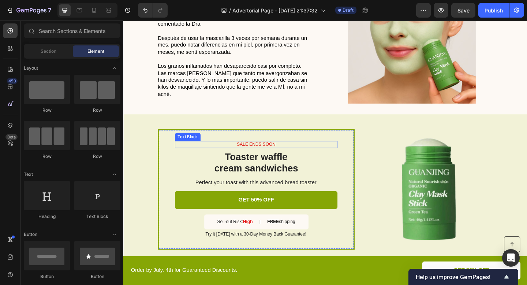
click at [273, 152] on p "SALE ENDS SOON" at bounding box center [267, 155] width 175 height 6
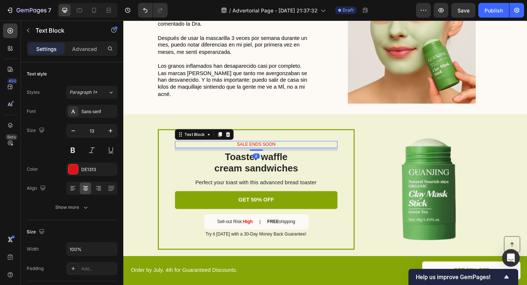
click at [273, 152] on p "SALE ENDS SOON" at bounding box center [267, 155] width 175 height 6
click at [272, 152] on p "GreenTeaClean™" at bounding box center [267, 155] width 175 height 6
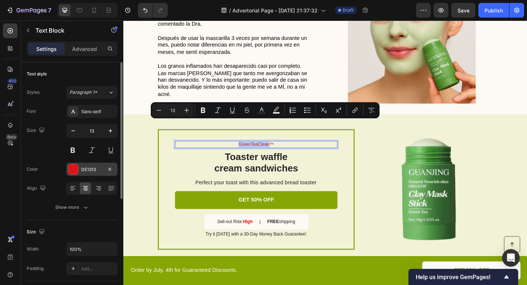
click at [71, 168] on div at bounding box center [73, 169] width 10 height 10
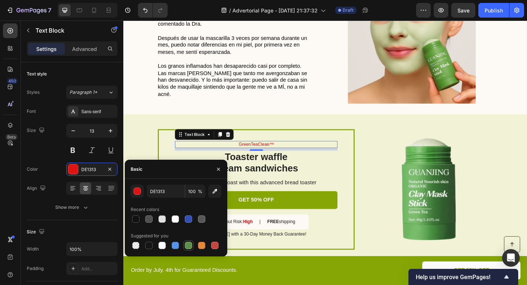
click at [189, 246] on div at bounding box center [188, 245] width 7 height 7
type input "5E8E49"
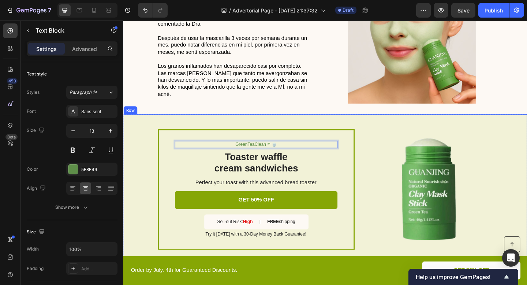
click at [341, 123] on div "GreenTeaClean™ 🍵 Text Block 8 Toaster waffle cream sandwiches Heading Perfect y…" at bounding box center [342, 204] width 439 height 163
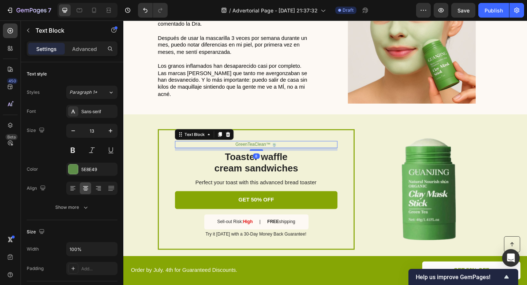
click at [273, 152] on p "GreenTeaClean™ 🍵" at bounding box center [267, 155] width 175 height 6
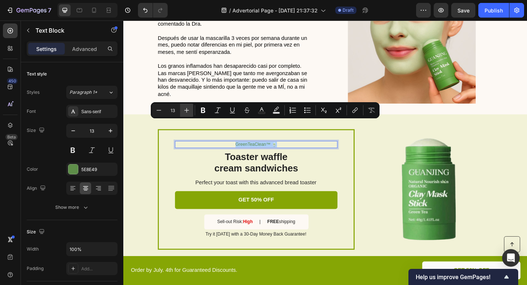
click at [186, 109] on icon "Editor contextual toolbar" at bounding box center [186, 109] width 7 height 7
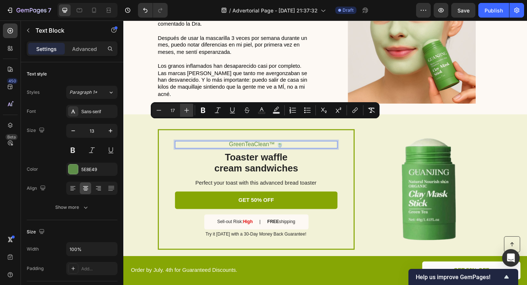
type input "18"
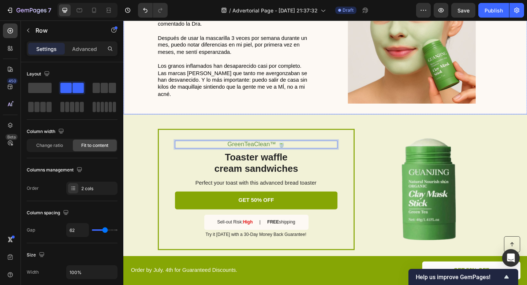
click at [258, 94] on div "La Diferencia Era Evidente Heading Después de investigar durante semanas, encon…" at bounding box center [342, 41] width 439 height 162
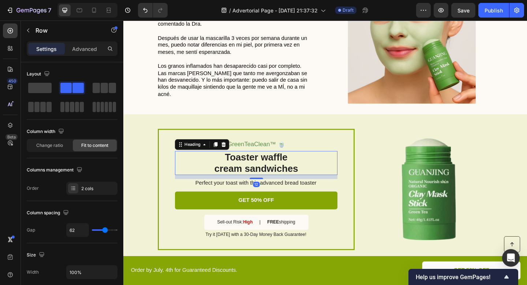
click at [264, 162] on h2 "Toaster waffle cream sandwiches" at bounding box center [267, 175] width 177 height 26
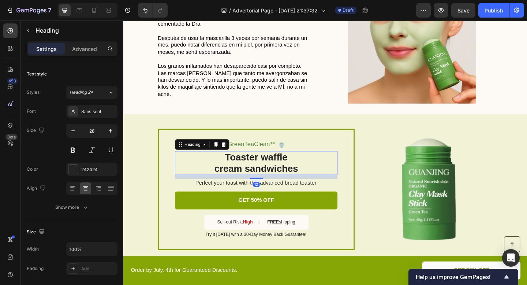
click at [264, 162] on h2 "Toaster waffle cream sandwiches" at bounding box center [267, 175] width 177 height 26
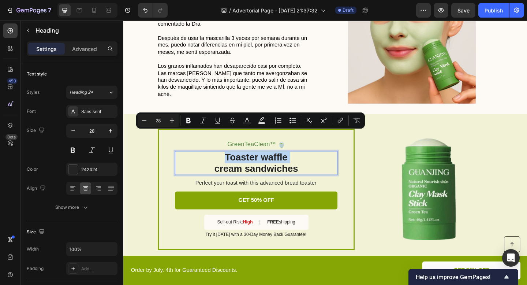
click at [255, 163] on p "Toaster waffle cream sandwiches" at bounding box center [267, 175] width 175 height 25
click at [243, 163] on p "Toaster waffle cream sandwiches" at bounding box center [267, 175] width 175 height 25
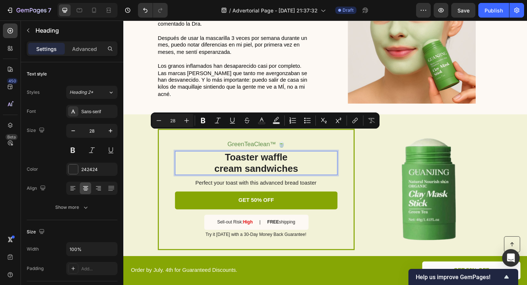
click at [232, 163] on p "Toaster waffle cream sandwiches" at bounding box center [267, 175] width 175 height 25
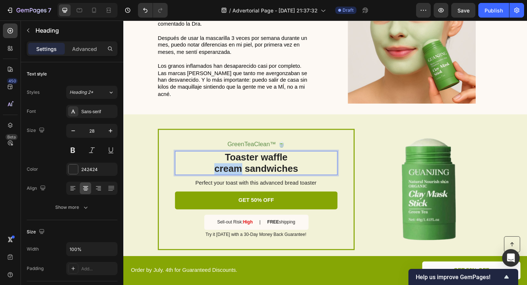
click at [232, 163] on p "Toaster waffle cream sandwiches" at bounding box center [267, 175] width 175 height 25
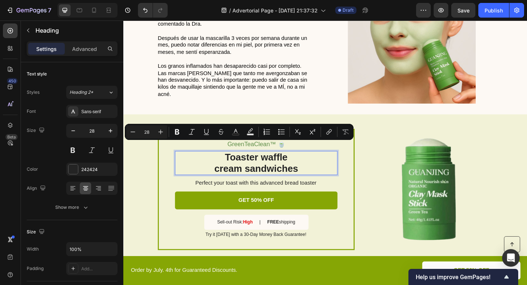
click at [312, 163] on p "Toaster waffle cream sandwiches" at bounding box center [267, 175] width 175 height 25
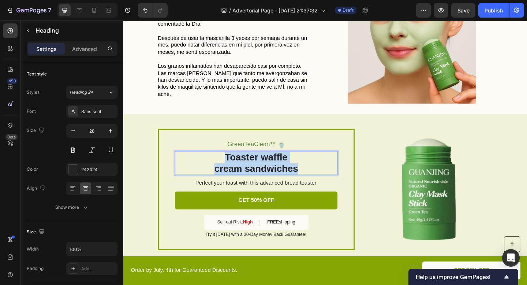
drag, startPoint x: 312, startPoint y: 158, endPoint x: 231, endPoint y: 148, distance: 81.9
click at [231, 163] on p "Toaster waffle cream sandwiches" at bounding box center [267, 175] width 175 height 25
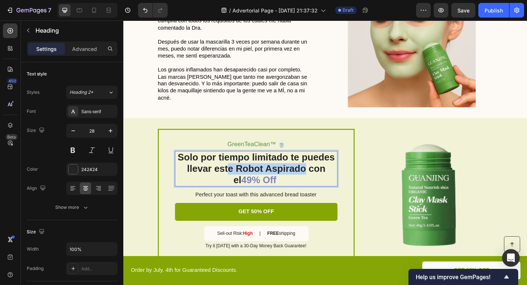
drag, startPoint x: 232, startPoint y: 158, endPoint x: 317, endPoint y: 153, distance: 85.1
click at [317, 163] on p "Solo por tiempo limitado te puedes llevar este Robot Aspirado con el 49% Off" at bounding box center [267, 181] width 175 height 37
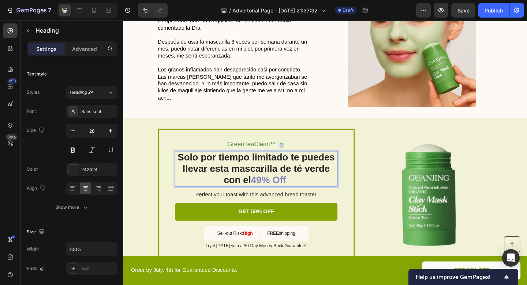
click at [273, 188] on span "49% Off" at bounding box center [281, 193] width 38 height 11
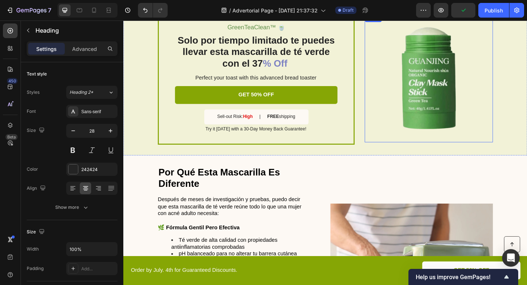
scroll to position [777, 0]
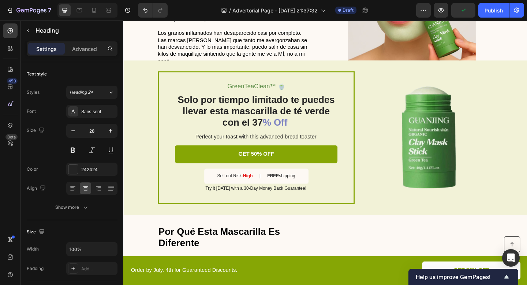
click at [263, 132] on h2 "Solo por tiempo limitado te puedes llevar esta mascarilla de té verde con el 37…" at bounding box center [267, 119] width 177 height 38
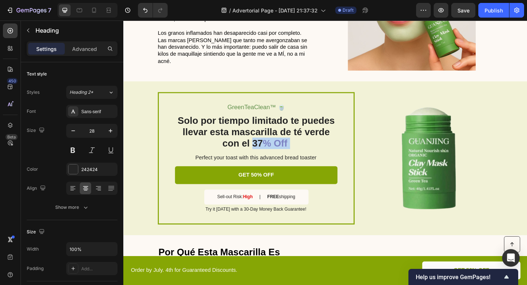
drag, startPoint x: 263, startPoint y: 132, endPoint x: 312, endPoint y: 132, distance: 48.7
click at [312, 132] on p "Solo por tiempo limitado te puedes llevar esta mascarilla de té verde con el 37…" at bounding box center [267, 141] width 175 height 37
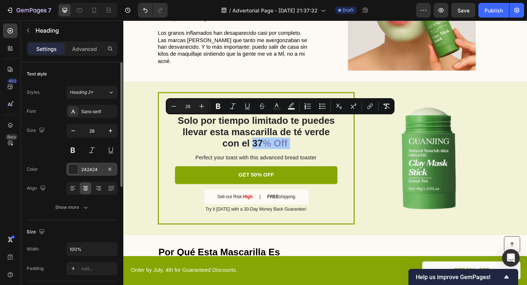
click at [77, 172] on div at bounding box center [73, 169] width 10 height 10
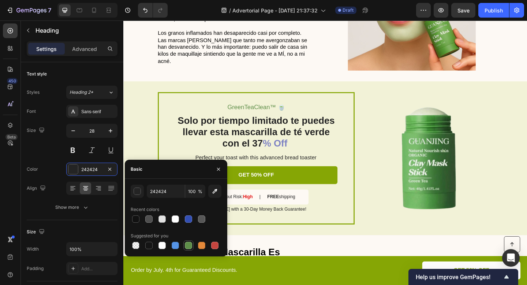
click at [191, 242] on div at bounding box center [188, 245] width 7 height 7
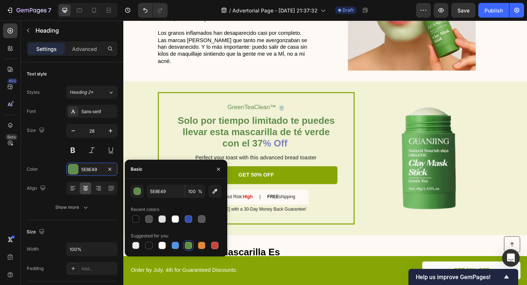
click at [188, 242] on div at bounding box center [188, 245] width 7 height 7
click at [137, 220] on div at bounding box center [135, 218] width 7 height 7
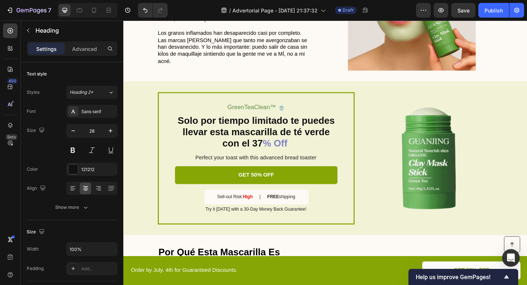
click at [269, 132] on p "Solo por tiempo limitado te puedes llevar esta mascarilla de té verde con el 37…" at bounding box center [267, 141] width 175 height 37
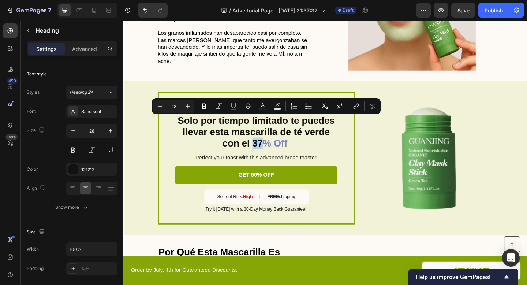
click at [270, 132] on p "Solo por tiempo limitado te puedes llevar esta mascarilla de té verde con el 37…" at bounding box center [267, 141] width 175 height 37
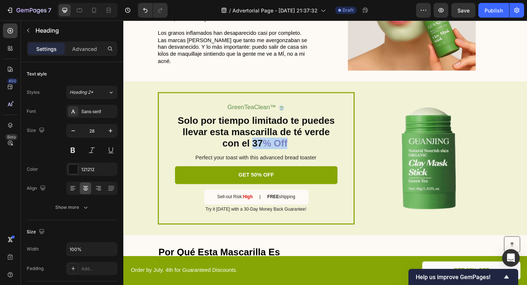
drag, startPoint x: 303, startPoint y: 130, endPoint x: 265, endPoint y: 130, distance: 38.1
click at [265, 130] on p "Solo por tiempo limitado te puedes llevar esta mascarilla de té verde con el 37…" at bounding box center [267, 141] width 175 height 37
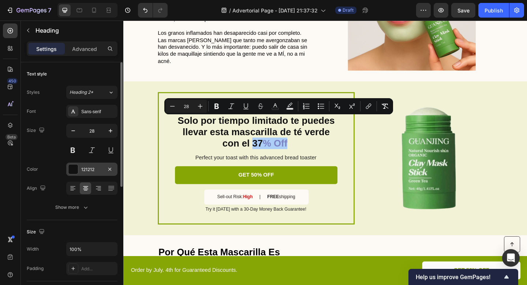
click at [72, 170] on div at bounding box center [73, 169] width 10 height 10
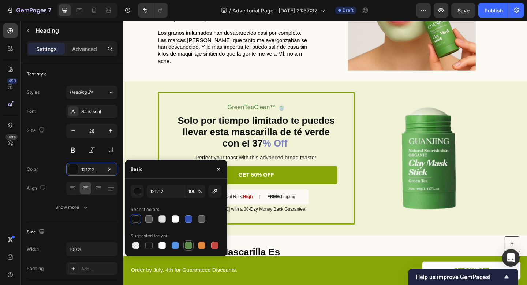
click at [188, 243] on div at bounding box center [188, 245] width 7 height 7
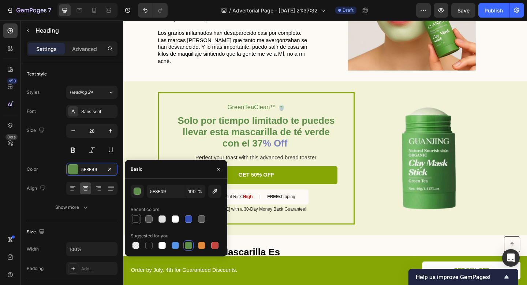
click at [135, 217] on div at bounding box center [135, 218] width 7 height 7
type input "121212"
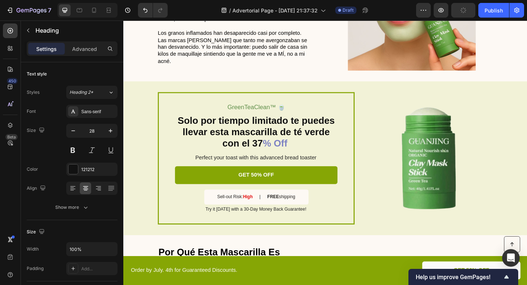
click at [264, 132] on p "Solo por tiempo limitado te puedes llevar esta mascarilla de té verde con el 37…" at bounding box center [267, 141] width 175 height 37
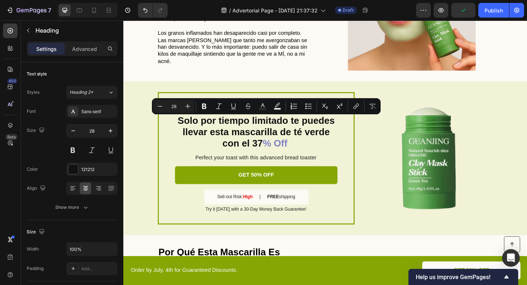
click at [264, 131] on p "Solo por tiempo limitado te puedes llevar esta mascarilla de té verde con el 37…" at bounding box center [267, 141] width 175 height 37
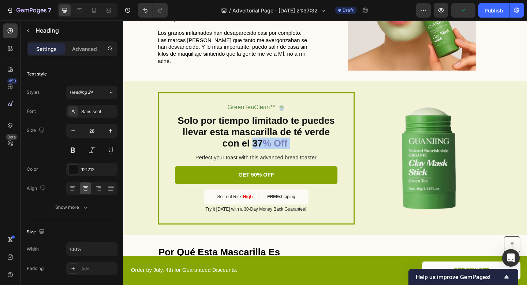
drag, startPoint x: 264, startPoint y: 131, endPoint x: 304, endPoint y: 131, distance: 40.3
click at [304, 131] on p "Solo por tiempo limitado te puedes llevar esta mascarilla de té verde con el 37…" at bounding box center [267, 141] width 175 height 37
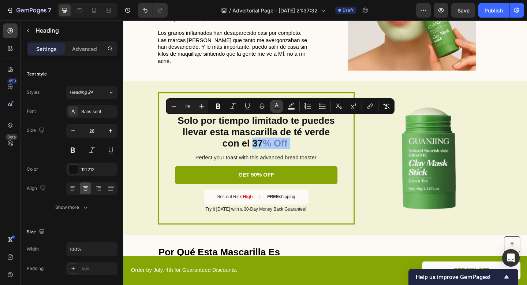
click at [275, 105] on icon "Editor contextual toolbar" at bounding box center [276, 105] width 7 height 7
type input "121212"
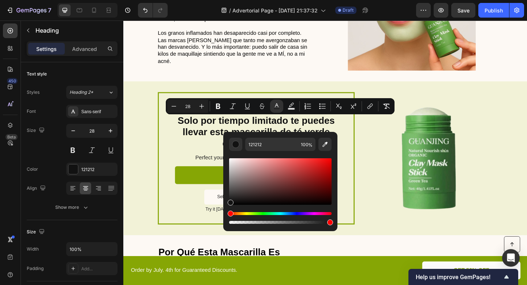
click at [264, 213] on div "Hue" at bounding box center [280, 213] width 102 height 3
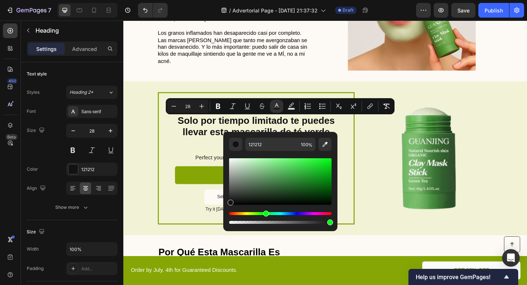
drag, startPoint x: 260, startPoint y: 212, endPoint x: 265, endPoint y: 212, distance: 4.5
click at [265, 212] on div "Hue" at bounding box center [280, 213] width 102 height 3
drag, startPoint x: 305, startPoint y: 173, endPoint x: 307, endPoint y: 163, distance: 10.4
click at [307, 163] on div "Editor contextual toolbar" at bounding box center [280, 181] width 102 height 46
drag, startPoint x: 310, startPoint y: 173, endPoint x: 302, endPoint y: 180, distance: 10.4
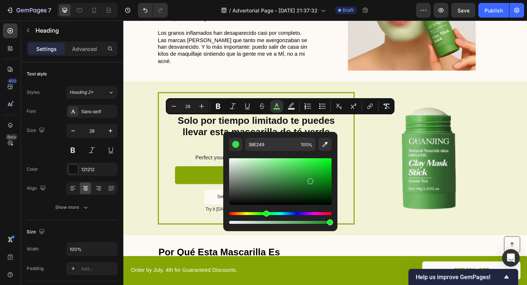
click at [303, 180] on div "Editor contextual toolbar" at bounding box center [280, 181] width 102 height 46
type input "26842F"
click at [363, 138] on div "GreenTeaClean™ 🍵 Text Block Solo por tiempo limitado te puedes llevar esta masc…" at bounding box center [268, 170] width 214 height 144
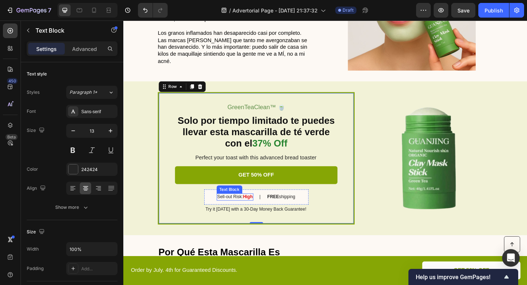
click at [244, 209] on div "Sell-out Risk: High Text Block" at bounding box center [245, 213] width 40 height 8
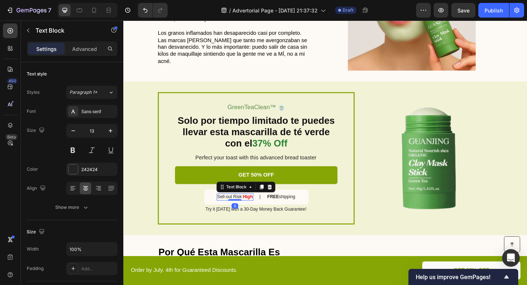
click at [244, 215] on div at bounding box center [244, 215] width 15 height 1
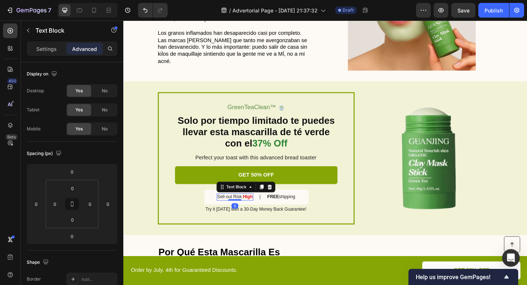
click at [248, 209] on p "Sell-out Risk: High" at bounding box center [244, 212] width 38 height 6
click at [233, 209] on p "Sell-out Risk: High" at bounding box center [244, 212] width 38 height 6
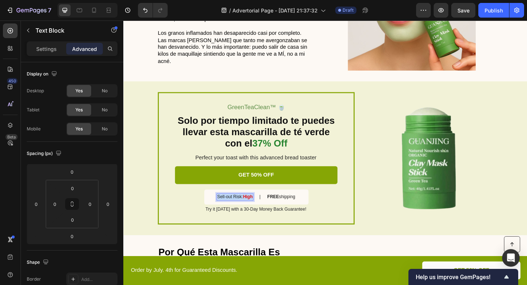
click at [233, 209] on p "Sell-out Risk: High" at bounding box center [244, 212] width 38 height 6
click at [292, 209] on strong "FREE" at bounding box center [285, 211] width 13 height 5
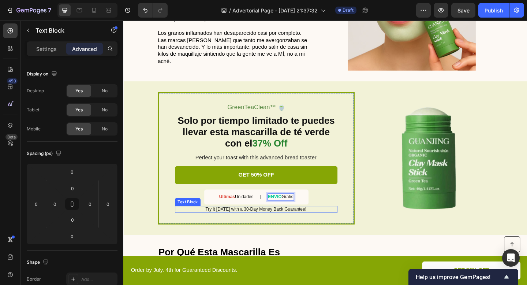
click at [285, 223] on p "Try it today with a 30-Day Money Back Guarantee!" at bounding box center [267, 226] width 176 height 6
click at [238, 212] on icon at bounding box center [237, 214] width 5 height 5
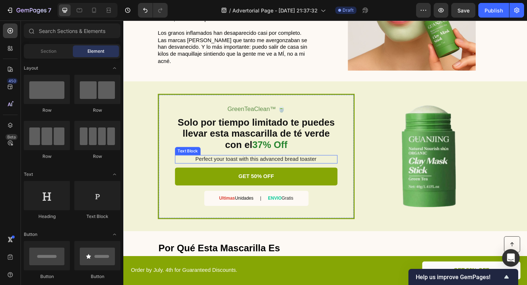
click at [301, 168] on p "Perfect your toast with this advanced bread toaster" at bounding box center [267, 172] width 176 height 8
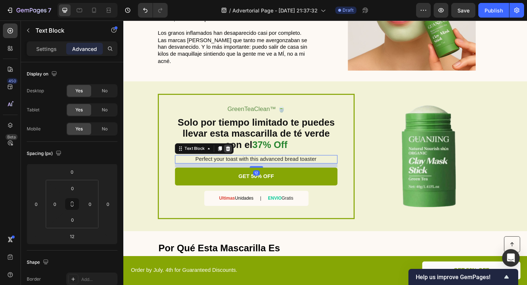
click at [238, 157] on icon at bounding box center [237, 160] width 6 height 6
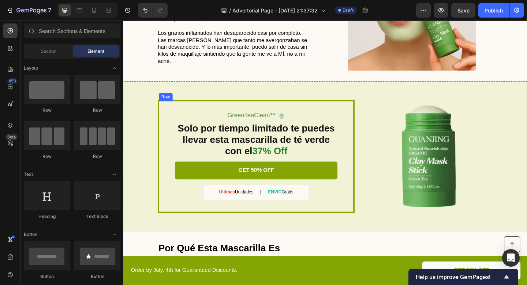
click at [371, 205] on div "GreenTeaClean™ 🍵 Text Block Solo por tiempo limitado te puedes llevar esta masc…" at bounding box center [268, 168] width 214 height 123
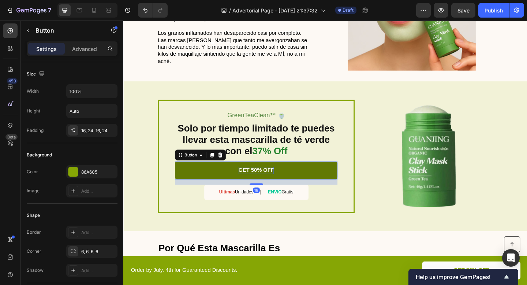
click at [271, 180] on p "GET 50% OFF" at bounding box center [267, 184] width 39 height 8
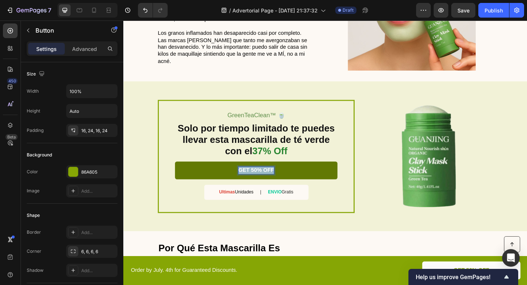
click at [271, 180] on p "GET 50% OFF" at bounding box center [267, 184] width 39 height 8
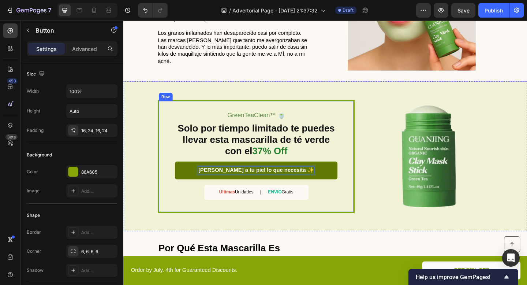
click at [369, 193] on div "GreenTeaClean™ 🍵 Text Block Solo por tiempo limitado te puedes llevar esta masc…" at bounding box center [268, 168] width 214 height 123
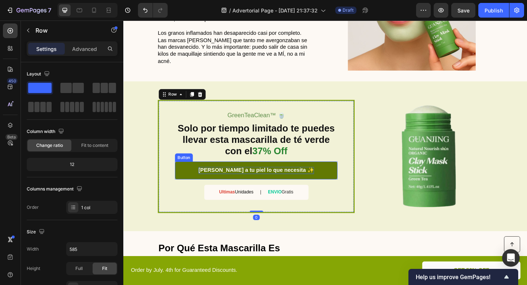
click at [290, 180] on p "Dale a tu piel lo que necesita ✨" at bounding box center [268, 184] width 126 height 8
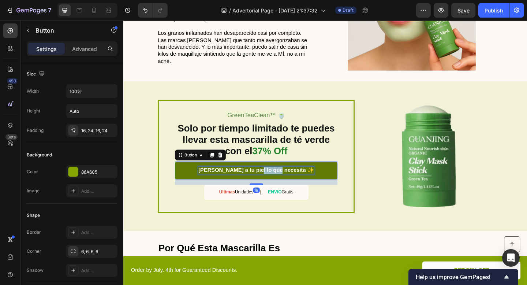
click at [290, 180] on p "Dale a tu piel lo que necesita ✨" at bounding box center [268, 184] width 126 height 8
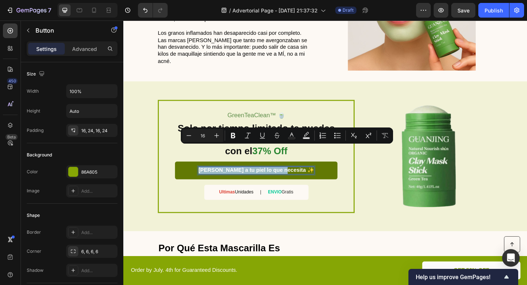
click at [290, 180] on p "Dale a tu piel lo que necesita ✨" at bounding box center [268, 184] width 126 height 8
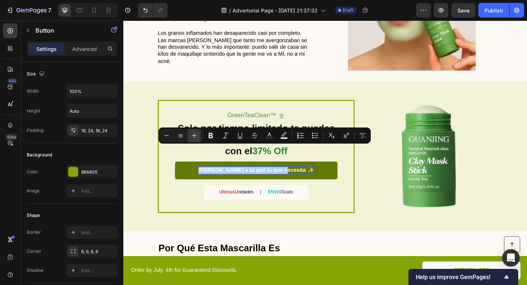
click at [193, 134] on icon "Editor contextual toolbar" at bounding box center [194, 135] width 7 height 7
type input "19"
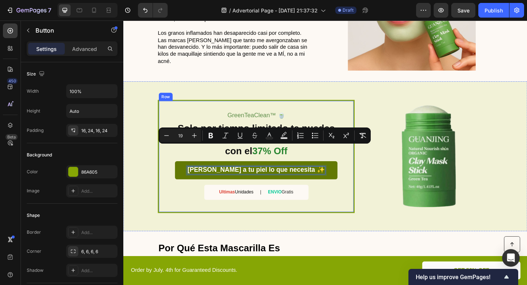
click at [188, 186] on div "GreenTeaClean™ 🍵 Text Block Solo por tiempo limitado te puedes llevar esta masc…" at bounding box center [267, 168] width 177 height 97
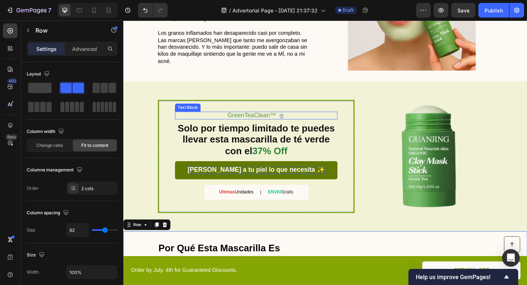
click at [279, 120] on span "GreenTeaClean™ 🍵" at bounding box center [267, 123] width 63 height 7
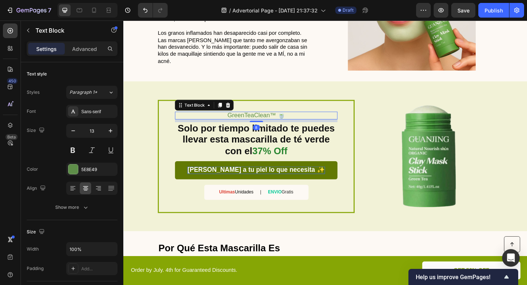
click at [279, 120] on span "GreenTeaClean™ 🍵" at bounding box center [267, 123] width 63 height 7
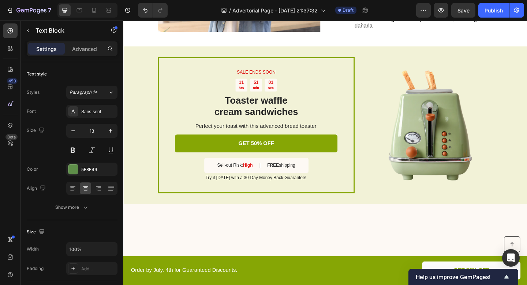
scroll to position [1279, 0]
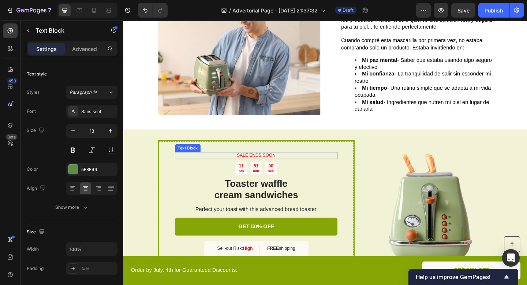
click at [269, 166] on p "SALE ENDS SOON" at bounding box center [267, 167] width 175 height 6
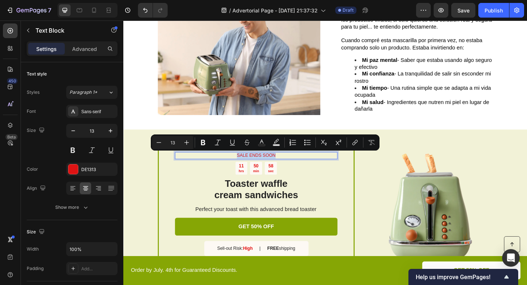
type input "18"
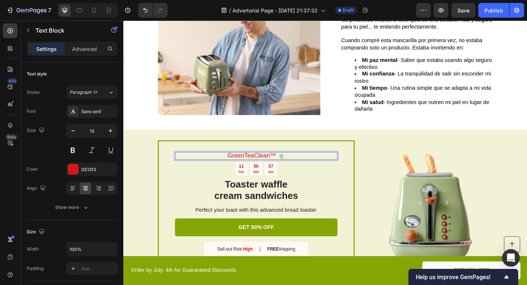
click at [268, 167] on span "GreenTeaClean™ 🍵" at bounding box center [267, 167] width 63 height 7
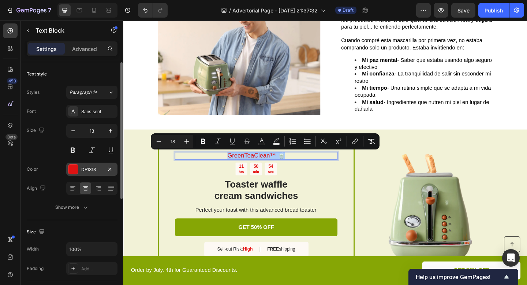
click at [77, 174] on div "DE1313" at bounding box center [91, 168] width 51 height 13
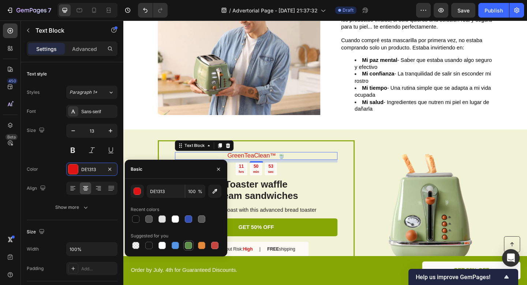
click at [186, 245] on div at bounding box center [188, 245] width 7 height 7
type input "5E8E49"
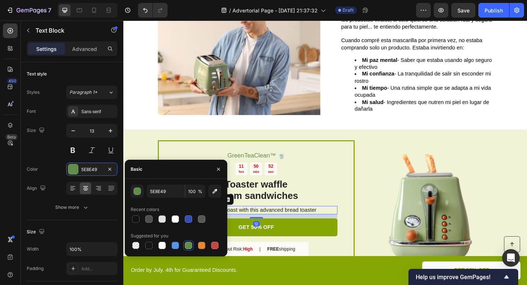
click at [347, 223] on p "Perfect your toast with this advanced bread toaster" at bounding box center [267, 227] width 176 height 8
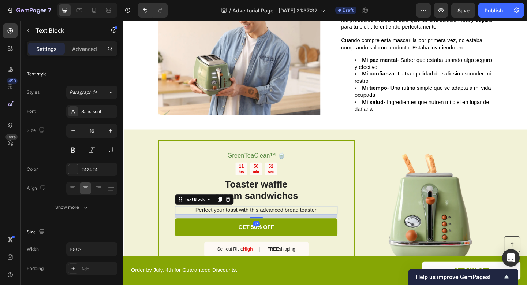
scroll to position [1292, 0]
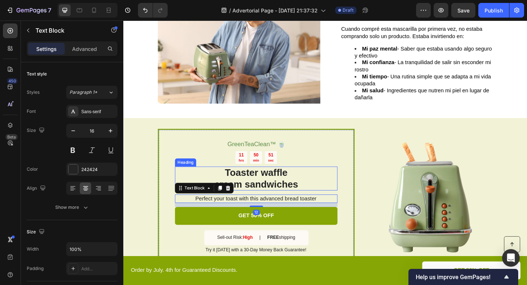
click at [284, 174] on p "sec" at bounding box center [284, 172] width 6 height 5
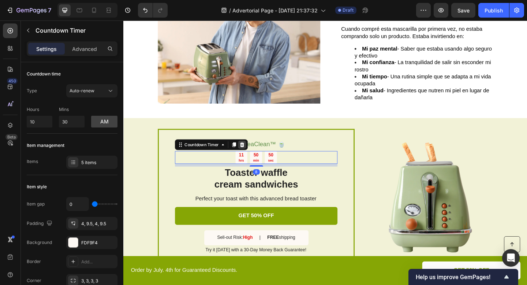
click at [251, 152] on div at bounding box center [252, 155] width 9 height 9
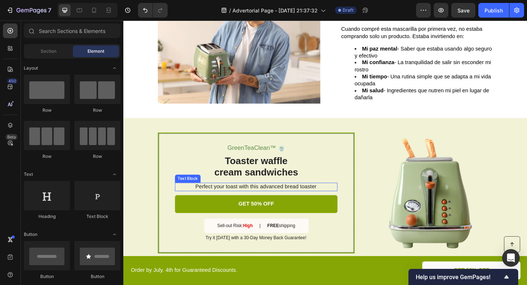
click at [258, 202] on p "Perfect your toast with this advanced bread toaster" at bounding box center [267, 202] width 176 height 8
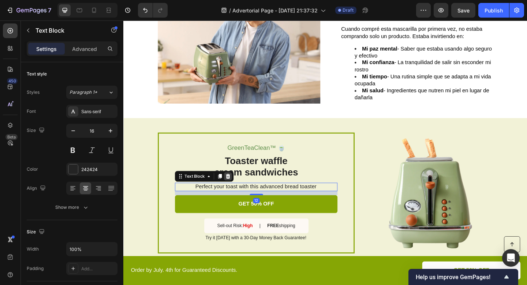
click at [237, 188] on icon at bounding box center [237, 189] width 5 height 5
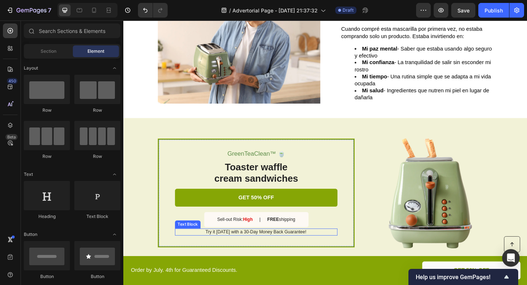
click at [239, 252] on p "Try it today with a 30-Day Money Back Guarantee!" at bounding box center [267, 250] width 176 height 6
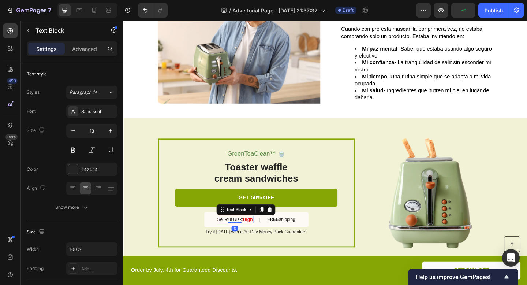
click at [238, 232] on div "Sell-out Risk: High Text Block 0 | Text Block FREE shipping Text Block Row" at bounding box center [267, 237] width 113 height 16
click at [232, 251] on p "Try it today with a 30-Day Money Back Guarantee!" at bounding box center [267, 250] width 176 height 6
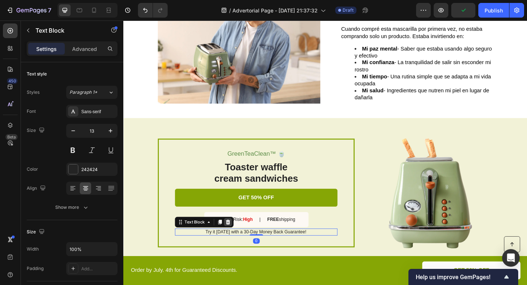
click at [239, 243] on div at bounding box center [237, 239] width 9 height 9
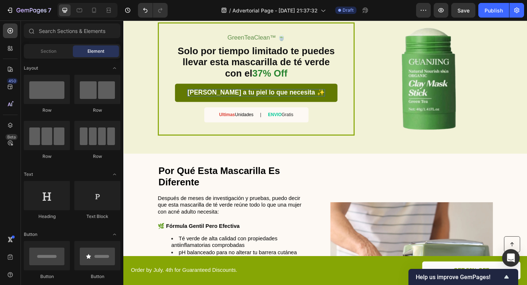
scroll to position [744, 0]
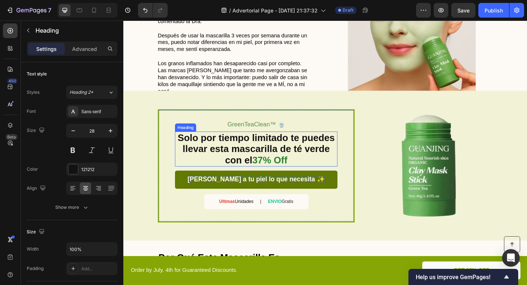
click at [261, 153] on p "Solo por tiempo limitado te puedes llevar esta mascarilla de té verde con el 37…" at bounding box center [267, 160] width 175 height 37
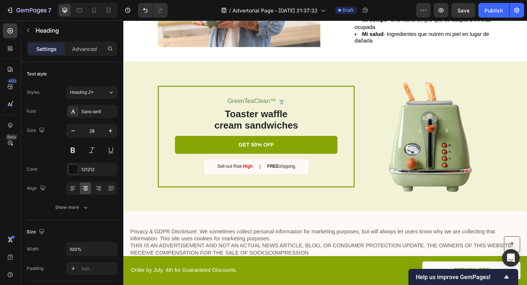
scroll to position [1350, 0]
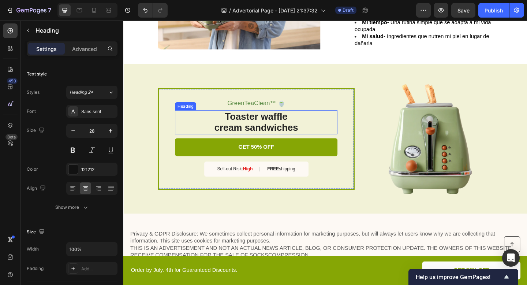
click at [269, 126] on h2 "Toaster waffle cream sandwiches" at bounding box center [267, 131] width 177 height 26
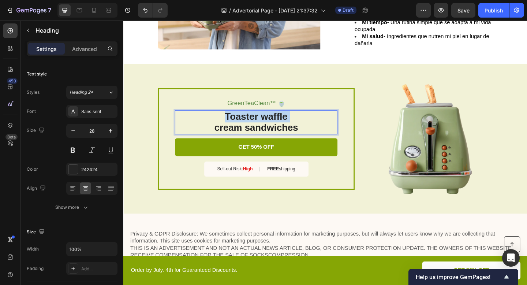
click at [269, 126] on p "Toaster waffle cream sandwiches" at bounding box center [267, 131] width 175 height 25
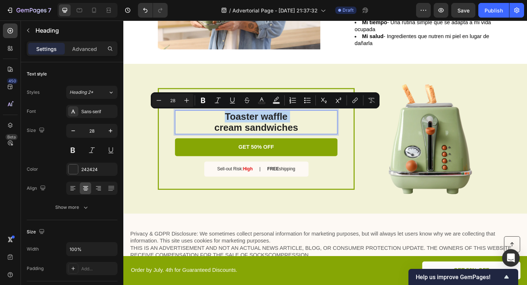
drag, startPoint x: 269, startPoint y: 126, endPoint x: 233, endPoint y: 129, distance: 35.3
click at [233, 129] on p "Toaster waffle cream sandwiches" at bounding box center [267, 131] width 175 height 25
click at [232, 123] on p "Toaster waffle cream sandwiches" at bounding box center [267, 131] width 175 height 25
drag, startPoint x: 233, startPoint y: 123, endPoint x: 314, endPoint y: 135, distance: 81.4
click at [314, 135] on p "Toaster waffle cream sandwiches" at bounding box center [267, 131] width 175 height 25
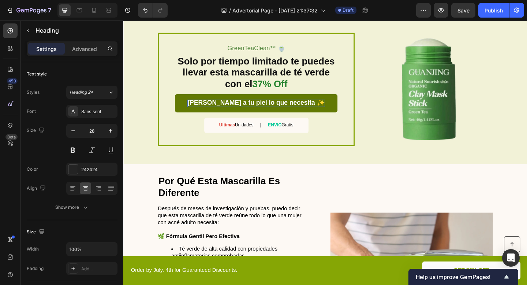
scroll to position [763, 0]
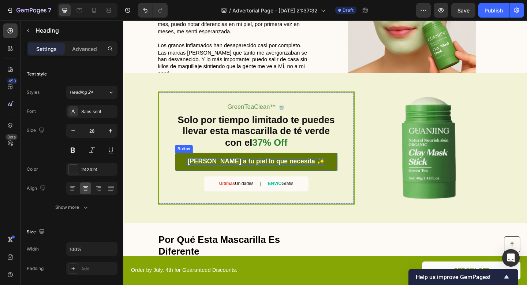
click at [244, 176] on span "Dale a tu piel lo que necesita ✨" at bounding box center [267, 174] width 149 height 8
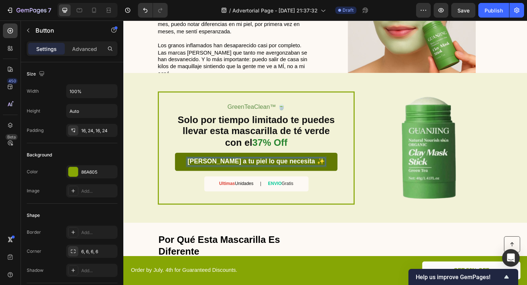
click at [244, 176] on span "Dale a tu piel lo que necesita ✨" at bounding box center [267, 174] width 149 height 8
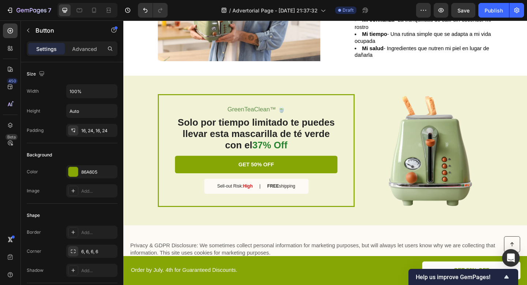
scroll to position [1343, 0]
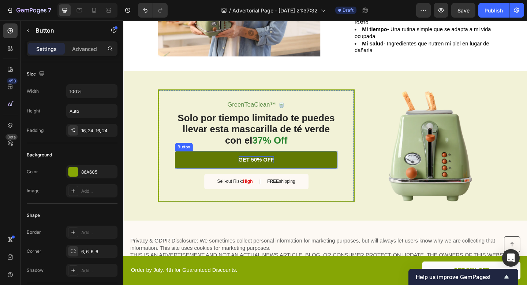
click at [272, 168] on p "GET 50% OFF" at bounding box center [267, 172] width 39 height 8
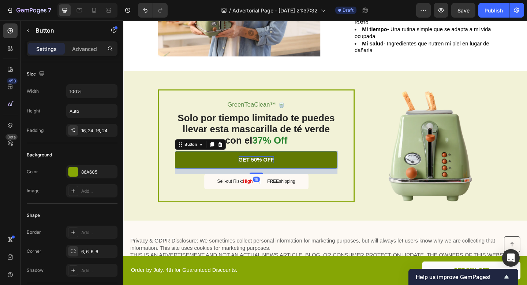
click at [272, 168] on p "GET 50% OFF" at bounding box center [267, 172] width 39 height 8
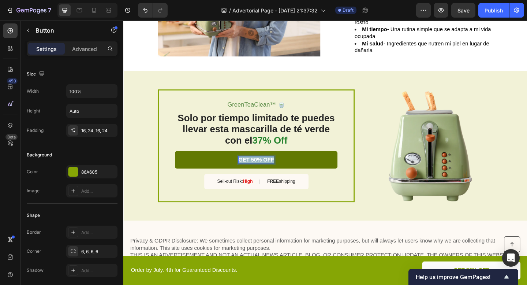
click at [272, 168] on p "GET 50% OFF" at bounding box center [267, 172] width 39 height 8
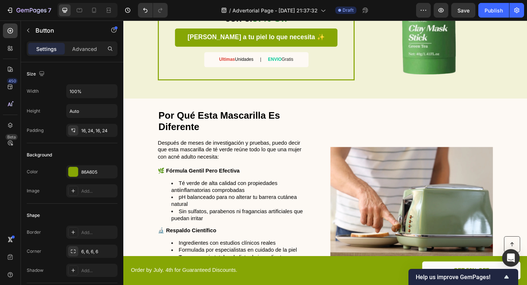
scroll to position [762, 0]
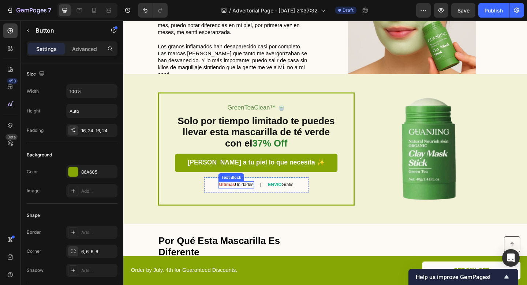
click at [237, 197] on strong "Ultimas" at bounding box center [235, 198] width 17 height 5
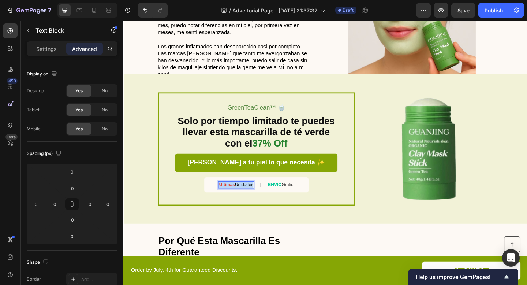
click at [237, 197] on strong "Ultimas" at bounding box center [235, 198] width 17 height 5
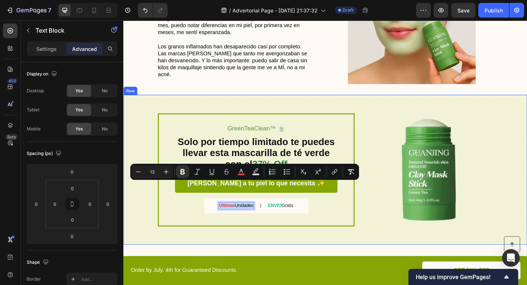
click at [299, 239] on div "GreenTeaClean™ 🍵 Text Block Solo por tiempo limitado te puedes llevar esta masc…" at bounding box center [342, 182] width 439 height 163
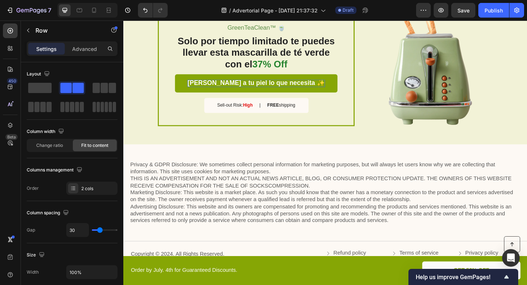
scroll to position [1418, 0]
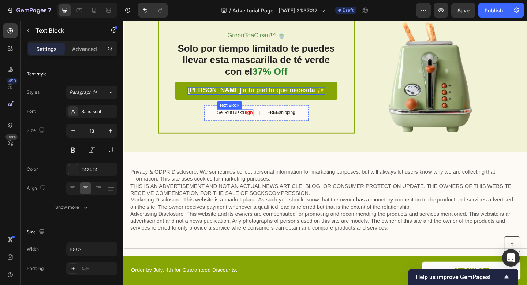
click at [244, 123] on div "Sell-out Risk: High Text Block" at bounding box center [245, 121] width 40 height 8
click at [244, 123] on div at bounding box center [244, 123] width 15 height 1
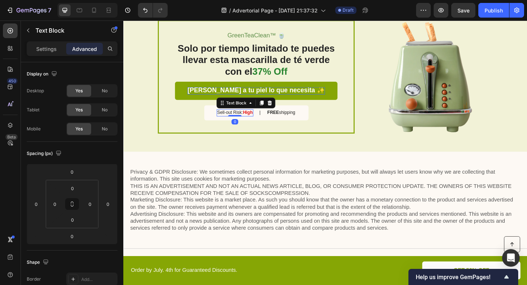
click at [244, 123] on div at bounding box center [244, 123] width 15 height 1
click at [252, 121] on p "Sell-out Risk: High" at bounding box center [244, 121] width 38 height 6
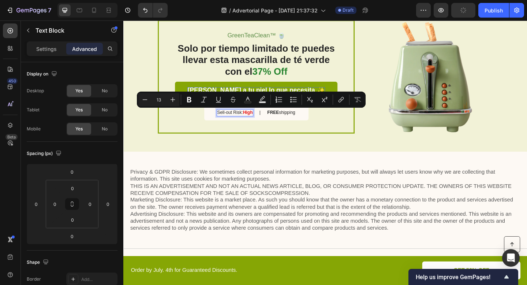
click at [238, 118] on p "Sell-out Risk: High" at bounding box center [244, 121] width 38 height 6
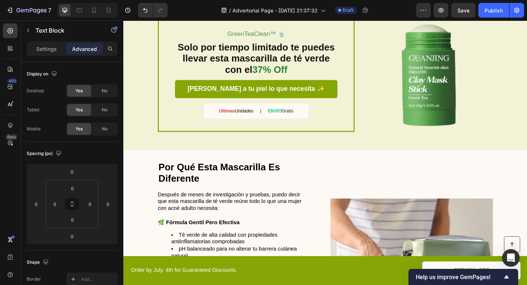
scroll to position [836, 0]
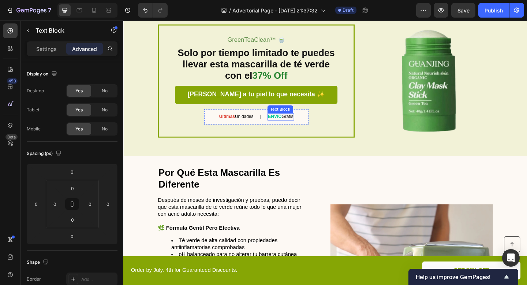
click at [293, 126] on strong "ENVIO" at bounding box center [288, 124] width 15 height 5
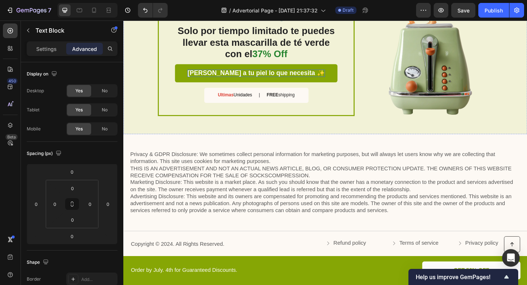
scroll to position [1437, 0]
click at [297, 103] on p "FREE shipping" at bounding box center [294, 101] width 30 height 6
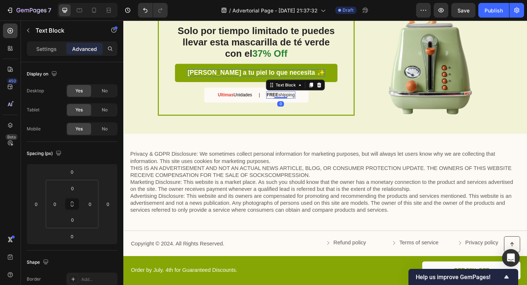
click at [297, 103] on p "FREE shipping" at bounding box center [294, 101] width 30 height 6
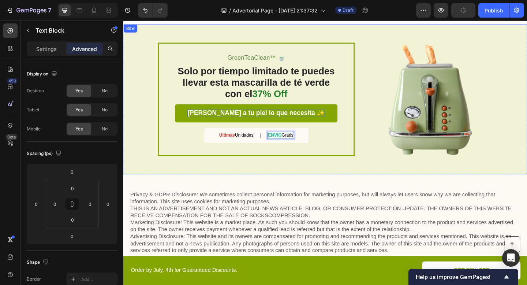
click at [382, 180] on div "GreenTeaClean™ 🍵 Text Block Solo por tiempo limitado te puedes llevar esta masc…" at bounding box center [342, 106] width 439 height 163
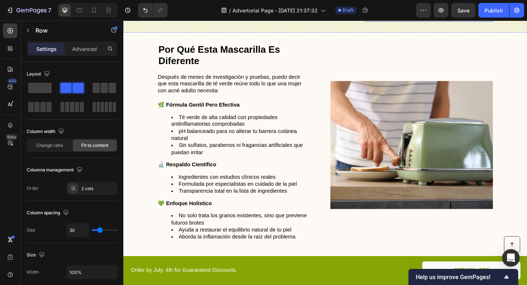
scroll to position [971, 0]
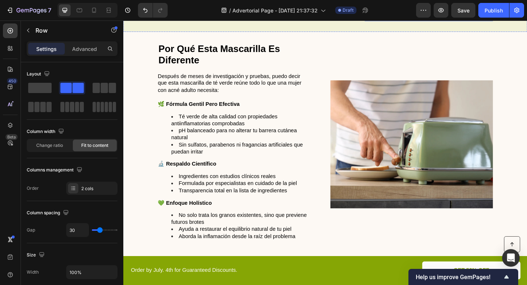
click at [422, 127] on img at bounding box center [436, 155] width 177 height 139
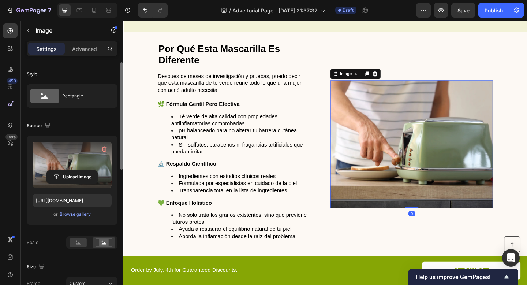
click at [83, 156] on label at bounding box center [72, 165] width 79 height 46
click at [83, 171] on input "file" at bounding box center [72, 177] width 51 height 12
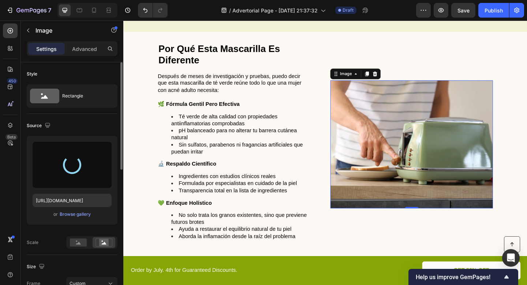
type input "https://cdn.shopify.com/s/files/1/0671/4549/8865/files/gempages_585710647644259…"
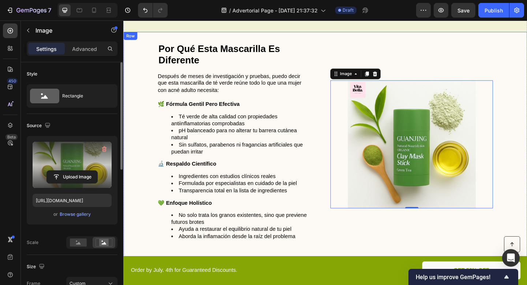
click at [390, 246] on div "Image 0" at bounding box center [436, 155] width 177 height 221
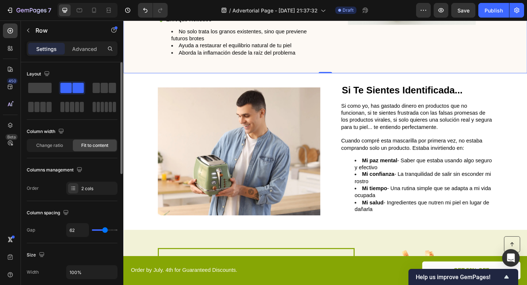
scroll to position [1167, 0]
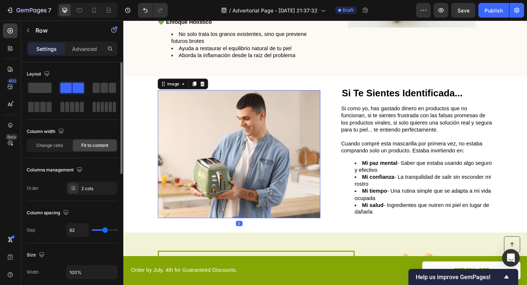
click at [255, 150] on img at bounding box center [249, 165] width 177 height 139
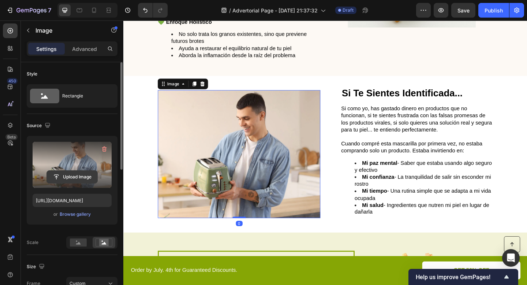
click at [77, 171] on input "file" at bounding box center [72, 177] width 51 height 12
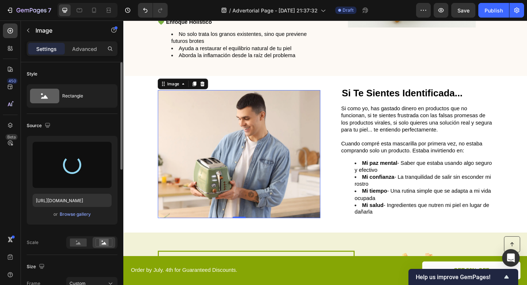
type input "https://cdn.shopify.com/s/files/1/0671/4549/8865/files/gempages_585710647644259…"
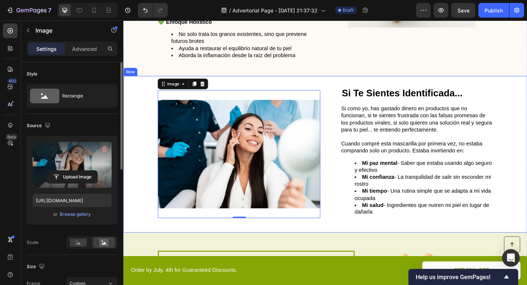
click at [415, 250] on div "Image 0 Si Te Sientes Identificada... Heading Si como yo, has gastado dinero en…" at bounding box center [342, 166] width 439 height 171
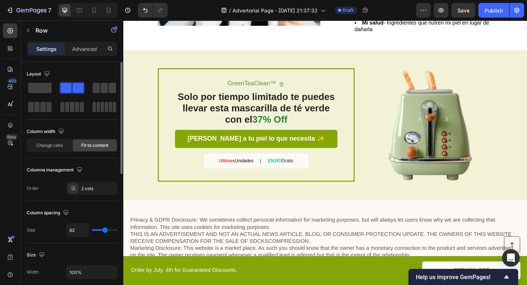
scroll to position [1359, 0]
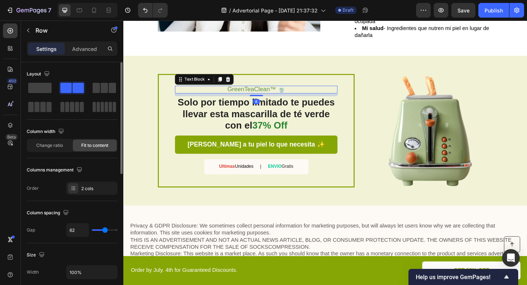
click at [263, 97] on span "GreenTeaClean™ 🍵" at bounding box center [267, 94] width 63 height 7
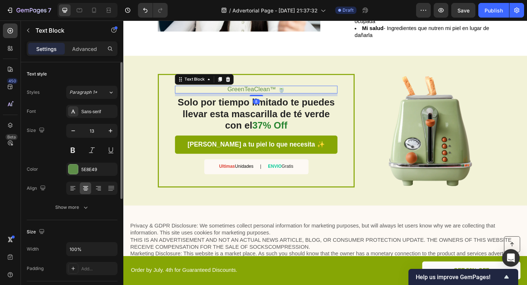
click at [263, 97] on span "GreenTeaClean™ 🍵" at bounding box center [267, 94] width 63 height 7
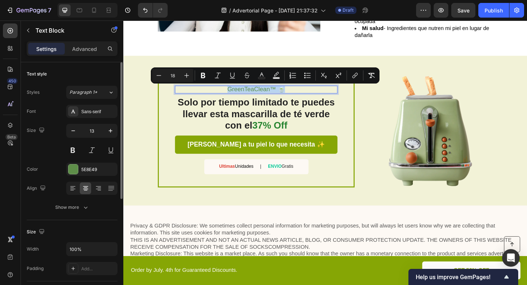
copy span "GreenTeaClean™ 🍵"
click at [246, 122] on h2 "Solo por tiempo limitado te puedes llevar esta mascarilla de té verde con el 37…" at bounding box center [267, 122] width 177 height 38
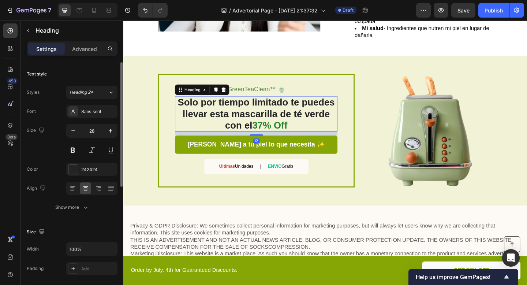
click at [246, 122] on h2 "Solo por tiempo limitado te puedes llevar esta mascarilla de té verde con el 37…" at bounding box center [267, 122] width 177 height 38
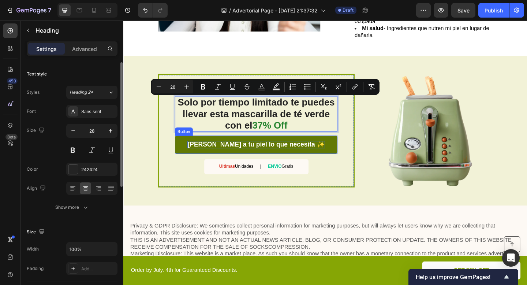
click at [256, 157] on span "Dale a tu piel lo que necesita ✨" at bounding box center [267, 155] width 149 height 8
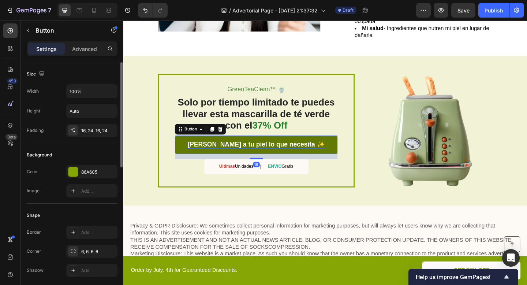
click at [256, 157] on span "Dale a tu piel lo que necesita ✨" at bounding box center [267, 155] width 149 height 8
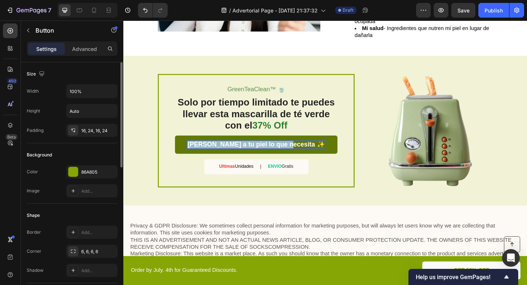
click at [256, 157] on span "Dale a tu piel lo que necesita ✨" at bounding box center [267, 155] width 149 height 8
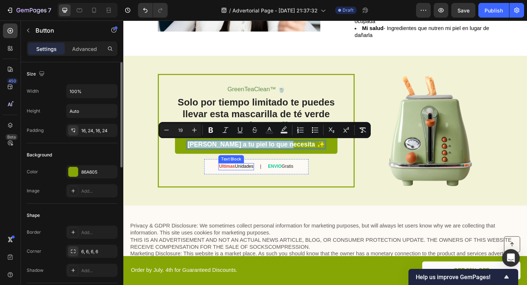
click at [249, 180] on span "Unidades" at bounding box center [254, 178] width 20 height 5
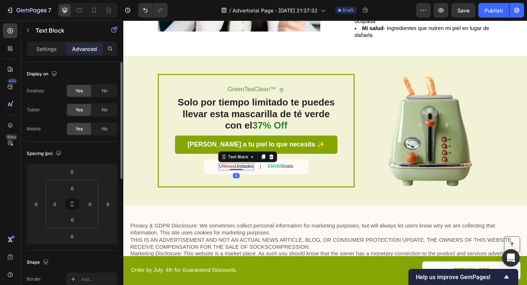
click at [249, 180] on span "Unidades" at bounding box center [254, 178] width 20 height 5
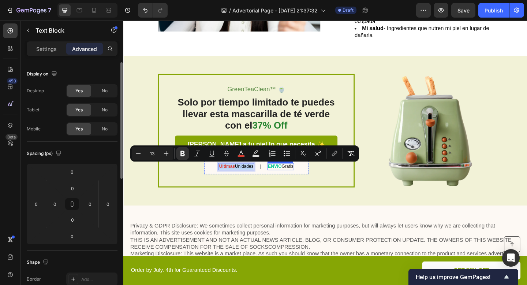
click at [293, 179] on strong "ENVIO" at bounding box center [288, 178] width 15 height 5
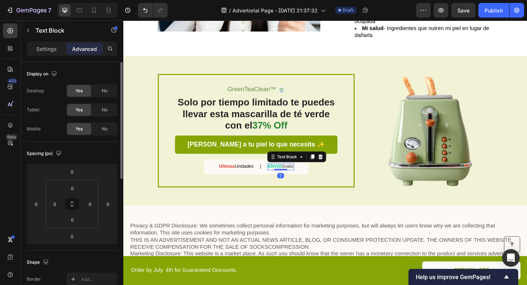
click at [293, 179] on strong "ENVIO" at bounding box center [288, 178] width 15 height 5
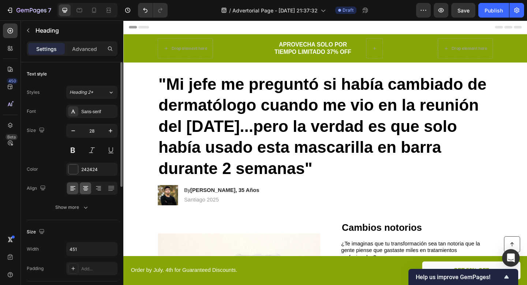
scroll to position [785, 0]
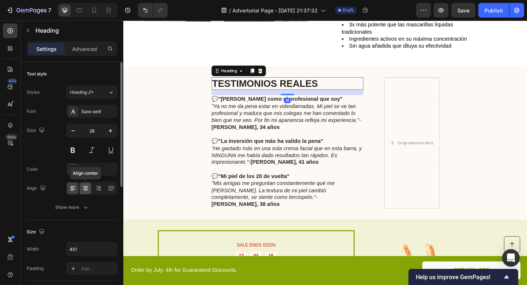
click at [88, 188] on icon at bounding box center [85, 187] width 7 height 7
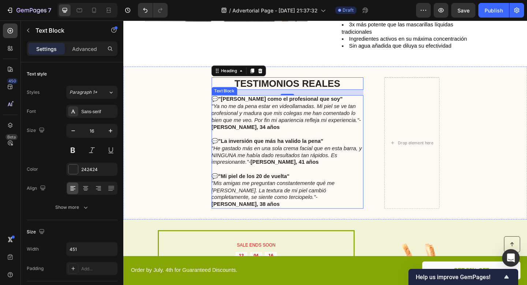
click at [332, 118] on icon ""Ya no me da pena estar en videollamadas. Mi piel se ve tan profesional y madur…" at bounding box center [299, 122] width 161 height 22
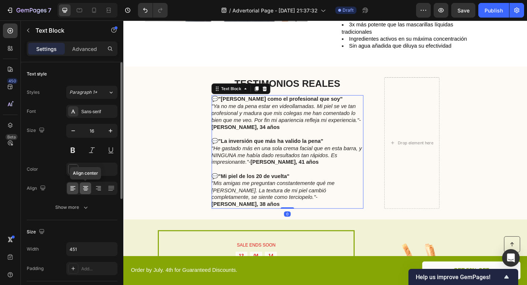
click at [87, 187] on icon at bounding box center [85, 187] width 7 height 7
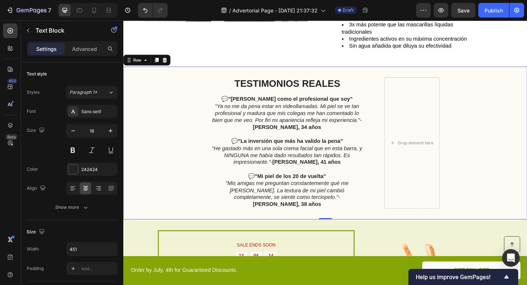
click at [155, 147] on div "TESTIMONIOS REALES Heading 💬 "Ahora luzco como el profesional que soy" "Ya no m…" at bounding box center [342, 154] width 439 height 166
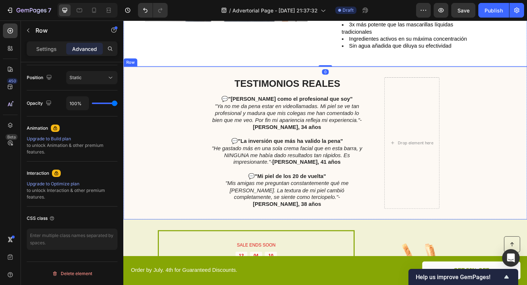
click at [453, 95] on div "Drop element here" at bounding box center [437, 153] width 60 height 143
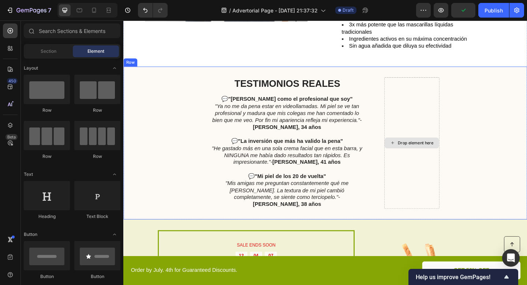
click at [447, 148] on div "Drop element here" at bounding box center [436, 154] width 59 height 12
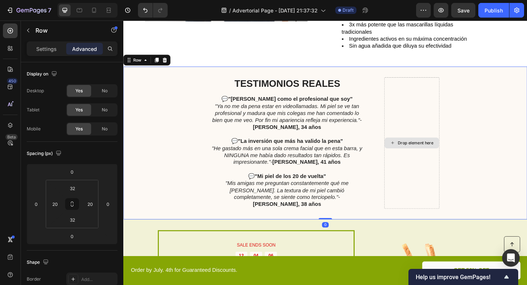
click at [445, 123] on div "Drop element here" at bounding box center [437, 153] width 60 height 143
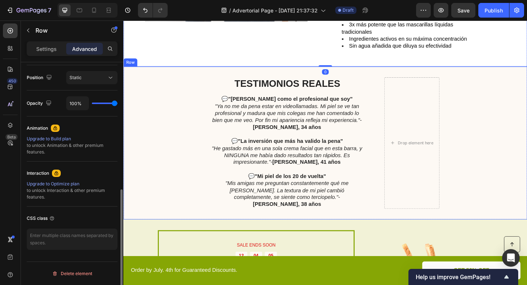
click at [191, 134] on div "TESTIMONIOS REALES Heading 💬 "Ahora luzco como el profesional que soy" "Ya no m…" at bounding box center [342, 154] width 439 height 166
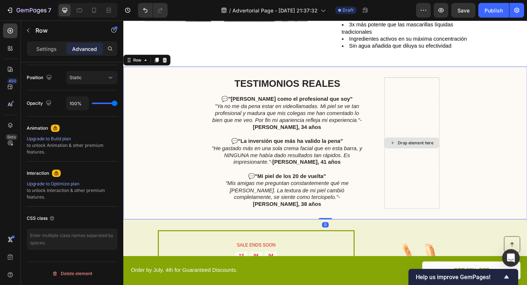
click at [439, 135] on div "Drop element here" at bounding box center [437, 153] width 60 height 143
click at [449, 119] on div "Drop element here" at bounding box center [437, 153] width 60 height 143
click at [440, 148] on div "Drop element here" at bounding box center [436, 154] width 59 height 12
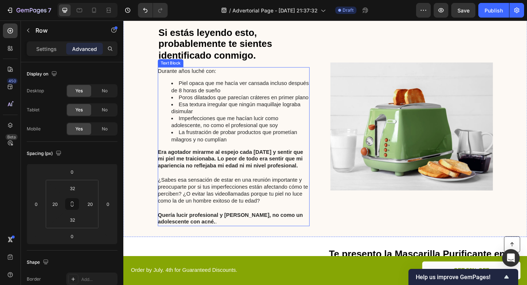
scroll to position [396, 0]
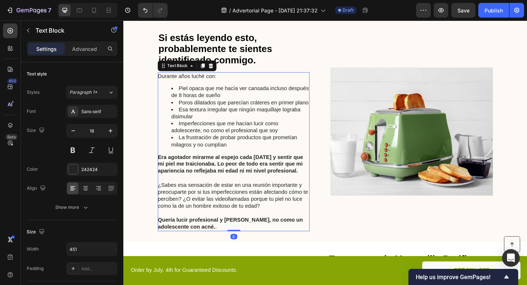
click at [273, 184] on strong "Era agotador mirarme al espejo cada mañana y sentir que mi piel me traicionaba.…" at bounding box center [240, 177] width 158 height 22
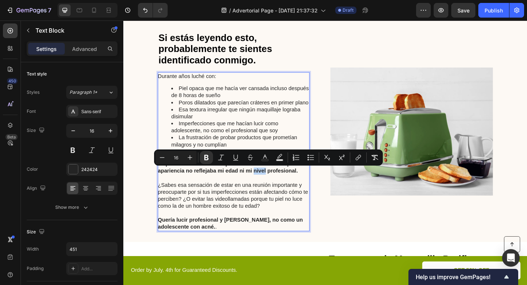
click at [273, 185] on strong "Era agotador mirarme al espejo cada mañana y sentir que mi piel me traicionaba.…" at bounding box center [240, 177] width 158 height 22
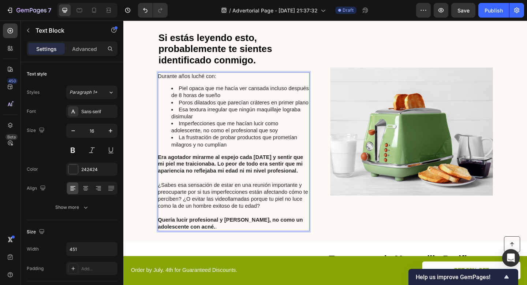
click at [262, 189] on p "Rich Text Editor. Editing area: main" at bounding box center [243, 192] width 164 height 8
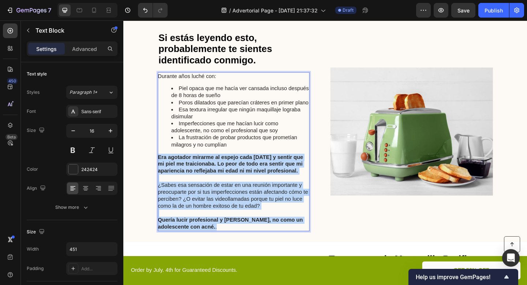
drag, startPoint x: 161, startPoint y: 168, endPoint x: 248, endPoint y: 244, distance: 115.7
click at [248, 244] on div "Durante años luché con: Piel opaca que me hacía ver cansada incluso después de …" at bounding box center [243, 163] width 165 height 173
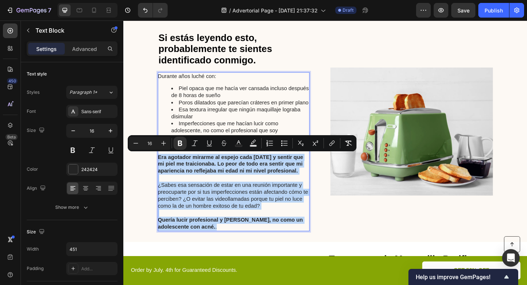
click at [300, 214] on p "¿Sabes esa sensación de estar en una reunión importante y preocuparte por si tu…" at bounding box center [243, 211] width 164 height 30
click at [305, 229] on p "Rich Text Editor. Editing area: main" at bounding box center [243, 230] width 164 height 8
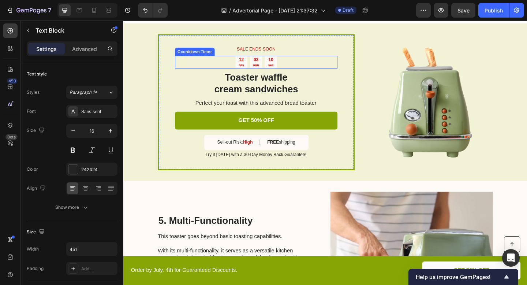
scroll to position [1148, 0]
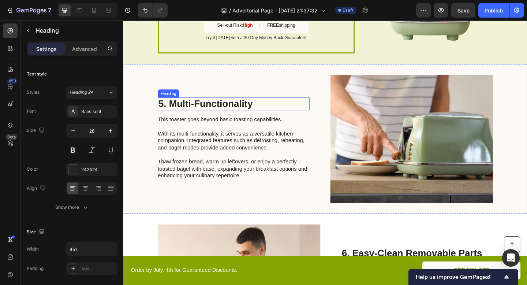
click at [242, 109] on h2 "5. Multi-Functionality" at bounding box center [243, 111] width 165 height 14
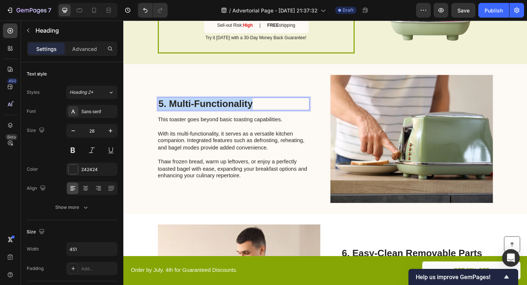
click at [242, 109] on p "5. Multi-Functionality" at bounding box center [243, 111] width 164 height 12
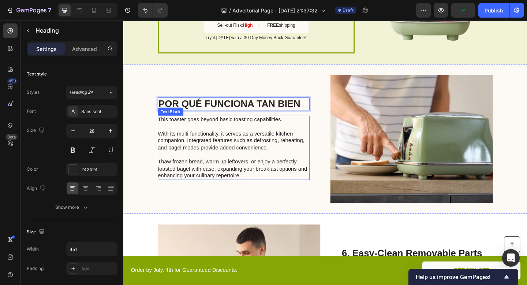
click at [203, 139] on p "This toaster goes beyond basic toasting capabilities. With its multi-functional…" at bounding box center [243, 159] width 164 height 68
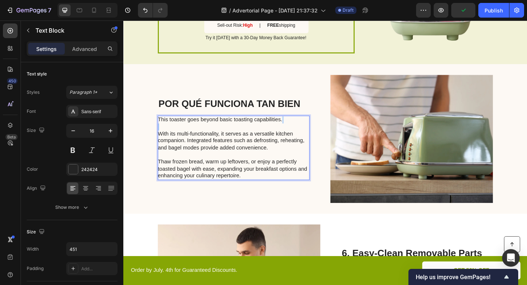
click at [203, 139] on p "This toaster goes beyond basic toasting capabilities. With its multi-functional…" at bounding box center [243, 159] width 164 height 68
click at [247, 183] on p "This toaster goes beyond basic toasting capabilities. With its multi-functional…" at bounding box center [243, 159] width 164 height 68
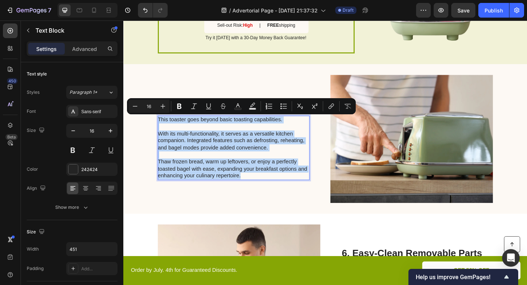
drag, startPoint x: 255, startPoint y: 191, endPoint x: 161, endPoint y: 127, distance: 113.4
click at [161, 127] on p "This toaster goes beyond basic toasting capabilities. With its multi-functional…" at bounding box center [243, 159] width 164 height 68
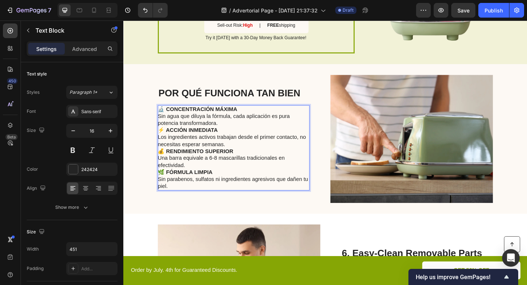
scroll to position [1136, 0]
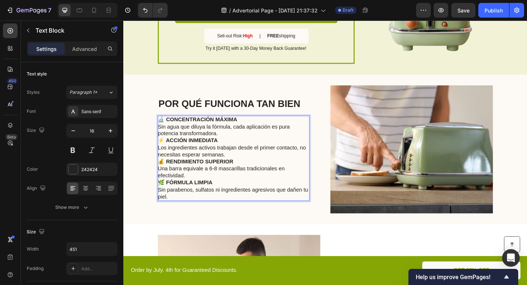
click at [239, 142] on p "Sin agua que diluya la fórmula, cada aplicación es pura potencia transformadora." at bounding box center [243, 139] width 164 height 15
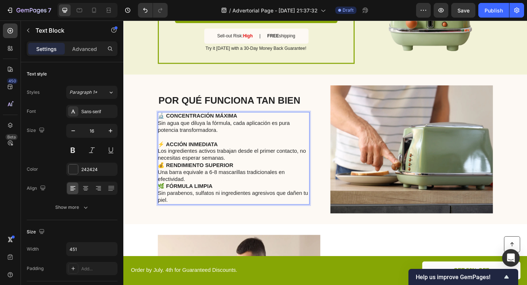
scroll to position [1132, 0]
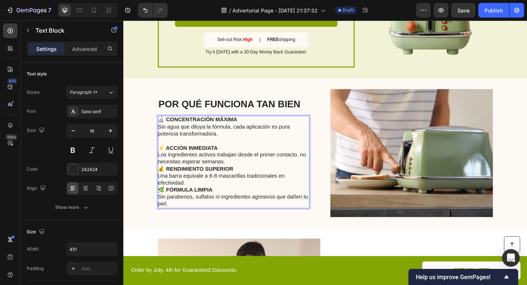
click at [243, 173] on p "Los ingredientes activos trabajan desde el primer contacto, no necesitas espera…" at bounding box center [243, 170] width 164 height 15
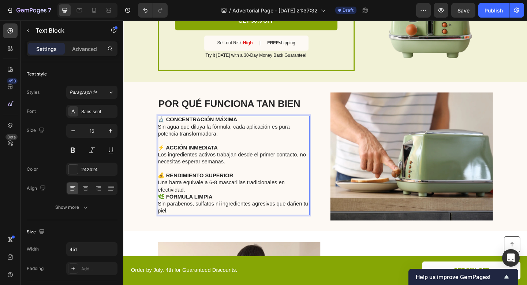
click at [217, 205] on p "Una barra equivale a 6-8 mascarillas tradicionales en efectividad." at bounding box center [243, 200] width 164 height 15
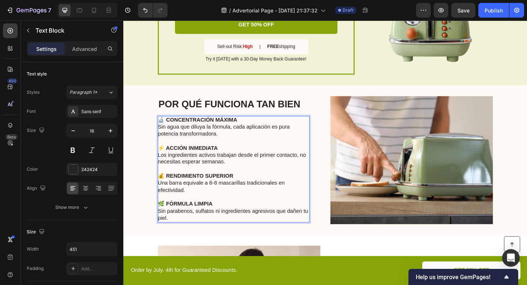
click at [229, 128] on strong "🔬 CONCENTRACIÓN MÁXIMA" at bounding box center [204, 129] width 86 height 6
click at [277, 142] on p "Sin agua que diluya la fórmula, cada aplicación es pura potencia transformadora." at bounding box center [243, 139] width 164 height 15
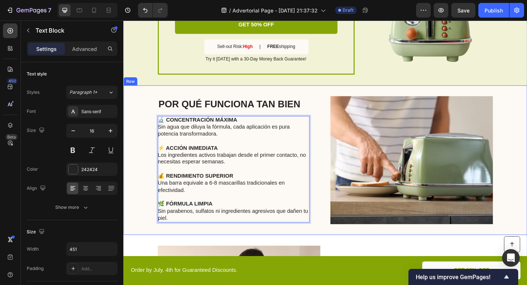
click at [339, 115] on div "POR QUÉ FUNCIONA TAN BIEN Heading 🔬 CONCENTRACIÓN MÁXIMA Sin agua que diluya la…" at bounding box center [342, 172] width 439 height 162
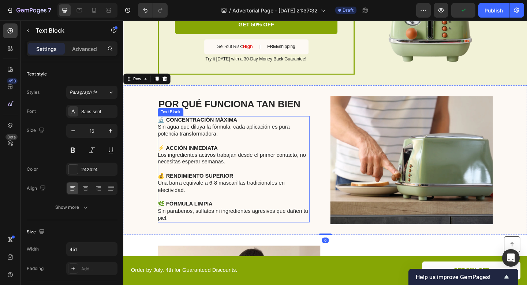
click at [182, 144] on p "Sin agua que diluya la fórmula, cada aplicación es pura potencia transformadora." at bounding box center [243, 139] width 164 height 15
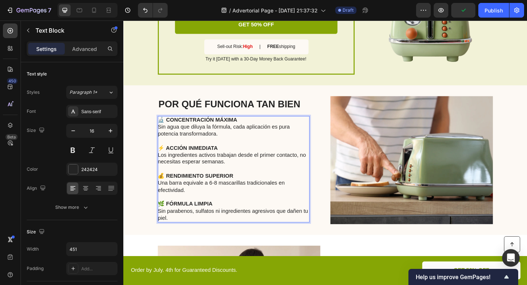
click at [182, 144] on p "Sin agua que diluya la fórmula, cada aplicación es pura potencia transformadora." at bounding box center [243, 139] width 164 height 15
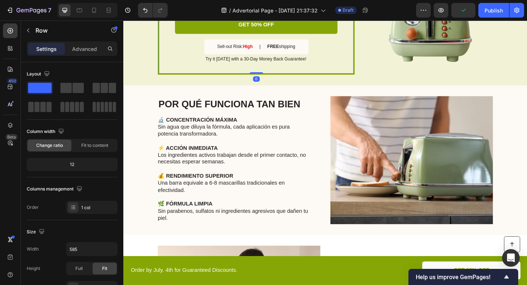
click at [320, 72] on div "SALE ENDS SOON Text Block 12 hrs 02 min 41 sec Countdown Timer Toaster waffle c…" at bounding box center [268, 5] width 214 height 147
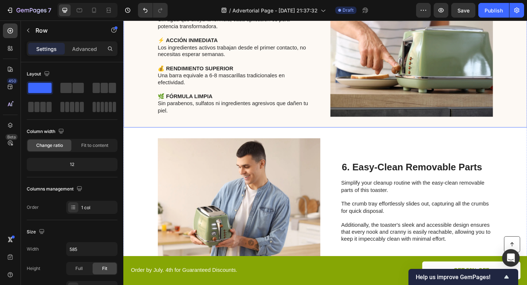
scroll to position [1248, 0]
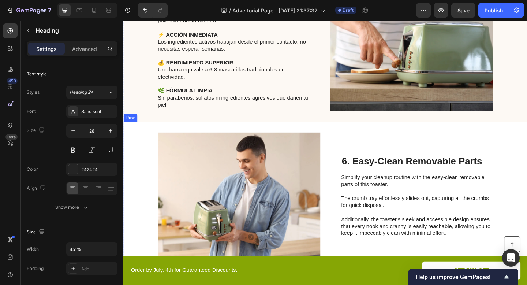
click at [415, 175] on h2 "6. Easy-Clean Removable Parts" at bounding box center [442, 174] width 165 height 14
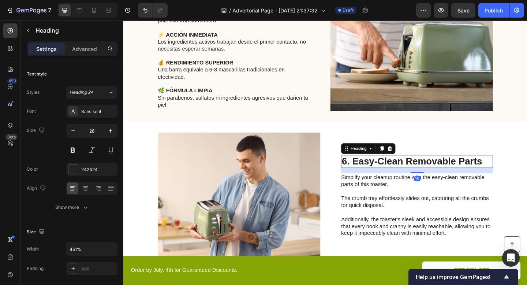
click at [415, 175] on h2 "6. Easy-Clean Removable Parts" at bounding box center [442, 174] width 165 height 14
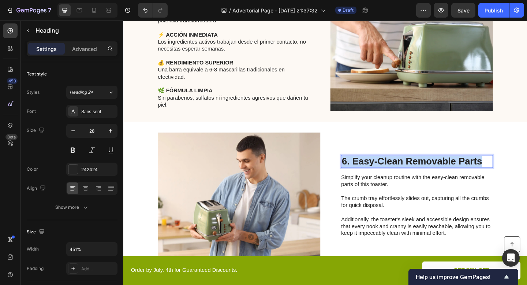
click at [415, 175] on p "6. Easy-Clean Removable Parts" at bounding box center [443, 174] width 164 height 12
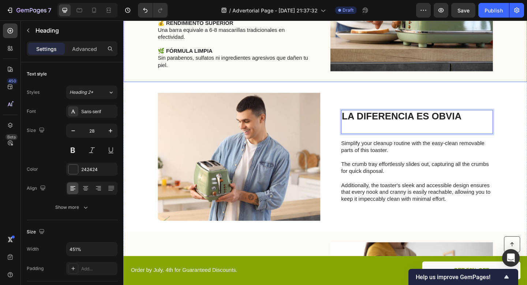
scroll to position [1297, 0]
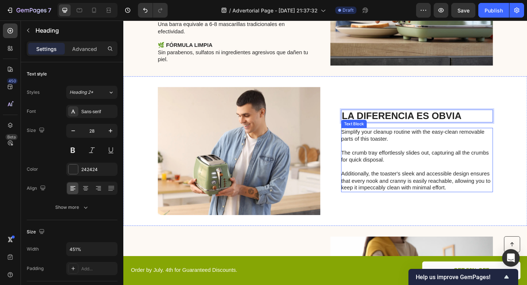
click at [384, 153] on p "Simplify your cleanup routine with the easy-clean removable parts of this toast…" at bounding box center [442, 172] width 164 height 68
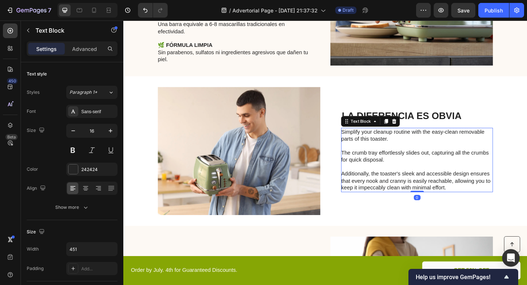
click at [384, 153] on p "Simplify your cleanup routine with the easy-clean removable parts of this toast…" at bounding box center [442, 172] width 164 height 68
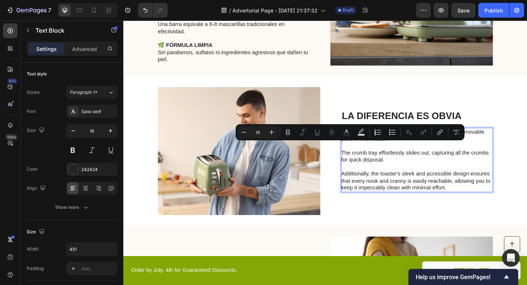
click at [479, 201] on p "Simplify your cleanup routine with the easy-clean removable parts of this toast…" at bounding box center [442, 172] width 164 height 68
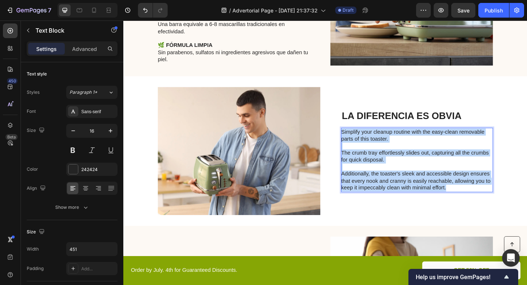
drag, startPoint x: 479, startPoint y: 201, endPoint x: 361, endPoint y: 138, distance: 133.9
click at [361, 138] on p "Simplify your cleanup routine with the easy-clean removable parts of this toast…" at bounding box center [442, 172] width 164 height 68
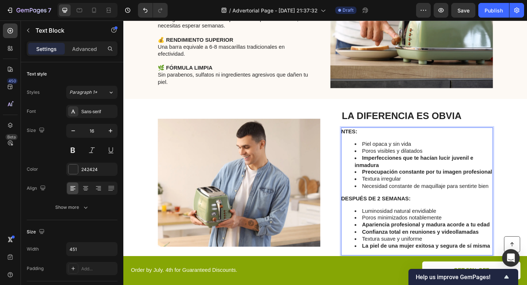
scroll to position [1292, 0]
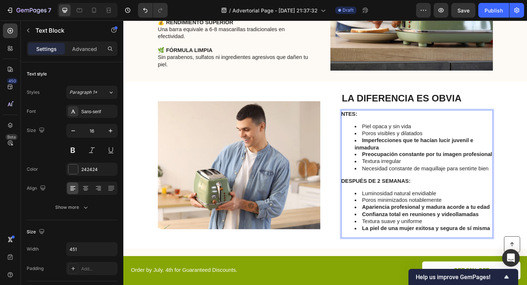
click at [403, 195] on strong "DESPUÉS DE 2 SEMANAS:" at bounding box center [397, 195] width 75 height 6
click at [523, 105] on p "LA DIFERENCIA ES OBVIA" at bounding box center [443, 105] width 164 height 12
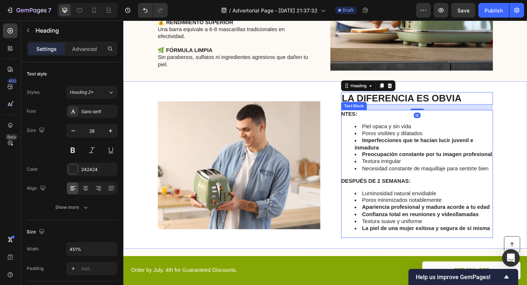
click at [391, 159] on strong "Imperfecciones que te hacían lucir juvenil e inmadura" at bounding box center [439, 155] width 129 height 14
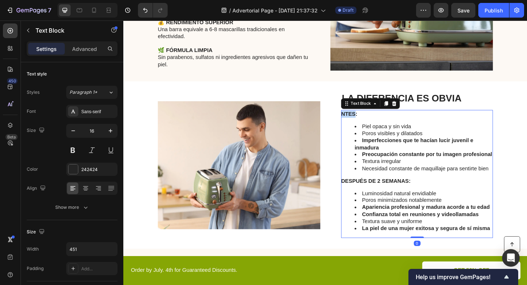
click at [362, 125] on strong "NTES:" at bounding box center [369, 122] width 18 height 6
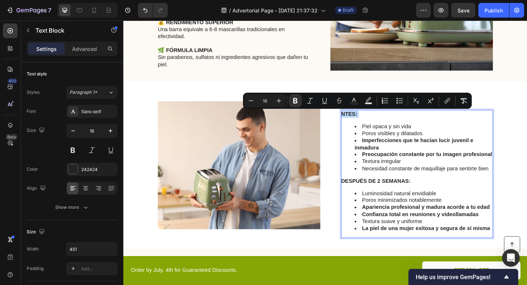
click at [362, 124] on strong "NTES:" at bounding box center [369, 122] width 18 height 6
click at [362, 123] on strong "NTES:" at bounding box center [369, 122] width 18 height 6
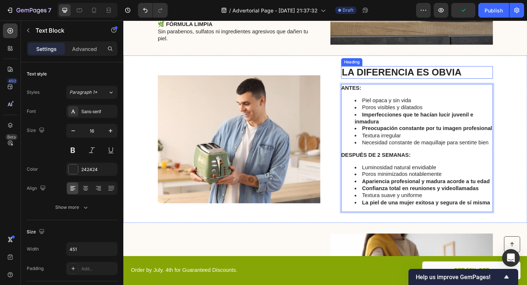
scroll to position [1324, 0]
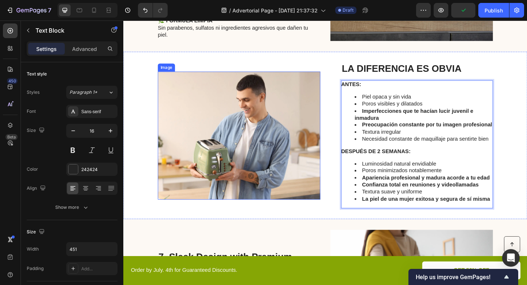
click at [328, 194] on img at bounding box center [249, 145] width 177 height 139
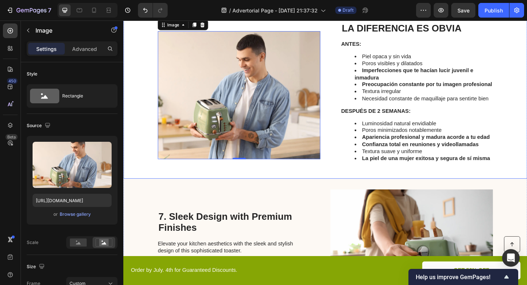
scroll to position [1370, 0]
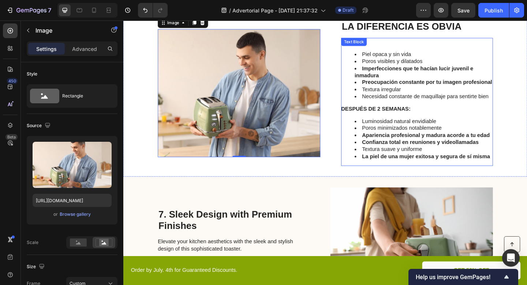
click at [435, 79] on li "Imperfecciones que te hacían lucir juvenil e inmadura" at bounding box center [450, 76] width 150 height 15
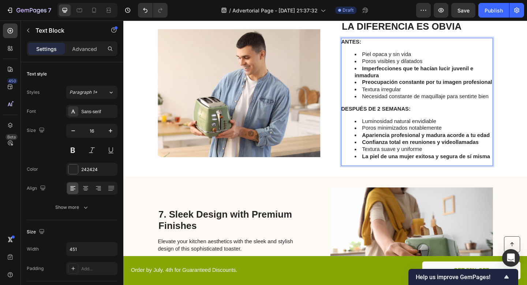
click at [404, 80] on li "Imperfecciones que te hacían lucir juvenil e inmadura" at bounding box center [450, 76] width 150 height 15
drag, startPoint x: 384, startPoint y: 102, endPoint x: 521, endPoint y: 104, distance: 137.2
click at [521, 104] on li "Necesidad constante de maquillaje para sentirte bien" at bounding box center [450, 104] width 150 height 8
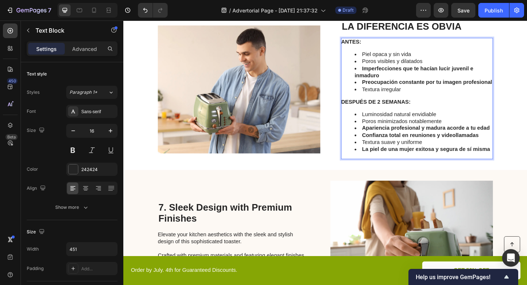
click at [456, 160] on strong "La piel de una mujer exitosa y segura de sí misma" at bounding box center [452, 160] width 139 height 6
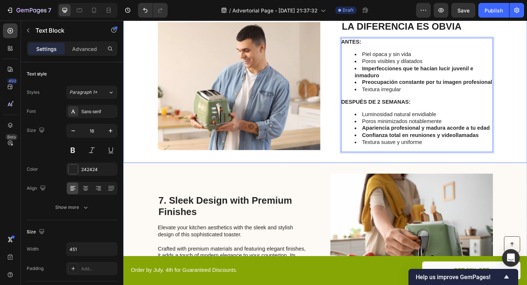
click at [334, 130] on img at bounding box center [249, 91] width 177 height 139
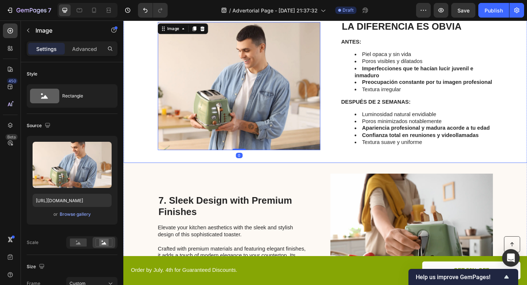
scroll to position [1359, 0]
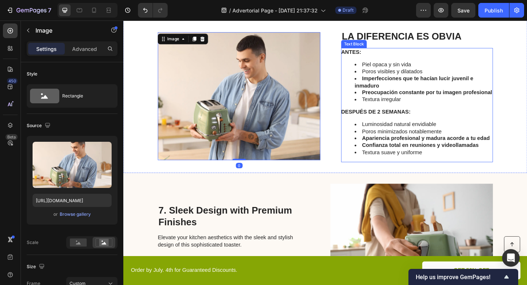
click at [397, 143] on li "Poros minimizados notablemente" at bounding box center [450, 142] width 150 height 8
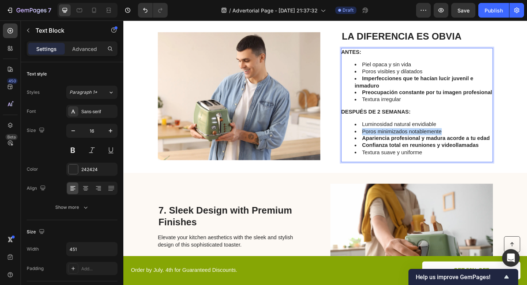
click at [397, 143] on li "Poros minimizados notablemente" at bounding box center [450, 142] width 150 height 8
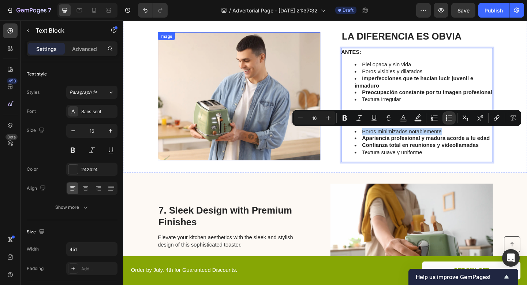
click at [333, 168] on img at bounding box center [249, 102] width 177 height 139
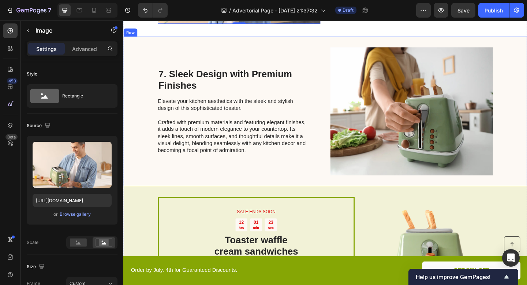
scroll to position [1504, 0]
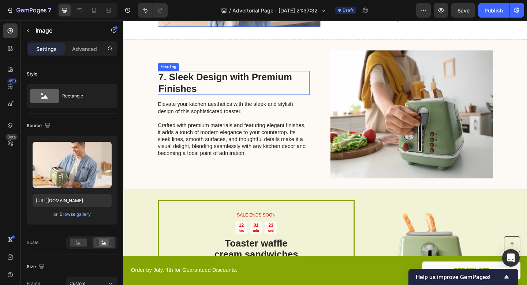
click at [262, 100] on h2 "7. Sleek Design with Premium Finishes" at bounding box center [243, 88] width 165 height 26
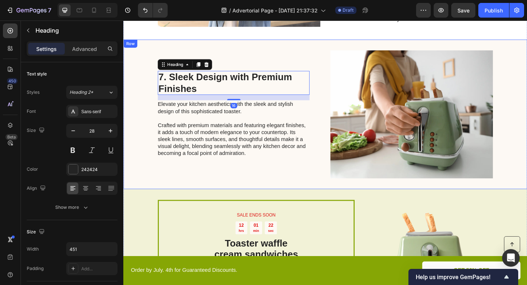
click at [332, 51] on div "7. Sleek Design with Premium Finishes Heading 16 Elevate your kitchen aesthetic…" at bounding box center [342, 122] width 439 height 162
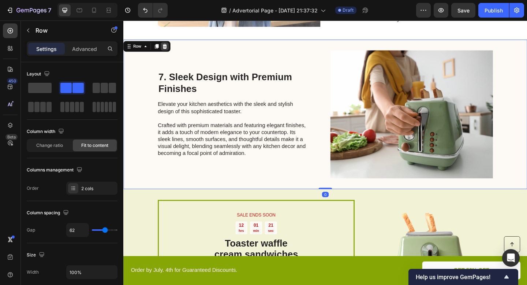
click at [167, 50] on icon at bounding box center [168, 49] width 6 height 6
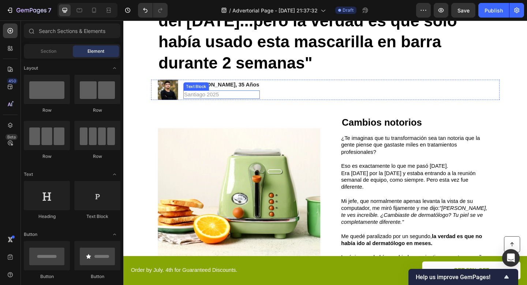
scroll to position [111, 0]
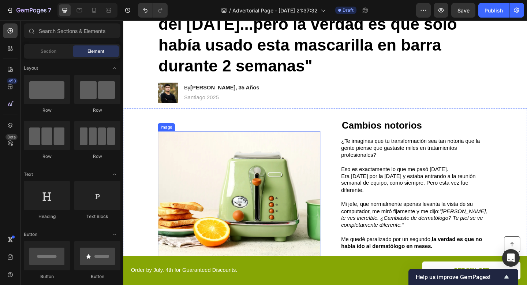
click at [239, 209] on img at bounding box center [249, 210] width 177 height 139
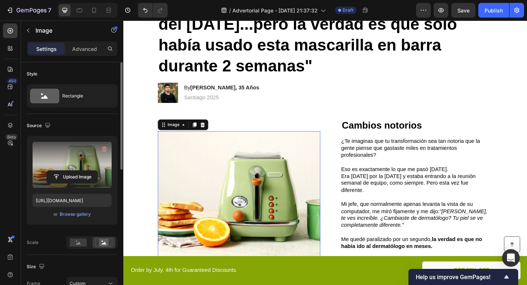
click at [79, 161] on label at bounding box center [72, 165] width 79 height 46
click at [79, 171] on input "file" at bounding box center [72, 177] width 51 height 12
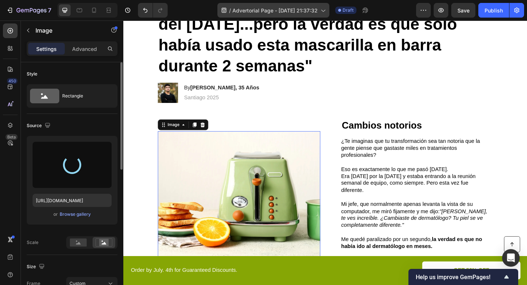
type input "[URL][DOMAIN_NAME]"
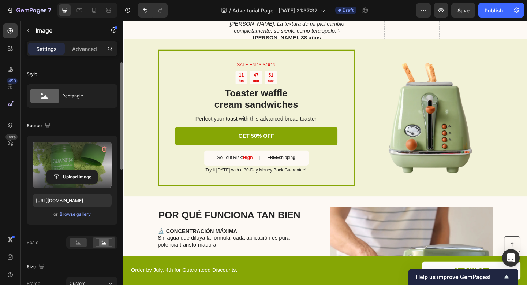
scroll to position [966, 0]
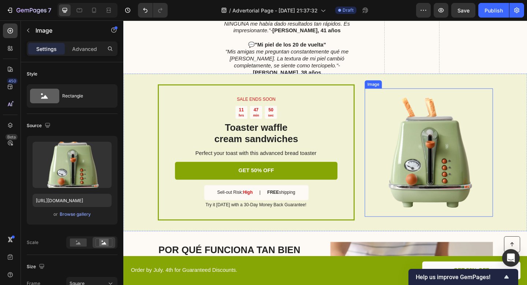
click at [456, 136] on img at bounding box center [455, 163] width 139 height 139
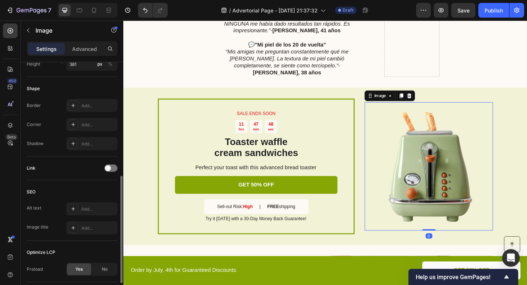
click at [459, 182] on img at bounding box center [455, 178] width 139 height 139
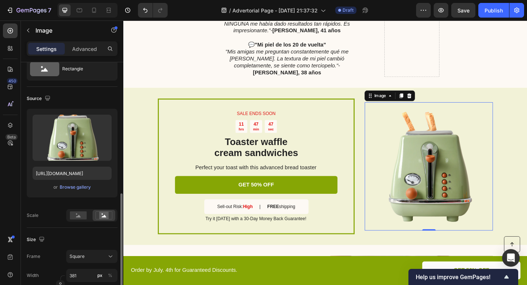
scroll to position [0, 0]
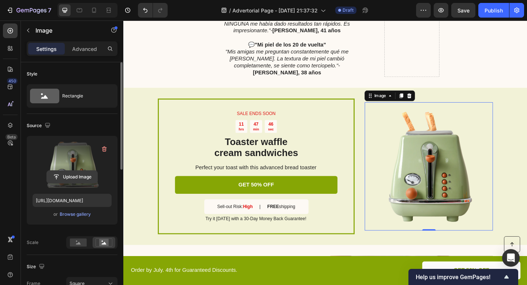
click at [78, 176] on input "file" at bounding box center [72, 177] width 51 height 12
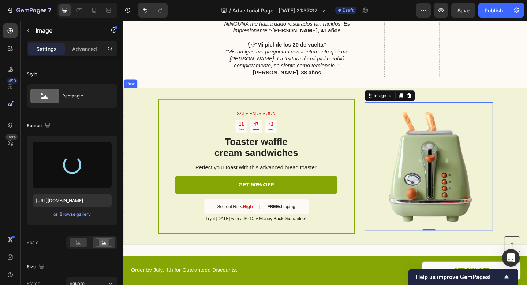
type input "[URL][DOMAIN_NAME]"
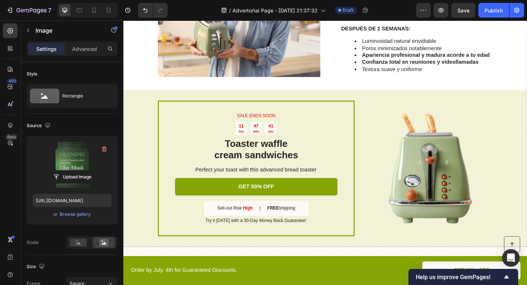
scroll to position [1453, 0]
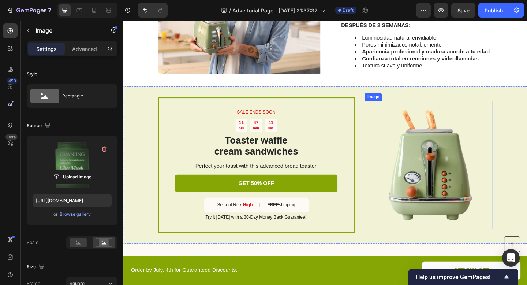
click at [467, 198] on img at bounding box center [455, 177] width 139 height 139
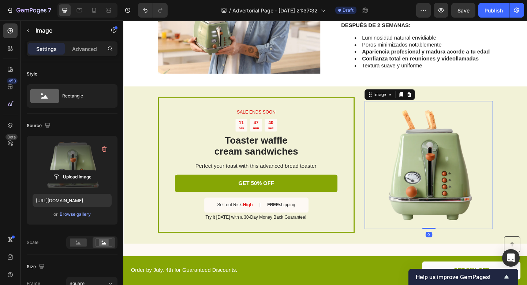
click at [64, 159] on label at bounding box center [72, 165] width 79 height 46
click at [64, 171] on input "file" at bounding box center [72, 177] width 51 height 12
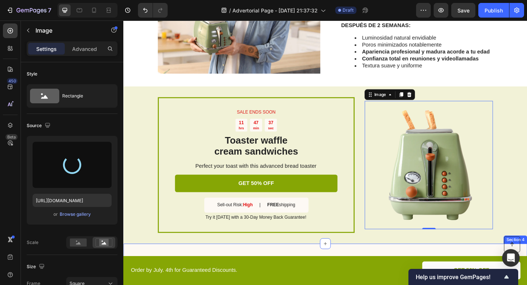
type input "[URL][DOMAIN_NAME]"
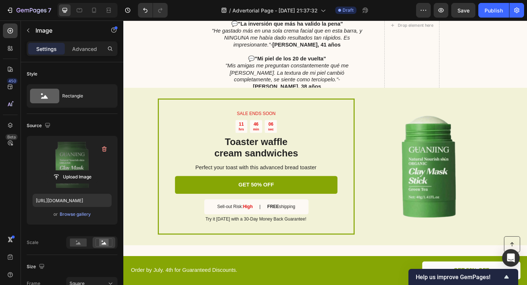
scroll to position [972, 0]
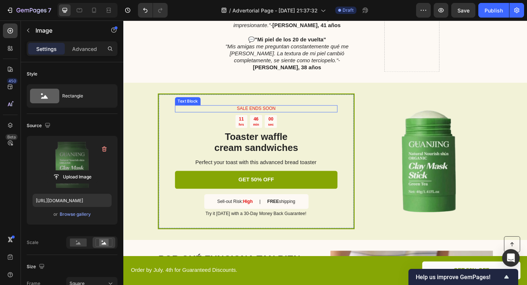
click at [272, 113] on p "SALE ENDS SOON" at bounding box center [267, 116] width 175 height 6
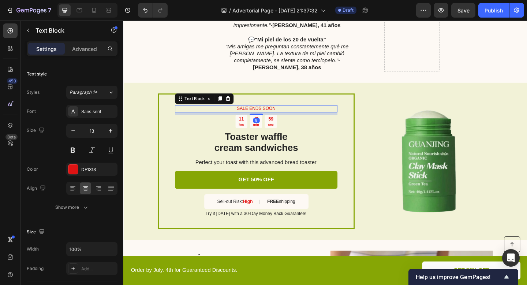
click at [272, 113] on p "SALE ENDS SOON" at bounding box center [267, 116] width 175 height 6
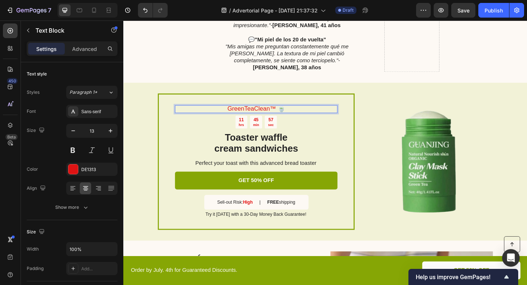
click at [272, 113] on span "GreenTeaClean™ 🍵" at bounding box center [267, 116] width 63 height 7
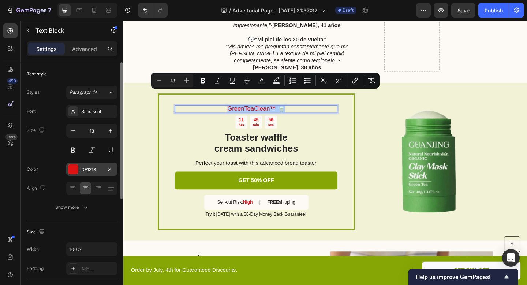
click at [72, 171] on div at bounding box center [73, 169] width 10 height 10
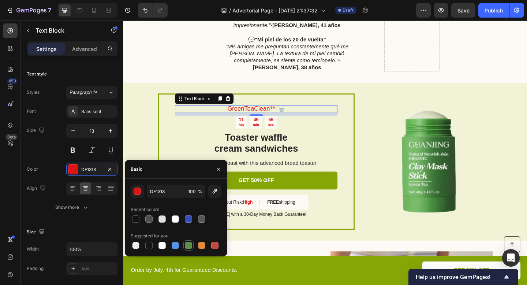
click at [188, 245] on div at bounding box center [188, 245] width 7 height 7
type input "5E8E49"
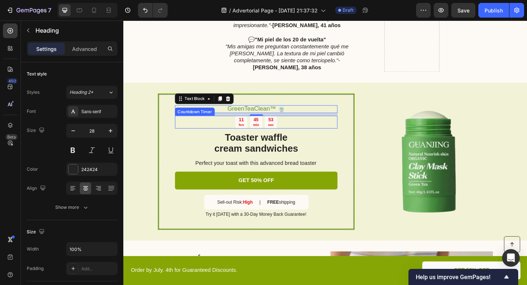
click at [285, 141] on h2 "Toaster waffle cream sandwiches" at bounding box center [267, 154] width 177 height 26
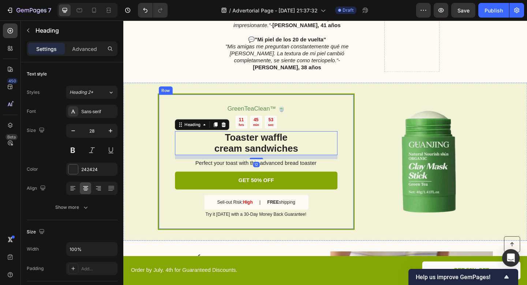
click at [288, 124] on div "53 sec" at bounding box center [283, 131] width 13 height 14
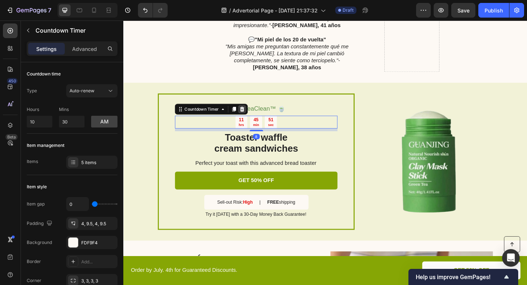
click at [254, 115] on icon at bounding box center [252, 117] width 5 height 5
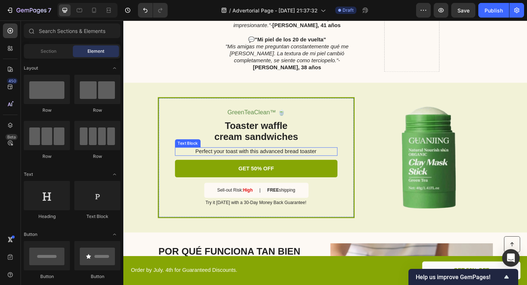
click at [266, 153] on div "GreenTeaClean™ 🍵 Text Block Toaster waffle cream sandwiches Heading Perfect you…" at bounding box center [267, 170] width 177 height 106
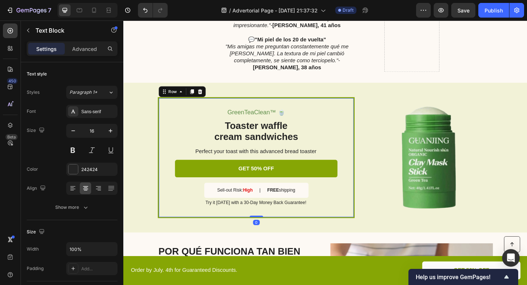
click at [272, 159] on p "Perfect your toast with this advanced bread toaster" at bounding box center [267, 163] width 176 height 8
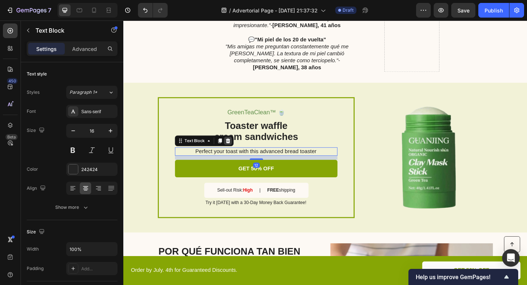
click at [237, 147] on div at bounding box center [237, 151] width 9 height 9
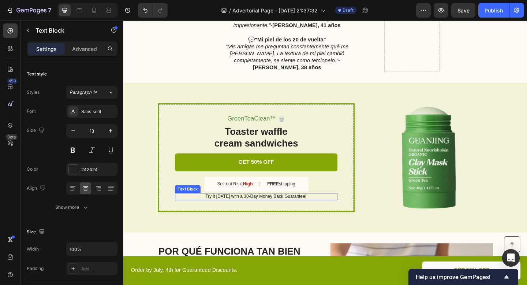
click at [255, 209] on p "Try it [DATE] with a 30-Day Money Back Guarantee!" at bounding box center [267, 212] width 176 height 6
click at [235, 199] on icon at bounding box center [237, 201] width 5 height 5
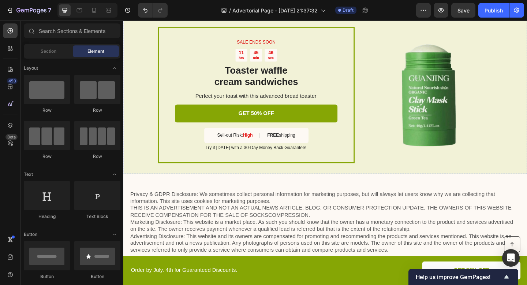
scroll to position [1520, 0]
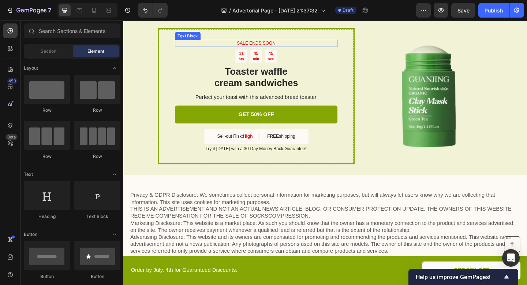
click at [281, 45] on p "SALE ENDS SOON" at bounding box center [267, 45] width 175 height 6
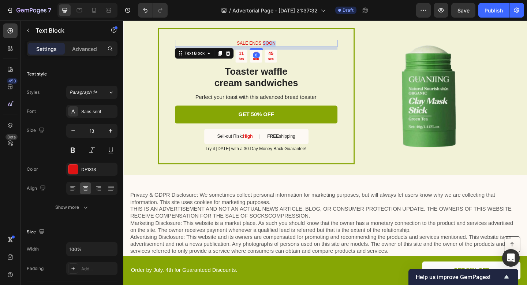
click at [281, 45] on p "SALE ENDS SOON" at bounding box center [267, 45] width 175 height 6
click at [265, 47] on p "GreenTeaClean™ 🍵" at bounding box center [267, 45] width 175 height 6
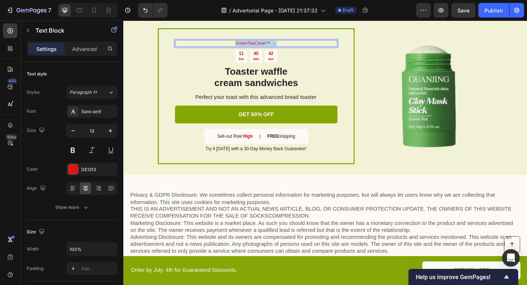
click at [265, 47] on p "GreenTeaClean™ 🍵" at bounding box center [267, 45] width 175 height 6
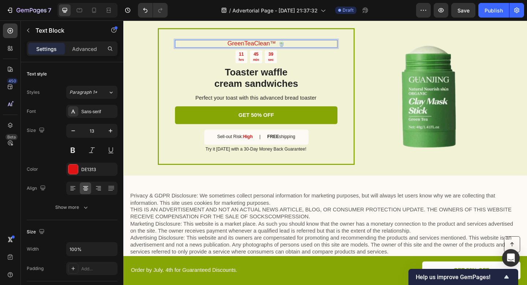
click at [259, 45] on span "GreenTeaClean™ 🍵" at bounding box center [267, 45] width 63 height 7
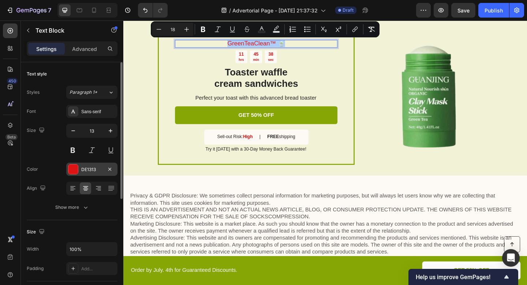
click at [96, 171] on div "DE1313" at bounding box center [91, 169] width 21 height 7
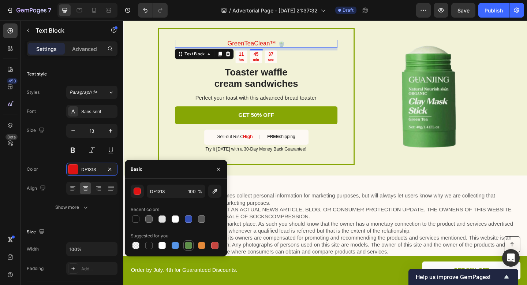
click at [187, 244] on div at bounding box center [188, 245] width 7 height 7
type input "5E8E49"
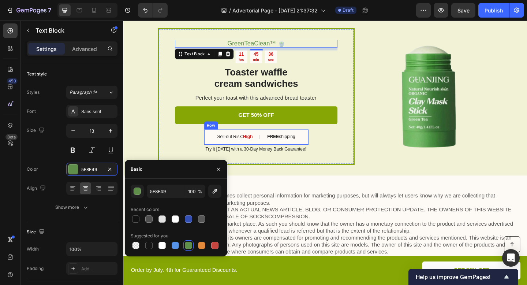
click at [294, 153] on div "Sell-out Risk: High Text Block | Text Block FREE shipping Text Block Row" at bounding box center [267, 147] width 113 height 16
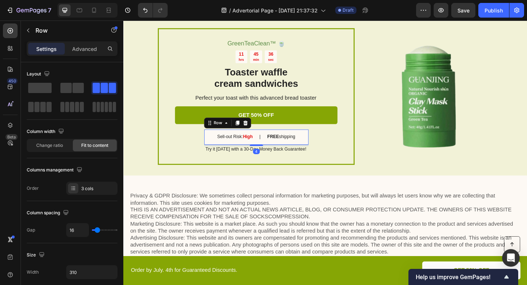
click at [301, 158] on p "Try it [DATE] with a 30-Day Money Back Guarantee!" at bounding box center [267, 161] width 176 height 6
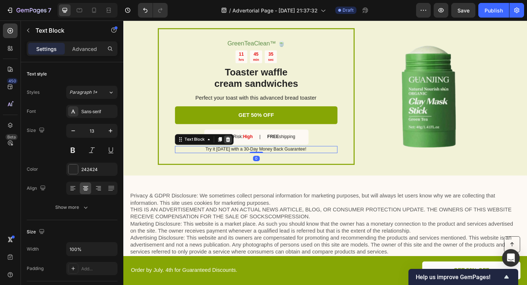
click at [237, 150] on icon at bounding box center [237, 149] width 5 height 5
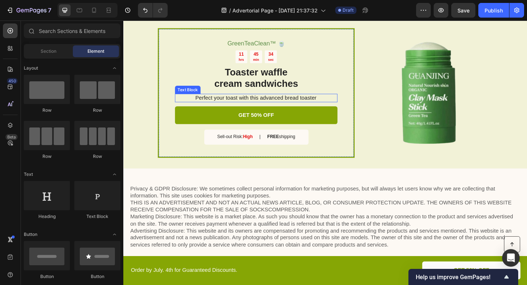
click at [298, 106] on p "Perfect your toast with this advanced bread toaster" at bounding box center [267, 105] width 176 height 8
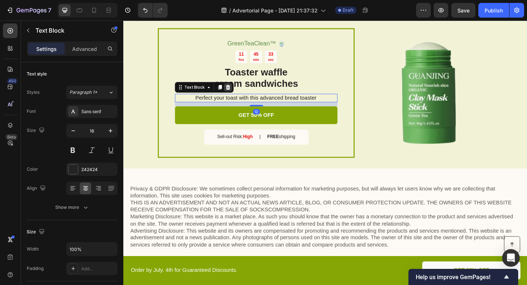
click at [236, 94] on icon at bounding box center [237, 93] width 5 height 5
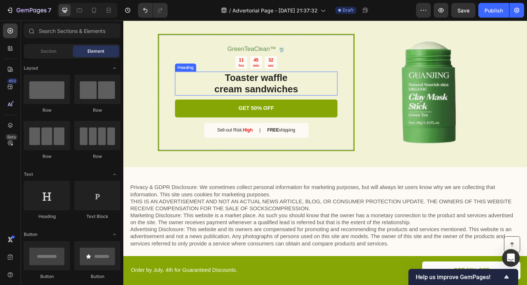
click at [289, 67] on div "32 sec" at bounding box center [283, 66] width 13 height 14
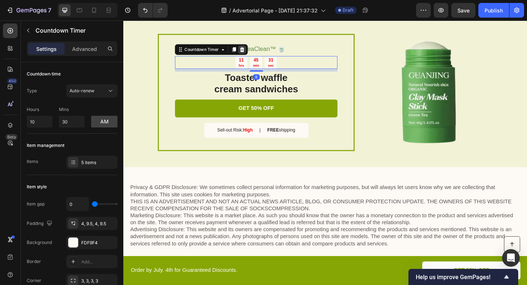
click at [253, 55] on icon at bounding box center [252, 52] width 5 height 5
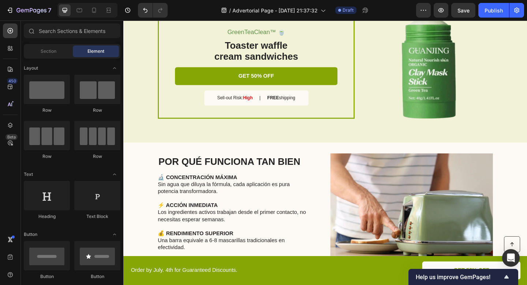
scroll to position [937, 0]
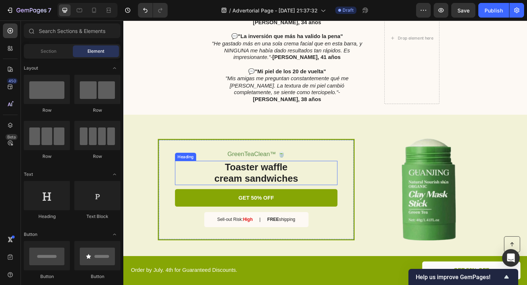
click at [265, 173] on h2 "Toaster waffle cream sandwiches" at bounding box center [267, 186] width 177 height 26
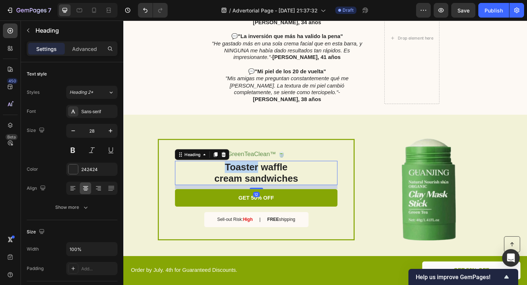
click at [265, 173] on h2 "Toaster waffle cream sandwiches" at bounding box center [267, 186] width 177 height 26
click at [265, 174] on p "Toaster waffle cream sandwiches" at bounding box center [267, 186] width 175 height 25
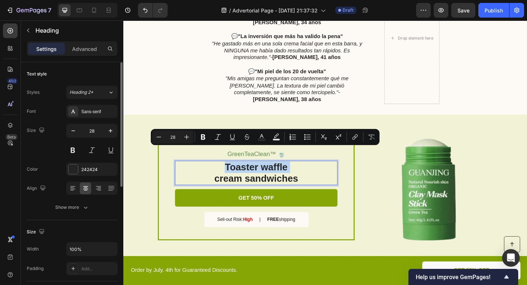
click at [259, 174] on p "Toaster waffle cream sandwiches" at bounding box center [267, 186] width 175 height 25
click at [310, 174] on p "Toaster waffle cream sandwiches" at bounding box center [267, 186] width 175 height 25
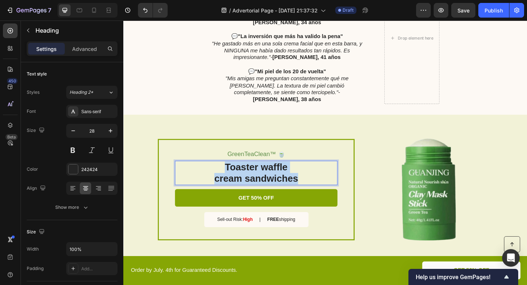
drag, startPoint x: 316, startPoint y: 179, endPoint x: 234, endPoint y: 165, distance: 82.7
click at [234, 174] on p "Toaster waffle cream sandwiches" at bounding box center [267, 186] width 175 height 25
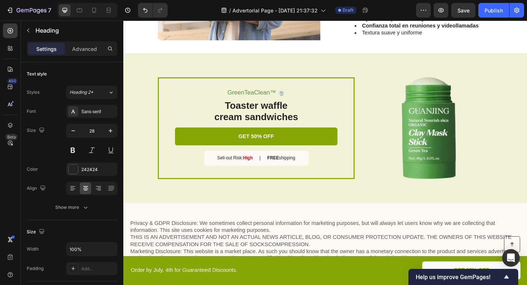
scroll to position [1514, 0]
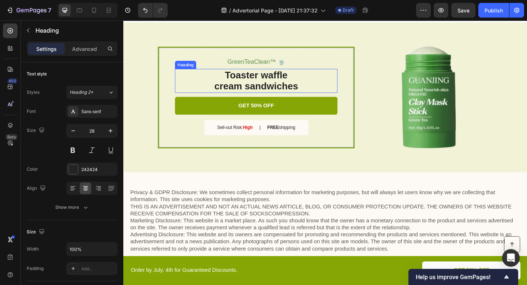
click at [287, 89] on h2 "Toaster waffle cream sandwiches" at bounding box center [267, 86] width 177 height 26
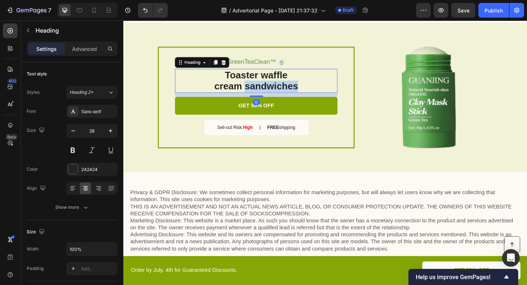
click at [287, 89] on h2 "Toaster waffle cream sandwiches" at bounding box center [267, 86] width 177 height 26
click at [287, 89] on p "Toaster waffle cream sandwiches" at bounding box center [267, 86] width 175 height 25
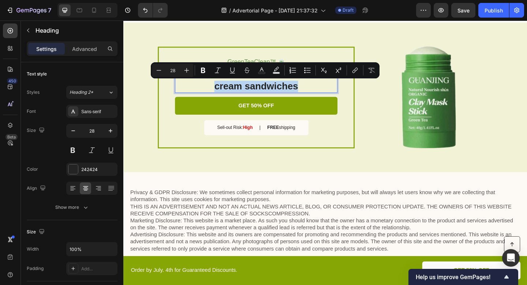
click at [321, 89] on p "Toaster waffle cream sandwiches" at bounding box center [267, 86] width 175 height 25
click at [317, 94] on p "Toaster waffle cream sandwiches" at bounding box center [267, 86] width 175 height 25
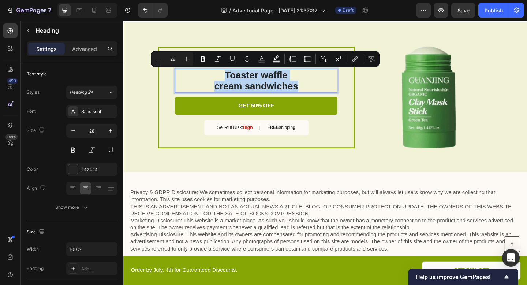
drag, startPoint x: 315, startPoint y: 93, endPoint x: 233, endPoint y: 75, distance: 84.0
click at [233, 75] on p "Toaster waffle cream sandwiches" at bounding box center [267, 86] width 175 height 25
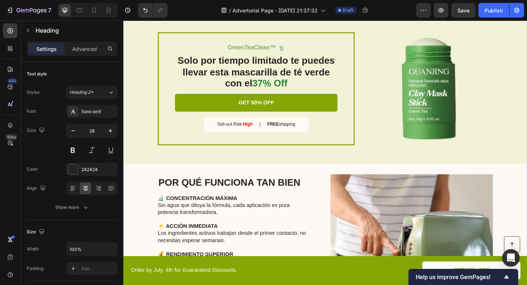
scroll to position [992, 0]
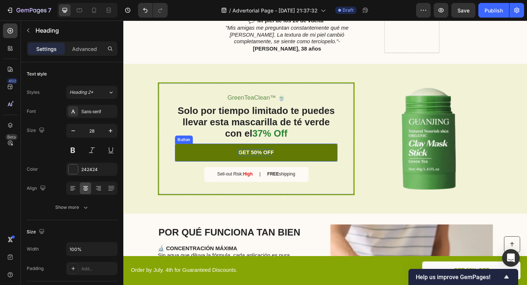
click at [273, 160] on p "GET 50% OFF" at bounding box center [267, 164] width 39 height 8
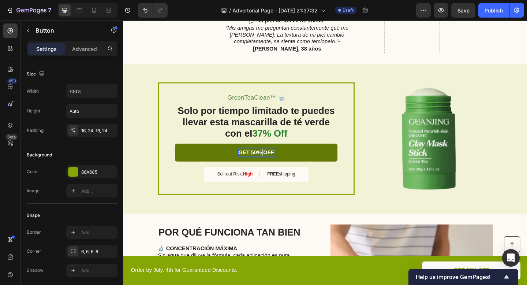
click at [273, 160] on p "GET 50% OFF" at bounding box center [267, 164] width 39 height 8
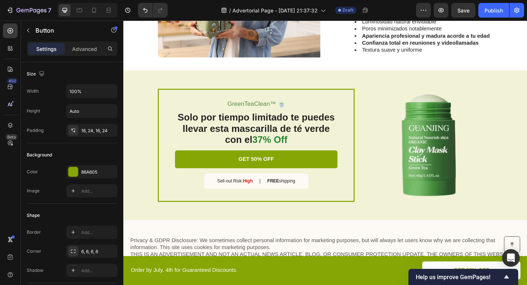
scroll to position [1473, 0]
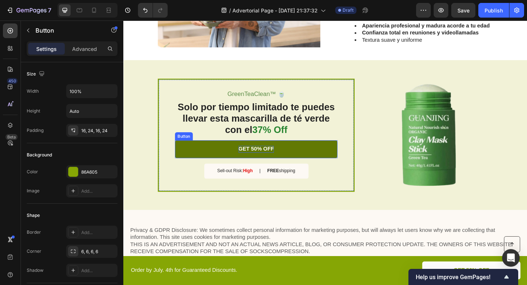
click at [280, 161] on p "GET 50% OFF" at bounding box center [267, 161] width 39 height 8
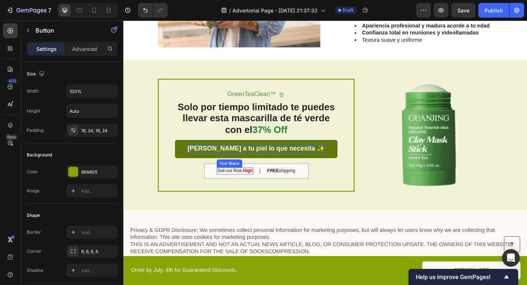
click at [239, 185] on p "Sell-out Risk: High" at bounding box center [244, 184] width 38 height 6
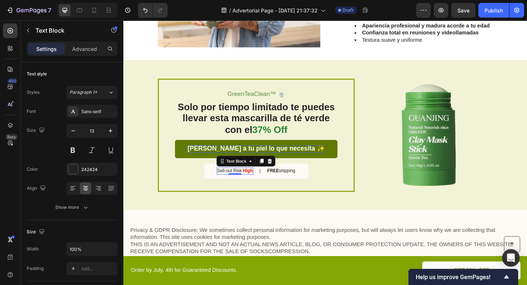
click at [239, 185] on p "Sell-out Risk: High" at bounding box center [244, 184] width 38 height 6
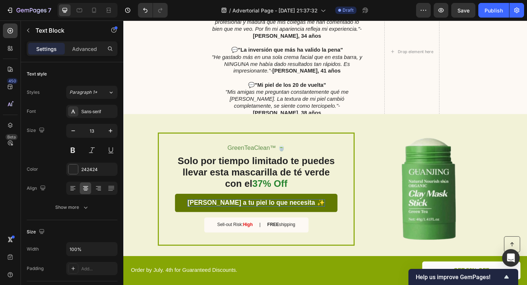
scroll to position [931, 0]
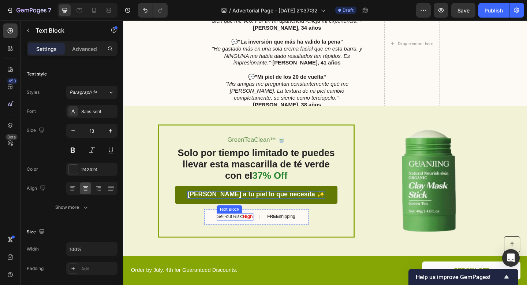
click at [244, 233] on p "Sell-out Risk: High" at bounding box center [244, 234] width 38 height 6
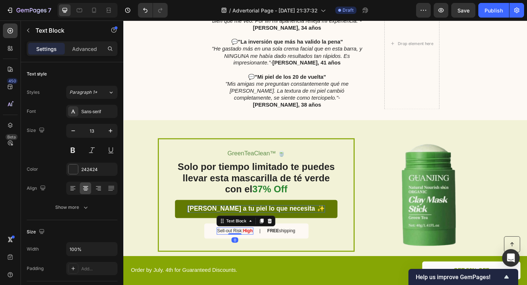
click at [244, 246] on p "Sell-out Risk: High" at bounding box center [244, 249] width 38 height 6
click at [294, 246] on p "FREE shipping" at bounding box center [294, 249] width 30 height 6
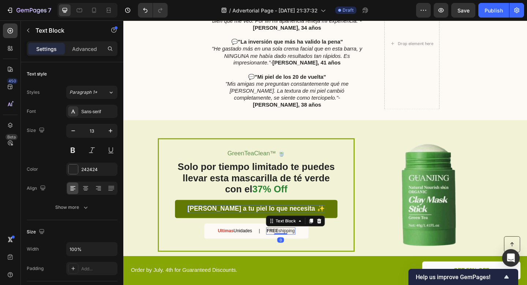
click at [294, 246] on p "FREE shipping" at bounding box center [294, 249] width 30 height 6
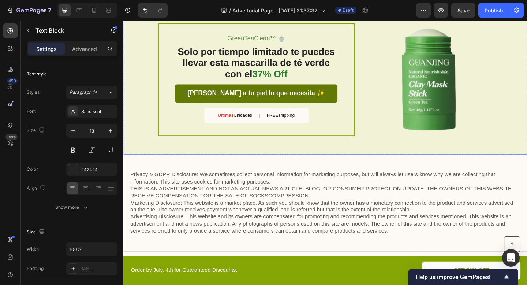
scroll to position [1532, 0]
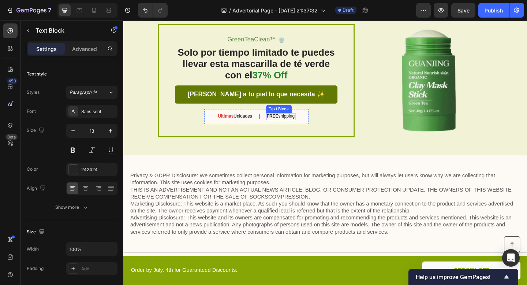
click at [303, 124] on p "FREE shipping" at bounding box center [294, 125] width 30 height 6
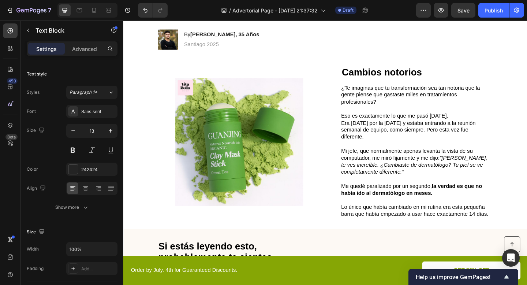
scroll to position [171, 0]
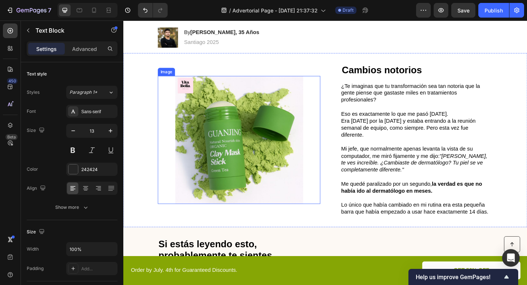
click at [251, 113] on img at bounding box center [249, 150] width 177 height 139
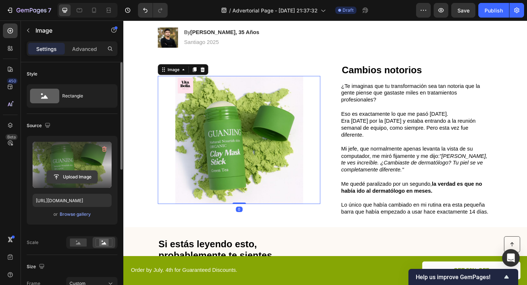
click at [80, 171] on input "file" at bounding box center [72, 177] width 51 height 12
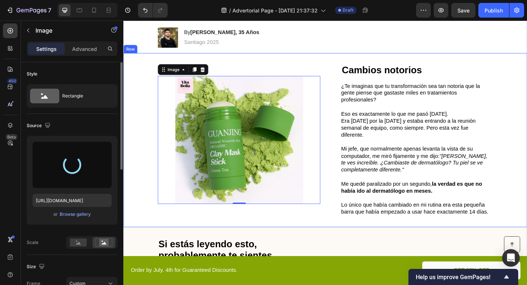
type input "https://cdn.shopify.com/s/files/1/0671/4549/8865/files/gempages_585710647644259…"
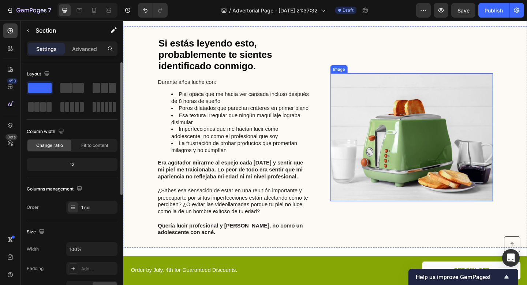
scroll to position [391, 0]
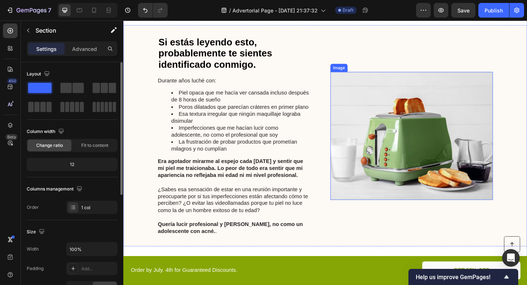
click at [382, 139] on img at bounding box center [436, 145] width 177 height 139
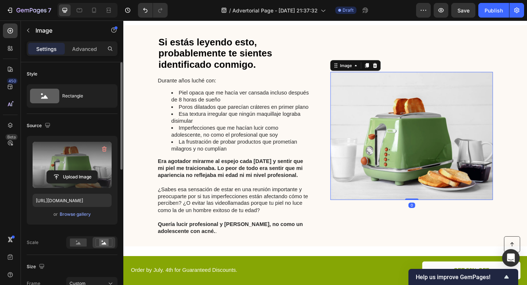
click at [79, 150] on label at bounding box center [72, 165] width 79 height 46
click at [79, 171] on input "file" at bounding box center [72, 177] width 51 height 12
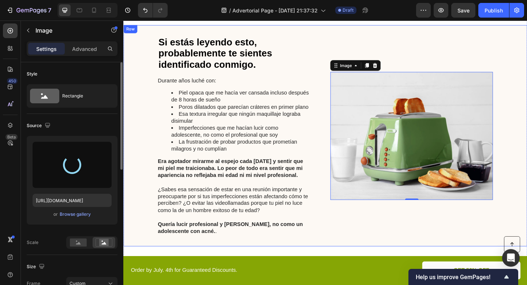
type input "https://cdn.shopify.com/s/files/1/0671/4549/8865/files/gempages_585710647644259…"
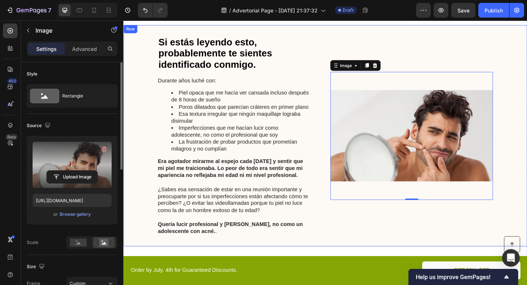
click at [347, 243] on div "Si estás leyendo esto, probablemente te sientes identificado conmigo. Heading D…" at bounding box center [342, 146] width 439 height 241
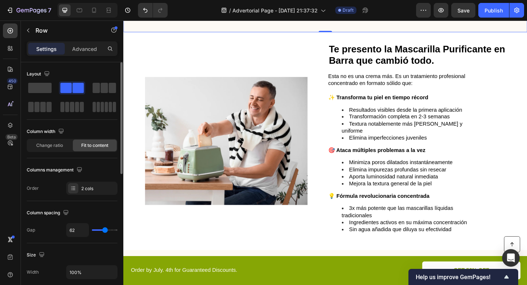
scroll to position [623, 0]
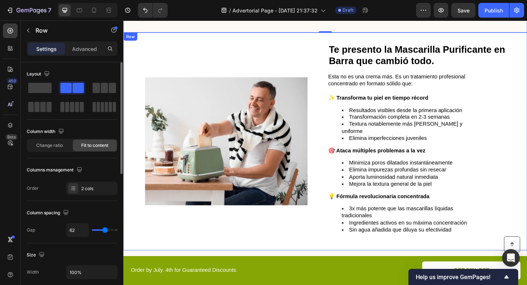
click at [224, 152] on img at bounding box center [235, 151] width 177 height 139
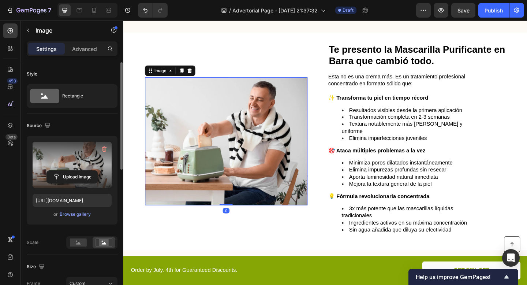
click at [81, 170] on label at bounding box center [72, 165] width 79 height 46
click at [81, 171] on input "file" at bounding box center [72, 177] width 51 height 12
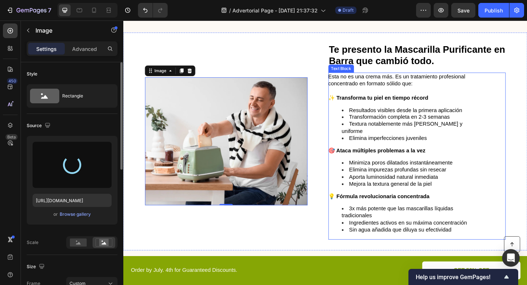
type input "[URL][DOMAIN_NAME]"
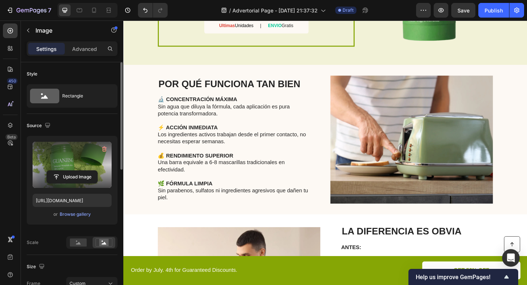
scroll to position [1146, 0]
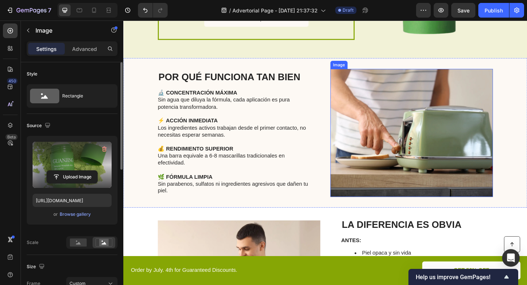
click at [439, 137] on img at bounding box center [436, 142] width 177 height 139
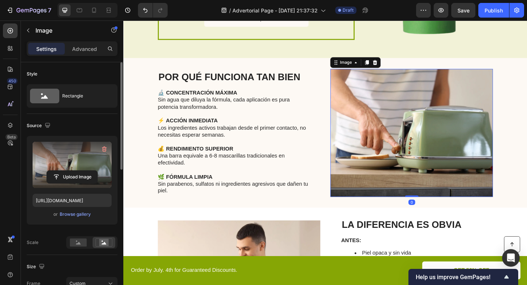
click at [94, 164] on label at bounding box center [72, 165] width 79 height 46
click at [94, 171] on input "file" at bounding box center [72, 177] width 51 height 12
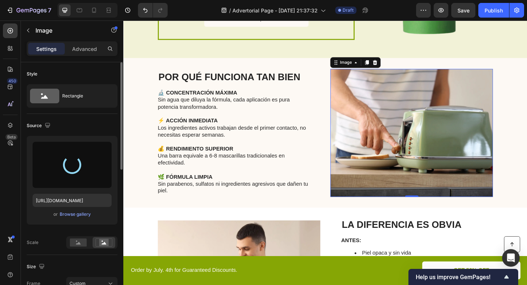
type input "[URL][DOMAIN_NAME]"
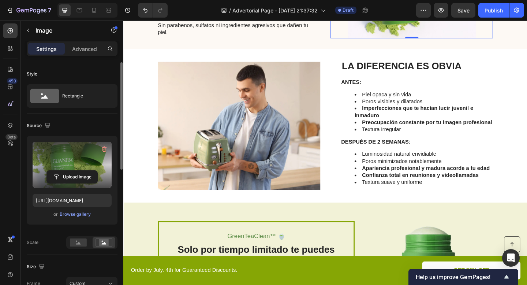
scroll to position [1320, 0]
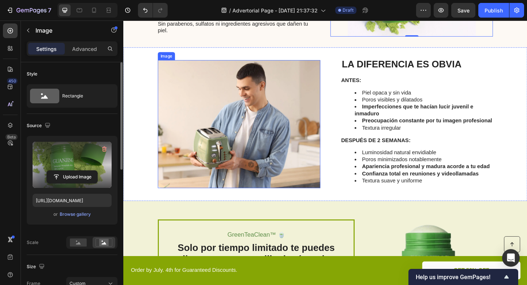
click at [246, 108] on img at bounding box center [249, 133] width 177 height 139
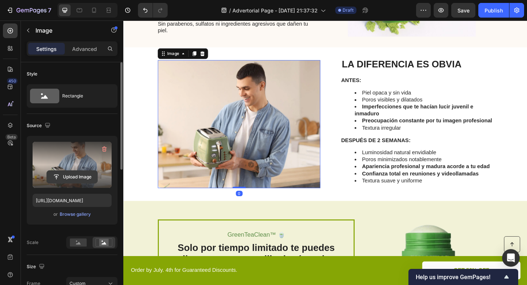
click at [80, 171] on input "file" at bounding box center [72, 177] width 51 height 12
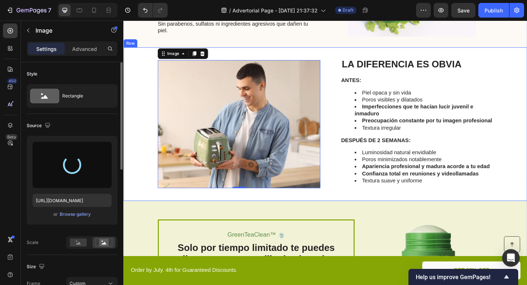
type input "https://cdn.shopify.com/s/files/1/0671/4549/8865/files/gempages_585710647644259…"
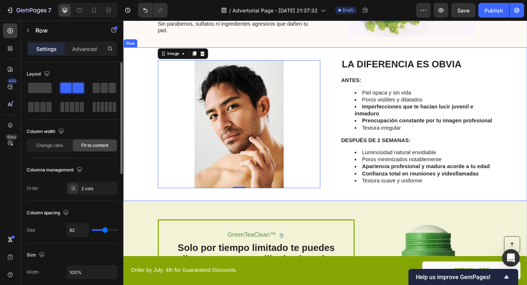
click at [355, 213] on div "Image 0 LA DIFERENCIA ES OBVIA Heading ANTES: Piel opaca y sin vida Poros visib…" at bounding box center [342, 133] width 439 height 167
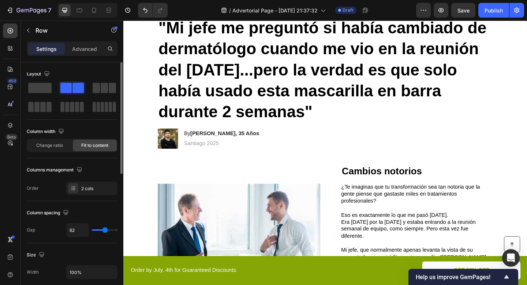
scroll to position [0, 0]
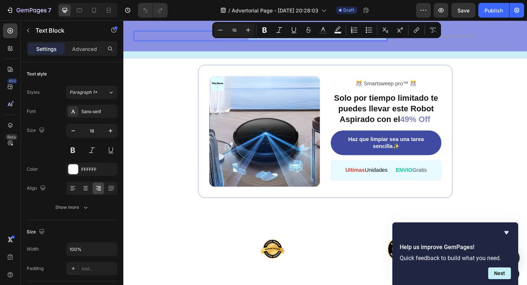
scroll to position [1453, 0]
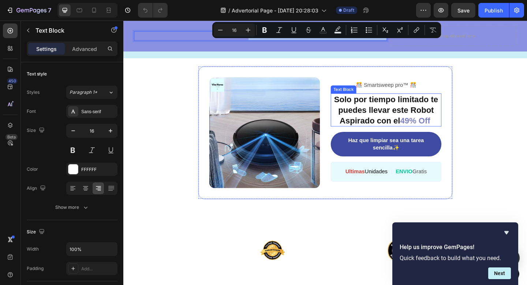
click at [381, 118] on p "Solo por tiempo limitado te puedes llevar este Robot Aspirado con el 49% Off" at bounding box center [409, 118] width 119 height 34
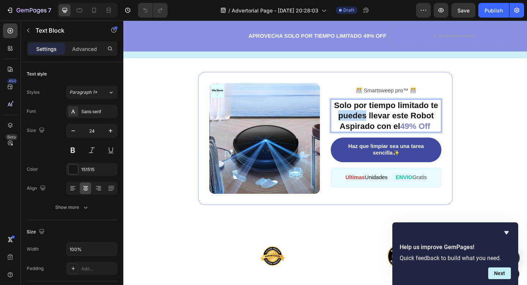
scroll to position [1590, 0]
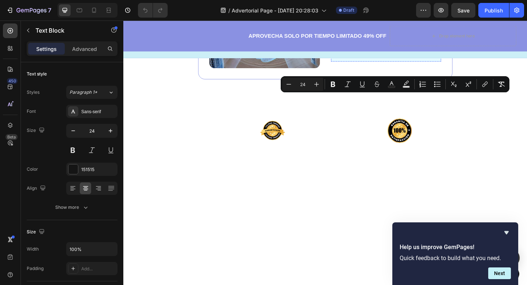
click at [381, 57] on strong "Ultimas" at bounding box center [375, 54] width 21 height 6
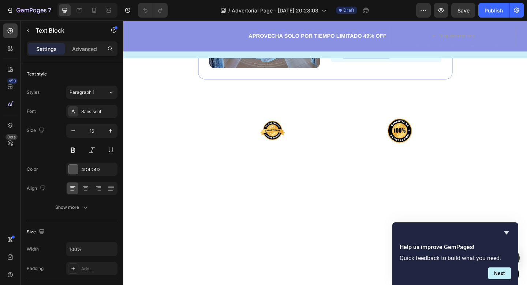
click at [381, 57] on strong "Ultimas" at bounding box center [375, 54] width 21 height 6
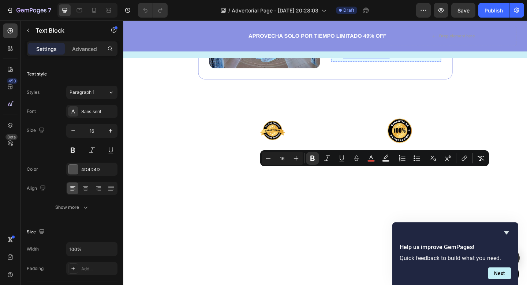
click at [445, 60] on p "ENVIO Gratis" at bounding box center [436, 54] width 34 height 11
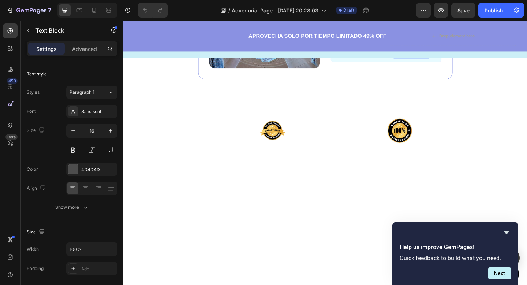
click at [445, 60] on p "ENVIO Gratis" at bounding box center [436, 54] width 34 height 11
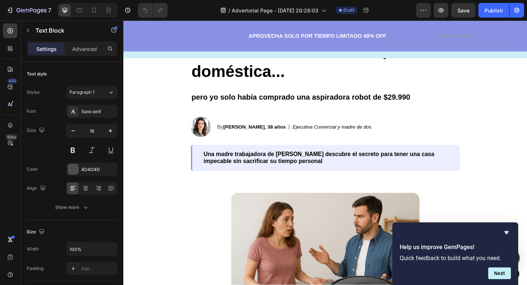
scroll to position [0, 0]
